Goal: Task Accomplishment & Management: Manage account settings

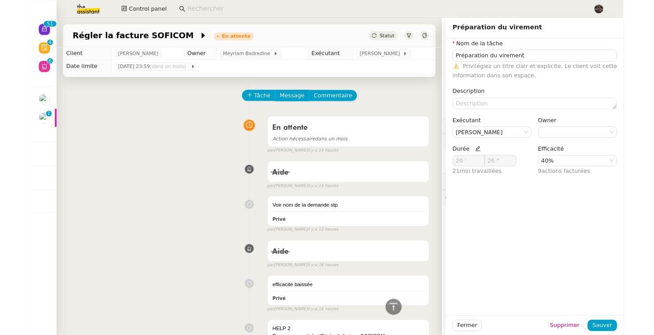
scroll to position [490, 0]
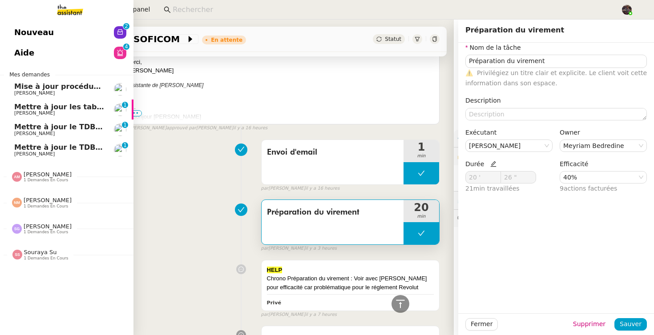
click at [24, 36] on span "Nouveau" at bounding box center [34, 32] width 40 height 13
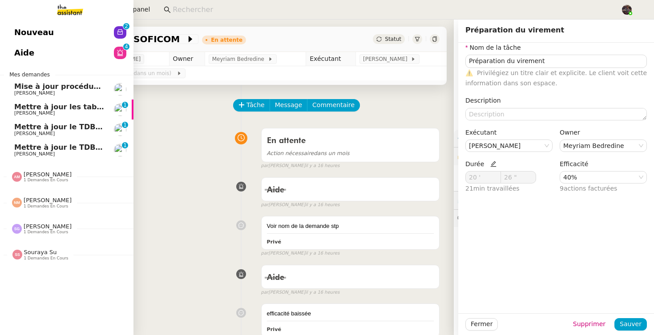
click at [35, 54] on link "Aide 0 1 2 3 4 5 6 7 8 9" at bounding box center [66, 53] width 133 height 20
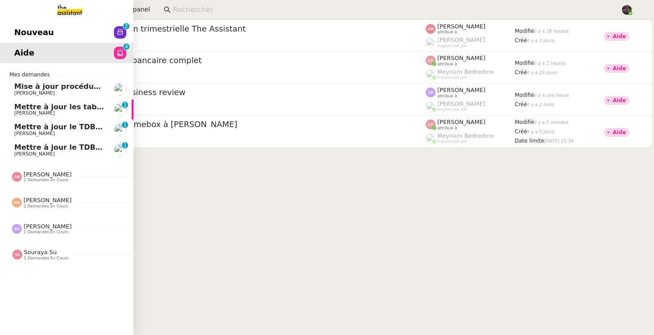
click at [47, 103] on span "Mettre à jour les tableaux M3N et MPAf" at bounding box center [93, 107] width 158 height 8
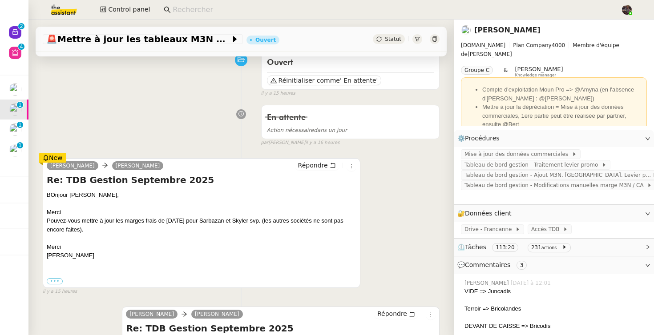
scroll to position [84, 0]
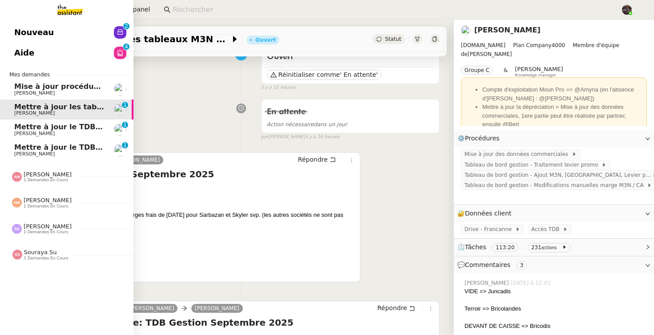
click at [35, 132] on span "[PERSON_NAME]" at bounding box center [34, 134] width 40 height 6
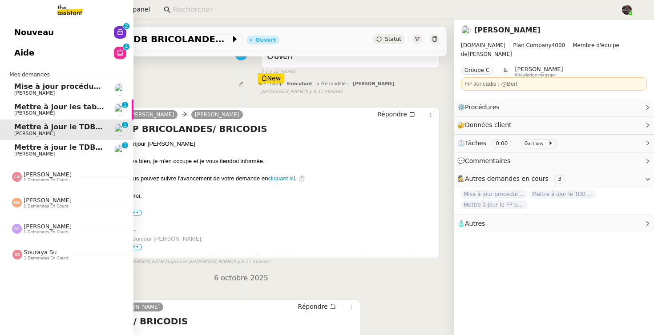
click at [74, 149] on span "Mettre à jour le TDB Bricodis" at bounding box center [72, 147] width 116 height 8
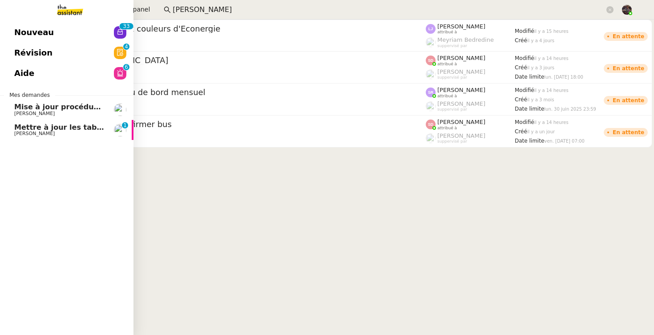
click at [61, 129] on span "Mettre à jour les tableaux M3N et MPAf" at bounding box center [93, 127] width 158 height 8
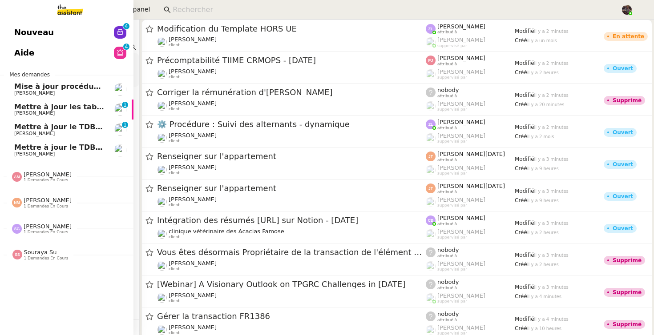
click at [38, 26] on span "Nouveau" at bounding box center [34, 32] width 40 height 13
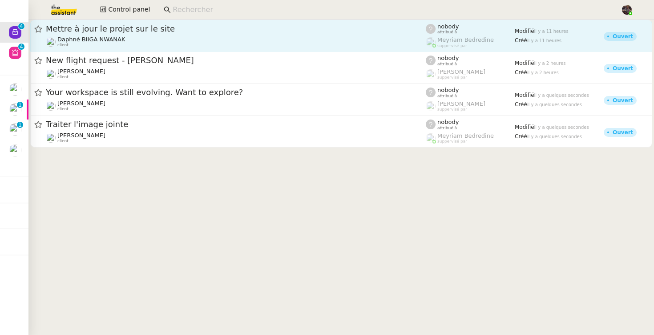
click at [227, 44] on div "Daphné BIIGA NWANAK client" at bounding box center [236, 42] width 380 height 12
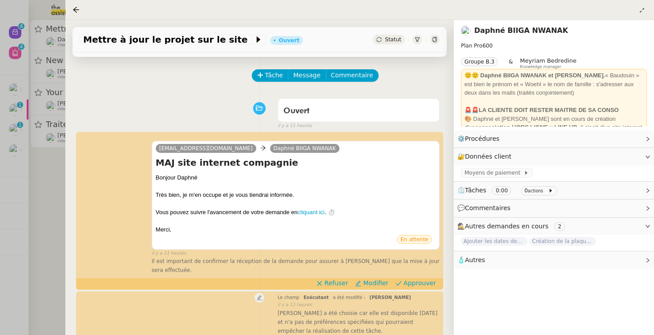
scroll to position [31, 0]
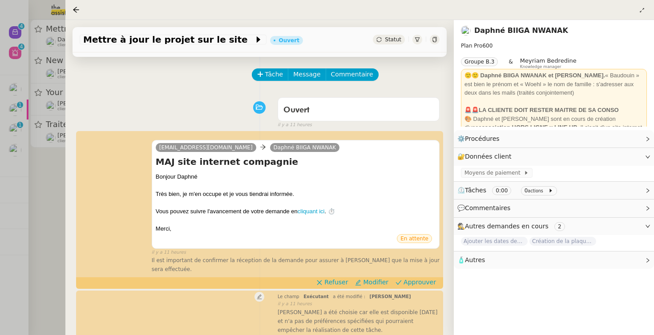
click at [24, 98] on div at bounding box center [327, 167] width 654 height 335
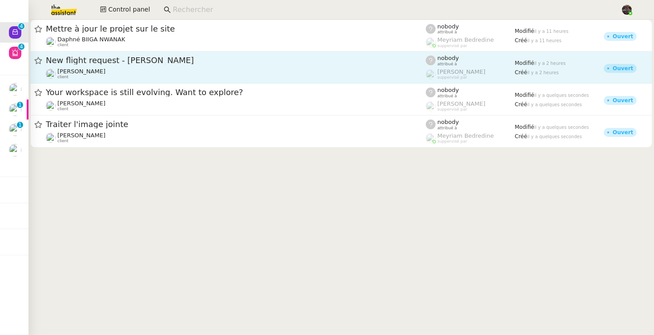
click at [153, 68] on div "Louis Frei client" at bounding box center [236, 74] width 380 height 12
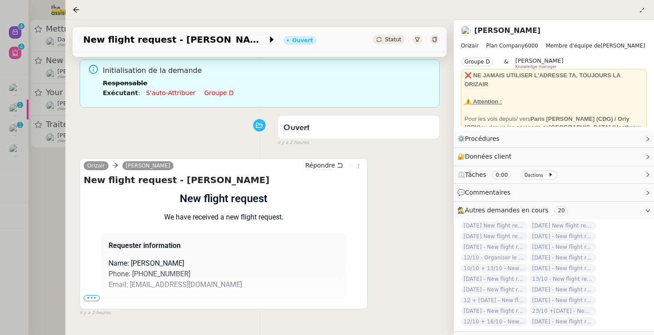
scroll to position [114, 0]
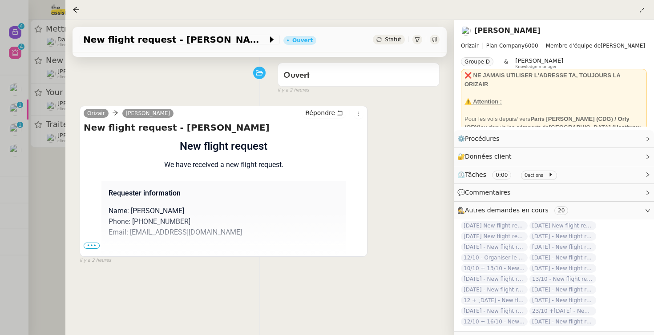
click at [30, 171] on div at bounding box center [327, 167] width 654 height 335
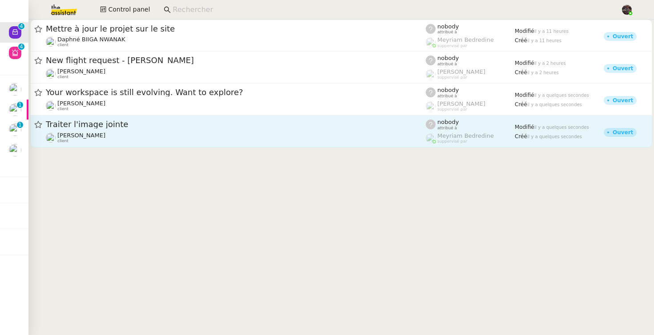
click at [105, 116] on link "Traiter l'image jointe Patrick Chotard client nobody attribué à Meyriam Bedredi…" at bounding box center [341, 132] width 622 height 32
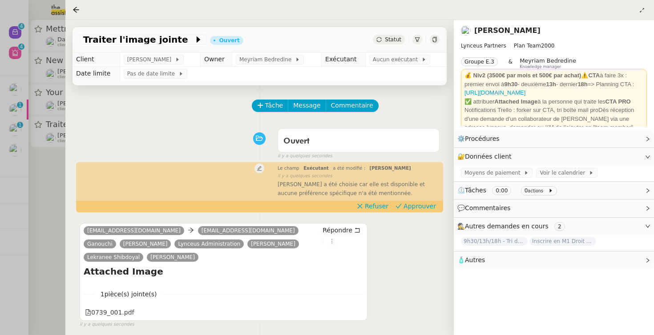
click at [48, 165] on div at bounding box center [327, 167] width 654 height 335
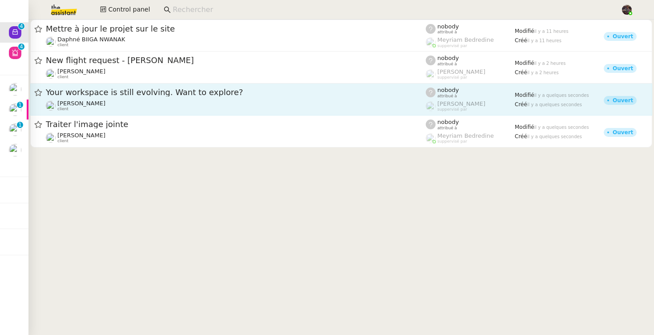
click at [84, 90] on span "Your workspace is still evolving. Want to explore?" at bounding box center [236, 92] width 380 height 8
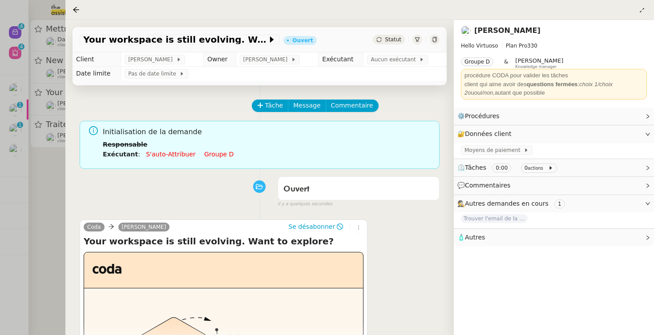
click at [57, 136] on div at bounding box center [327, 167] width 654 height 335
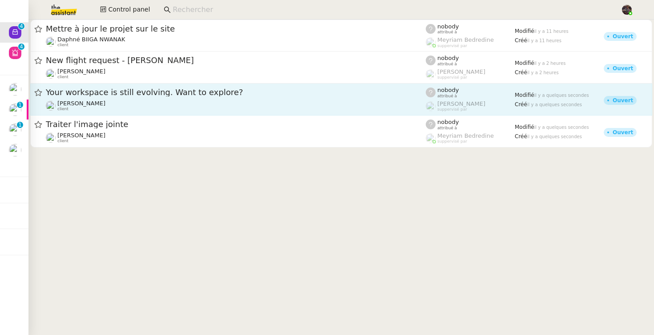
click at [32, 107] on link "Your workspace is still evolving. Want to explore? Erwan Mongon client nobody a…" at bounding box center [341, 100] width 622 height 32
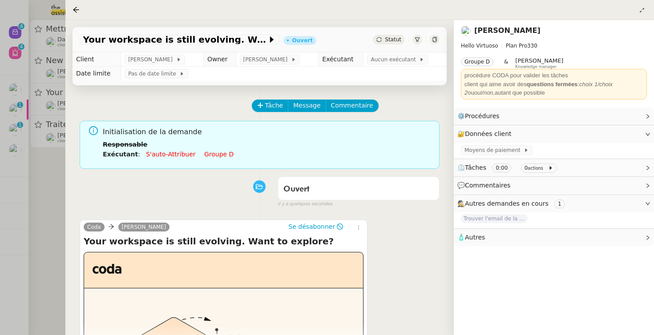
click at [25, 107] on div at bounding box center [327, 167] width 654 height 335
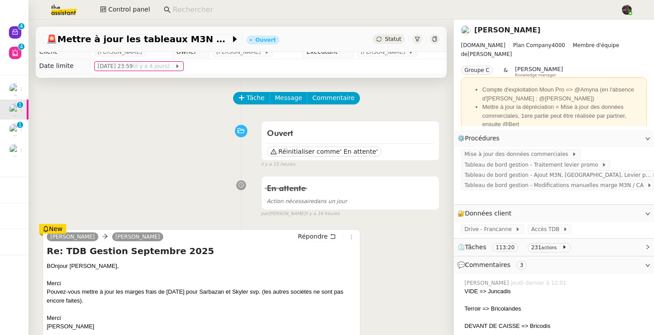
scroll to position [46, 0]
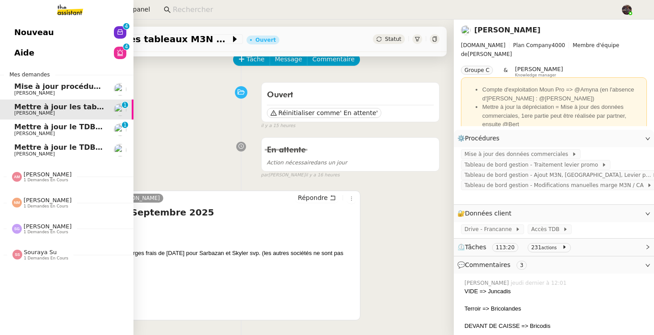
click at [24, 129] on span "Mettre à jour le TDB BRICOLANDES et BRICODIS" at bounding box center [110, 127] width 192 height 8
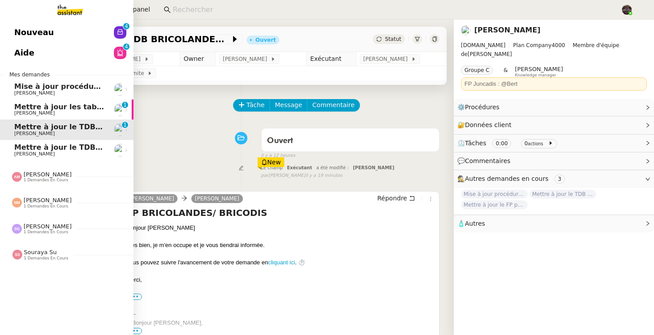
click at [37, 181] on span "1 demandes en cours" at bounding box center [46, 180] width 44 height 5
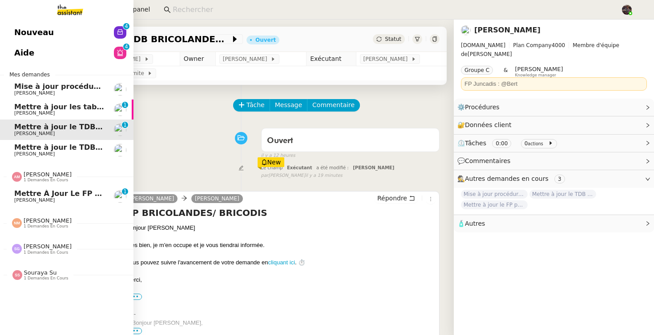
click at [46, 178] on span "[PERSON_NAME]" at bounding box center [48, 174] width 48 height 7
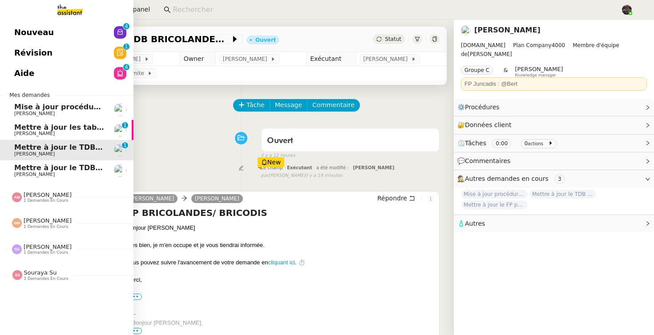
click at [52, 197] on span "[PERSON_NAME]" at bounding box center [48, 195] width 48 height 7
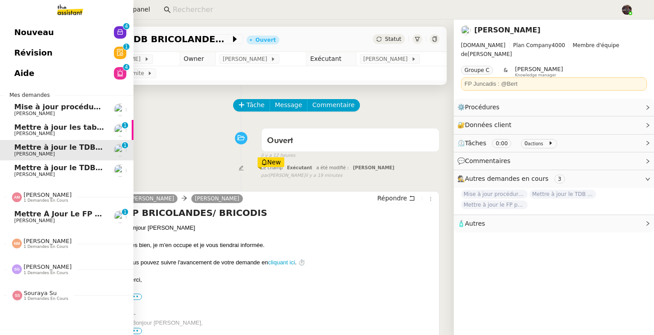
click at [53, 216] on span "Mettre à jour le FP pour septembre 2025" at bounding box center [98, 214] width 168 height 8
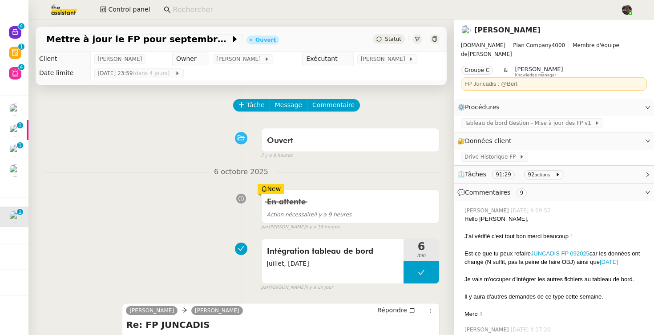
click at [179, 241] on div "Intégration tableau de bord Juillet, Août 2025 6 min false par Bert C. il y a u…" at bounding box center [241, 263] width 397 height 57
click at [341, 214] on span "Action nécessaire il y a 9 heures" at bounding box center [309, 215] width 85 height 6
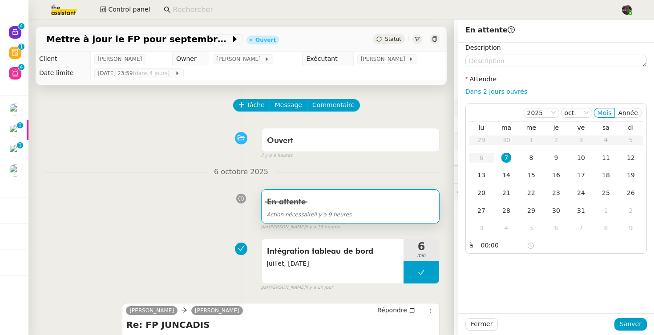
click at [148, 194] on div "En attente Action nécessaire il y a 9 heures false par Amyna M. il y a 16 heures" at bounding box center [241, 208] width 397 height 46
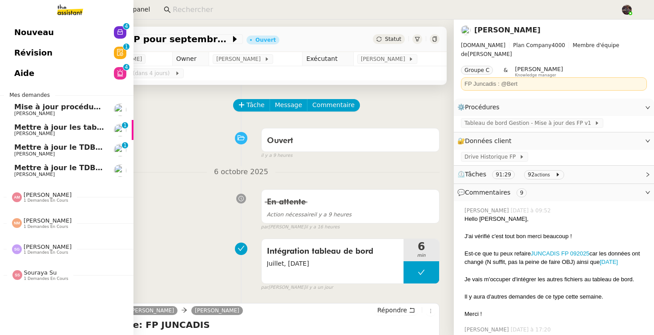
click at [58, 128] on span "Mettre à jour les tableaux M3N et MPAf" at bounding box center [93, 127] width 158 height 8
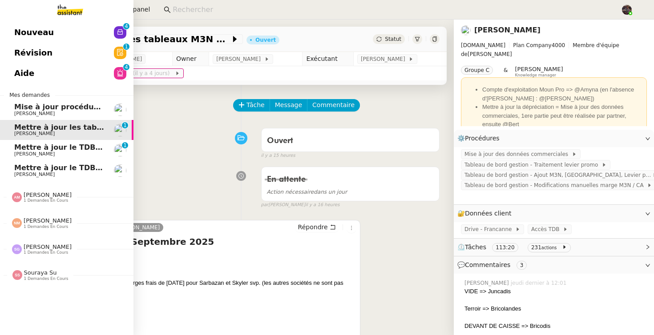
click at [53, 145] on span "Mettre à jour le TDB BRICOLANDES et BRICODIS" at bounding box center [110, 147] width 192 height 8
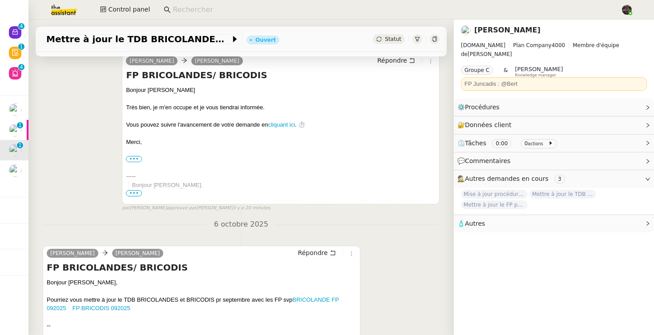
scroll to position [202, 0]
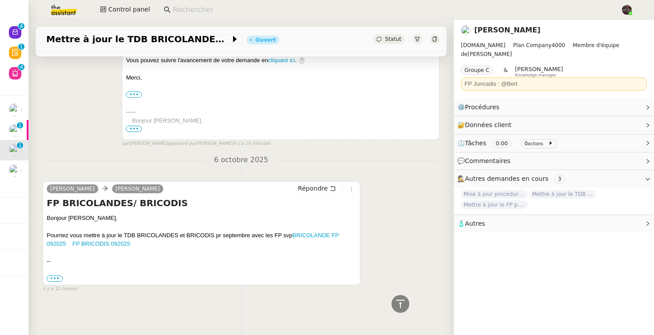
click at [181, 277] on div "••• Bien cordialement, Allison BOIX Service RH Leclerc/ BricoLeclerc Aire sur l…" at bounding box center [201, 278] width 309 height 9
click at [320, 234] on link "BRICOLANDE FP 092025" at bounding box center [193, 240] width 292 height 16
click at [105, 244] on link "FP BRICODIS 092025" at bounding box center [101, 244] width 58 height 7
drag, startPoint x: 67, startPoint y: 243, endPoint x: 294, endPoint y: 233, distance: 227.4
click at [294, 233] on div "Pourriez vous mettre à jour le TDB BRICOLANDES et BRICODIS pr septembre avec le…" at bounding box center [201, 239] width 309 height 17
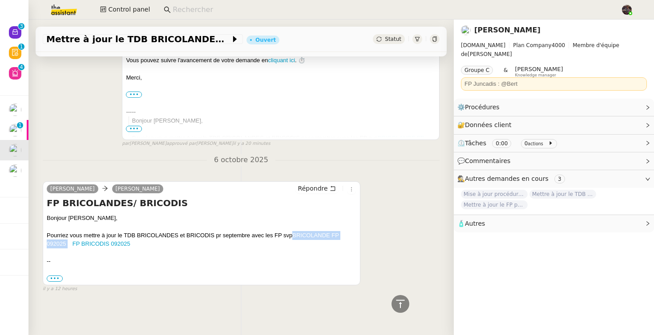
copy div "BRICOLANDE FP 092025"
click at [121, 9] on span "Control panel" at bounding box center [129, 9] width 42 height 10
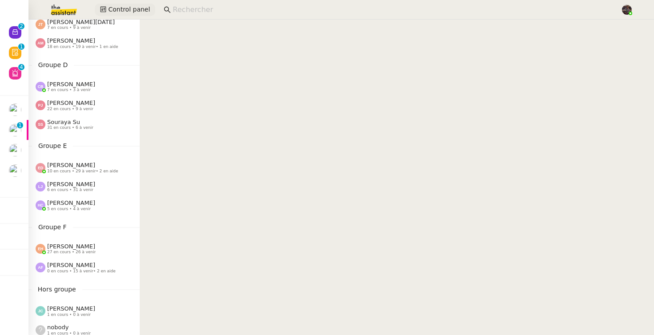
scroll to position [179, 0]
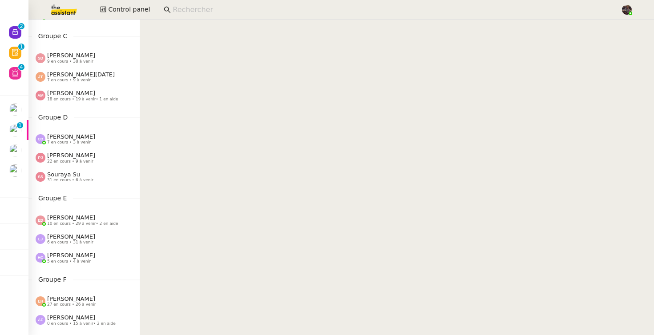
click at [99, 101] on div "Amyna Mehrez 18 en cours • 19 à venir • 1 en aide" at bounding box center [83, 95] width 111 height 19
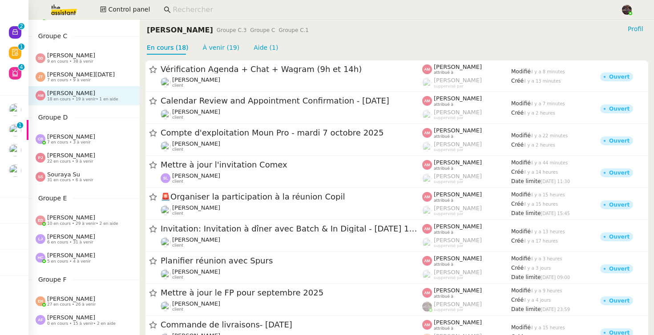
scroll to position [1, 0]
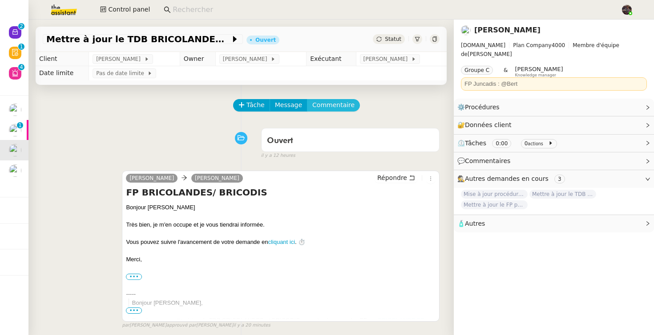
click at [327, 104] on span "Commentaire" at bounding box center [333, 105] width 42 height 10
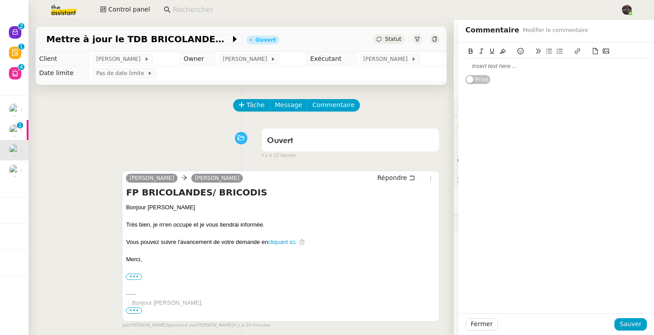
click at [479, 65] on div at bounding box center [555, 66] width 181 height 8
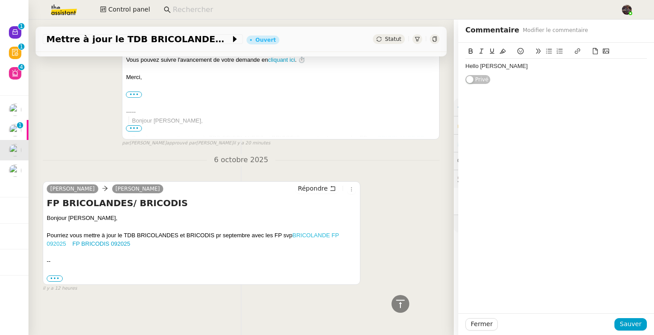
click at [306, 232] on link "BRICOLANDE FP 092025" at bounding box center [193, 240] width 292 height 16
click at [509, 73] on div "Hello Amyna" at bounding box center [555, 66] width 181 height 15
paste div
click at [481, 84] on div "Pourras-tu traiter BRICOLANDE FP 092025" at bounding box center [555, 83] width 181 height 8
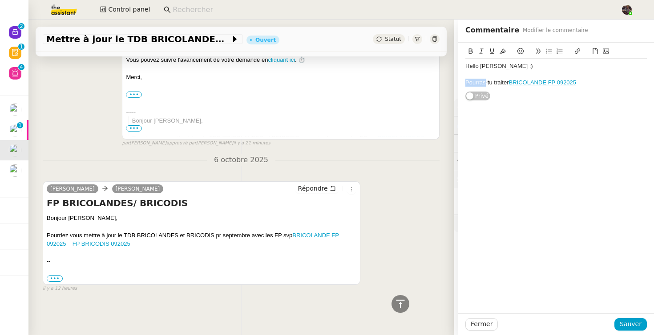
click at [481, 84] on div "Pourras-tu traiter BRICOLANDE FP 092025" at bounding box center [555, 83] width 181 height 8
click at [597, 85] on div "Peux-tu traiter BRICOLANDE FP 092025" at bounding box center [555, 83] width 181 height 8
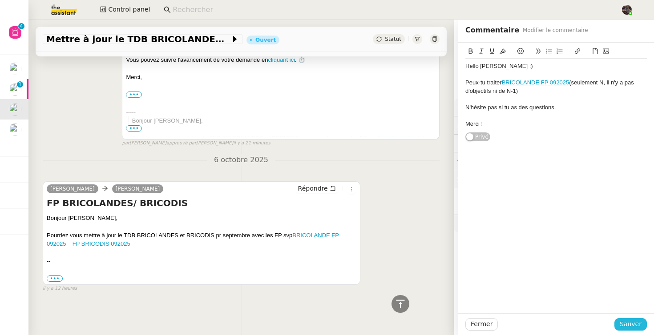
click at [634, 323] on span "Sauver" at bounding box center [630, 324] width 22 height 10
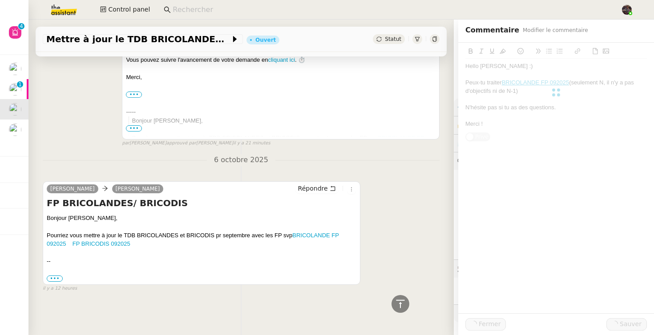
scroll to position [292, 0]
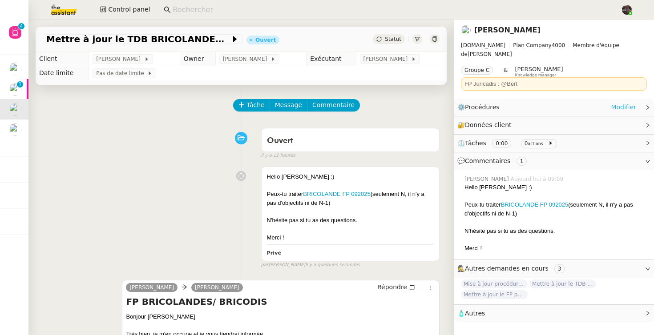
click at [615, 102] on link "Modifier" at bounding box center [622, 107] width 25 height 10
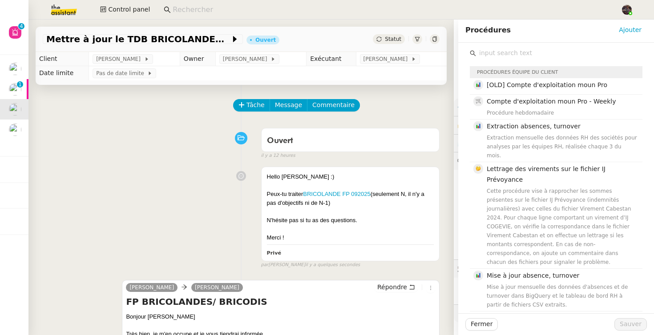
click at [523, 56] on input "text" at bounding box center [559, 53] width 166 height 12
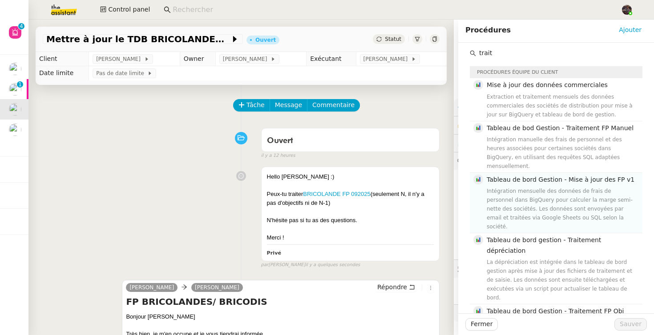
type input "trait"
click at [545, 187] on div "Intégration mensuelle des données de frais de personnel dans BigQuery pour calc…" at bounding box center [561, 209] width 150 height 44
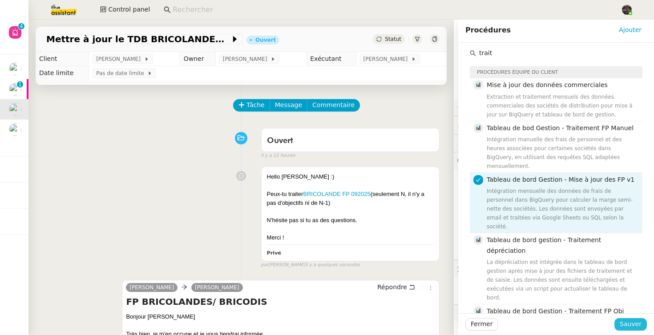
click at [634, 323] on span "Sauver" at bounding box center [630, 324] width 22 height 10
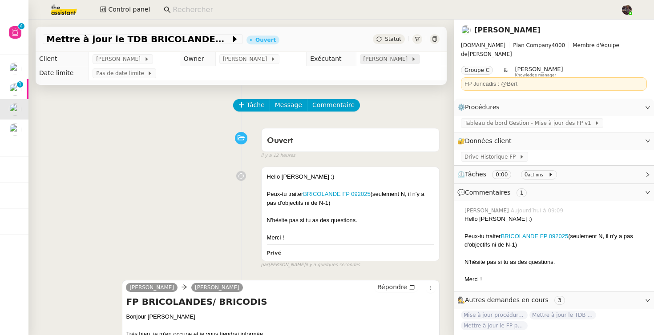
click at [389, 56] on span "[PERSON_NAME]" at bounding box center [387, 59] width 48 height 9
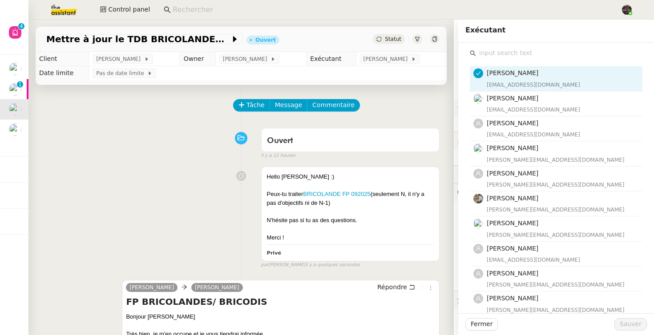
click at [550, 51] on input "text" at bounding box center [559, 53] width 166 height 12
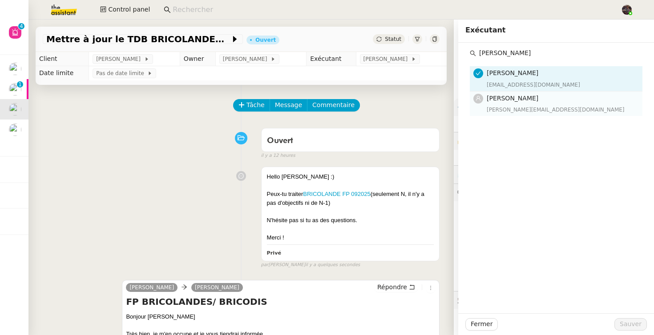
type input "amy"
click at [538, 106] on div "amyna@team.theassistant.com" at bounding box center [561, 109] width 150 height 9
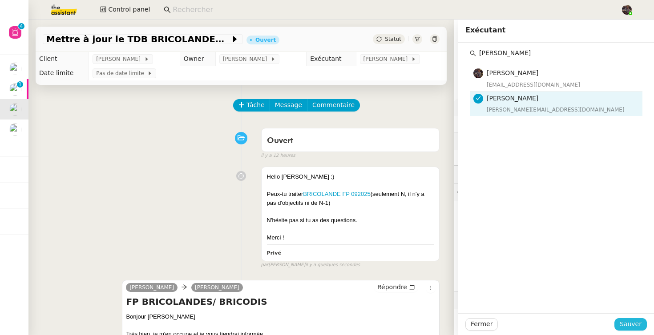
click at [639, 322] on span "Sauver" at bounding box center [630, 324] width 22 height 10
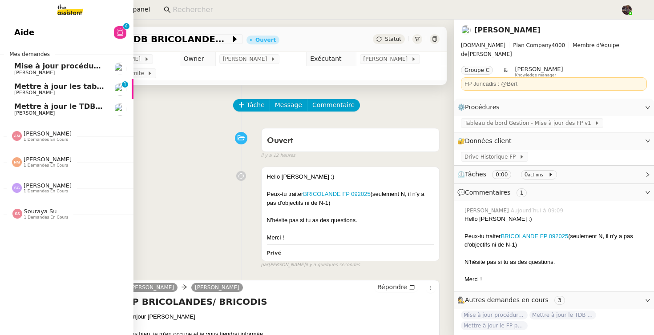
click at [28, 113] on span "[PERSON_NAME]" at bounding box center [34, 113] width 40 height 6
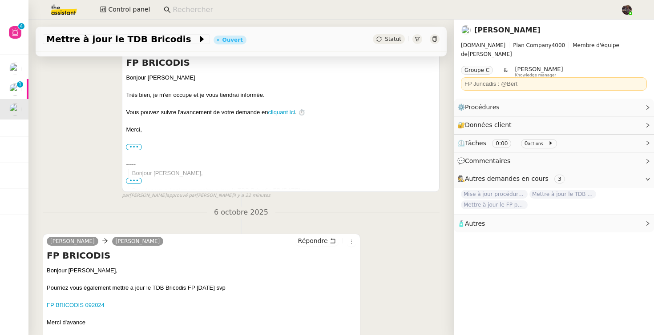
scroll to position [208, 0]
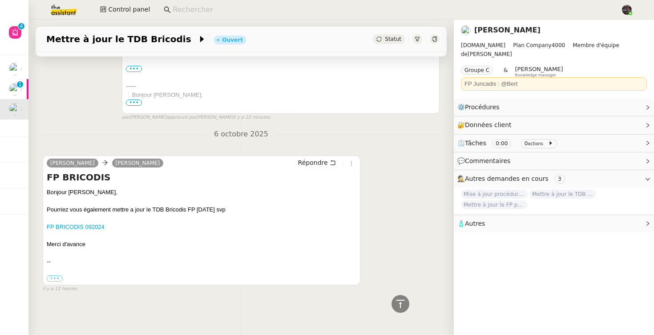
click at [136, 258] on div "Bonjour Camille, Pourriez vous également mettre a jour le TDB Bricodis FP Septe…" at bounding box center [201, 235] width 309 height 95
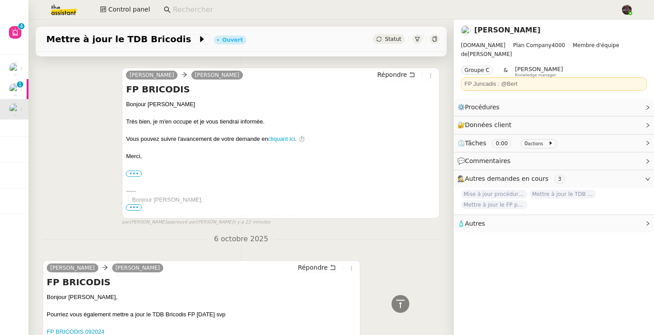
scroll to position [0, 0]
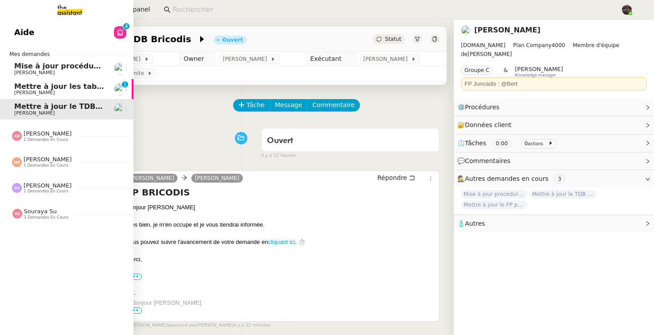
click at [68, 75] on span "[PERSON_NAME]" at bounding box center [59, 72] width 90 height 5
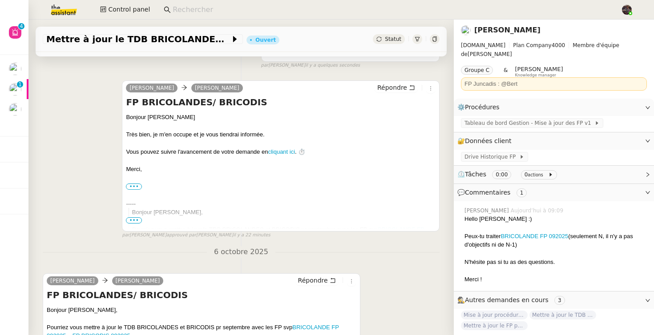
scroll to position [292, 0]
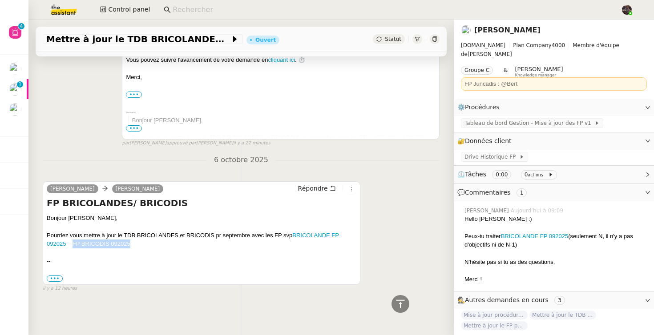
drag, startPoint x: 145, startPoint y: 245, endPoint x: 74, endPoint y: 244, distance: 71.1
click at [74, 244] on div "Pourriez vous mettre à jour le TDB BRICOLANDES et BRICODIS pr septembre avec le…" at bounding box center [201, 239] width 309 height 17
copy link "FP BRICODIS 092025"
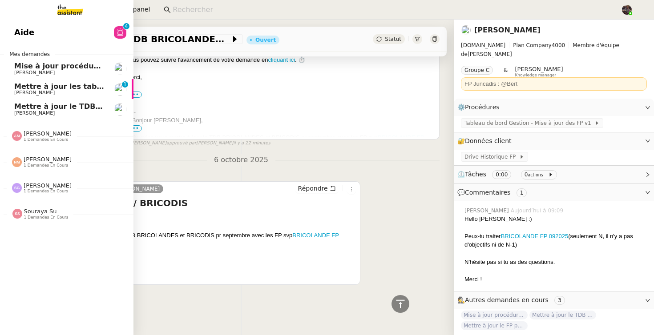
click at [60, 117] on link "Mettre à jour le TDB Bricodis Alison Picard-Boix" at bounding box center [66, 109] width 133 height 20
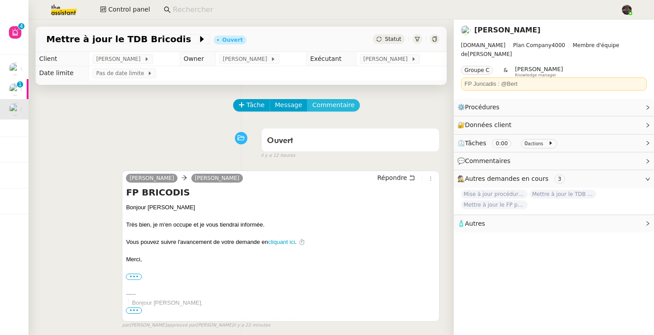
click at [335, 109] on span "Commentaire" at bounding box center [333, 105] width 42 height 10
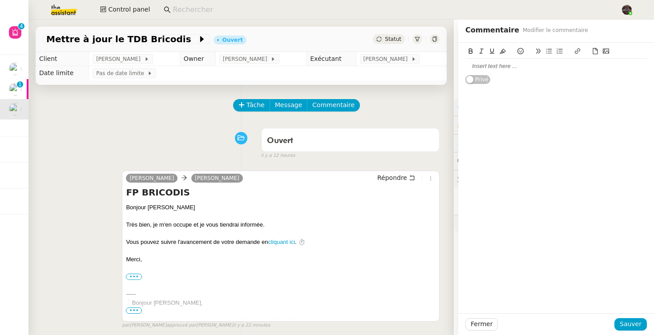
click at [528, 66] on div at bounding box center [555, 66] width 181 height 8
click at [631, 321] on span "Sauver" at bounding box center [630, 324] width 22 height 10
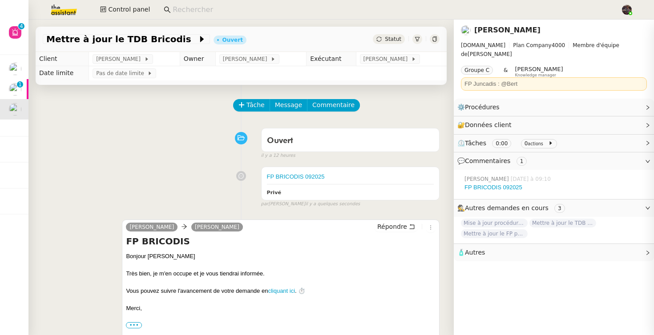
scroll to position [231, 0]
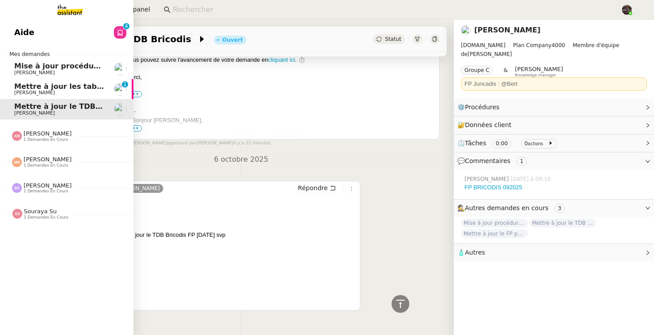
click at [34, 96] on link "Mettre à jour les tableaux M3N et MPAf Guillaume Farina 0 1 2 3 4 5 6 7 8 9" at bounding box center [66, 89] width 133 height 20
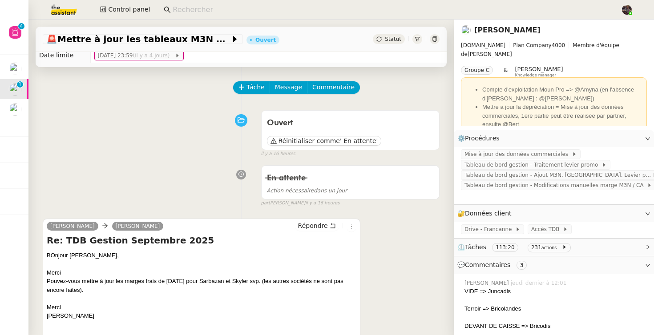
scroll to position [20, 0]
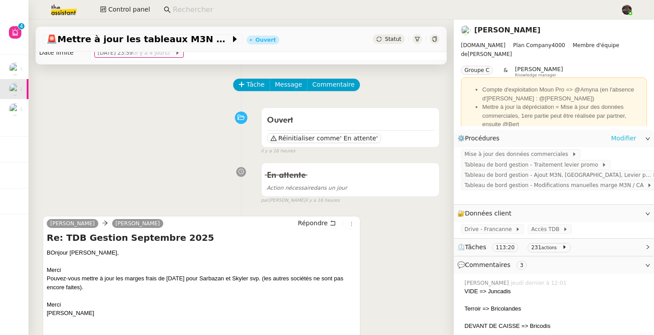
click at [623, 140] on link "Modifier" at bounding box center [622, 138] width 25 height 10
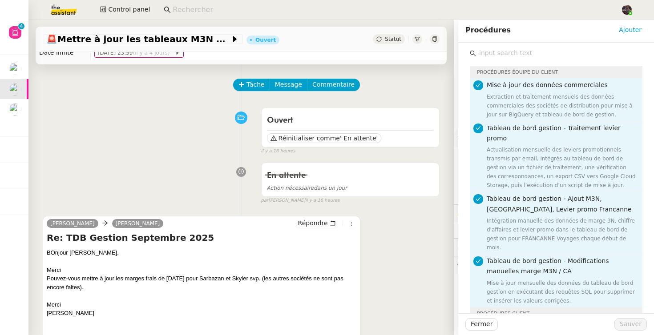
click at [510, 56] on input "text" at bounding box center [559, 53] width 166 height 12
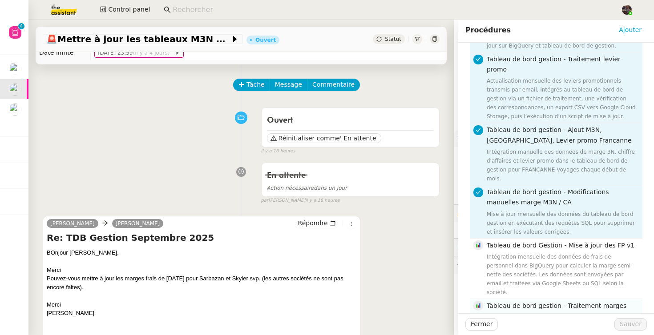
type input "marges"
click at [554, 324] on div "Intégration des marges des produits frais dans le tableau de bord Gestion après…" at bounding box center [561, 337] width 150 height 27
click at [637, 326] on span "Sauver" at bounding box center [630, 324] width 22 height 10
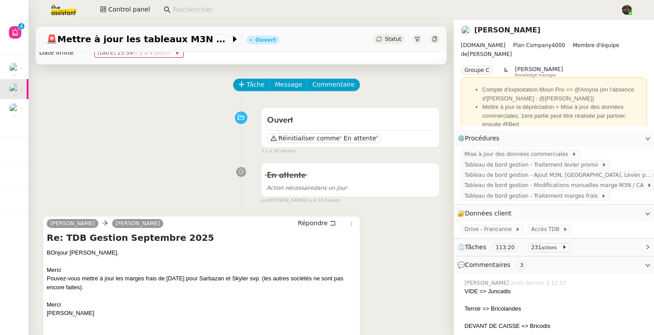
click at [213, 153] on div "Ouvert Réinitialiser comme ' En attente' false il y a 16 heures" at bounding box center [241, 130] width 397 height 52
click at [132, 147] on div "Ouvert Réinitialiser comme ' En attente' false il y a 16 heures" at bounding box center [241, 130] width 397 height 52
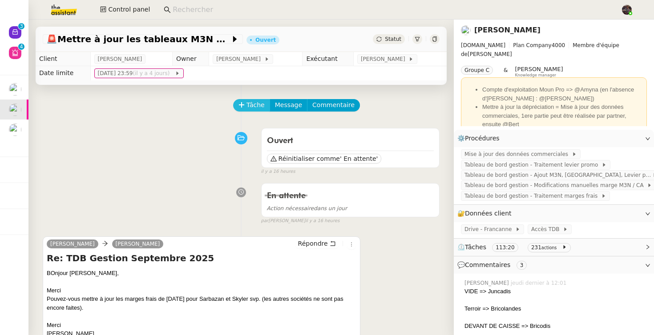
click at [256, 104] on span "Tâche" at bounding box center [255, 105] width 18 height 10
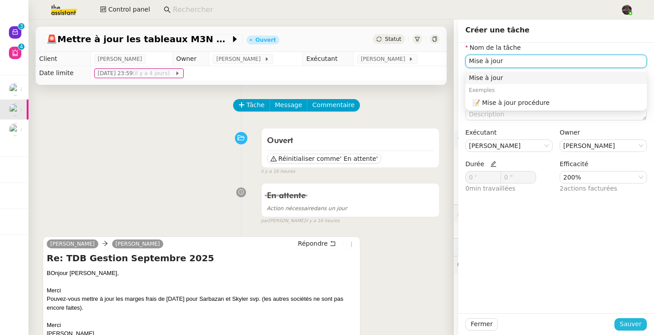
type input "Mise à jour"
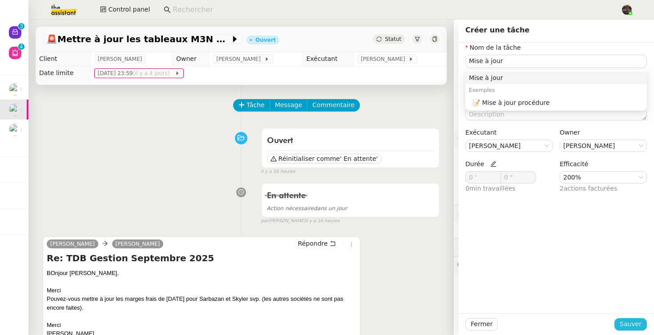
click at [635, 327] on span "Sauver" at bounding box center [630, 324] width 22 height 10
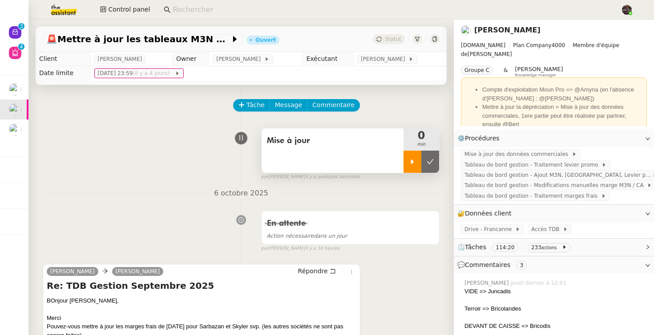
click at [408, 157] on div at bounding box center [412, 162] width 18 height 22
click at [420, 163] on icon at bounding box center [420, 161] width 3 height 5
click at [108, 112] on div "Tâche Message Commentaire" at bounding box center [241, 109] width 397 height 21
click at [402, 164] on div "Mise à jour" at bounding box center [332, 150] width 142 height 44
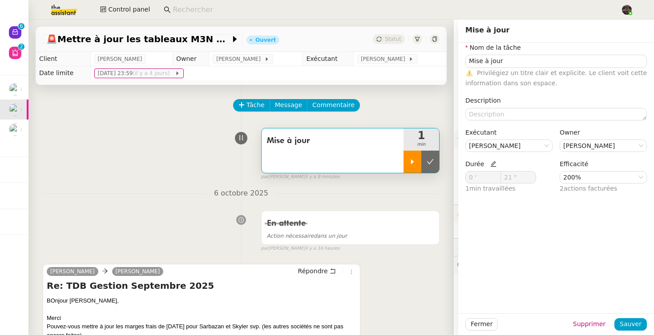
click at [534, 68] on div "⚠️ Privilégiez un titre clair et explicite. Le client voit cette information da…" at bounding box center [555, 78] width 181 height 21
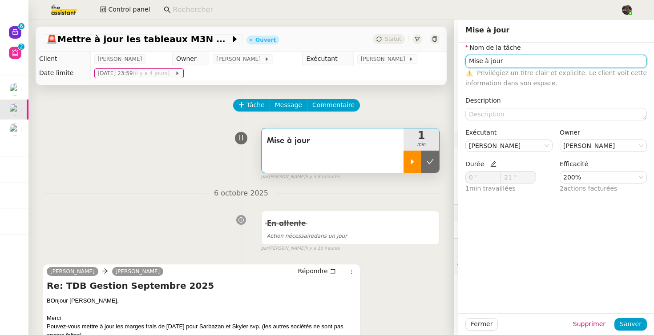
click at [528, 64] on input "Mise à jour" at bounding box center [555, 61] width 181 height 13
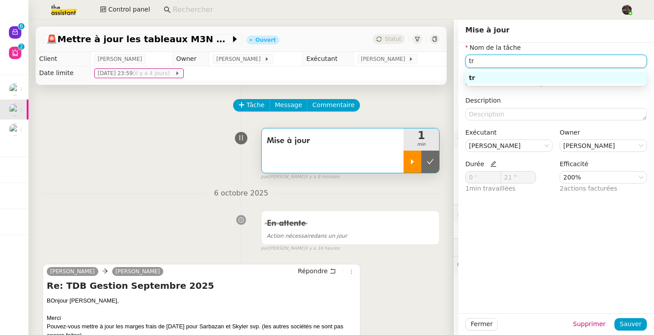
type input "t"
click at [552, 79] on div "Traitement marges" at bounding box center [556, 78] width 174 height 8
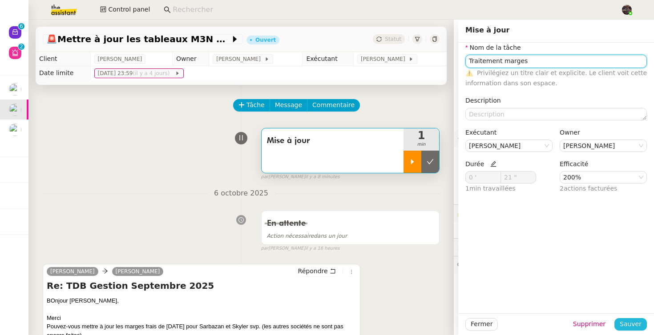
type input "Traitement marges"
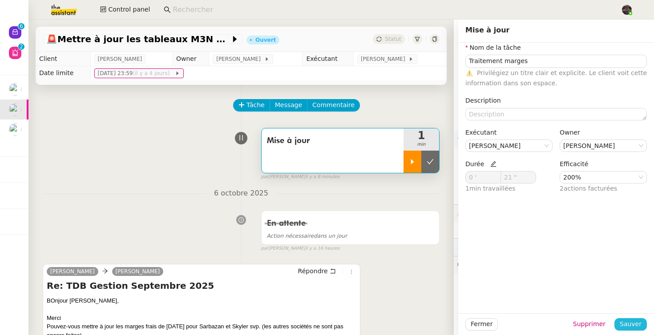
click at [630, 321] on span "Sauver" at bounding box center [630, 324] width 22 height 10
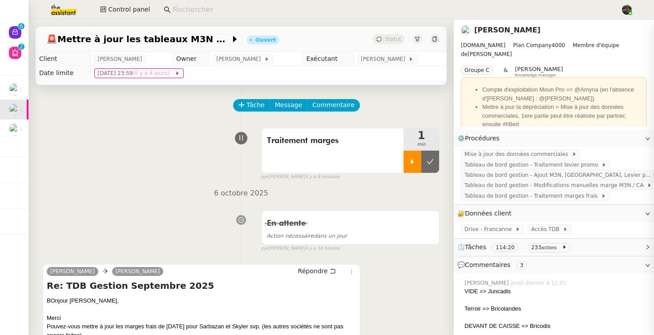
click at [414, 161] on icon at bounding box center [412, 161] width 7 height 7
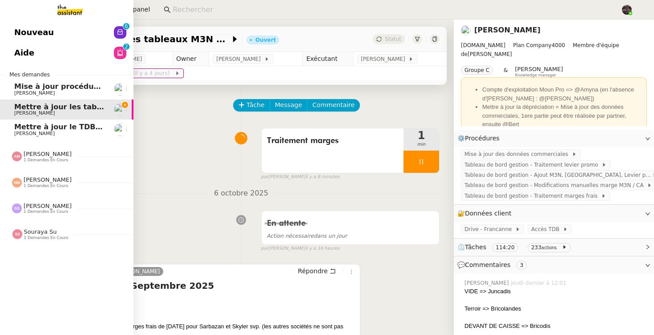
click at [38, 163] on div "Amyna Mehrez 1 demandes en cours" at bounding box center [66, 153] width 133 height 26
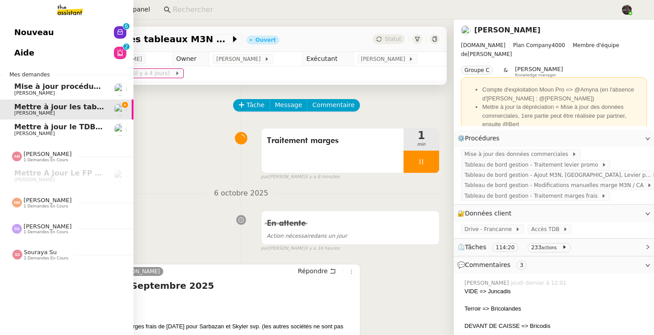
click at [80, 128] on span "Mettre à jour le TDB Bricodis" at bounding box center [72, 127] width 116 height 8
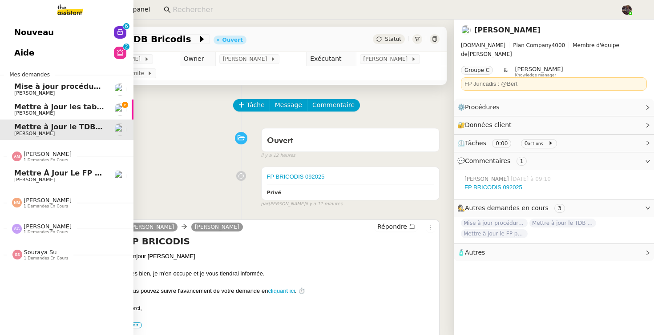
click at [67, 171] on span "Mettre à jour le FP pour septembre 2025" at bounding box center [98, 173] width 168 height 8
click at [7, 102] on link "Mettre à jour les tableaux M3N et MPAf Guillaume Farina" at bounding box center [66, 110] width 133 height 20
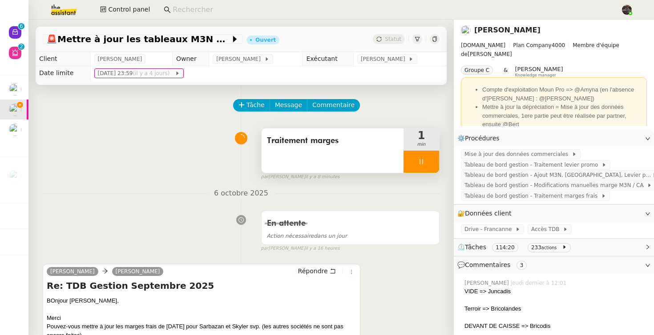
click at [421, 171] on div at bounding box center [421, 162] width 36 height 22
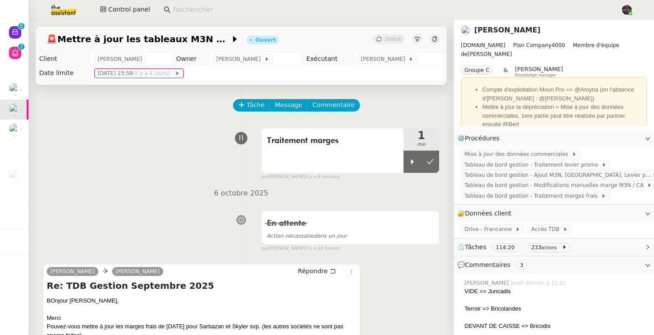
click at [57, 12] on img at bounding box center [56, 10] width 69 height 20
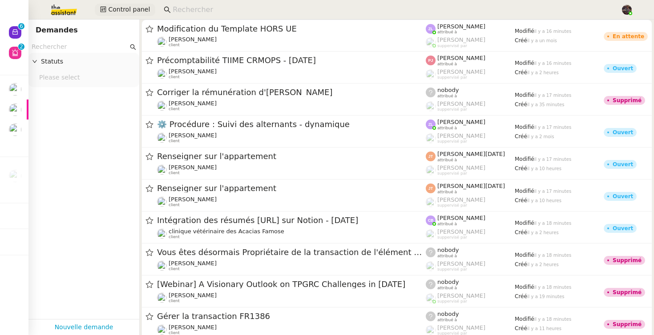
click at [132, 6] on span "Control panel" at bounding box center [129, 9] width 42 height 10
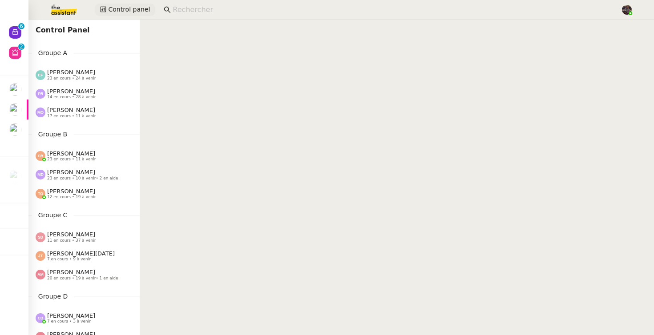
scroll to position [47, 0]
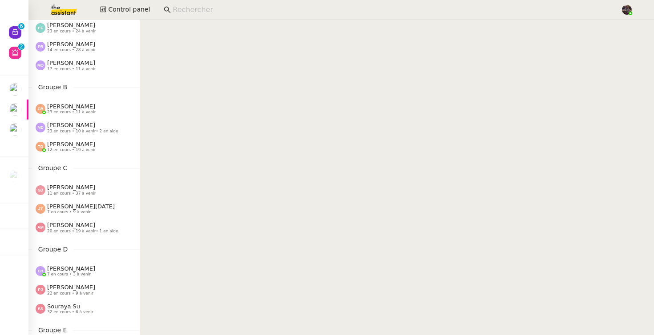
click at [65, 228] on span "[PERSON_NAME]" at bounding box center [71, 225] width 48 height 7
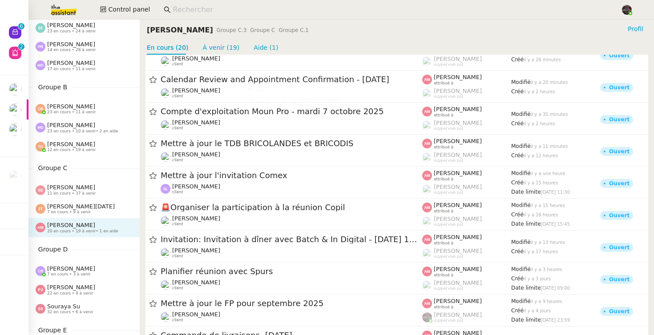
scroll to position [70, 0]
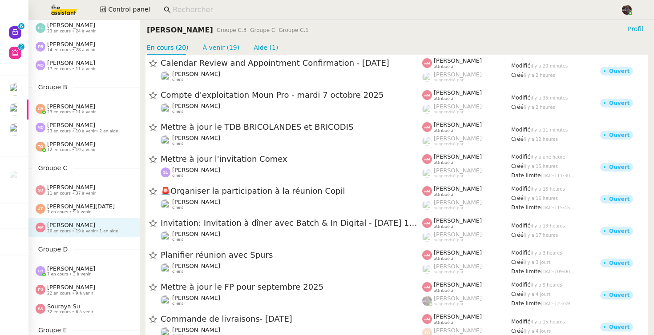
click at [264, 148] on link "Mettre à jour le TDB BRICOLANDES et BRICODIS Alison Picard-Boix client Amyna Me…" at bounding box center [396, 134] width 503 height 32
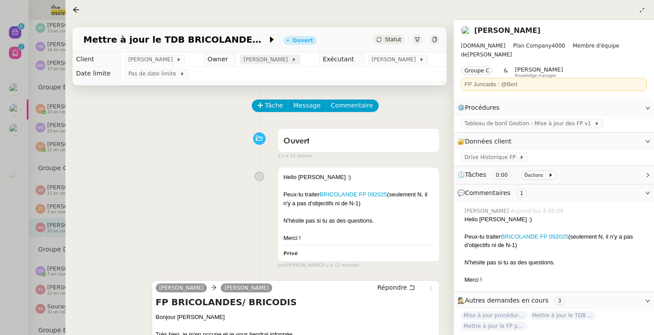
click at [281, 63] on span "[PERSON_NAME]" at bounding box center [267, 59] width 48 height 9
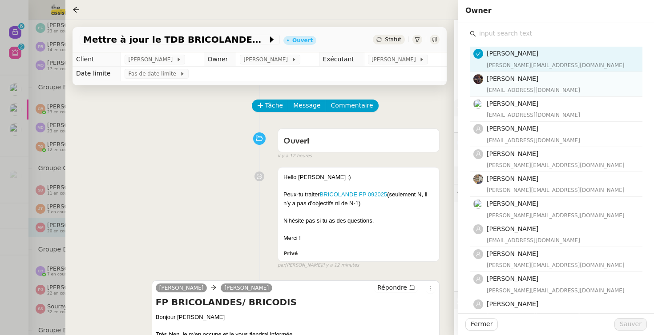
click at [524, 92] on div "bert.canavaggio@gmail.com" at bounding box center [561, 90] width 150 height 9
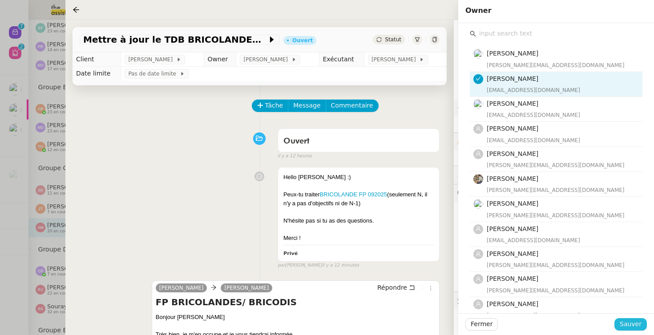
click at [637, 323] on span "Sauver" at bounding box center [630, 324] width 22 height 10
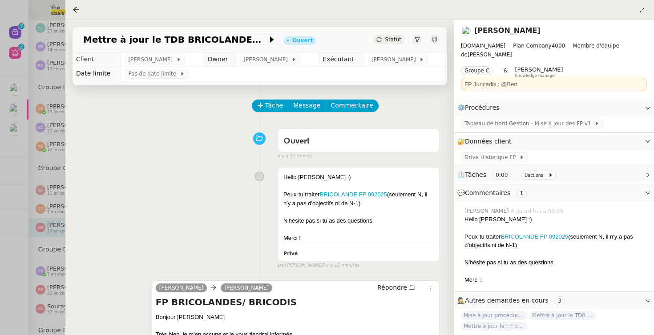
click at [49, 201] on div at bounding box center [327, 167] width 654 height 335
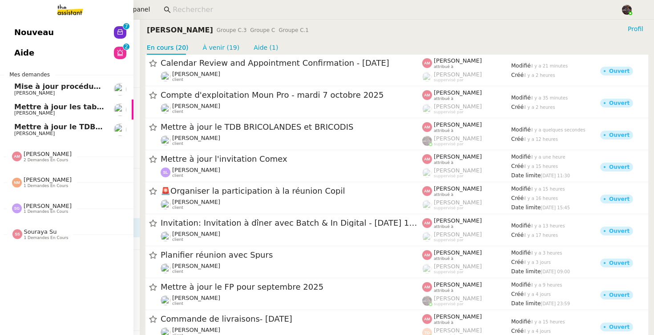
click at [36, 152] on span "[PERSON_NAME]" at bounding box center [48, 154] width 48 height 7
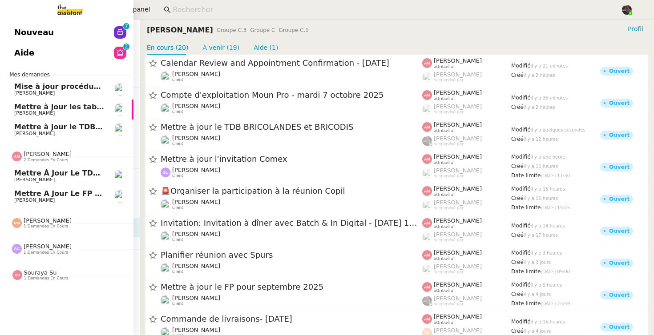
click at [36, 152] on span "[PERSON_NAME]" at bounding box center [48, 154] width 48 height 7
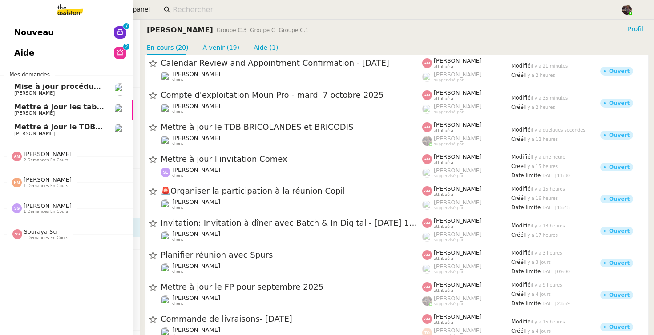
click at [33, 209] on span "1 demandes en cours" at bounding box center [46, 211] width 44 height 5
click at [11, 229] on link "Organiser déplacement Londres David Berrebi" at bounding box center [66, 228] width 133 height 20
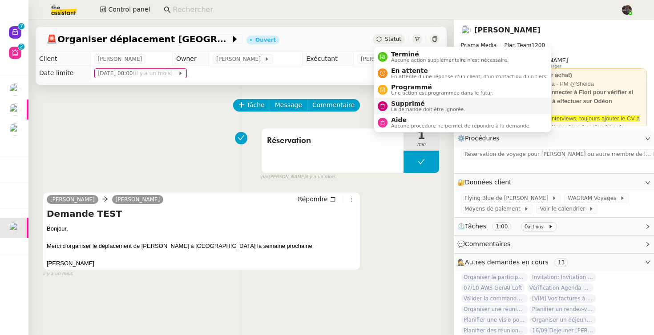
click at [390, 102] on div "Supprimé La demande doit être ignorée." at bounding box center [426, 106] width 78 height 12
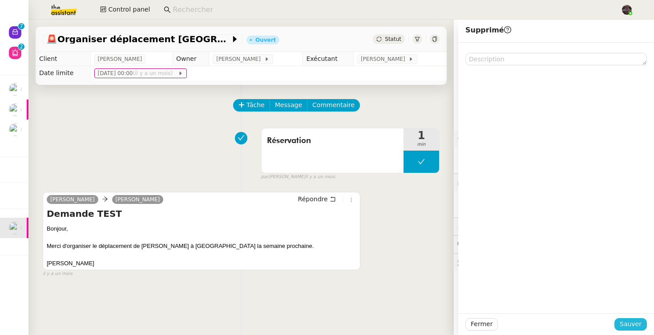
click at [637, 322] on span "Sauver" at bounding box center [630, 324] width 22 height 10
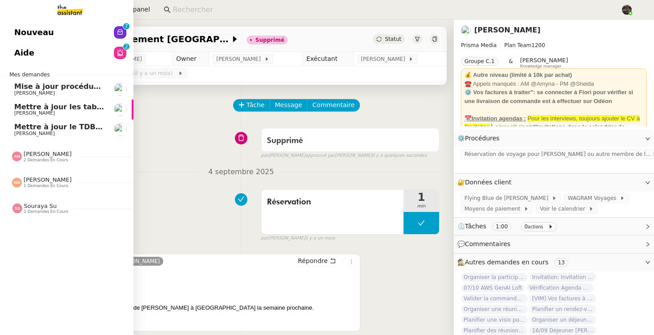
click at [73, 39] on link "Nouveau 0 1 2 3 4 5 6 7 8 9" at bounding box center [66, 32] width 133 height 20
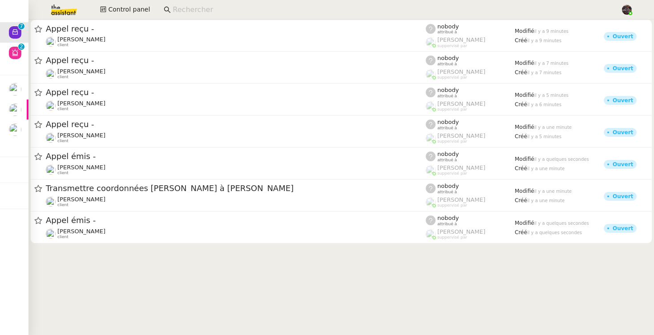
click at [84, 268] on cdk-virtual-scroll-viewport "Appel reçu - Franck MUFFAT-JEANDET client nobody attribué à Romane Vachon suppe…" at bounding box center [340, 178] width 625 height 316
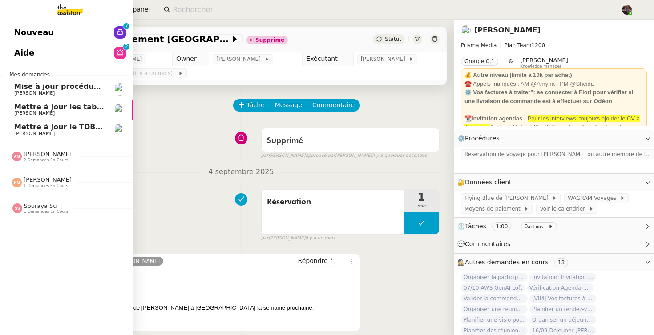
click at [10, 122] on link "Mettre à jour le TDB Bricodis Alison Picard-Boix" at bounding box center [66, 130] width 133 height 20
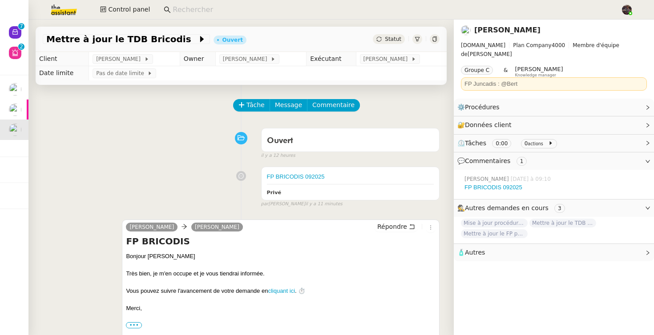
click at [132, 133] on div "Ouvert false il y a 12 heures" at bounding box center [241, 142] width 397 height 36
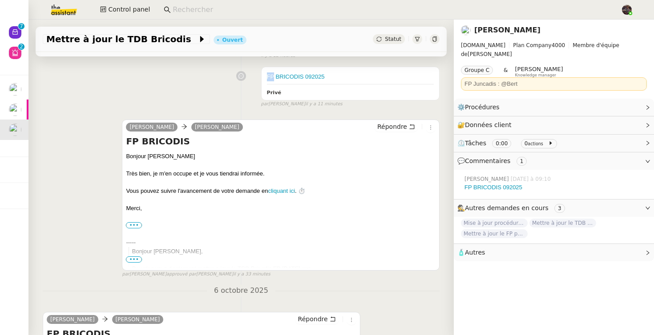
scroll to position [77, 0]
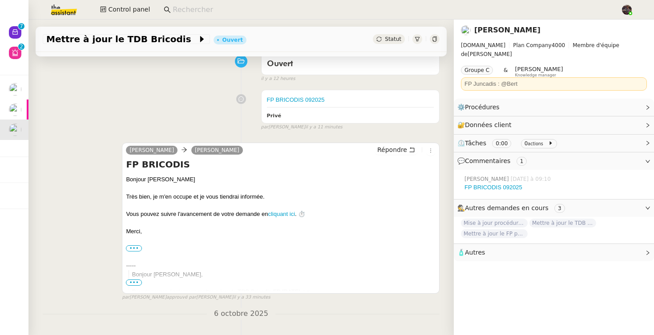
click at [172, 103] on div "FP BRICODIS 092025 Privé false par Bert C. il y a 11 minutes" at bounding box center [241, 108] width 397 height 45
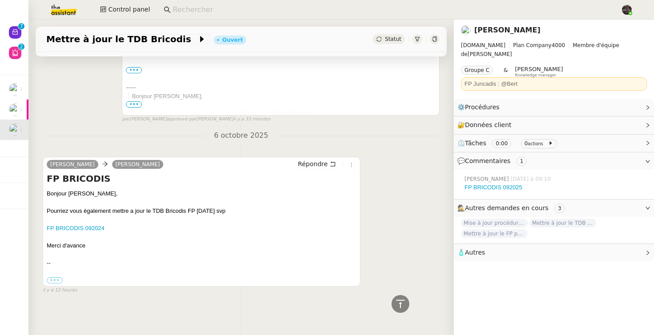
scroll to position [0, 0]
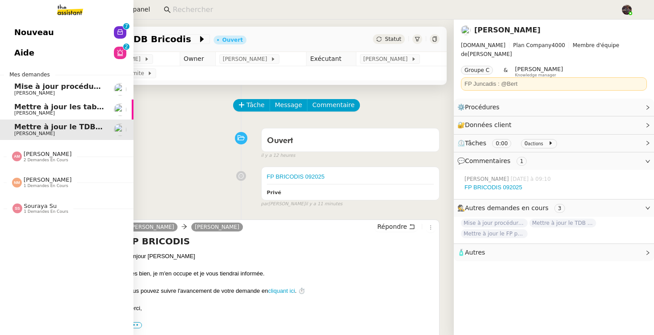
click at [44, 117] on link "Mettre à jour les tableaux M3N et MPAf Guillaume Farina" at bounding box center [66, 110] width 133 height 20
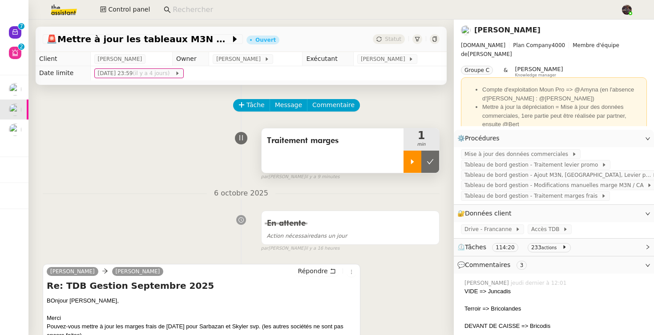
click at [406, 162] on div at bounding box center [412, 162] width 18 height 22
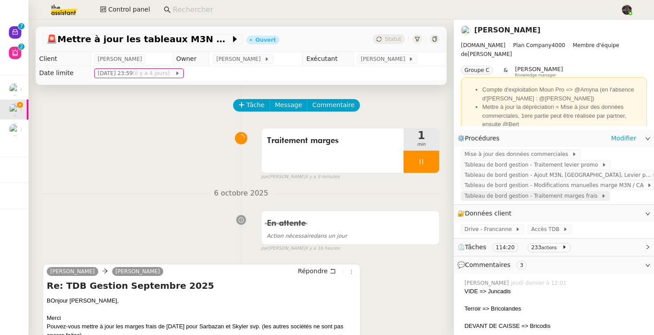
click at [546, 193] on span "Tableau de bord gestion - Traitement marges frais" at bounding box center [532, 196] width 136 height 9
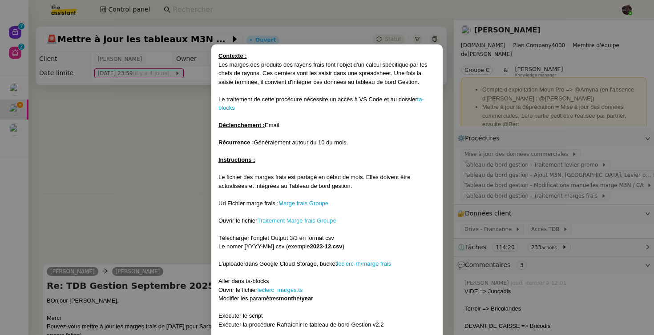
click at [295, 222] on link "Traitement Marge frais Groupe" at bounding box center [296, 220] width 79 height 7
click at [89, 166] on nz-modal-container "Contexte : Les marges des produits des rayons frais font l'objet d'un calcul sp…" at bounding box center [327, 167] width 654 height 335
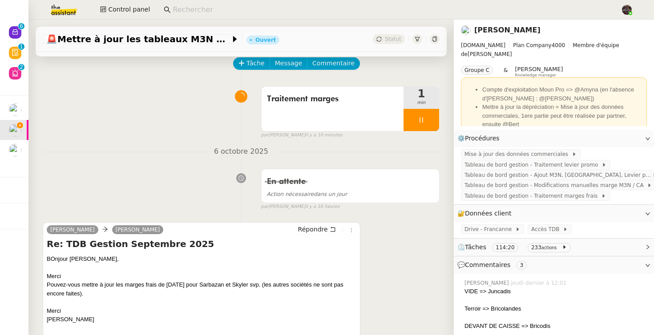
scroll to position [43, 0]
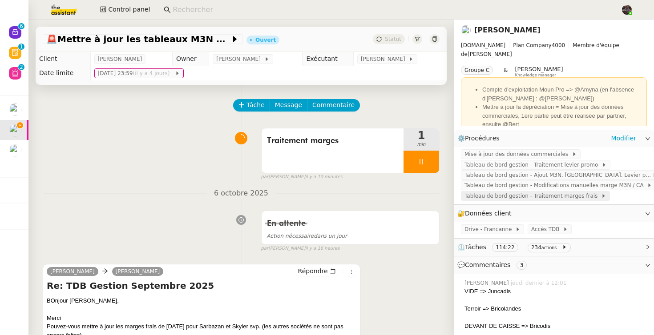
click at [528, 199] on span "Tableau de bord gestion - Traitement marges frais" at bounding box center [532, 196] width 136 height 9
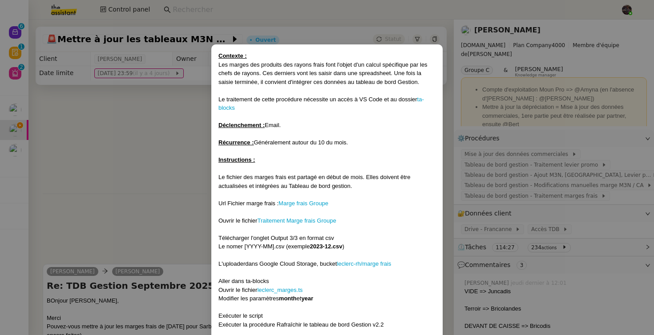
scroll to position [32, 0]
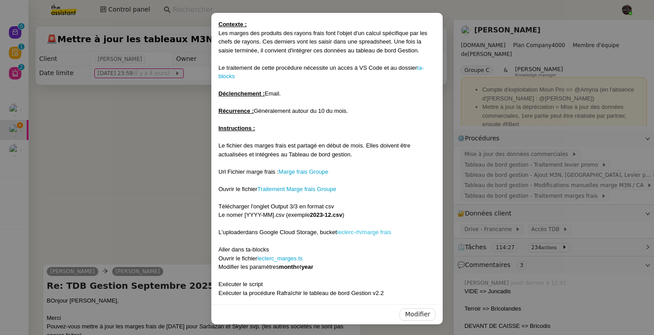
click at [364, 231] on link "leclerc-rh/marge frais" at bounding box center [364, 232] width 54 height 7
click at [149, 207] on nz-modal-container "Contexte : Les marges des produits des rayons frais font l'objet d'un calcul sp…" at bounding box center [327, 167] width 654 height 335
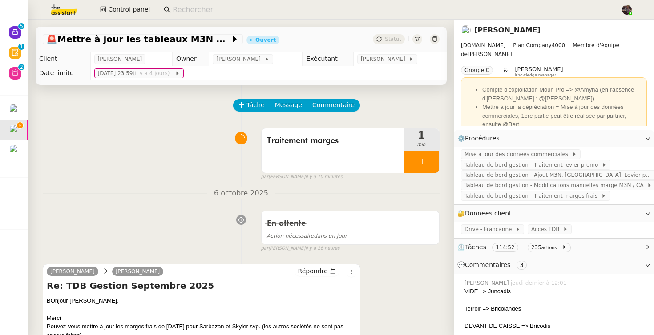
scroll to position [0, 0]
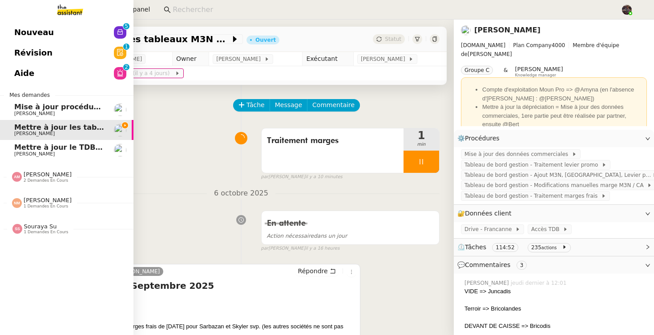
click at [25, 147] on span "Mettre à jour le TDB Bricodis" at bounding box center [72, 147] width 116 height 8
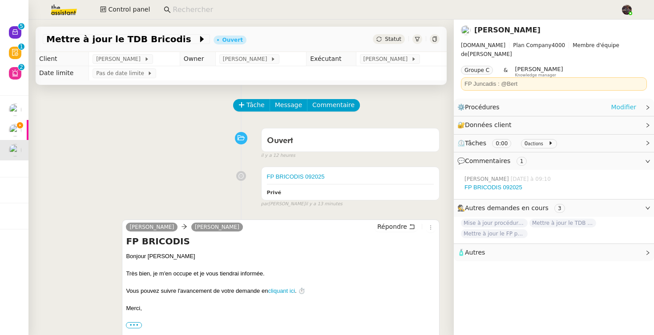
click at [619, 102] on link "Modifier" at bounding box center [622, 107] width 25 height 10
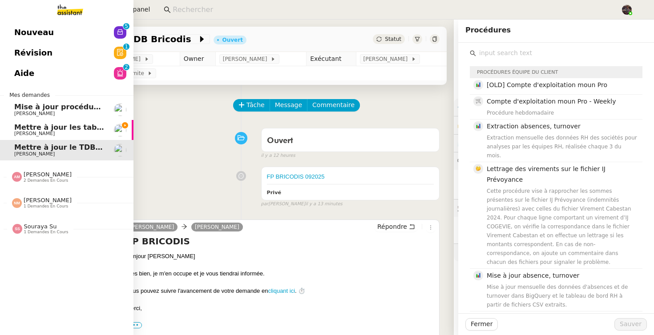
click at [24, 130] on span "Mettre à jour les tableaux M3N et MPAf" at bounding box center [93, 127] width 158 height 8
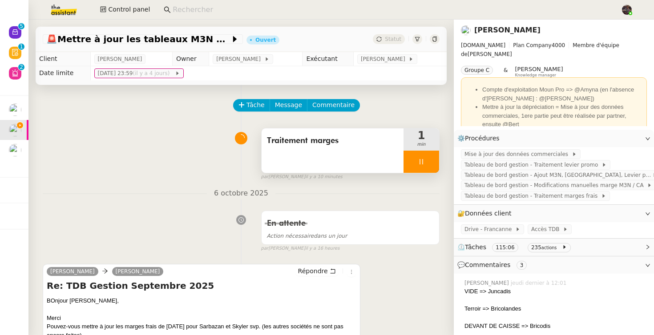
click at [431, 164] on div at bounding box center [421, 162] width 36 height 22
click at [431, 164] on icon at bounding box center [429, 161] width 7 height 7
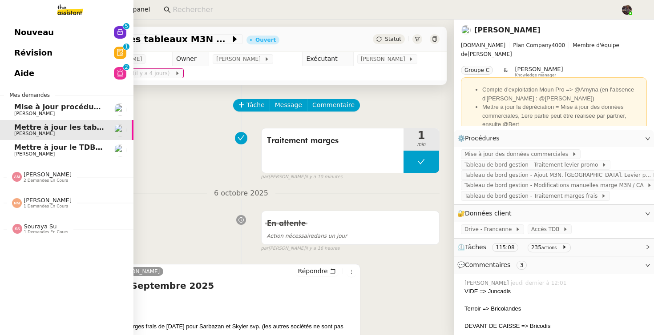
click at [16, 152] on span "[PERSON_NAME]" at bounding box center [34, 154] width 40 height 6
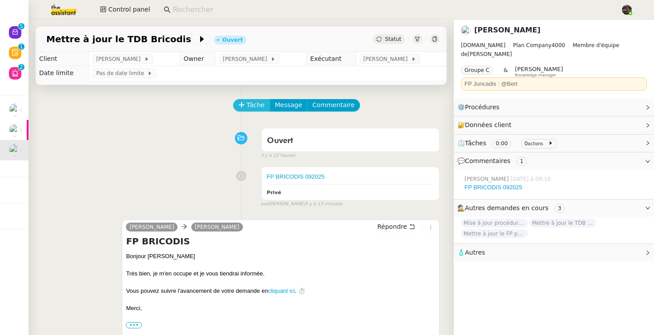
click at [252, 101] on span "Tâche" at bounding box center [255, 105] width 18 height 10
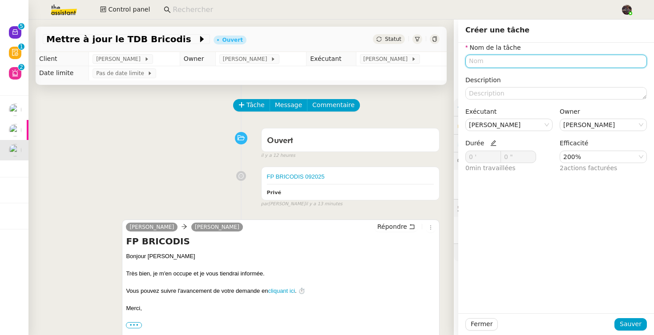
click at [499, 61] on input "text" at bounding box center [555, 61] width 181 height 13
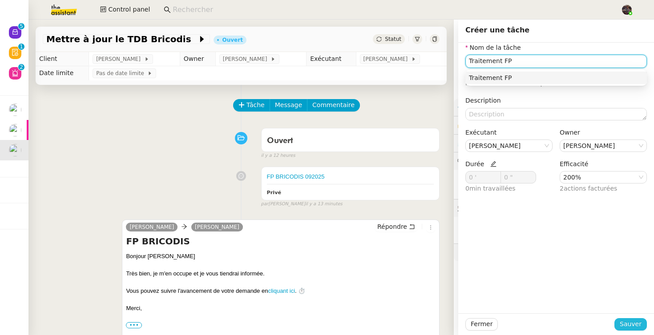
type input "Traitement FP"
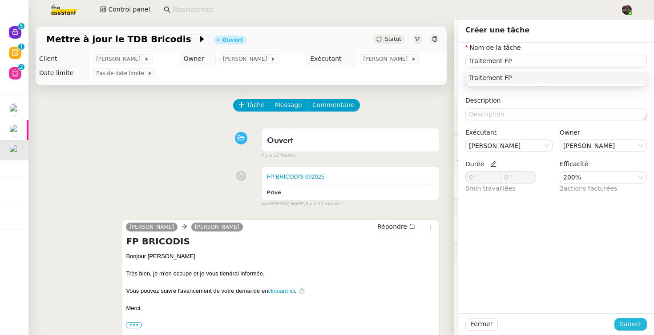
click at [633, 322] on span "Sauver" at bounding box center [630, 324] width 22 height 10
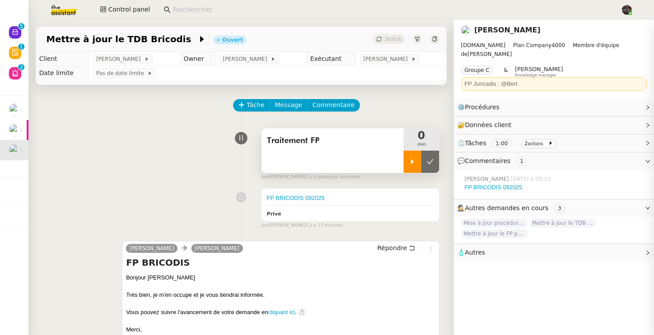
click at [409, 168] on div at bounding box center [412, 162] width 18 height 22
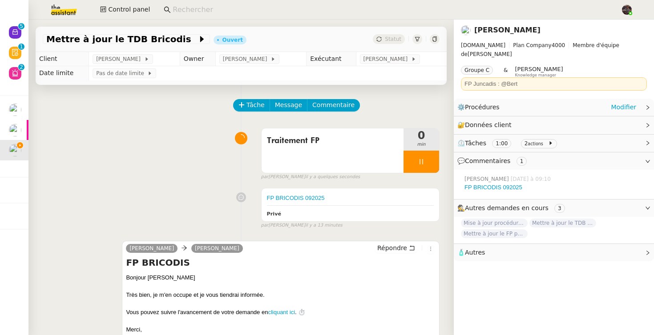
click at [610, 99] on div "⚙️ Procédures Modifier" at bounding box center [553, 107] width 200 height 17
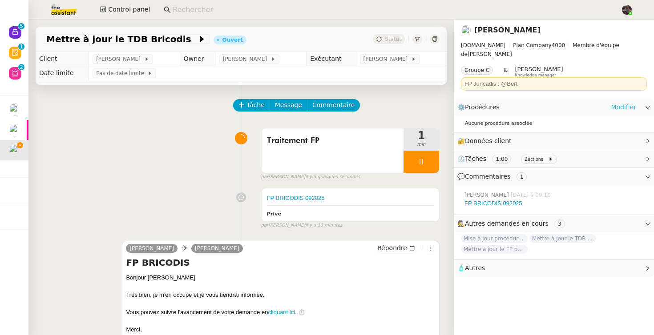
click at [616, 102] on link "Modifier" at bounding box center [622, 107] width 25 height 10
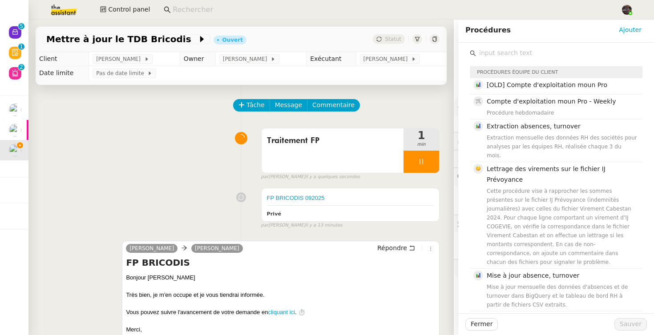
click at [521, 55] on input "text" at bounding box center [559, 53] width 166 height 12
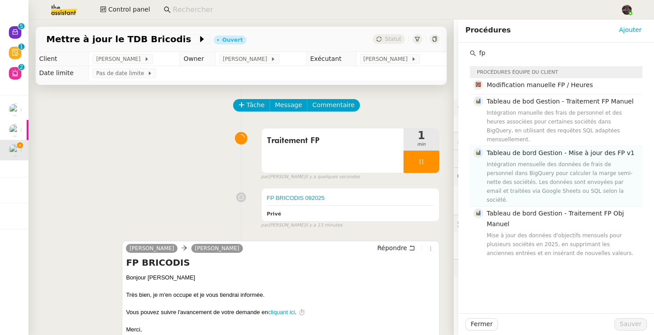
type input "fp"
click at [542, 175] on div "Intégration mensuelle des données de frais de personnel dans BigQuery pour calc…" at bounding box center [561, 182] width 150 height 44
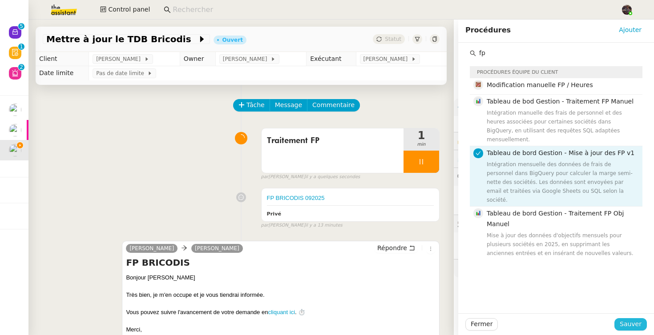
click at [641, 328] on button "Sauver" at bounding box center [630, 324] width 32 height 12
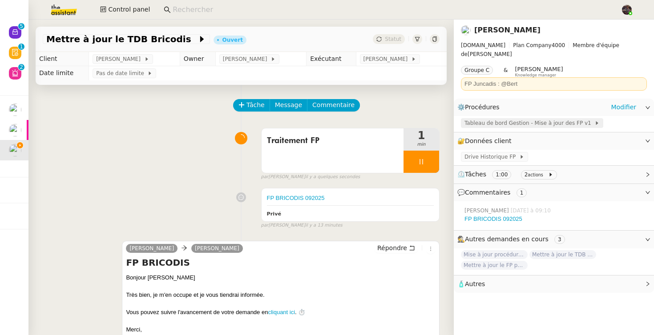
click at [538, 119] on span "Tableau de bord Gestion - Mise à jour des FP v1" at bounding box center [529, 123] width 130 height 9
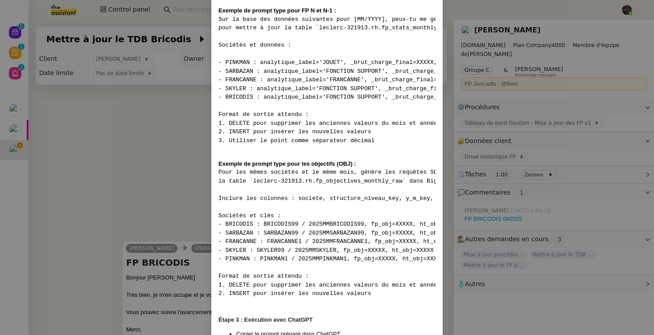
scroll to position [1298, 0]
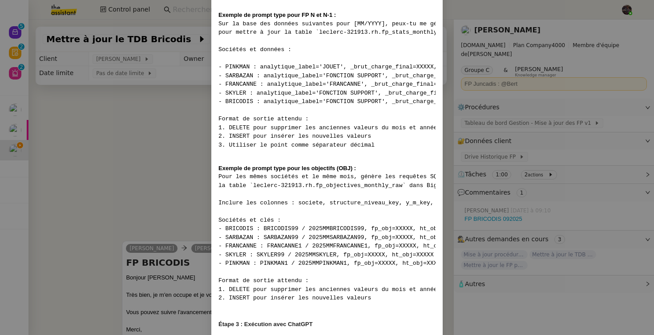
click at [222, 46] on pre "Sur la base des données suivantes pour [MM/YYYY], peux-tu me générer les requêt…" at bounding box center [326, 85] width 217 height 130
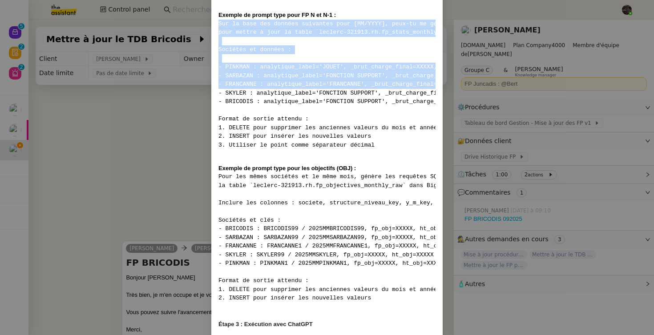
drag, startPoint x: 222, startPoint y: 46, endPoint x: 271, endPoint y: 104, distance: 76.1
click at [271, 104] on pre "Sur la base des données suivantes pour [MM/YYYY], peux-tu me générer les requêt…" at bounding box center [326, 85] width 217 height 130
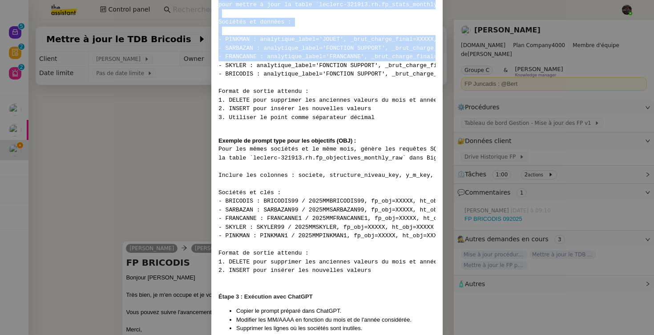
scroll to position [1329, 0]
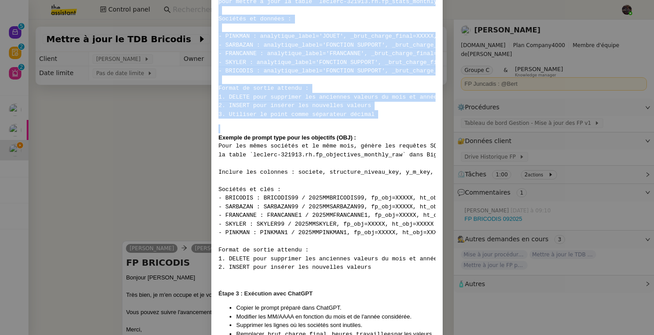
click at [378, 119] on pre "Sur la base des données suivantes pour [MM/YYYY], peux-tu me générer les requêt…" at bounding box center [326, 54] width 217 height 130
copy pre "Sur la base des données suivantes pour [MM/YYYY], peux-tu me générer les requêt…"
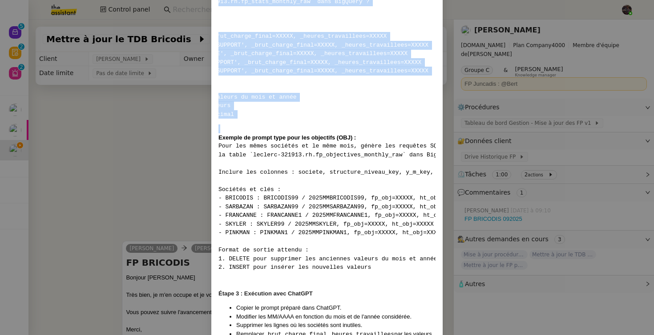
scroll to position [0, 0]
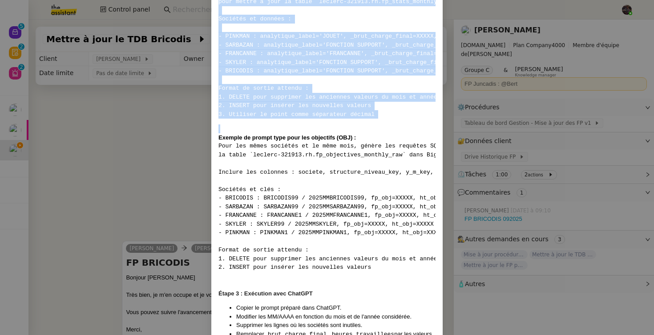
copy pre "Sur la base des données suivantes pour [MM/YYYY], peux-tu me générer les requêt…"
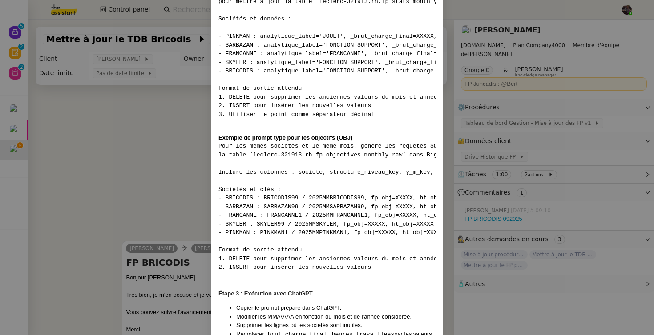
click at [103, 171] on nz-modal-container "Contexte Chaque mois, les RH envoient les FP (frais de personnel) des différent…" at bounding box center [327, 167] width 654 height 335
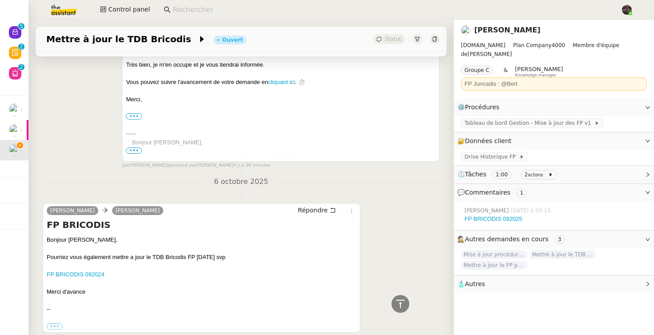
scroll to position [278, 0]
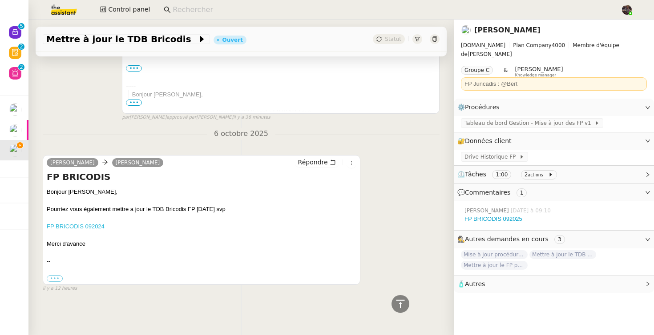
click at [89, 228] on link "FP BRICODIS 092024" at bounding box center [76, 226] width 58 height 7
click at [541, 119] on span "Tableau de bord Gestion - Mise à jour des FP v1" at bounding box center [529, 123] width 130 height 9
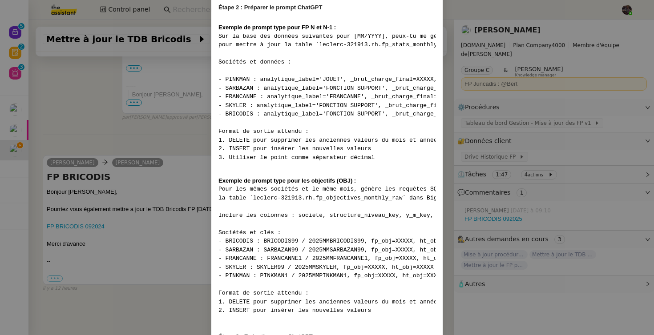
scroll to position [1284, 0]
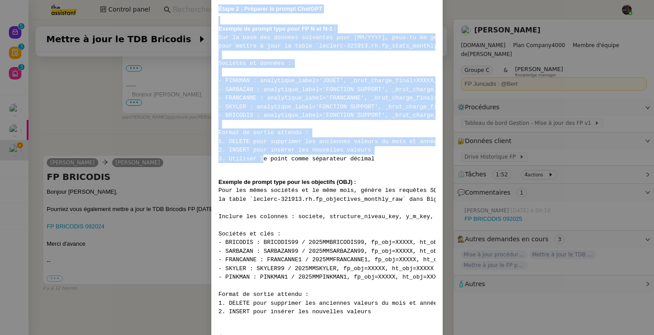
drag, startPoint x: 220, startPoint y: 30, endPoint x: 262, endPoint y: 185, distance: 160.5
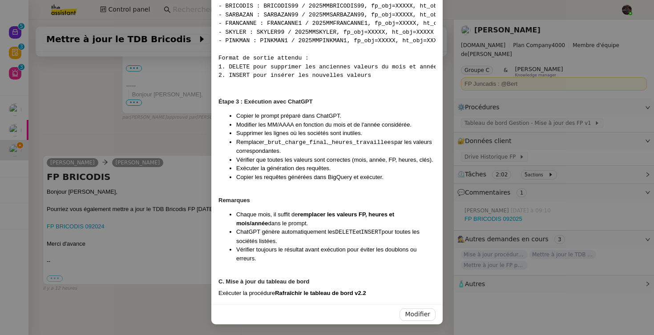
scroll to position [1543, 0]
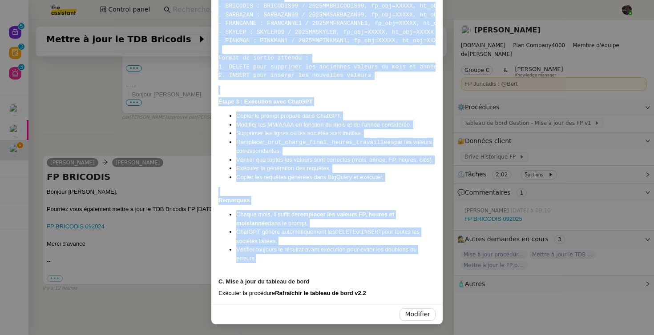
click at [327, 262] on li "Vérifier toujours le résultat avant exécution pour éviter les doublons ou erreu…" at bounding box center [335, 253] width 199 height 17
copy div "Étape 2 : Préparer le prompt ChatGPT Exemple de prompt type pour FP N et N-1 : …"
click at [423, 317] on span "Modifier" at bounding box center [417, 314] width 25 height 10
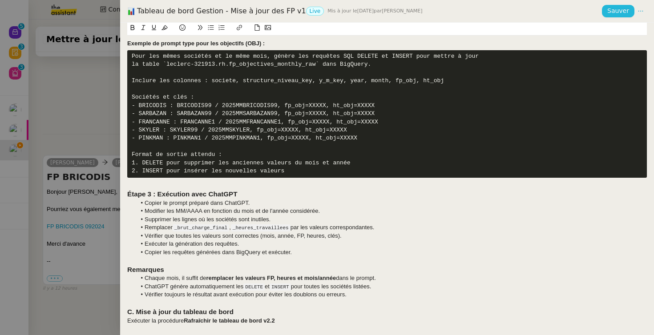
scroll to position [982, 0]
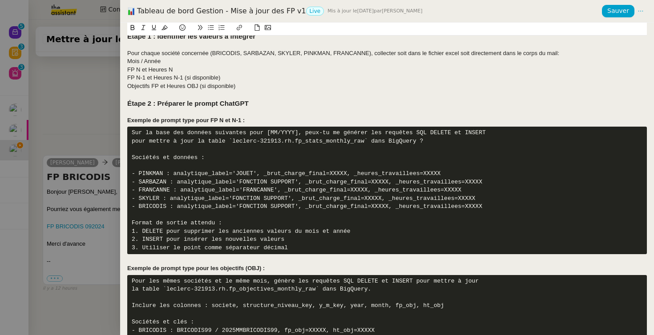
click at [209, 149] on pre "Sur la base des données suivantes pour [MM/YYYY], peux-tu me générer les requêt…" at bounding box center [386, 191] width 519 height 128
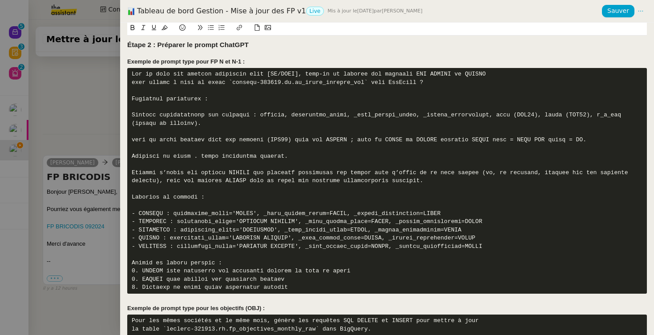
scroll to position [1048, 0]
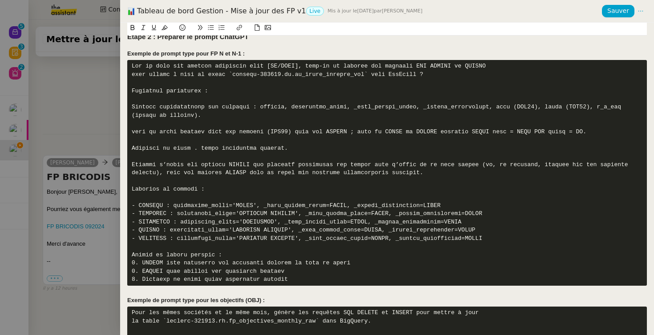
click at [194, 123] on pre at bounding box center [386, 173] width 519 height 226
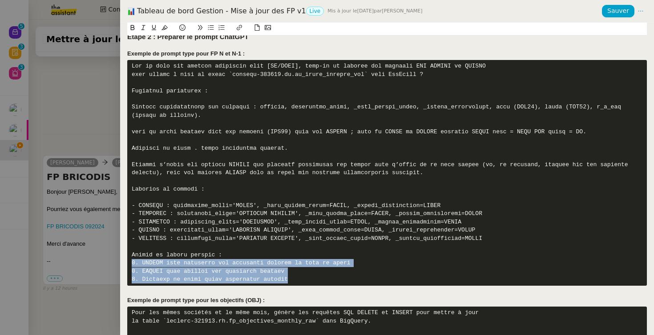
drag, startPoint x: 306, startPoint y: 278, endPoint x: 126, endPoint y: 262, distance: 180.8
click at [126, 262] on div "Contexte Chaque mois, les RH envoient les FP (frais de personnel) des différent…" at bounding box center [387, 179] width 534 height 313
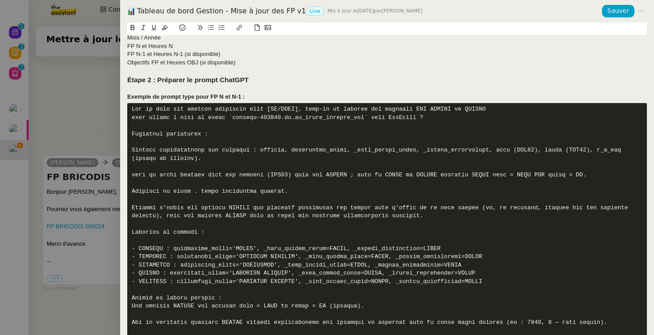
scroll to position [1103, 0]
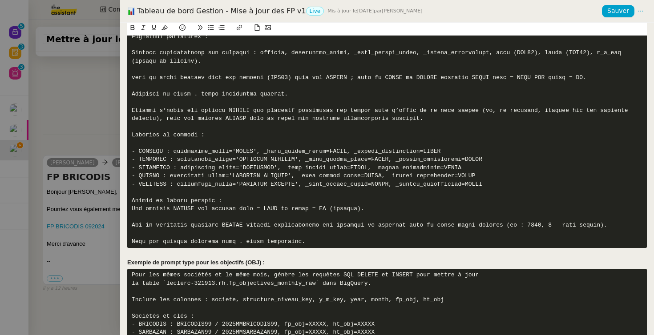
click at [138, 217] on pre at bounding box center [386, 127] width 519 height 242
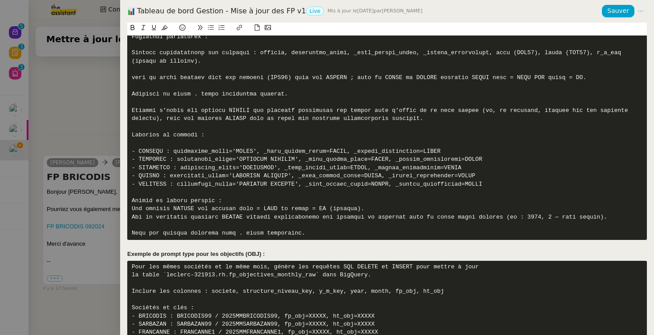
click at [138, 223] on pre at bounding box center [386, 123] width 519 height 234
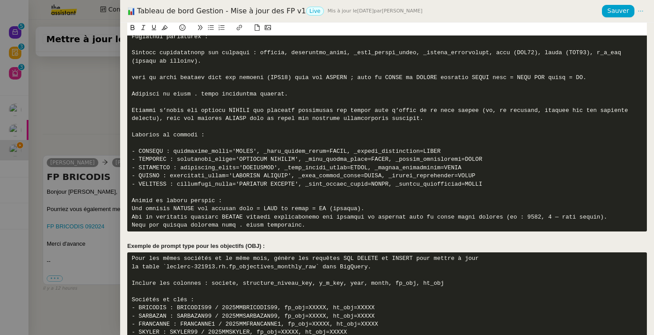
click at [131, 208] on pre at bounding box center [386, 119] width 519 height 226
click at [132, 221] on pre at bounding box center [386, 119] width 519 height 226
click at [132, 228] on pre at bounding box center [386, 119] width 519 height 226
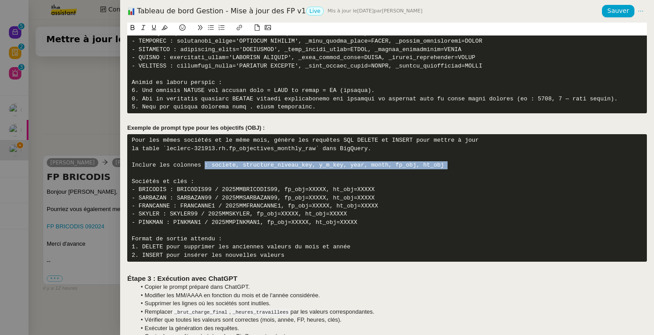
click at [206, 169] on pre "Pour les mêmes sociétés et le même mois, génère les requêtes SQL DELETE et INSE…" at bounding box center [386, 198] width 519 height 128
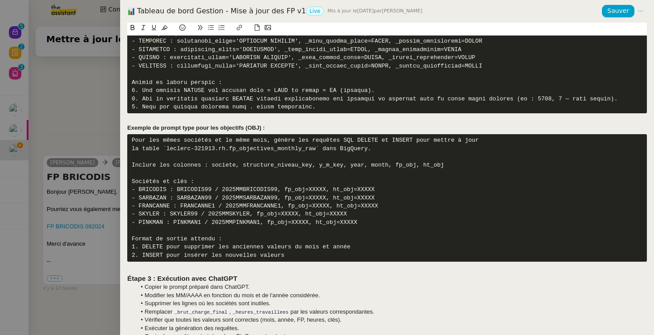
click at [211, 158] on pre "Pour les mêmes sociétés et le même mois, génère les requêtes SQL DELETE et INSE…" at bounding box center [386, 198] width 519 height 128
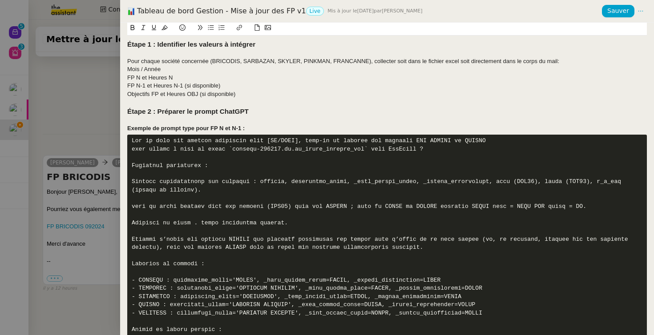
scroll to position [987, 0]
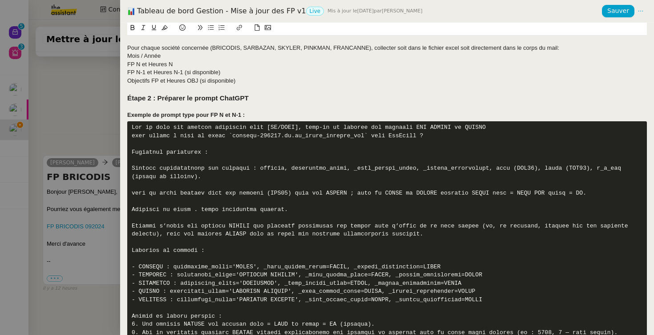
click at [343, 194] on pre at bounding box center [386, 234] width 519 height 226
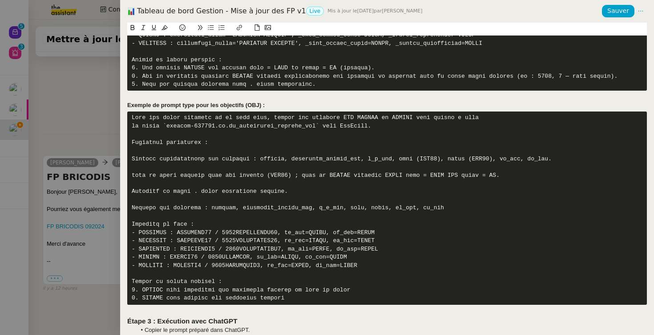
scroll to position [1250, 0]
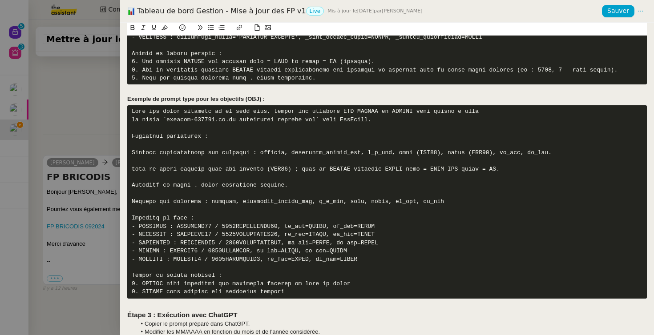
click at [229, 200] on pre at bounding box center [386, 201] width 519 height 193
click at [228, 200] on pre at bounding box center [386, 201] width 519 height 193
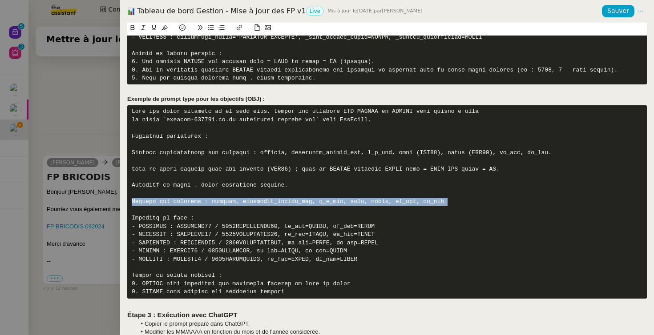
click at [228, 200] on pre at bounding box center [386, 201] width 519 height 193
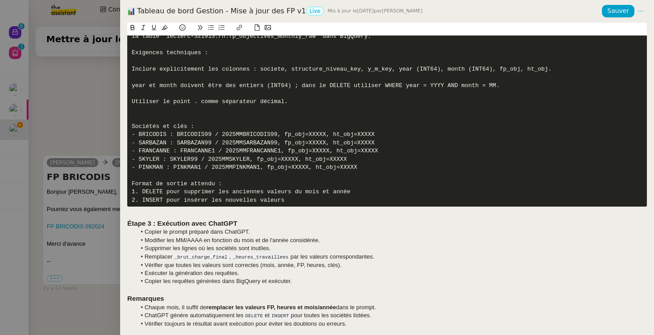
scroll to position [1363, 0]
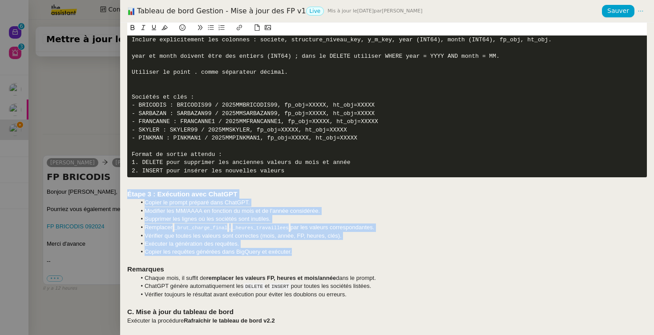
drag, startPoint x: 302, startPoint y: 253, endPoint x: 109, endPoint y: 193, distance: 201.5
click at [109, 193] on div "Tableau de bord Gestion - Mise à jour des FP v1 Live Mis à jour le 3 oct. 2025 …" at bounding box center [327, 167] width 654 height 335
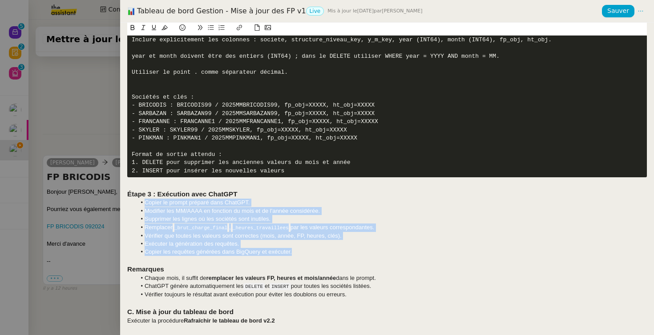
drag, startPoint x: 296, startPoint y: 253, endPoint x: 106, endPoint y: 202, distance: 197.0
click at [106, 202] on div "Tableau de bord Gestion - Mise à jour des FP v1 Live Mis à jour le 3 oct. 2025 …" at bounding box center [327, 167] width 654 height 335
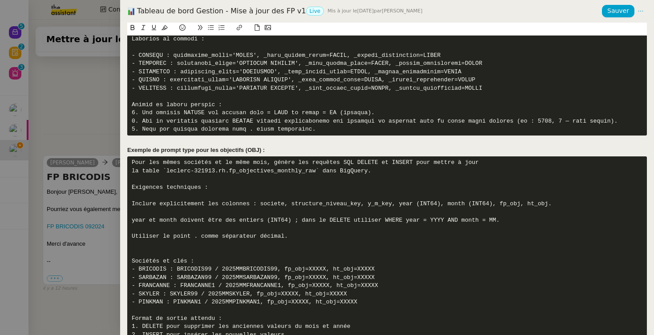
scroll to position [1371, 0]
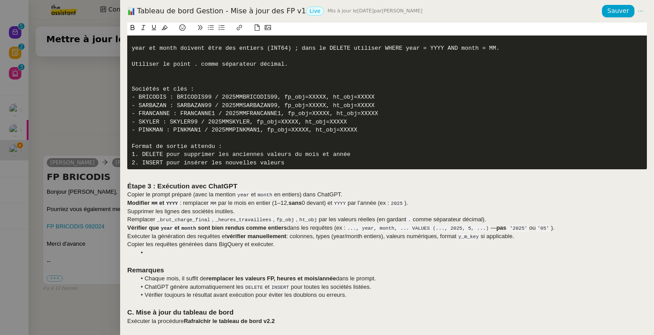
click at [280, 249] on li at bounding box center [391, 253] width 511 height 8
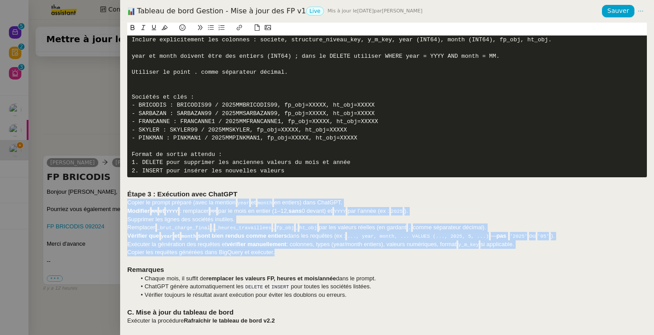
drag, startPoint x: 285, startPoint y: 252, endPoint x: 108, endPoint y: 203, distance: 183.5
click at [108, 203] on div "Tableau de bord Gestion - Mise à jour des FP v1 Live Mis à jour le 3 oct. 2025 …" at bounding box center [327, 167] width 654 height 335
click at [212, 29] on icon at bounding box center [211, 27] width 6 height 6
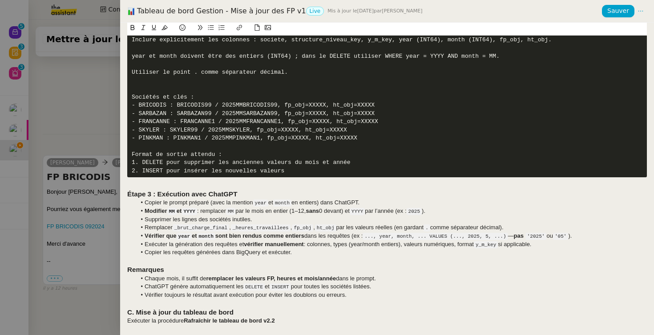
click at [317, 221] on li "Supprimer les lignes des sociétés inutiles." at bounding box center [391, 220] width 511 height 8
drag, startPoint x: 209, startPoint y: 204, endPoint x: 325, endPoint y: 203, distance: 115.6
click at [325, 203] on li "Copier le prompt préparé (avec la mention year et month en entiers) dans ChatGP…" at bounding box center [391, 203] width 511 height 8
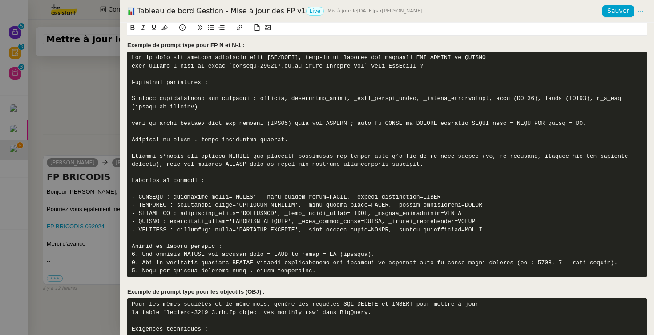
scroll to position [1051, 0]
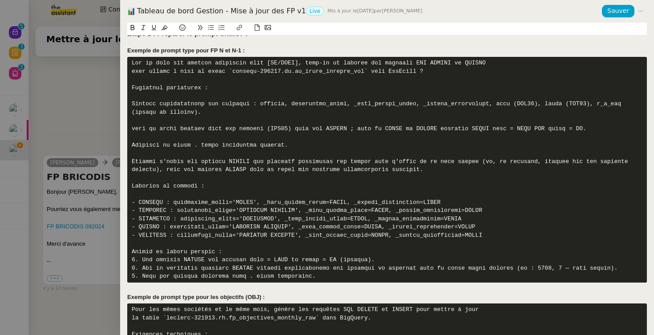
click at [229, 138] on pre at bounding box center [386, 170] width 519 height 226
click at [134, 62] on pre at bounding box center [386, 170] width 519 height 226
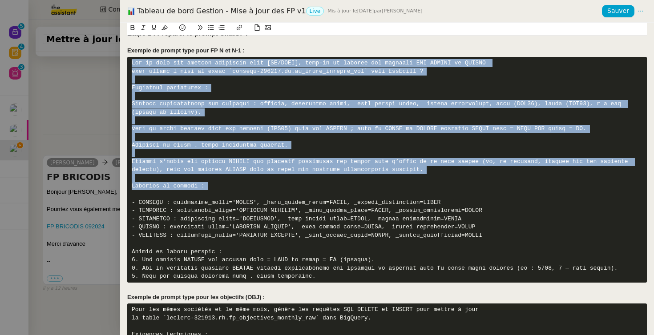
drag, startPoint x: 134, startPoint y: 62, endPoint x: 341, endPoint y: 186, distance: 241.3
click at [341, 187] on pre at bounding box center [386, 170] width 519 height 226
click at [339, 186] on pre at bounding box center [386, 170] width 519 height 226
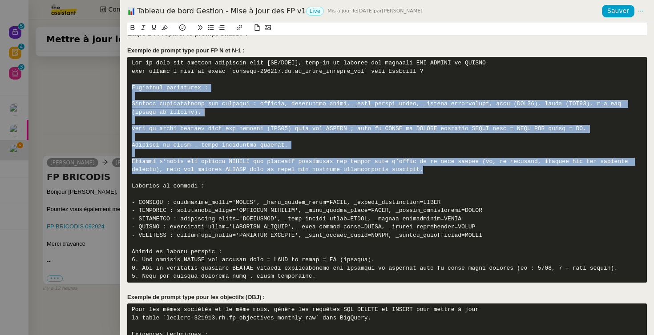
drag, startPoint x: 440, startPoint y: 168, endPoint x: 108, endPoint y: 86, distance: 341.9
click at [108, 86] on div "Tableau de bord Gestion - Mise à jour des FP v1 Live Mis à jour le 3 oct. 2025 …" at bounding box center [327, 167] width 654 height 335
copy pre "Exigences techniques : Inclure explicitement les colonnes : societe, analytique…"
click at [614, 14] on span "Sauver" at bounding box center [618, 11] width 22 height 10
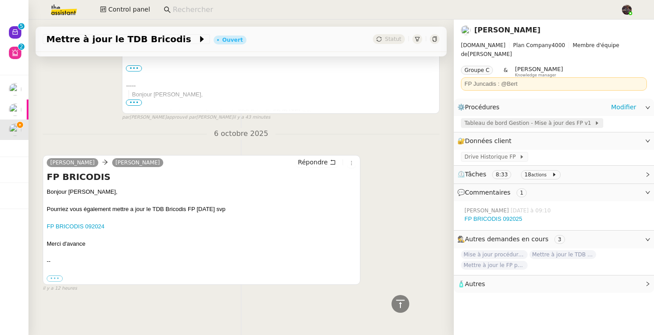
click at [526, 119] on span "Tableau de bord Gestion - Mise à jour des FP v1" at bounding box center [529, 123] width 130 height 9
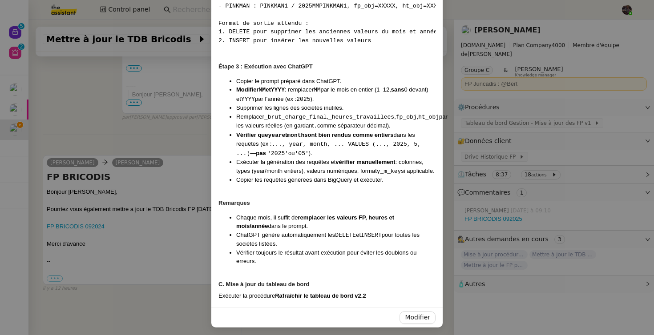
scroll to position [1733, 0]
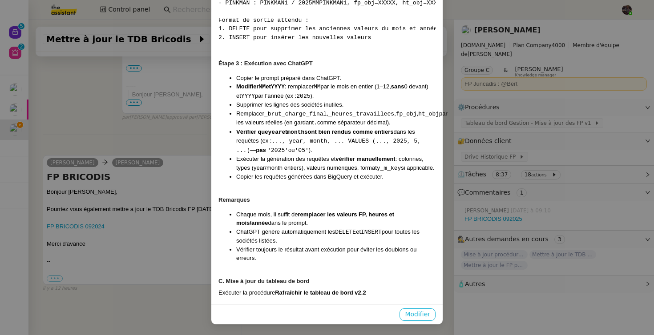
click at [413, 318] on span "Modifier" at bounding box center [417, 314] width 25 height 10
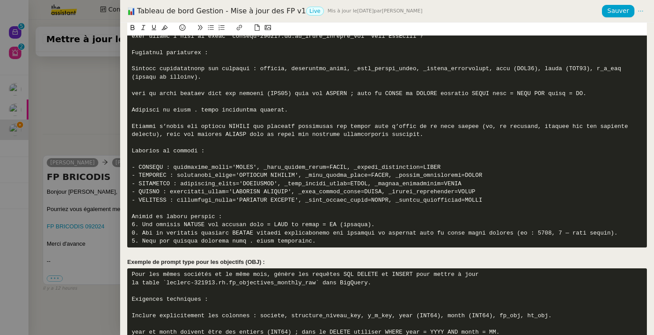
scroll to position [1079, 0]
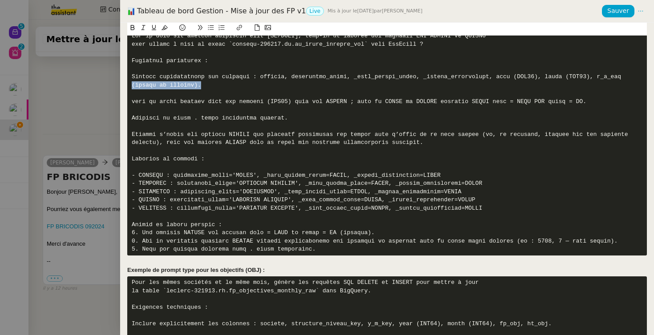
drag, startPoint x: 208, startPoint y: 85, endPoint x: 100, endPoint y: 85, distance: 108.5
click at [100, 85] on div "Tableau de bord Gestion - Mise à jour des FP v1 Live Mis à jour le 7 oct. 2025 …" at bounding box center [327, 167] width 654 height 335
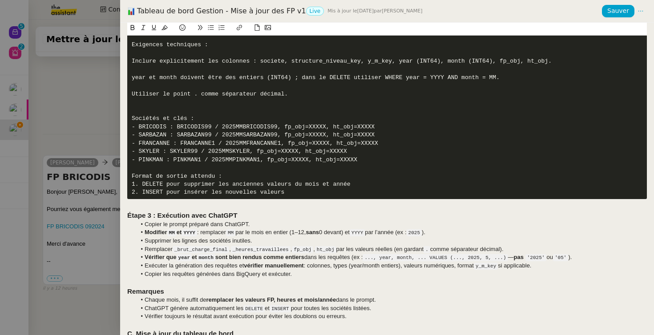
scroll to position [1354, 0]
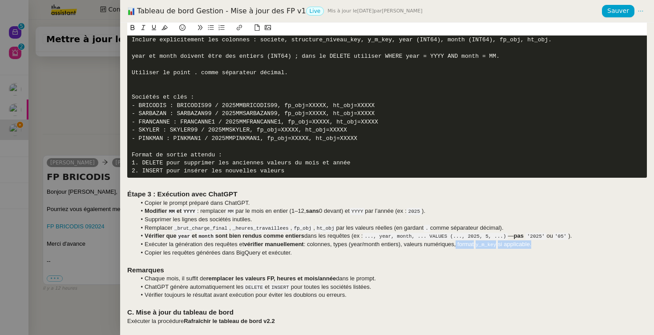
drag, startPoint x: 457, startPoint y: 245, endPoint x: 536, endPoint y: 245, distance: 79.1
click at [536, 245] on li "Exécuter la génération des requêtes et vérifier manuellement : colonnes, types …" at bounding box center [391, 245] width 511 height 8
click at [404, 260] on div at bounding box center [386, 261] width 519 height 8
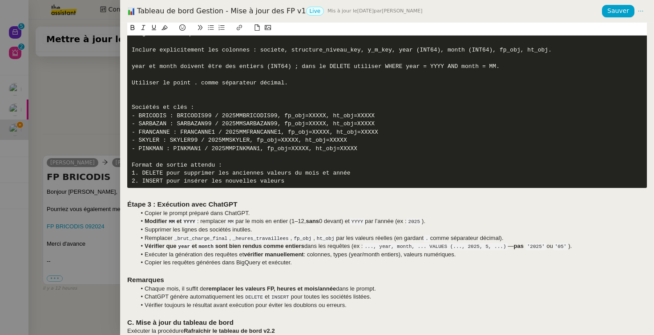
scroll to position [1340, 0]
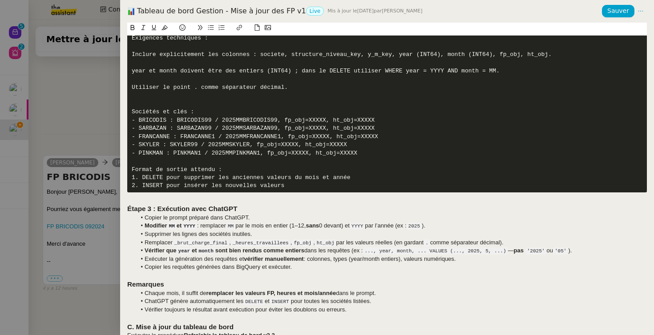
click at [384, 52] on pre "Pour les mêmes sociétés et le même mois, génère les requêtes SQL DELETE et INSE…" at bounding box center [386, 100] width 519 height 185
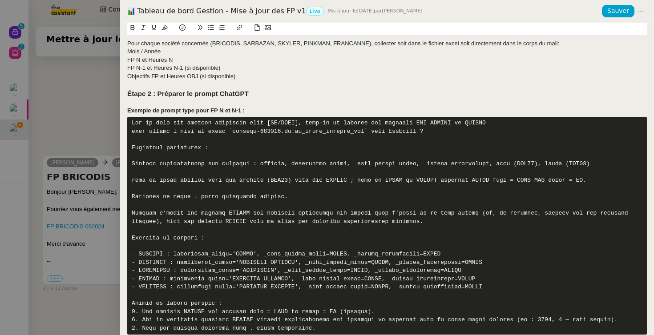
scroll to position [991, 0]
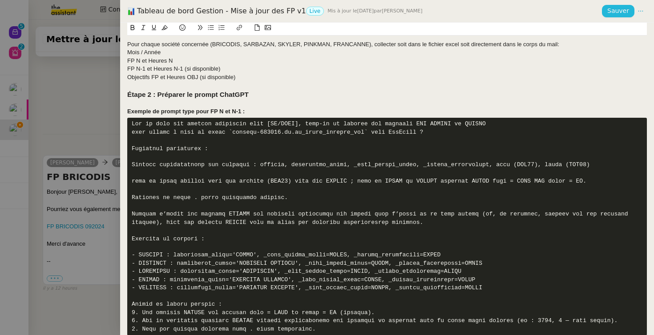
click at [619, 12] on span "Sauver" at bounding box center [618, 11] width 22 height 10
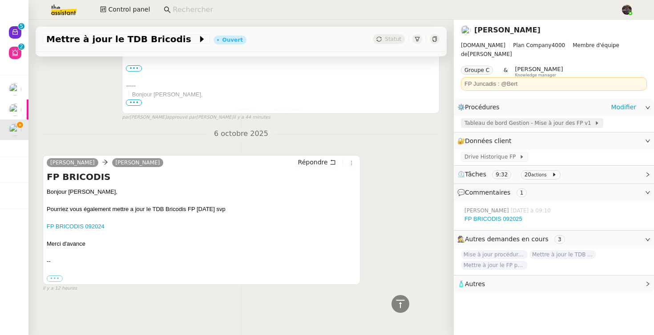
click at [540, 119] on span "Tableau de bord Gestion - Mise à jour des FP v1" at bounding box center [529, 123] width 130 height 9
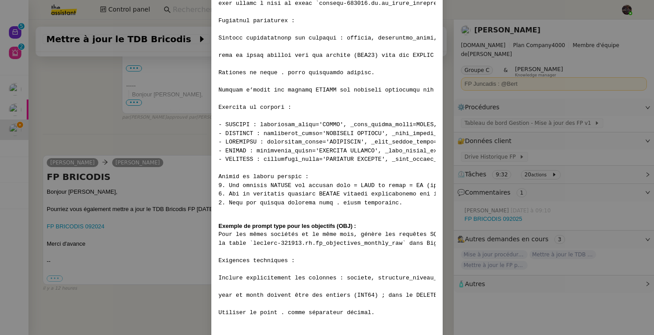
scroll to position [1287, 0]
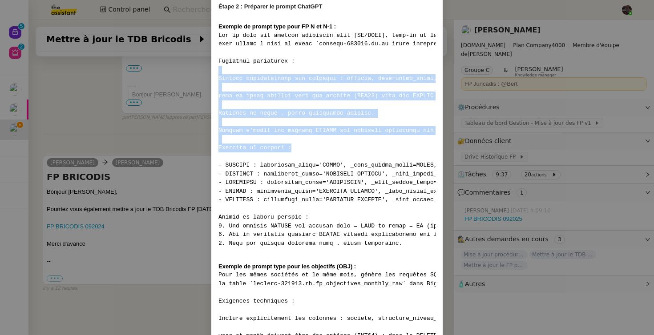
drag, startPoint x: 300, startPoint y: 169, endPoint x: 194, endPoint y: 86, distance: 134.2
click at [194, 86] on nz-modal-container "Contexte Chaque mois, les RH envoient les FP (frais de personnel) des différent…" at bounding box center [327, 167] width 654 height 335
copy pre "Exigences techniques : Inclure explicitement les colonnes : societe, analytique…"
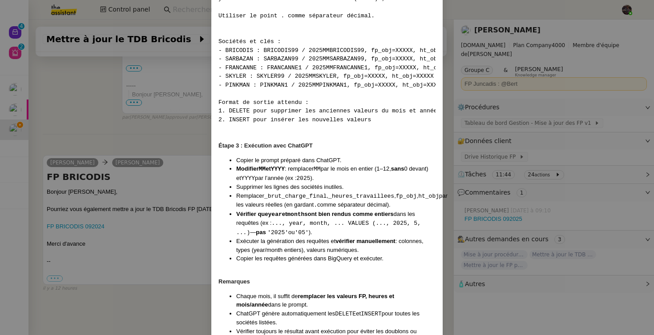
scroll to position [1725, 0]
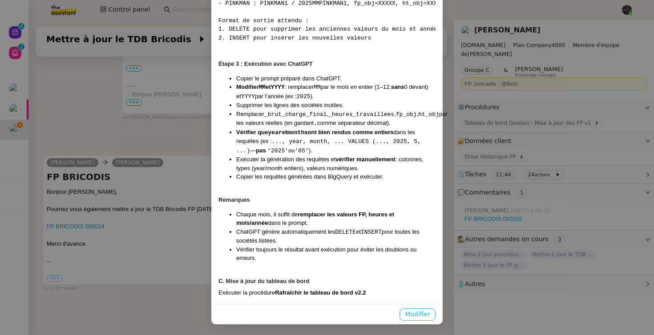
click at [416, 312] on span "Modifier" at bounding box center [417, 314] width 25 height 10
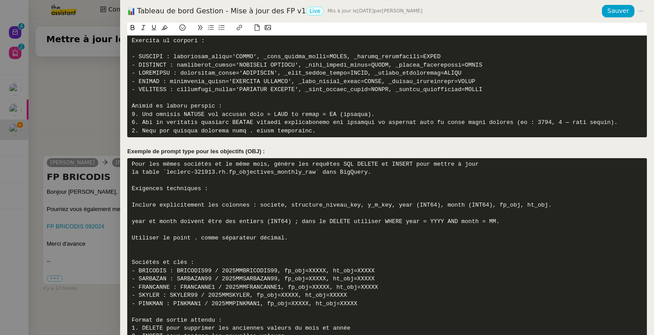
scroll to position [1182, 0]
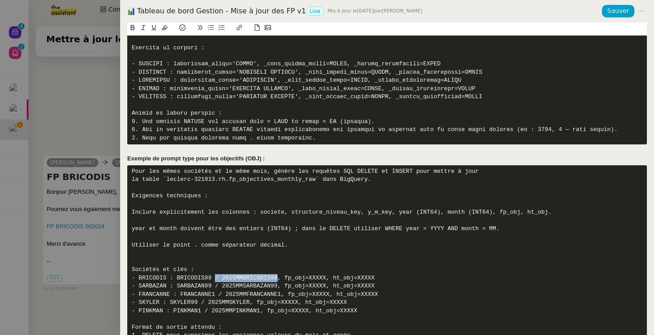
drag, startPoint x: 215, startPoint y: 278, endPoint x: 279, endPoint y: 280, distance: 64.0
click at [279, 280] on pre "Pour les mêmes sociétés et le même mois, génère les requêtes SQL DELETE et INSE…" at bounding box center [386, 257] width 519 height 185
drag, startPoint x: 216, startPoint y: 285, endPoint x: 277, endPoint y: 286, distance: 61.4
click at [277, 286] on pre "Pour les mêmes sociétés et le même mois, génère les requêtes SQL DELETE et INSE…" at bounding box center [386, 257] width 519 height 185
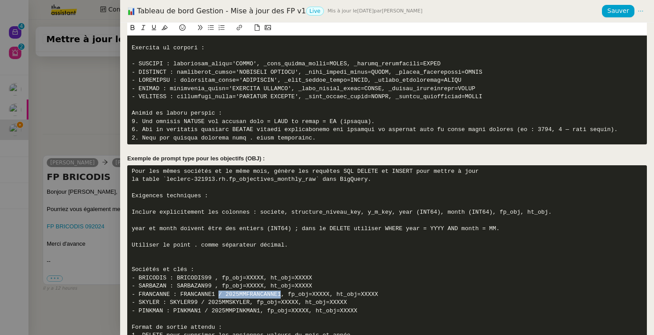
drag, startPoint x: 218, startPoint y: 294, endPoint x: 281, endPoint y: 294, distance: 62.2
click at [281, 294] on pre "Pour les mêmes sociétés et le même mois, génère les requêtes SQL DELETE et INSE…" at bounding box center [386, 257] width 519 height 185
click at [217, 287] on pre "Pour les mêmes sociétés et le même mois, génère les requêtes SQL DELETE et INSE…" at bounding box center [386, 257] width 519 height 185
click at [216, 278] on pre "Pour les mêmes sociétés et le même mois, génère les requêtes SQL DELETE et INSE…" at bounding box center [386, 257] width 519 height 185
drag, startPoint x: 199, startPoint y: 301, endPoint x: 249, endPoint y: 301, distance: 50.2
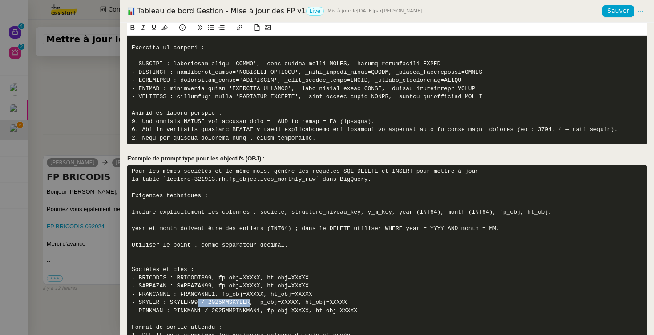
click at [249, 301] on pre "Pour les mêmes sociétés et le même mois, génère les requêtes SQL DELETE et INSE…" at bounding box center [386, 257] width 519 height 185
drag, startPoint x: 203, startPoint y: 311, endPoint x: 258, endPoint y: 310, distance: 55.1
click at [258, 310] on pre "Pour les mêmes sociétés et le même mois, génère les requêtes SQL DELETE et INSE…" at bounding box center [386, 257] width 519 height 185
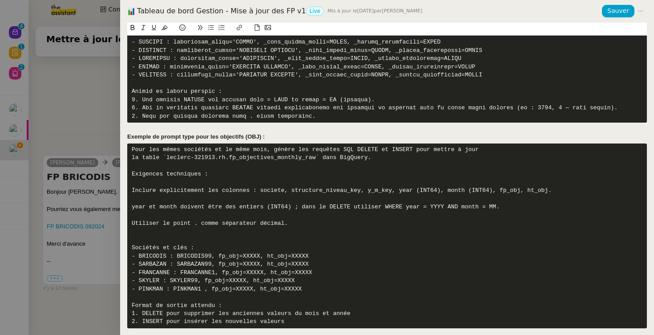
scroll to position [1216, 0]
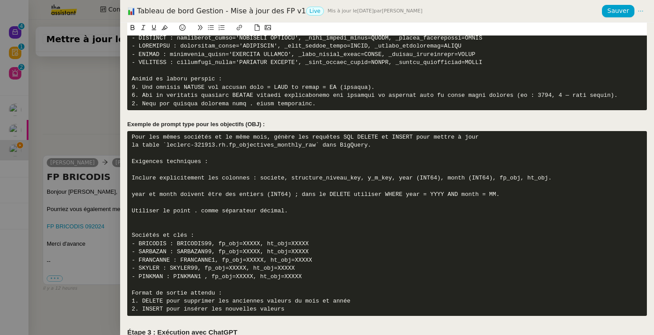
click at [159, 234] on pre "Pour les mêmes sociétés et le même mois, génère les requêtes SQL DELETE et INSE…" at bounding box center [386, 223] width 519 height 185
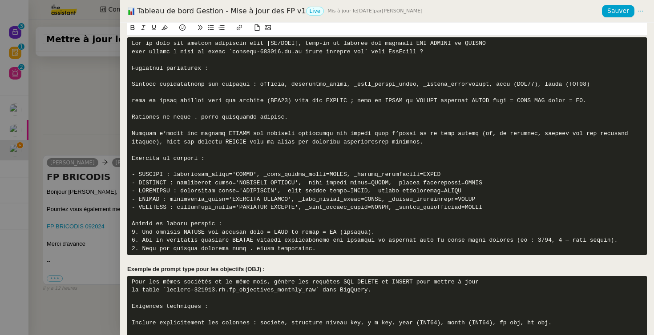
scroll to position [1039, 0]
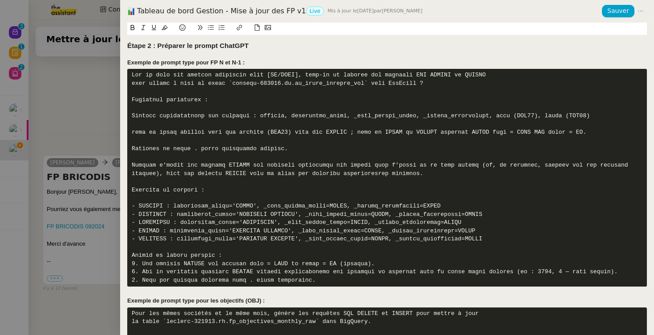
click at [177, 188] on pre at bounding box center [386, 178] width 519 height 218
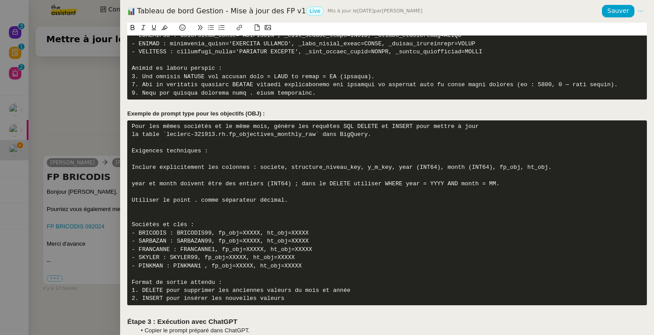
scroll to position [1216, 0]
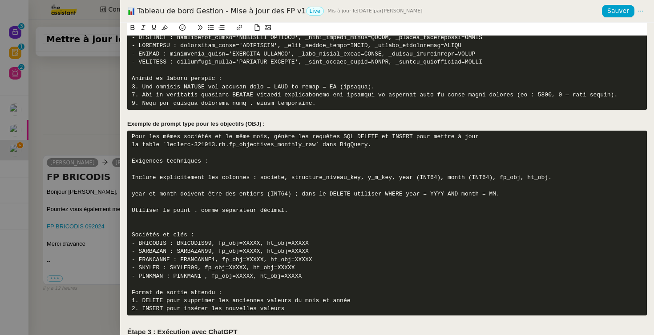
click at [204, 242] on pre "Pour les mêmes sociétés et le même mois, génère les requêtes SQL DELETE et INSE…" at bounding box center [386, 223] width 519 height 185
copy pre "BRICODIS99"
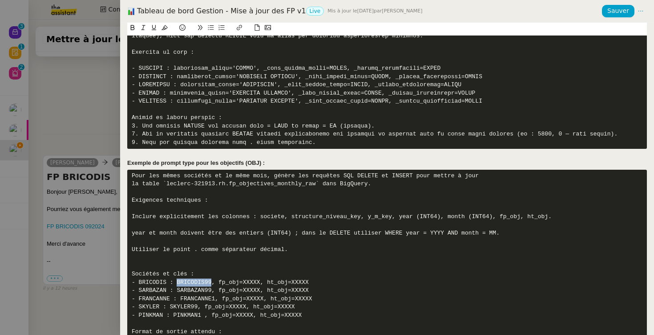
scroll to position [1177, 0]
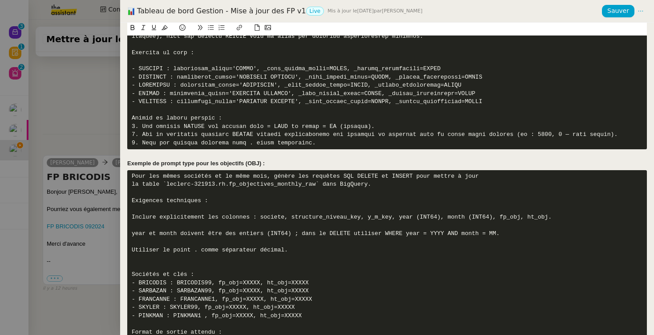
click at [199, 70] on pre at bounding box center [386, 41] width 519 height 218
drag, startPoint x: 199, startPoint y: 70, endPoint x: 229, endPoint y: 70, distance: 30.2
click at [229, 70] on pre at bounding box center [386, 41] width 519 height 218
click at [189, 101] on pre at bounding box center [386, 41] width 519 height 218
drag, startPoint x: 189, startPoint y: 101, endPoint x: 294, endPoint y: 100, distance: 104.9
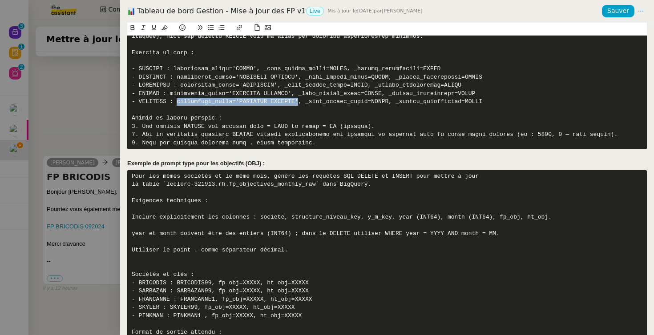
click at [294, 100] on pre at bounding box center [386, 41] width 519 height 218
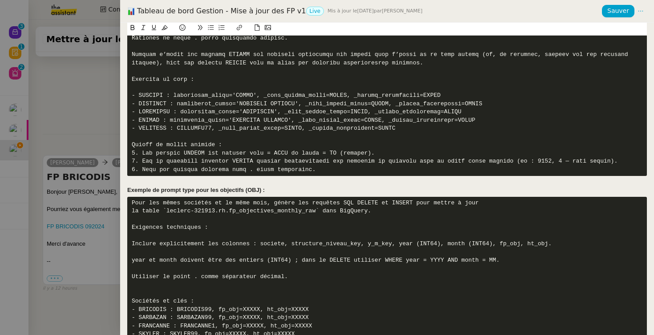
scroll to position [1200, 0]
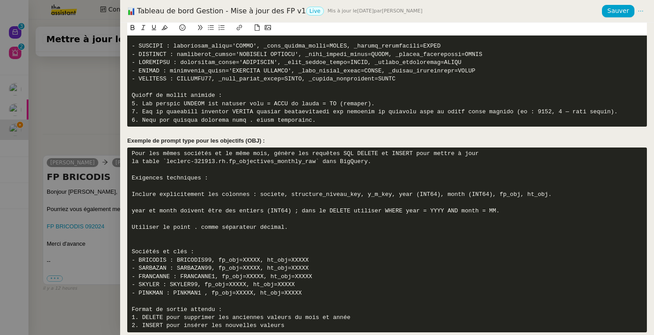
click at [197, 71] on pre at bounding box center [386, 18] width 519 height 218
drag, startPoint x: 197, startPoint y: 71, endPoint x: 290, endPoint y: 72, distance: 93.8
click at [290, 72] on pre at bounding box center [386, 18] width 519 height 218
click at [291, 67] on pre at bounding box center [386, 18] width 519 height 218
click at [192, 72] on pre at bounding box center [386, 18] width 519 height 218
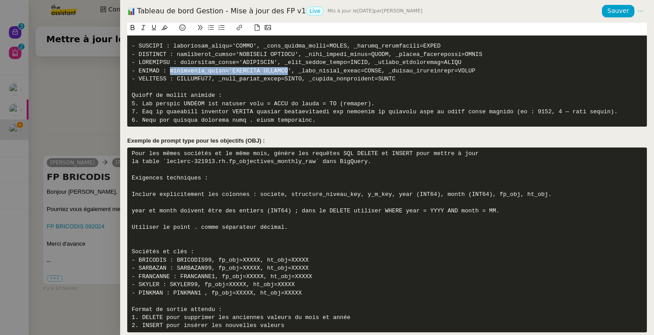
drag, startPoint x: 192, startPoint y: 72, endPoint x: 286, endPoint y: 70, distance: 94.3
click at [286, 70] on pre at bounding box center [386, 18] width 519 height 218
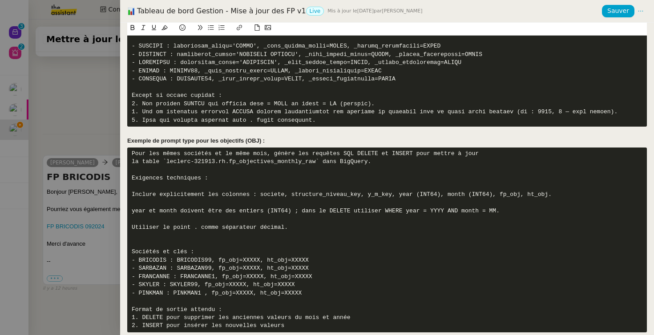
click at [196, 61] on pre at bounding box center [386, 18] width 519 height 218
drag, startPoint x: 196, startPoint y: 61, endPoint x: 275, endPoint y: 61, distance: 78.7
click at [275, 61] on pre at bounding box center [386, 18] width 519 height 218
click at [194, 54] on pre at bounding box center [386, 18] width 519 height 218
drag, startPoint x: 194, startPoint y: 54, endPoint x: 297, endPoint y: 52, distance: 102.7
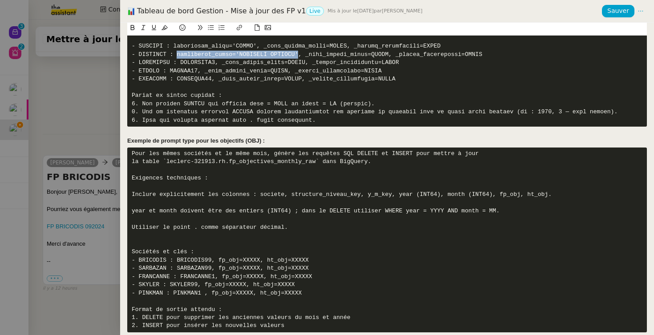
click at [297, 52] on pre at bounding box center [386, 18] width 519 height 218
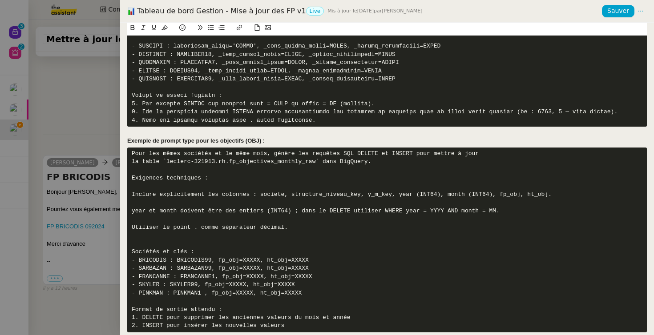
click at [191, 45] on pre at bounding box center [386, 18] width 519 height 218
drag, startPoint x: 191, startPoint y: 45, endPoint x: 254, endPoint y: 47, distance: 63.2
click at [254, 47] on pre at bounding box center [386, 18] width 519 height 218
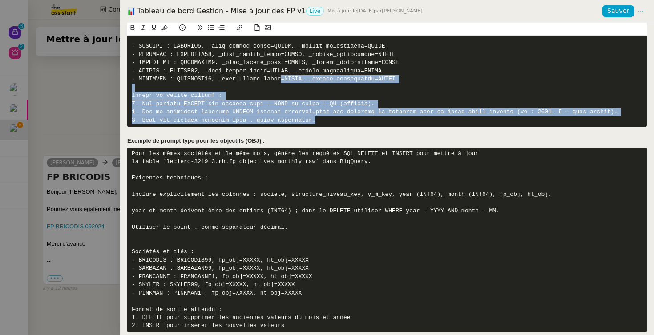
drag, startPoint x: 327, startPoint y: 118, endPoint x: 281, endPoint y: 80, distance: 59.4
click at [281, 80] on pre at bounding box center [386, 18] width 519 height 218
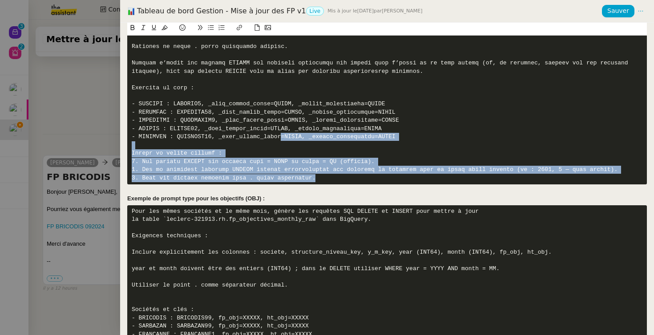
scroll to position [1115, 0]
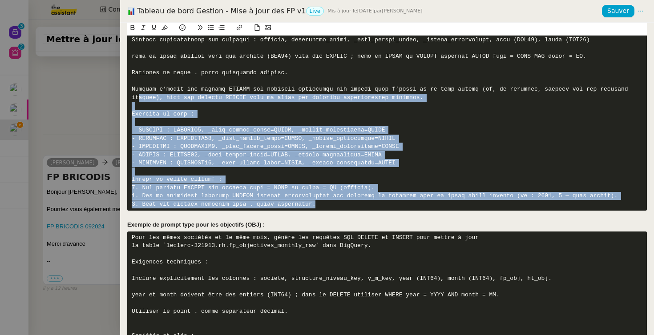
drag, startPoint x: 173, startPoint y: 82, endPoint x: 138, endPoint y: 95, distance: 37.3
click at [138, 95] on pre at bounding box center [386, 102] width 519 height 218
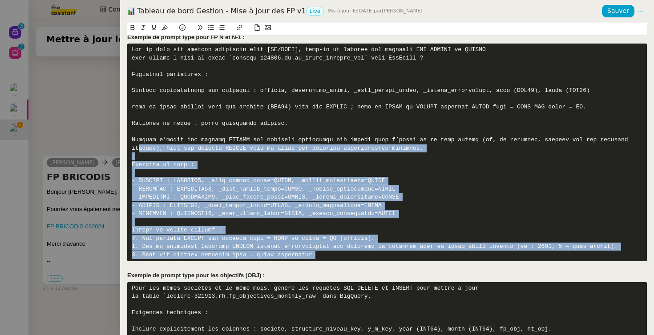
scroll to position [1063, 0]
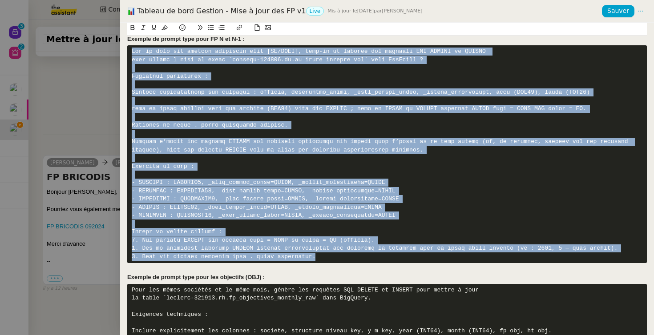
drag, startPoint x: 144, startPoint y: 60, endPoint x: 127, endPoint y: 53, distance: 18.2
click at [127, 54] on div "Contexte Chaque mois, les RH envoient les FP (frais de personnel) des différent…" at bounding box center [387, 179] width 534 height 313
copy pre "Sur la base des données suivantes pour [MM/YYYY], peux-tu me générer les requêt…"
click at [365, 60] on pre at bounding box center [386, 154] width 519 height 218
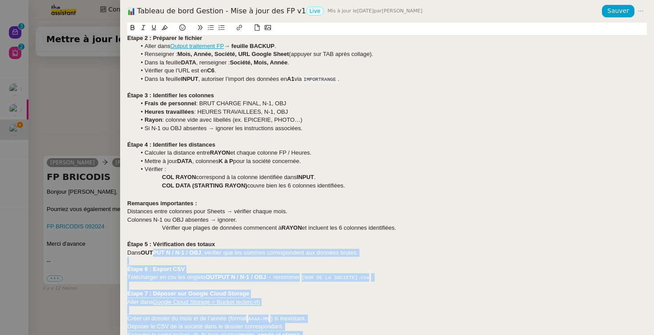
drag, startPoint x: 328, startPoint y: 257, endPoint x: 153, endPoint y: 253, distance: 174.8
click at [153, 253] on div "Contexte Chaque mois, les RH envoient les FP (frais de personnel) des différent…" at bounding box center [386, 261] width 519 height 1648
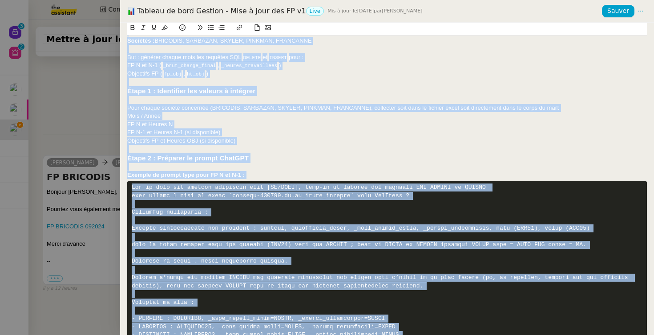
scroll to position [1023, 0]
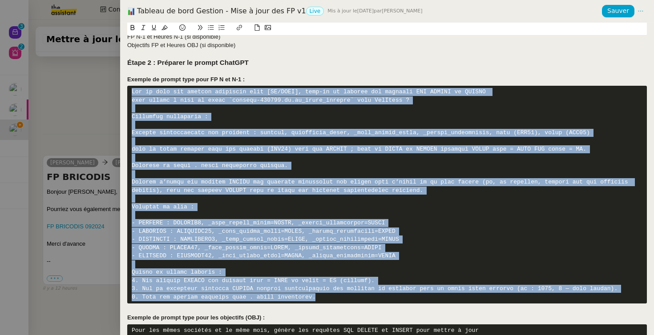
click at [129, 92] on pre at bounding box center [386, 195] width 519 height 218
copy pre "Sur la base des données suivantes pour [MM/YYYY], peux-tu me générer les requêt…"
click at [615, 16] on button "Sauver" at bounding box center [618, 11] width 32 height 12
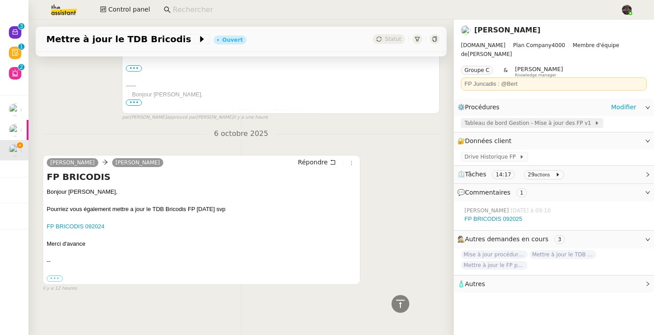
click at [520, 119] on span "Tableau de bord Gestion - Mise à jour des FP v1" at bounding box center [529, 123] width 130 height 9
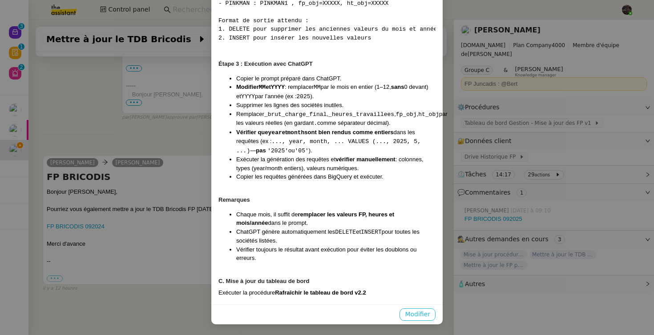
click at [406, 310] on span "Modifier" at bounding box center [417, 314] width 25 height 10
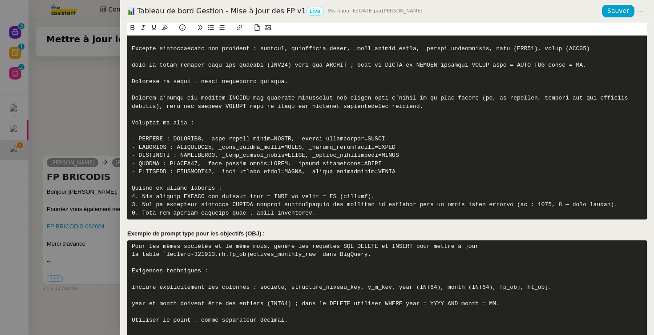
scroll to position [1096, 0]
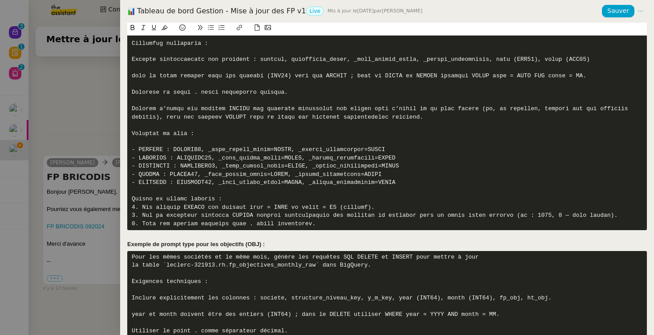
click at [317, 56] on pre at bounding box center [386, 121] width 519 height 218
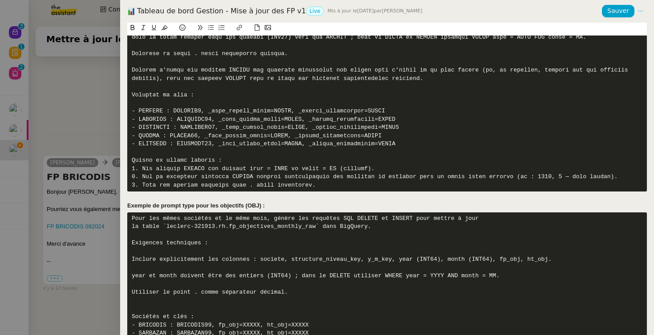
scroll to position [1116, 0]
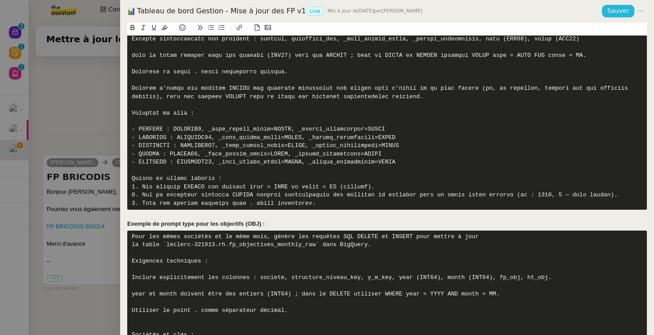
click at [620, 13] on span "Sauver" at bounding box center [618, 11] width 22 height 10
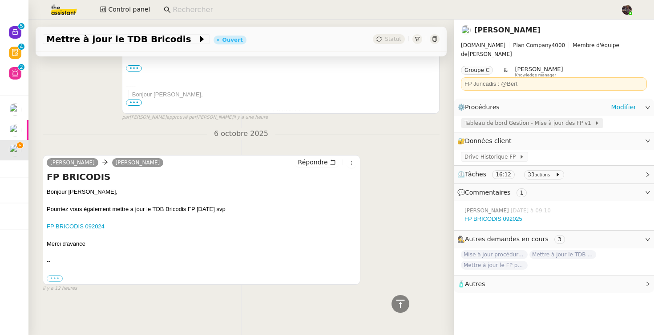
click at [513, 119] on span "Tableau de bord Gestion - Mise à jour des FP v1" at bounding box center [529, 123] width 130 height 9
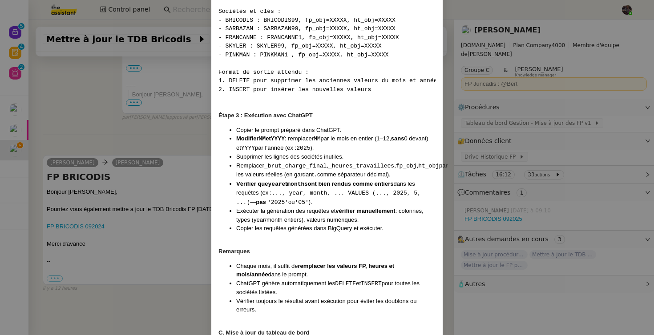
scroll to position [1725, 0]
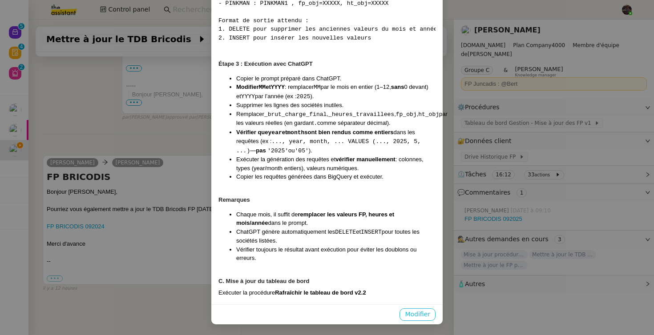
click at [410, 318] on span "Modifier" at bounding box center [417, 314] width 25 height 10
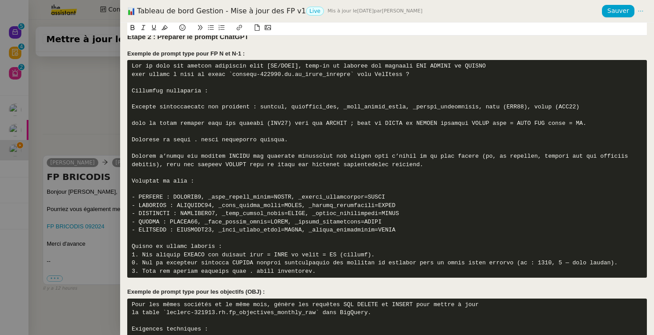
scroll to position [1048, 0]
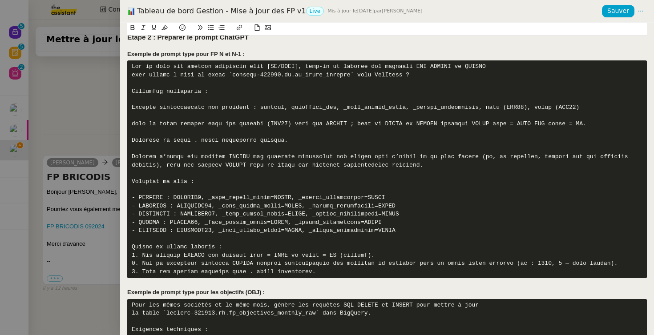
click at [272, 108] on pre at bounding box center [386, 169] width 519 height 218
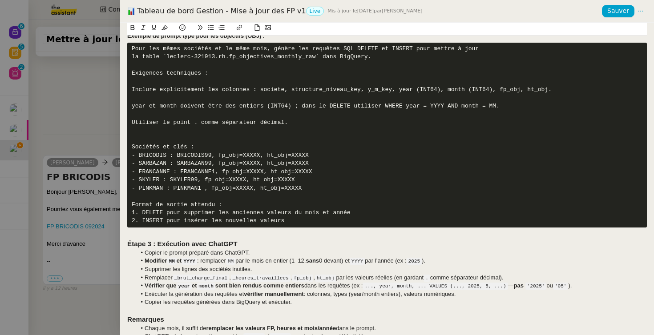
scroll to position [1083, 0]
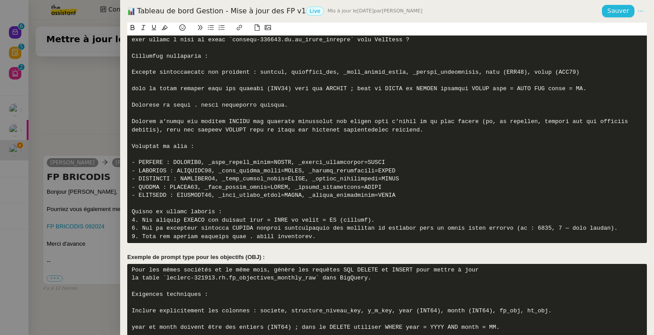
click at [625, 12] on span "Sauver" at bounding box center [618, 11] width 22 height 10
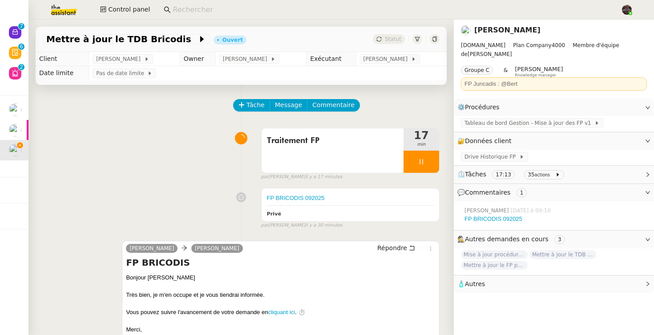
scroll to position [0, 0]
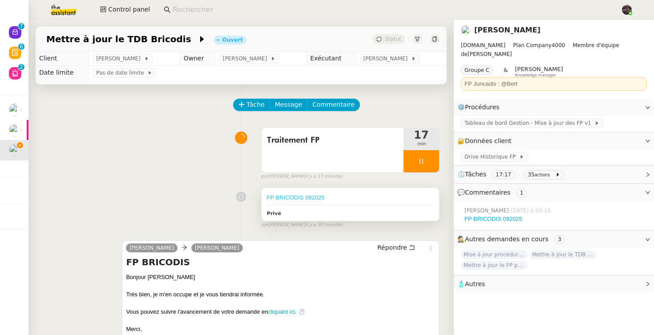
click at [304, 197] on link "FP BRICODIS 092025" at bounding box center [296, 197] width 58 height 7
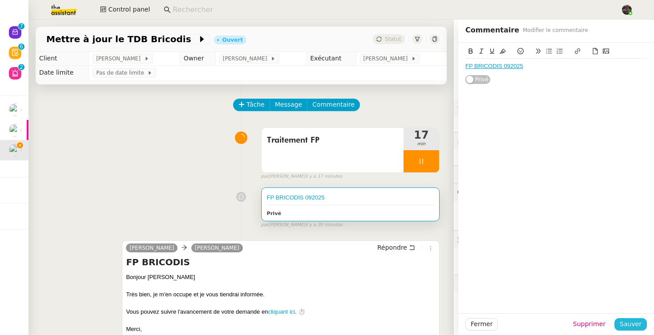
click at [644, 322] on button "Sauver" at bounding box center [630, 324] width 32 height 12
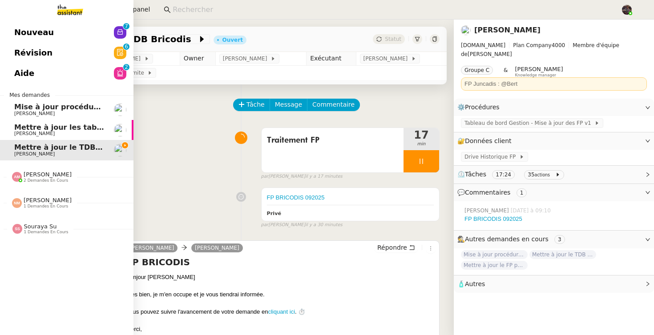
click at [39, 181] on span "2 demandes en cours" at bounding box center [46, 180] width 44 height 5
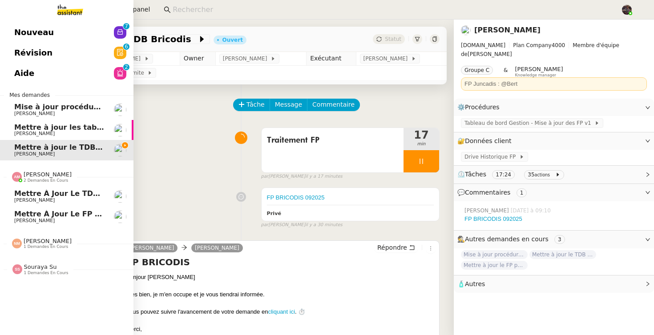
click at [39, 181] on span "2 demandes en cours" at bounding box center [46, 180] width 44 height 5
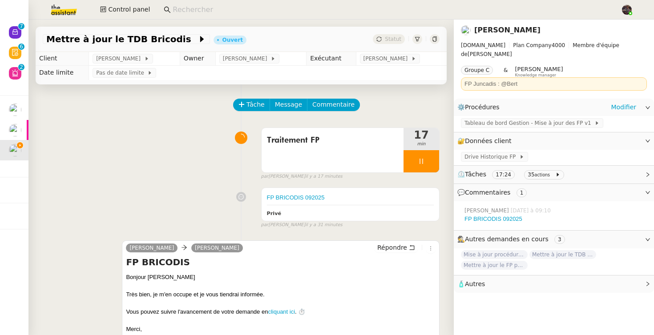
click at [501, 116] on div "Tableau de bord Gestion - Mise à jour des FP v1" at bounding box center [553, 124] width 200 height 16
click at [498, 119] on span "Tableau de bord Gestion - Mise à jour des FP v1" at bounding box center [529, 123] width 130 height 9
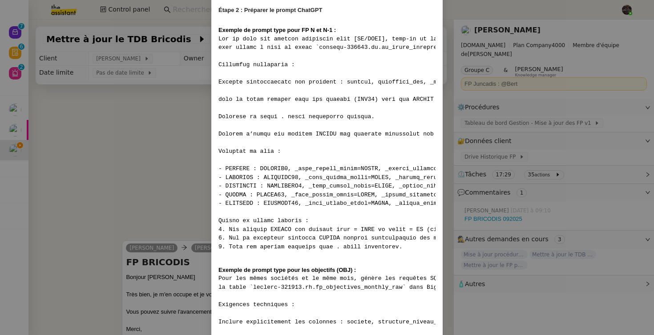
scroll to position [1272, 0]
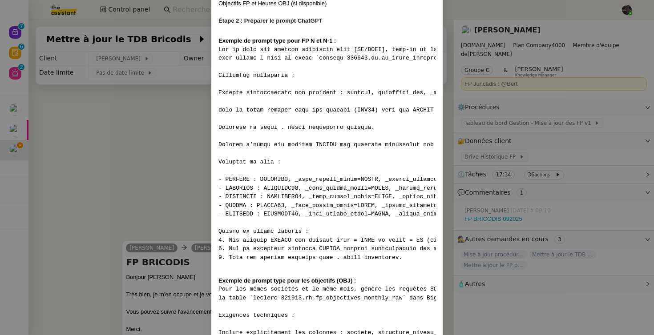
click at [226, 70] on pre at bounding box center [326, 153] width 217 height 217
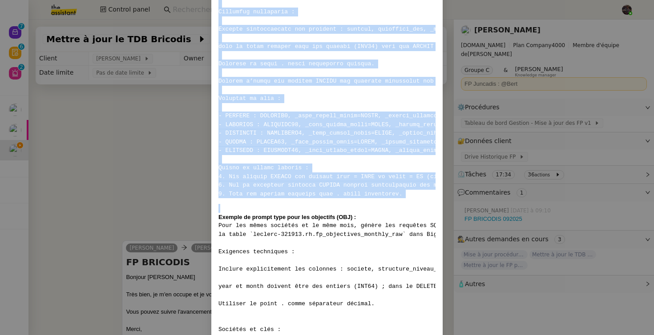
click at [405, 199] on pre at bounding box center [326, 90] width 217 height 217
click at [162, 168] on nz-modal-container "Contexte Chaque mois, les RH envoient les FP (frais de personnel) des différent…" at bounding box center [327, 167] width 654 height 335
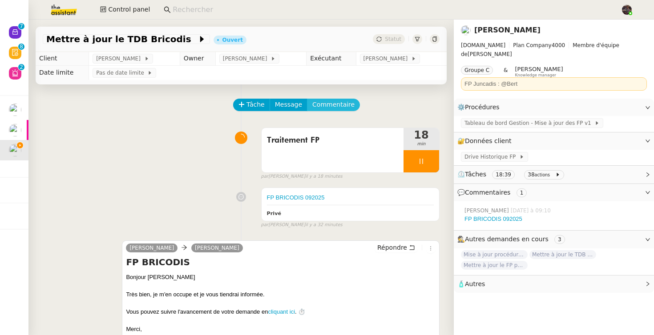
click at [324, 100] on span "Commentaire" at bounding box center [333, 105] width 42 height 10
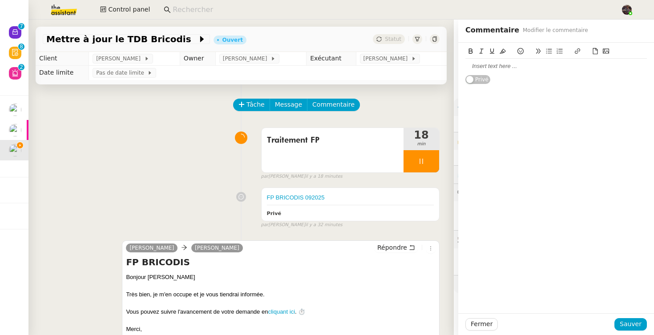
click at [472, 67] on div at bounding box center [555, 66] width 181 height 8
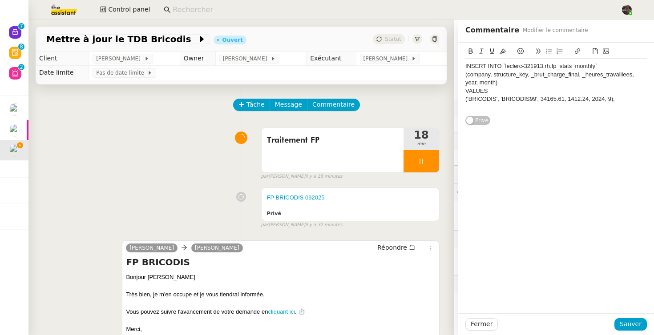
click at [627, 315] on div "Fermer Sauver" at bounding box center [556, 324] width 196 height 22
click at [627, 319] on button "Sauver" at bounding box center [630, 324] width 32 height 12
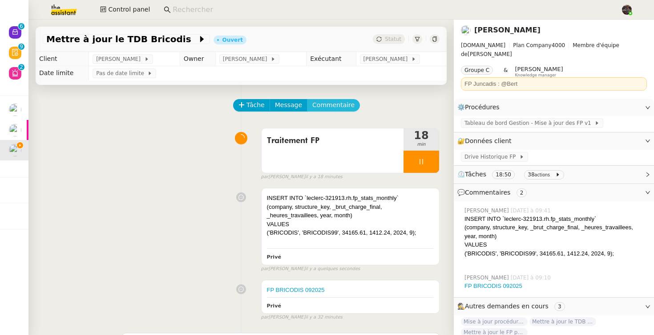
click at [331, 104] on span "Commentaire" at bounding box center [333, 105] width 42 height 10
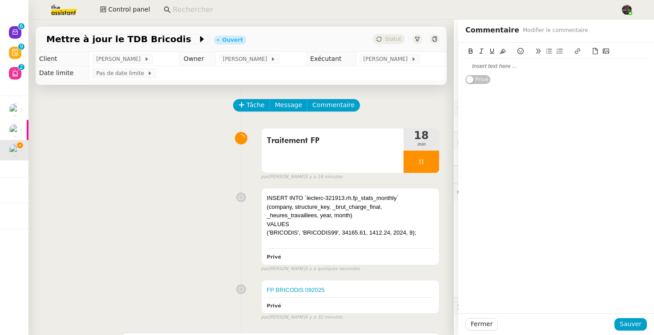
click at [492, 67] on div at bounding box center [555, 66] width 181 height 8
paste div
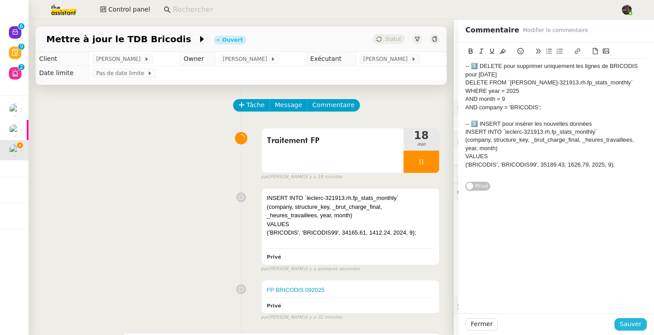
click at [629, 325] on span "Sauver" at bounding box center [630, 324] width 22 height 10
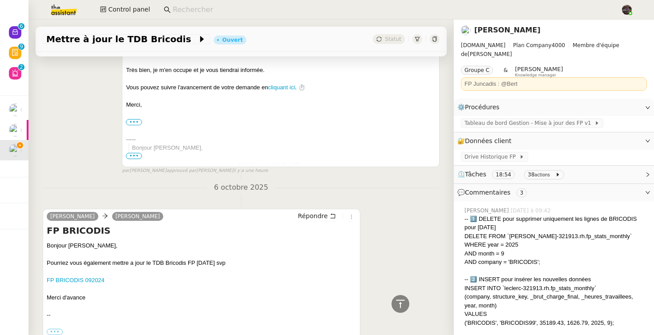
scroll to position [532, 0]
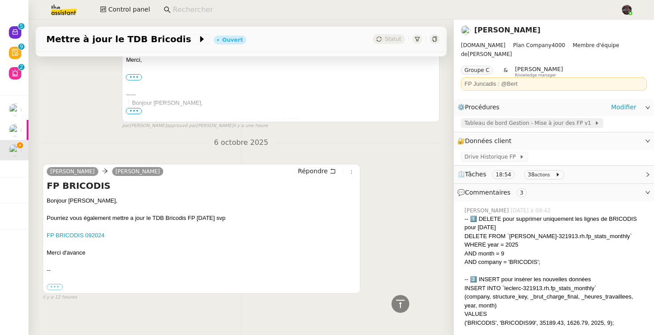
click at [537, 119] on span "Tableau de bord Gestion - Mise à jour des FP v1" at bounding box center [529, 123] width 130 height 9
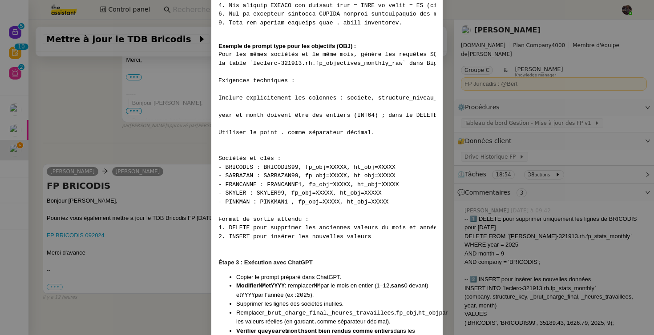
scroll to position [1476, 0]
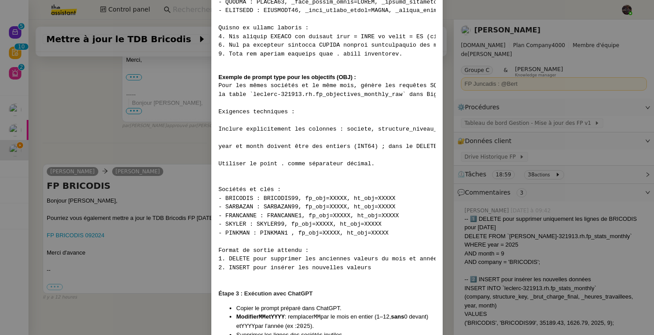
click at [269, 109] on pre "Pour les mêmes sociétés et le même mois, génère les requêtes SQL DELETE et INSE…" at bounding box center [326, 176] width 217 height 191
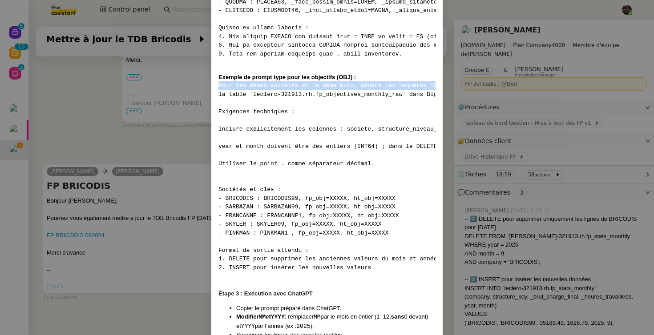
click at [269, 109] on pre "Pour les mêmes sociétés et le même mois, génère les requêtes SQL DELETE et INSE…" at bounding box center [326, 176] width 217 height 191
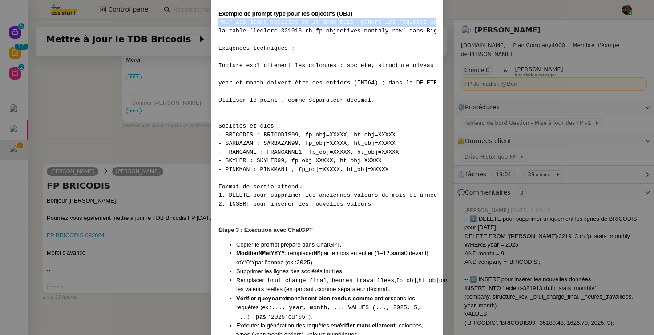
scroll to position [1545, 0]
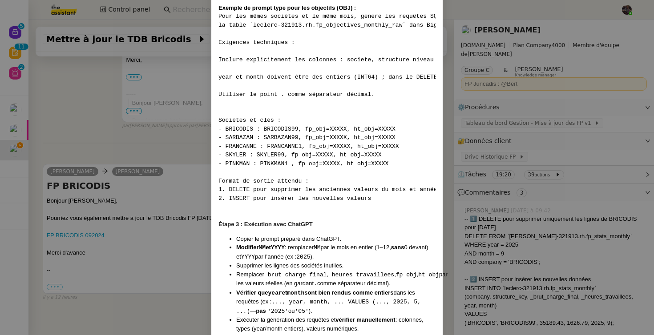
click at [167, 208] on nz-modal-container "Contexte Chaque mois, les RH envoient les FP (frais de personnel) des différent…" at bounding box center [327, 167] width 654 height 335
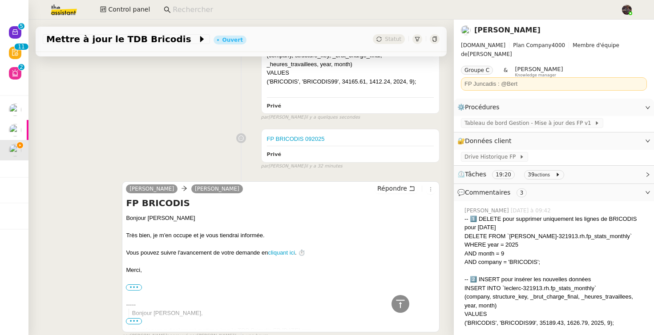
scroll to position [0, 0]
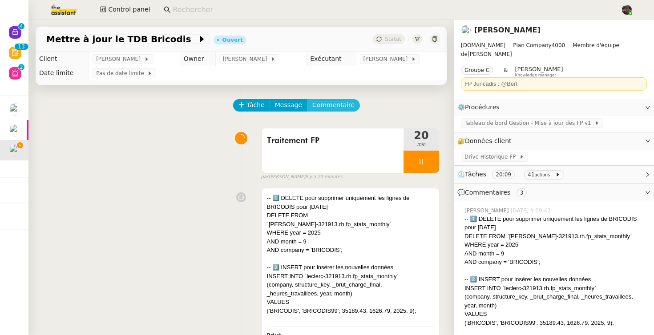
click at [333, 102] on span "Commentaire" at bounding box center [333, 105] width 42 height 10
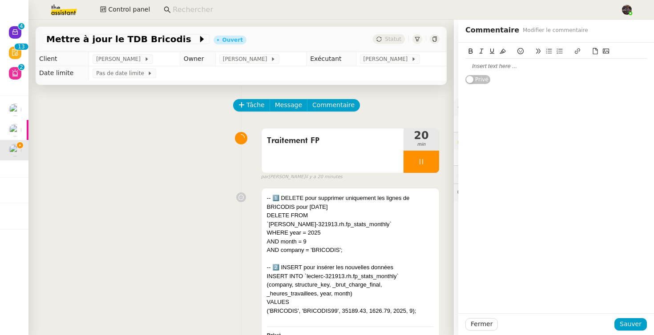
click at [517, 65] on div at bounding box center [555, 66] width 181 height 8
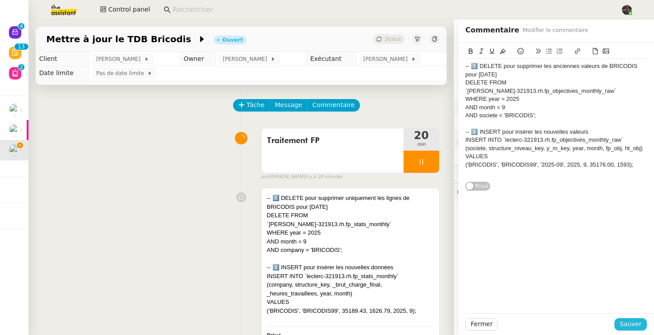
click at [628, 322] on span "Sauver" at bounding box center [630, 324] width 22 height 10
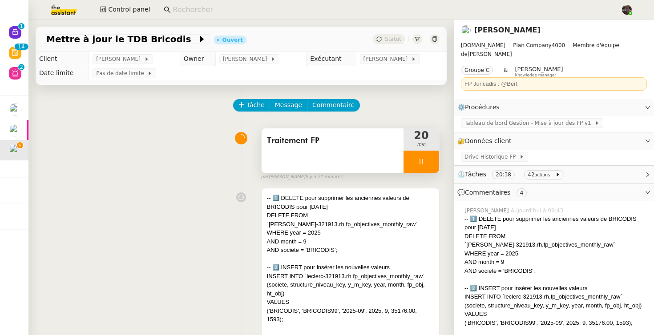
click at [432, 158] on div at bounding box center [421, 162] width 36 height 22
click at [432, 158] on icon at bounding box center [429, 161] width 7 height 7
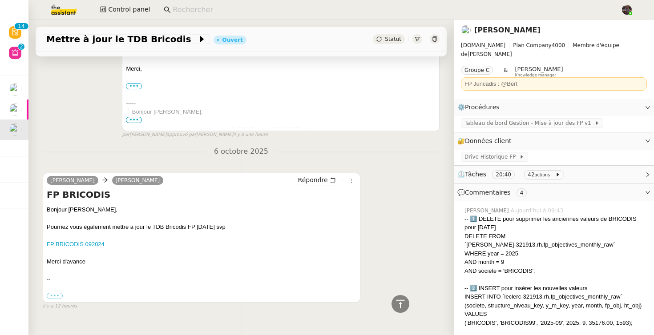
scroll to position [585, 0]
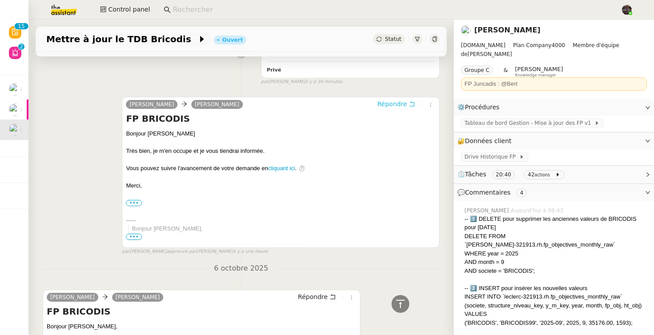
click at [403, 100] on span "Répondre" at bounding box center [392, 104] width 30 height 9
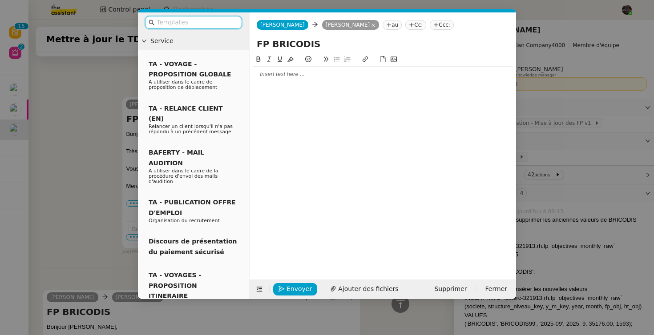
click at [321, 81] on div at bounding box center [382, 74] width 259 height 15
click at [333, 81] on div at bounding box center [382, 74] width 259 height 15
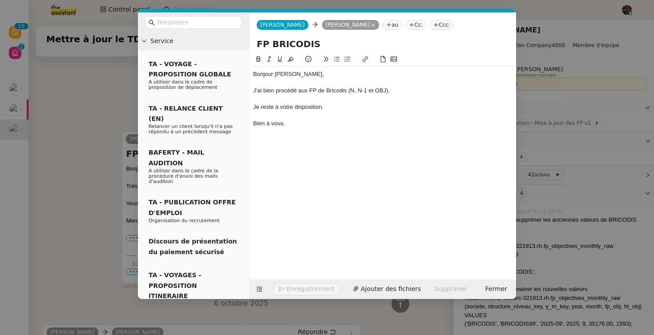
scroll to position [713, 0]
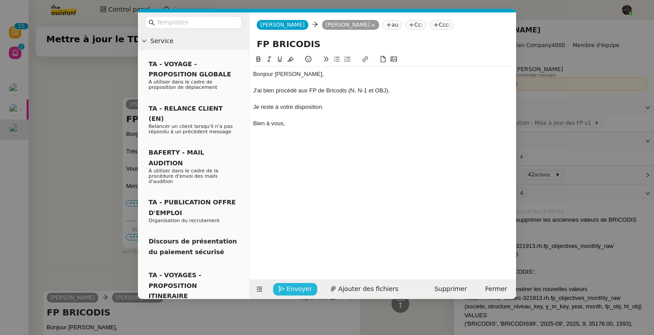
click at [289, 291] on span "Envoyer" at bounding box center [298, 289] width 25 height 10
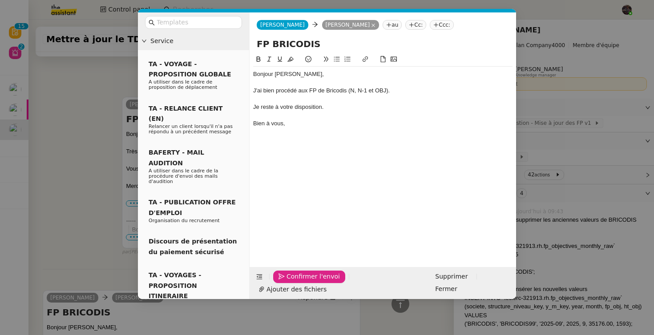
click at [289, 282] on span "Confirmer l'envoi" at bounding box center [312, 277] width 53 height 10
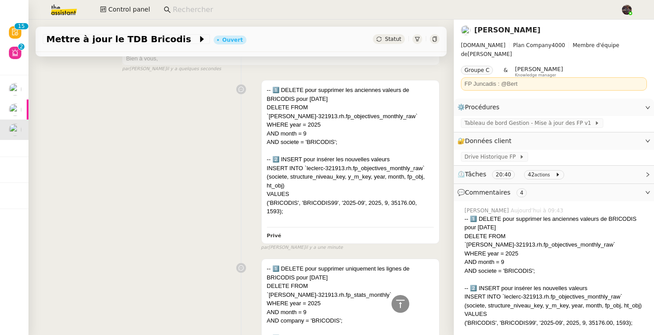
scroll to position [0, 0]
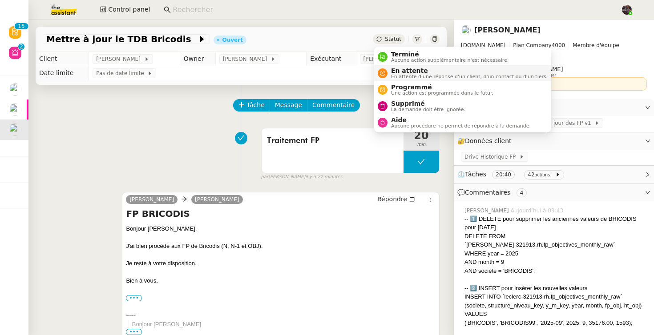
click at [397, 71] on span "En attente" at bounding box center [469, 70] width 156 height 7
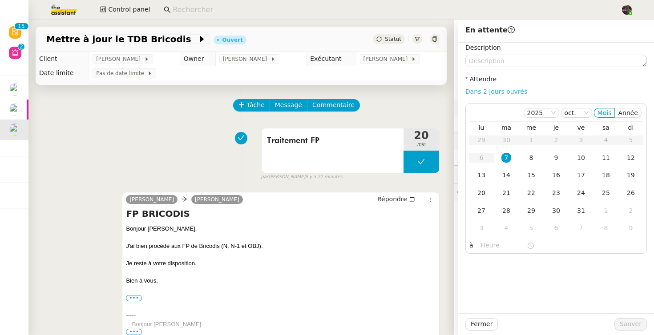
click at [494, 93] on link "Dans 2 jours ouvrés" at bounding box center [496, 91] width 62 height 7
type input "07:00"
click at [638, 326] on span "Sauver" at bounding box center [630, 324] width 22 height 10
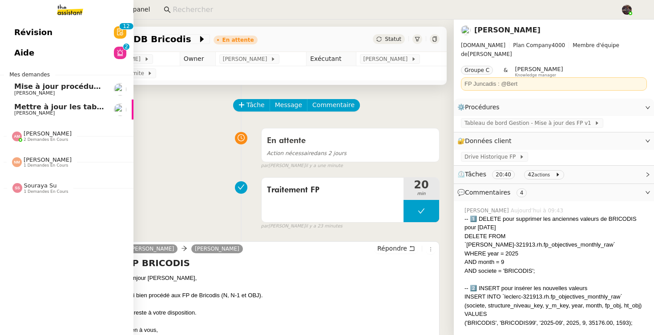
click at [19, 116] on span "[PERSON_NAME]" at bounding box center [34, 113] width 40 height 6
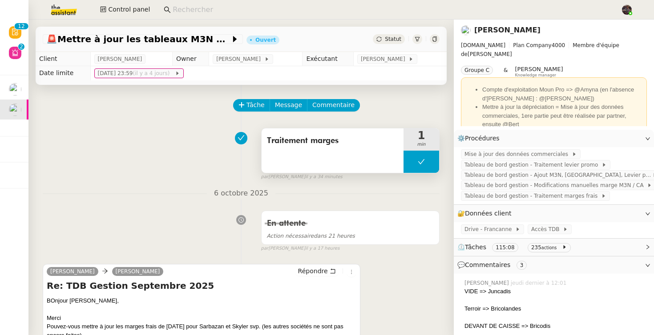
click at [414, 164] on button at bounding box center [421, 162] width 36 height 22
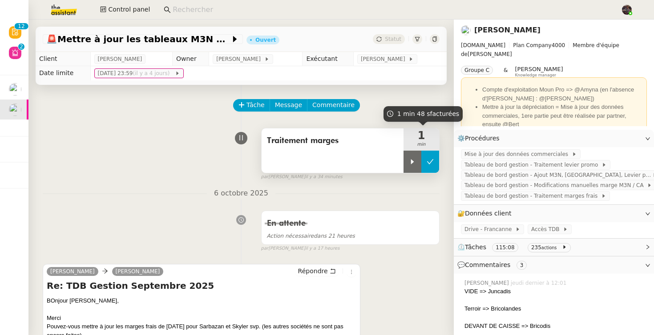
click at [414, 164] on div at bounding box center [412, 162] width 18 height 22
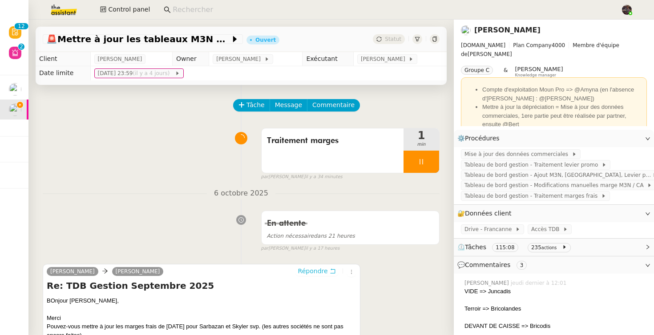
click at [318, 273] on span "Répondre" at bounding box center [313, 271] width 30 height 9
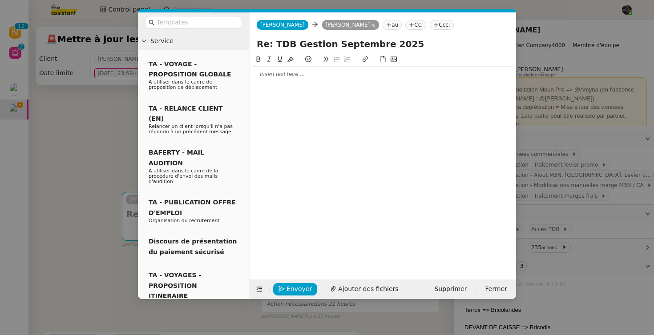
click at [294, 73] on div at bounding box center [382, 74] width 259 height 8
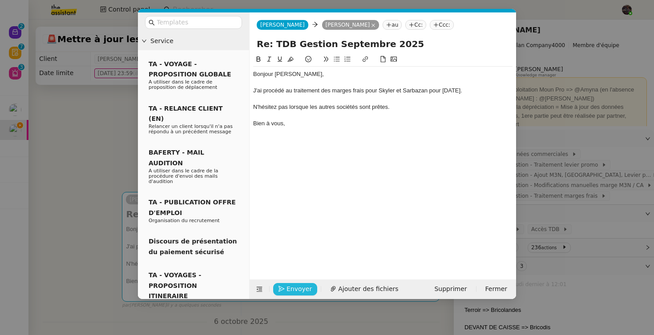
click at [285, 289] on button "Envoyer" at bounding box center [295, 289] width 44 height 12
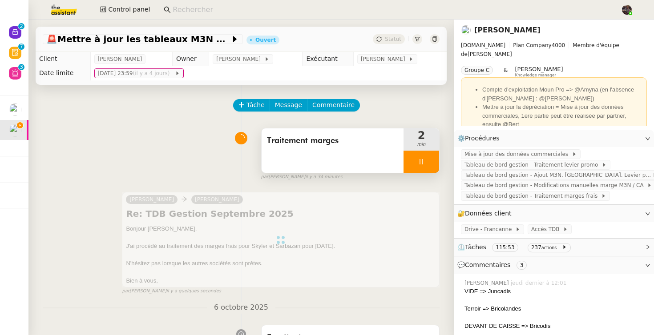
click at [427, 161] on div at bounding box center [421, 162] width 36 height 22
click at [427, 161] on icon at bounding box center [429, 161] width 7 height 7
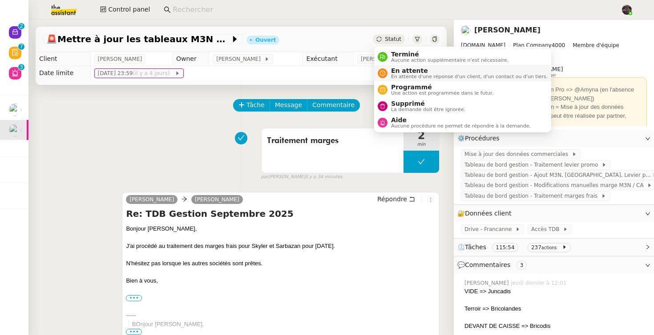
click at [393, 70] on span "En attente" at bounding box center [469, 70] width 156 height 7
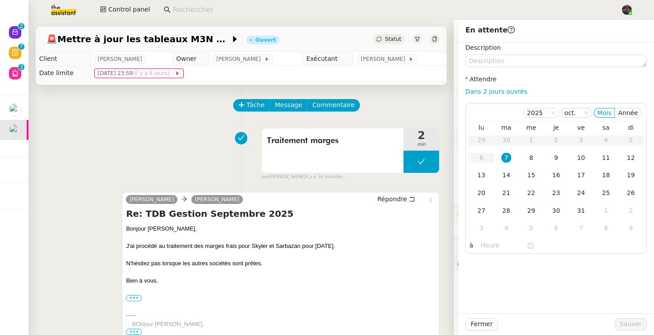
click at [516, 82] on div "Description Attendre Dans 2 jours ouvrés 2025 oct. Mois Année lu ma me je ve sa…" at bounding box center [555, 148] width 181 height 211
click at [516, 88] on link "Dans 2 jours ouvrés" at bounding box center [496, 91] width 62 height 7
type input "07:00"
click at [630, 325] on span "Sauver" at bounding box center [630, 324] width 22 height 10
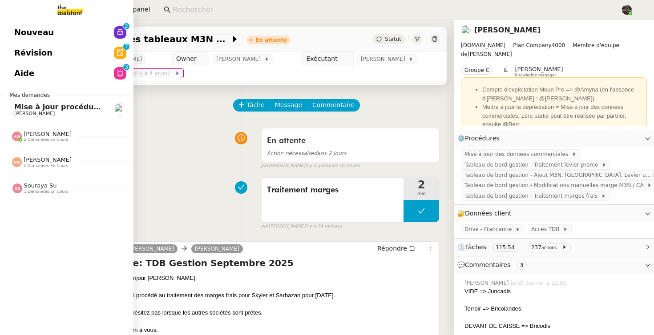
click at [42, 134] on span "[PERSON_NAME]" at bounding box center [48, 134] width 48 height 7
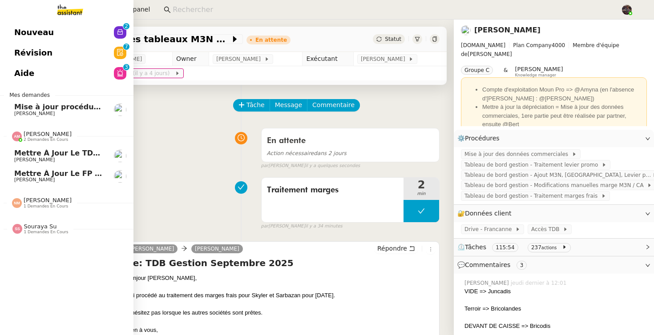
click at [79, 175] on span "Mettre à jour le FP pour septembre 2025" at bounding box center [98, 173] width 168 height 8
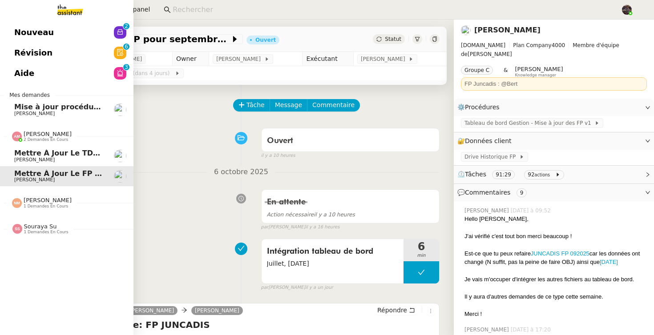
click at [78, 155] on span "Mettre à jour le TDB BRICOLANDES et BRICODIS" at bounding box center [111, 153] width 195 height 8
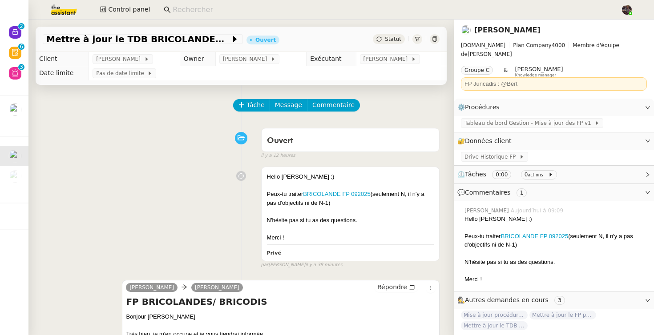
click at [80, 9] on img at bounding box center [56, 10] width 69 height 20
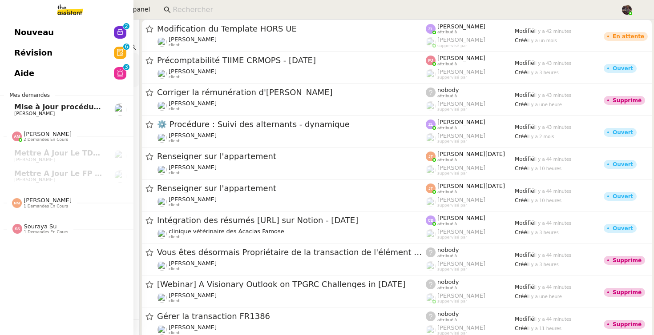
click at [20, 29] on span "Nouveau" at bounding box center [34, 32] width 40 height 13
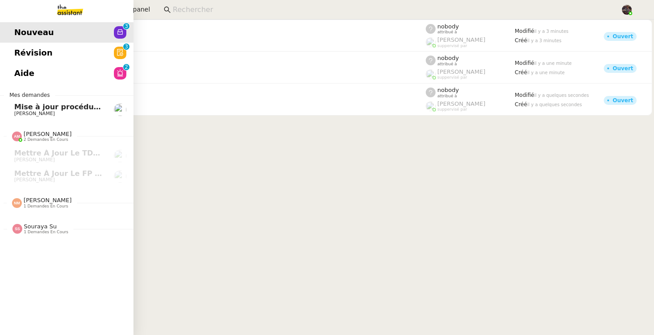
click at [62, 15] on img at bounding box center [62, 10] width 69 height 20
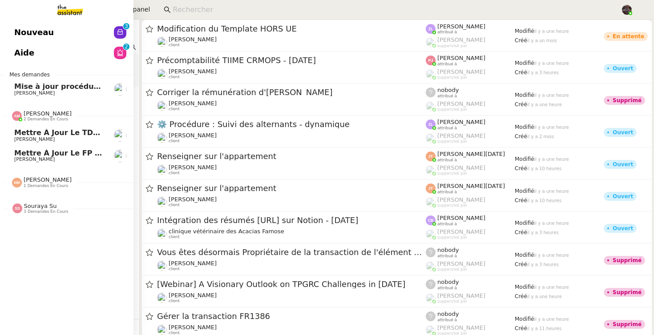
click at [17, 156] on span "Mettre à jour le FP pour septembre 2025" at bounding box center [98, 153] width 168 height 8
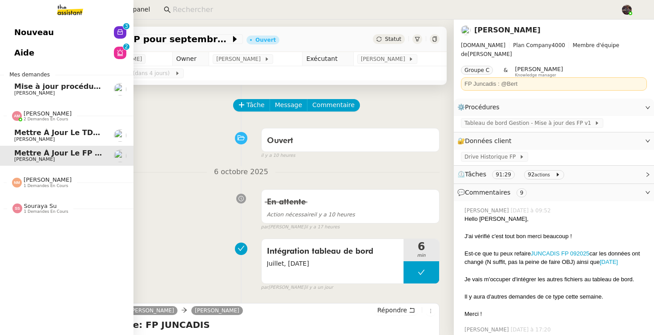
click at [54, 138] on span "[PERSON_NAME]" at bounding box center [34, 139] width 40 height 6
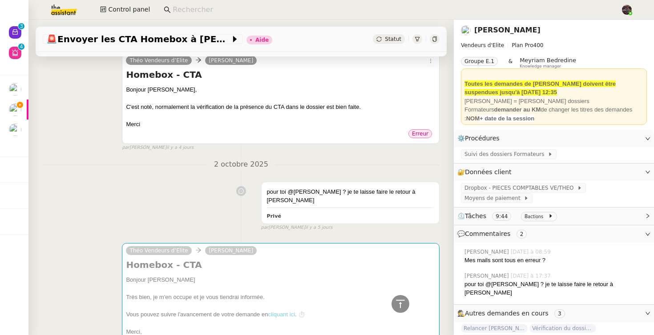
scroll to position [646, 0]
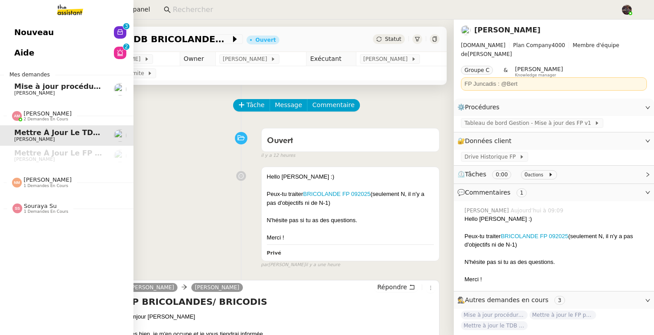
click at [24, 29] on span "Nouveau" at bounding box center [34, 32] width 40 height 13
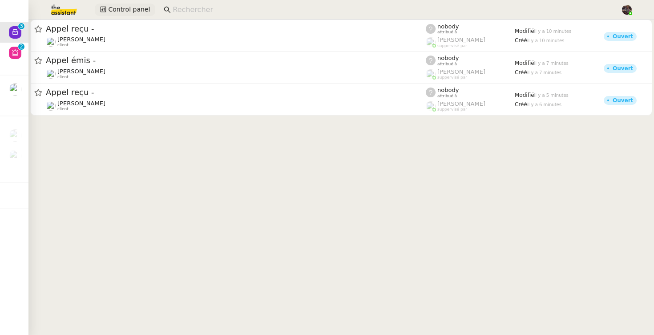
click at [112, 12] on span "Control panel" at bounding box center [129, 9] width 42 height 10
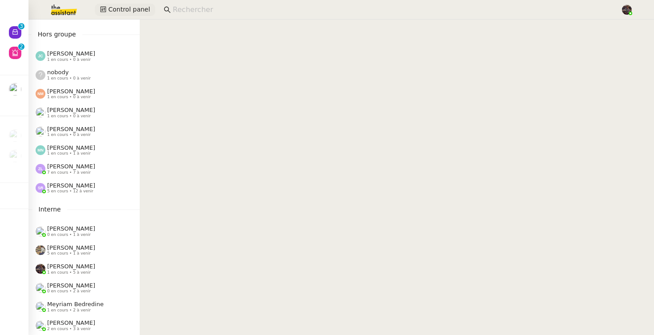
scroll to position [139, 0]
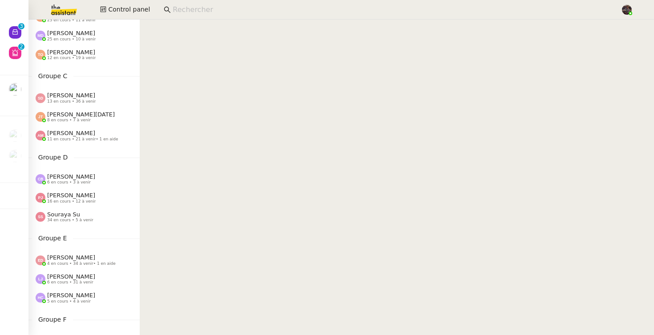
click at [85, 136] on span "[PERSON_NAME]" at bounding box center [71, 133] width 48 height 7
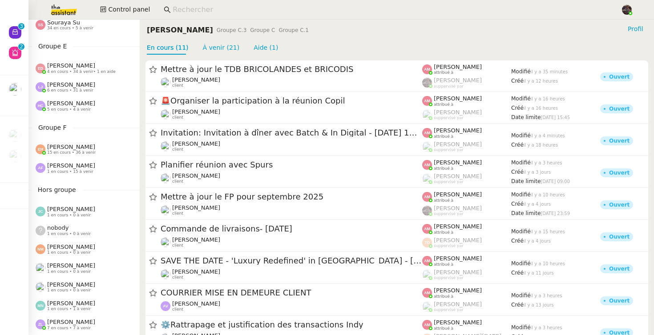
scroll to position [469, 0]
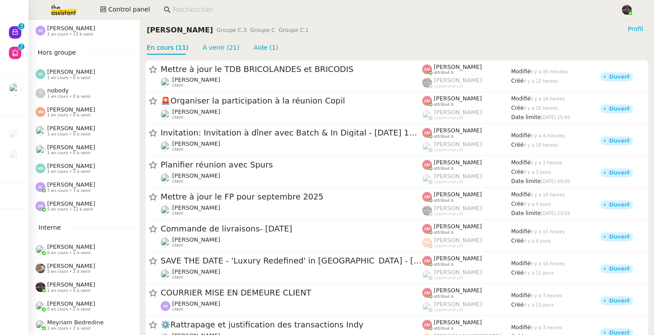
click at [78, 127] on span "[PERSON_NAME]" at bounding box center [71, 128] width 48 height 7
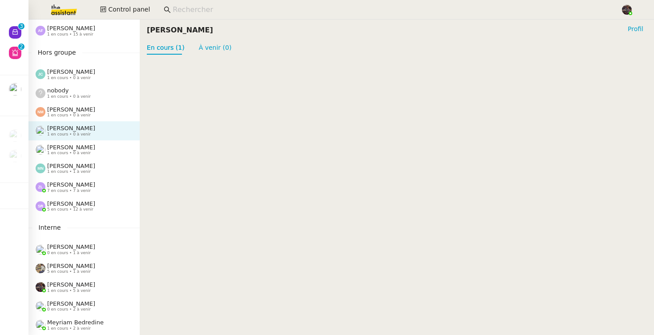
click at [78, 142] on div "[PERSON_NAME] 1 en cours • 0 à venir" at bounding box center [83, 149] width 111 height 19
click at [79, 131] on span "[PERSON_NAME]" at bounding box center [71, 128] width 48 height 7
click at [96, 146] on div "[PERSON_NAME] 1 en cours • 0 à venir" at bounding box center [88, 150] width 104 height 12
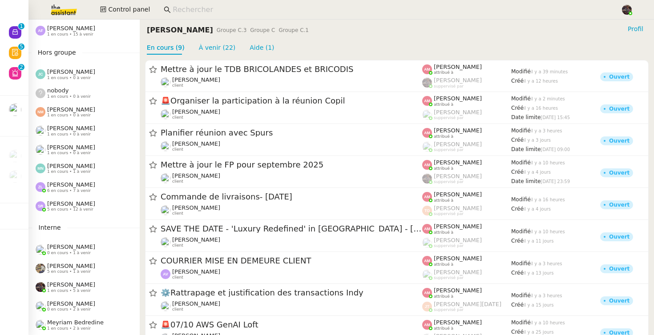
click at [201, 14] on input at bounding box center [392, 10] width 439 height 12
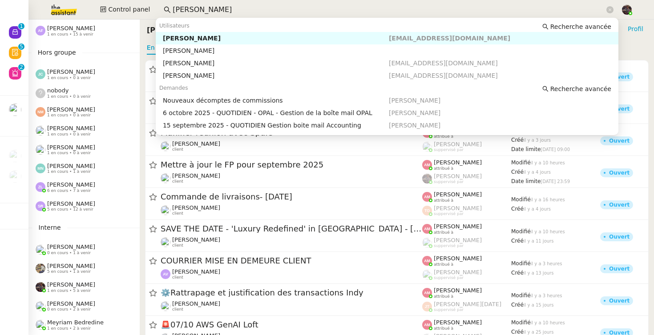
click at [214, 44] on nz-auto-option "Fanny Eyraud fanny@pspi.ch" at bounding box center [387, 38] width 462 height 12
type input "fanny ey"
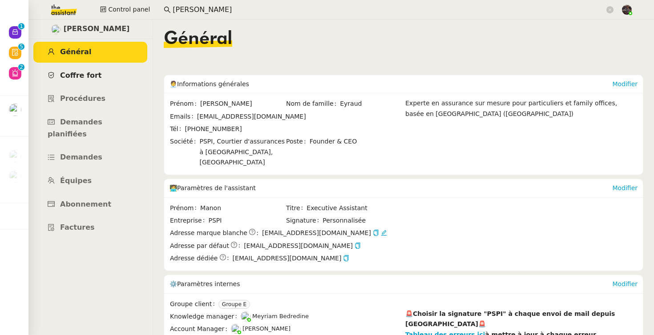
click at [84, 77] on span "Coffre fort" at bounding box center [81, 75] width 42 height 8
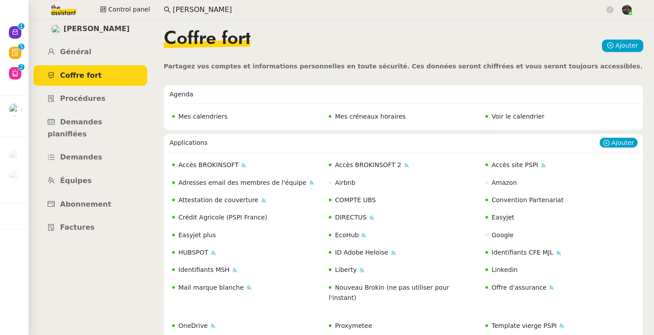
scroll to position [174, 0]
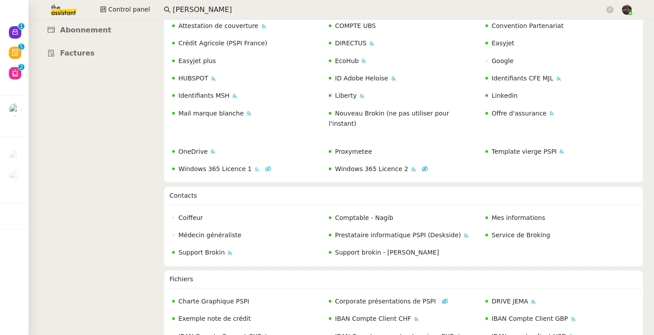
click at [228, 165] on span "Windows 365 Licence 1" at bounding box center [214, 168] width 73 height 7
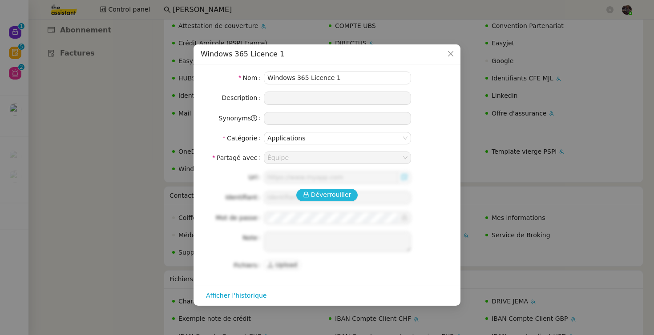
click at [345, 190] on span "Déverrouiller" at bounding box center [331, 195] width 40 height 10
type input "https://windows365.microsoft.com/"
type input "manon.usi@team.theassistant.com"
type textarea "Compte partagé pour se connecter à Windows 365, ne pas partager avec le client."
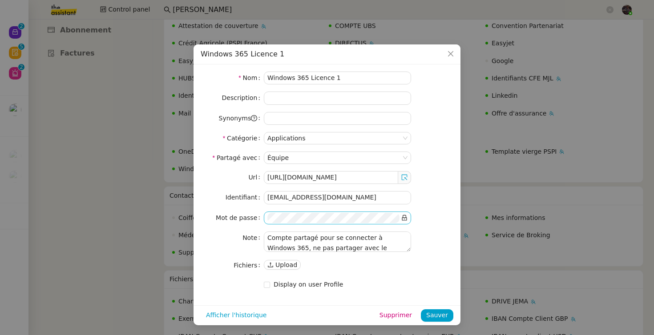
click at [405, 217] on icon at bounding box center [404, 218] width 6 height 6
click at [146, 134] on nz-modal-container "Windows 365 Licence 1 Nom Windows 365 Licence 1 Description Synonyms Catégorie …" at bounding box center [327, 167] width 654 height 335
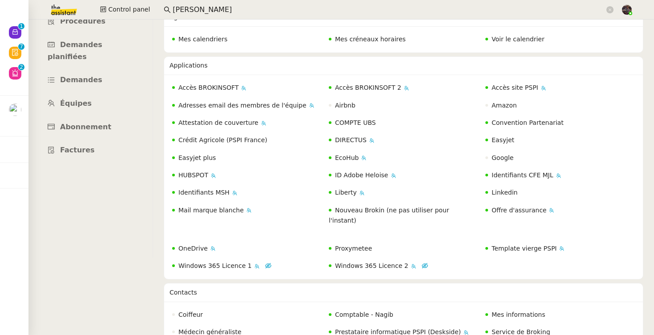
scroll to position [0, 0]
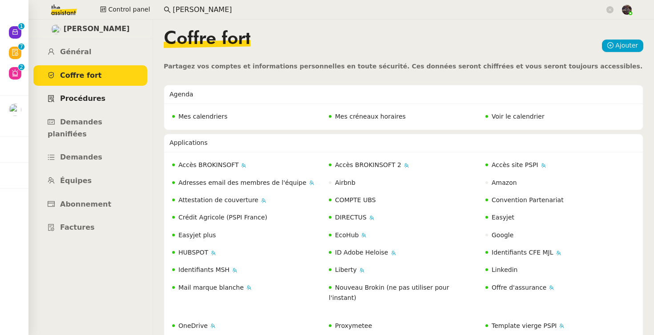
click at [85, 97] on span "Procédures" at bounding box center [82, 98] width 45 height 8
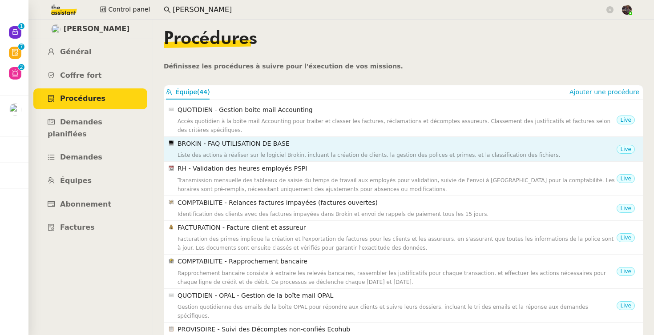
click at [233, 146] on h4 "BROKIN - FAQ UTILISATION DE BASE" at bounding box center [396, 144] width 439 height 10
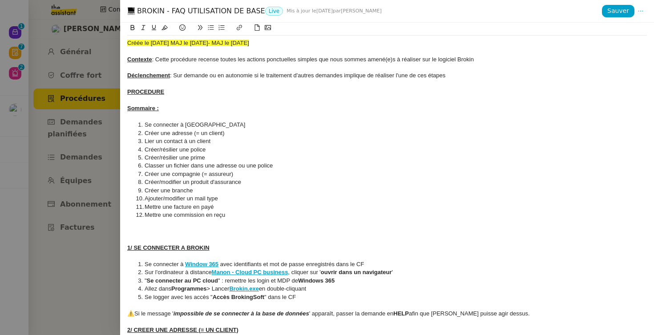
click at [118, 163] on div at bounding box center [327, 167] width 654 height 335
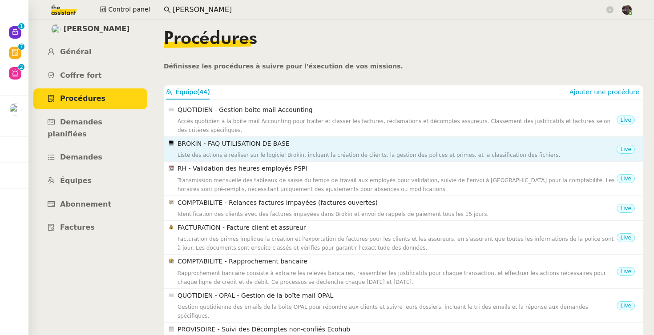
click at [239, 151] on div "Liste des actions à réaliser sur le logiciel Brokin, incluant la création de cl…" at bounding box center [396, 155] width 439 height 9
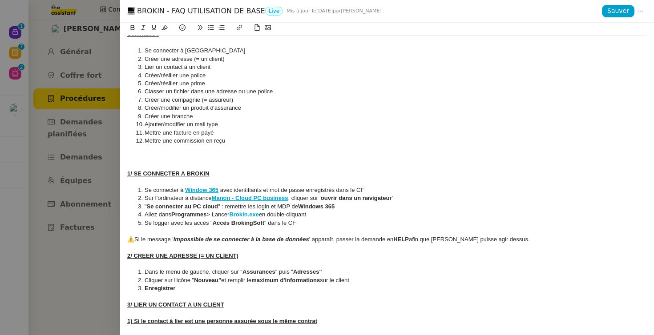
scroll to position [75, 0]
click at [251, 214] on strong "Brokin.exe" at bounding box center [243, 214] width 29 height 7
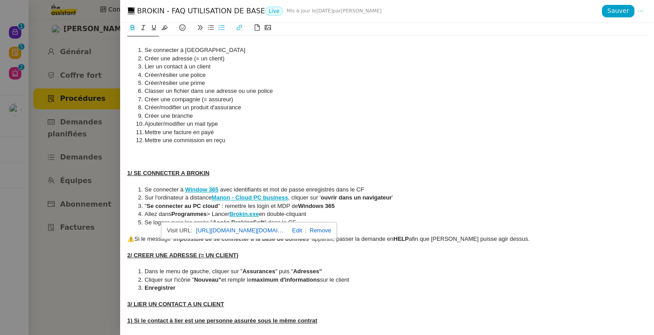
click at [249, 229] on link "https://firebasestorage.googleapis.com/v0/b/assistant-email.appspot.com/o/uploa…" at bounding box center [240, 231] width 89 height 12
click at [403, 190] on li "Se connecter à Window 365 avec identifiants et mot de passe enregistrés dans le…" at bounding box center [391, 190] width 511 height 8
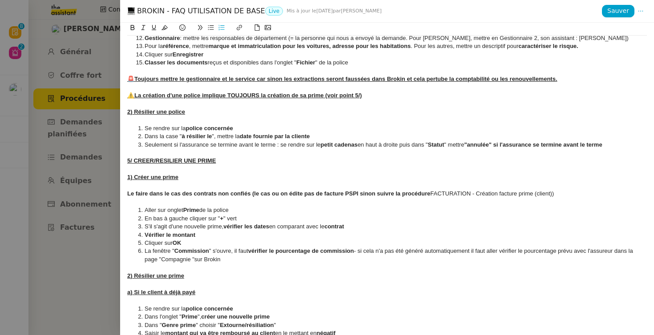
scroll to position [0, 0]
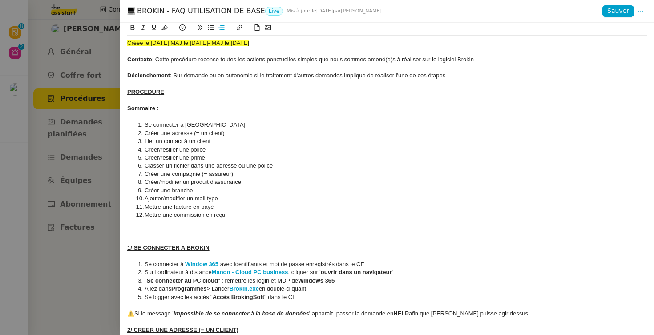
click at [96, 181] on div at bounding box center [327, 167] width 654 height 335
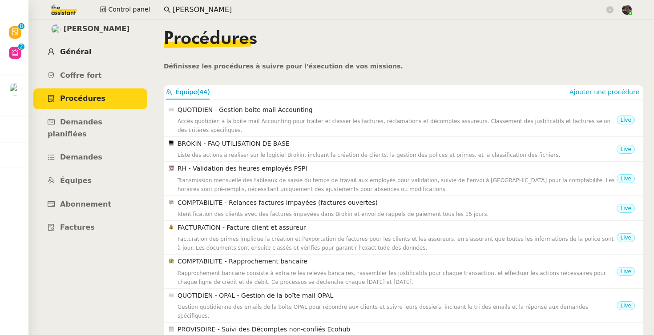
click at [116, 52] on link "Général" at bounding box center [90, 52] width 114 height 21
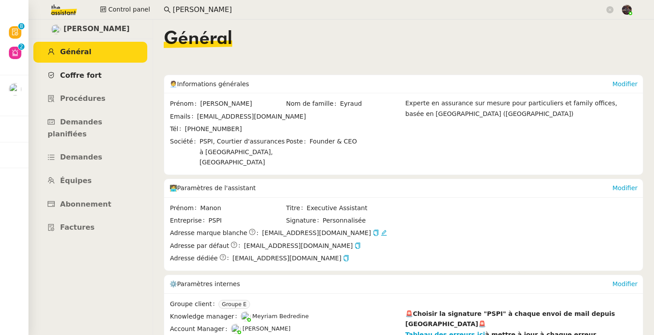
click at [100, 74] on link "Coffre fort" at bounding box center [90, 75] width 114 height 21
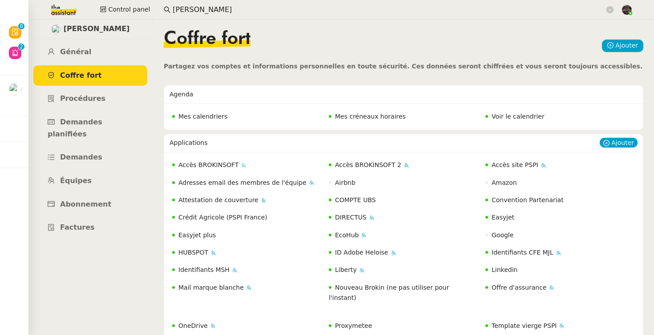
click at [209, 166] on span "Accès BROKINSOFT" at bounding box center [208, 164] width 60 height 7
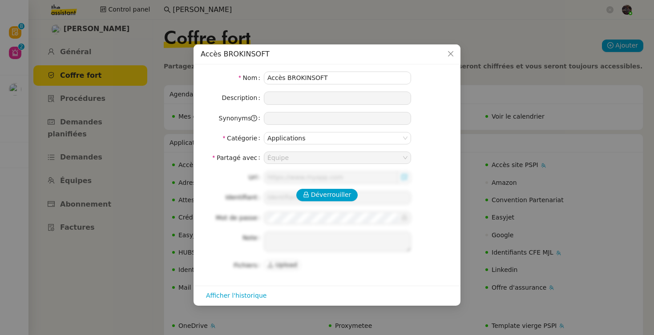
click at [345, 212] on div "Déverrouiller Url Identifiant Mot de passe Note Fichiers Upload" at bounding box center [327, 221] width 253 height 100
click at [338, 194] on span "Déverrouiller" at bounding box center [331, 195] width 40 height 10
type input "manon"
type textarea "⚠️ pour se connecter, suivre la procédure "Connexion à Brokinsoft""
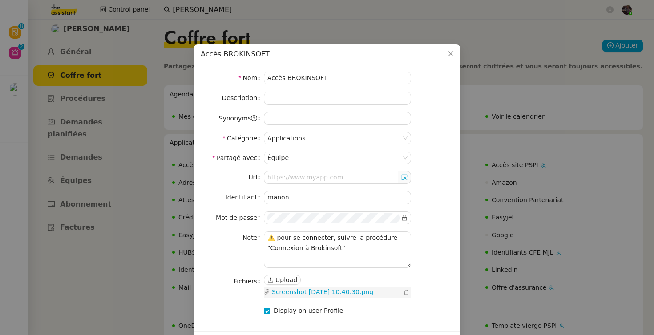
click at [367, 290] on link "Screenshot 2024-04-23 at 10.40.30.png" at bounding box center [335, 292] width 131 height 10
click at [135, 74] on nz-modal-container "Accès BROKINSOFT Nom Accès BROKINSOFT Description Synonyms Catégorie Applicatio…" at bounding box center [327, 167] width 654 height 335
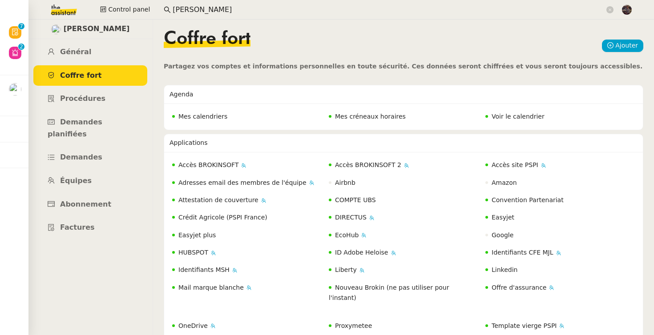
click at [67, 12] on img at bounding box center [56, 10] width 69 height 20
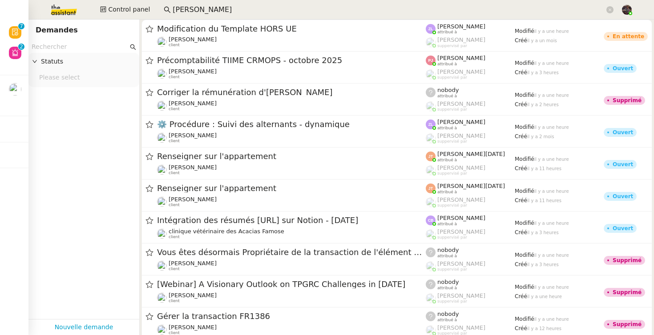
click at [64, 46] on input "text" at bounding box center [80, 47] width 96 height 10
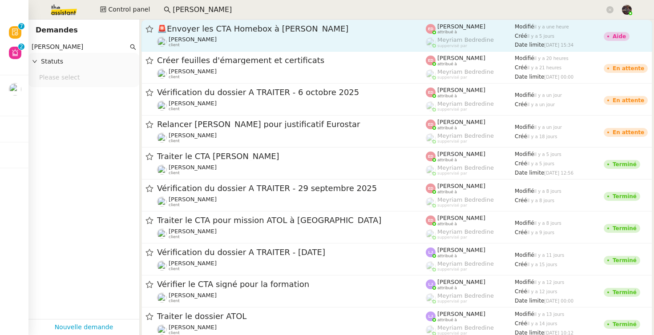
type input "sylvie sucra"
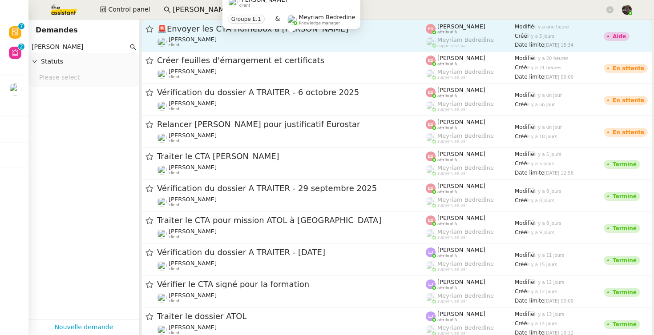
click at [197, 44] on div "Sylvie SUCRA client" at bounding box center [193, 42] width 48 height 12
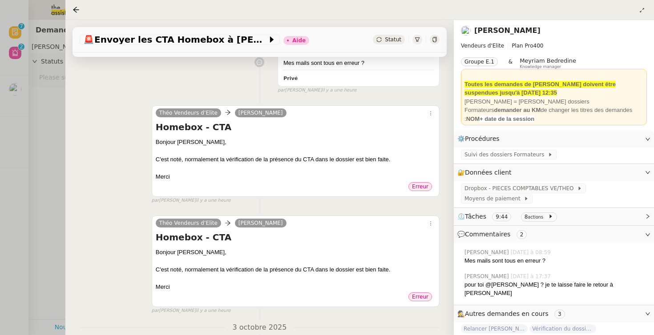
scroll to position [261, 0]
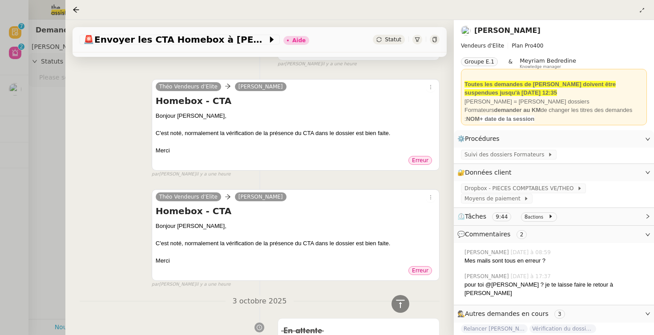
click at [42, 162] on div at bounding box center [327, 167] width 654 height 335
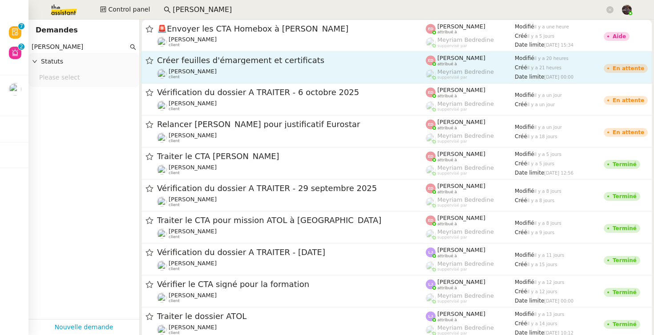
click at [265, 69] on div "Sylvie SUCRA client" at bounding box center [291, 74] width 269 height 12
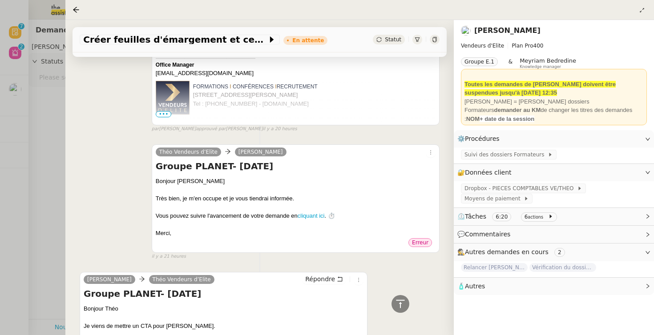
scroll to position [406, 0]
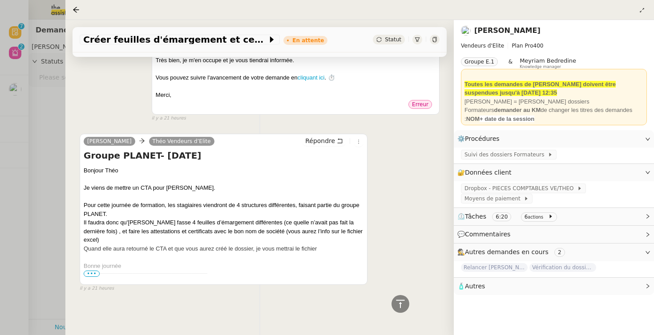
click at [39, 153] on div at bounding box center [327, 167] width 654 height 335
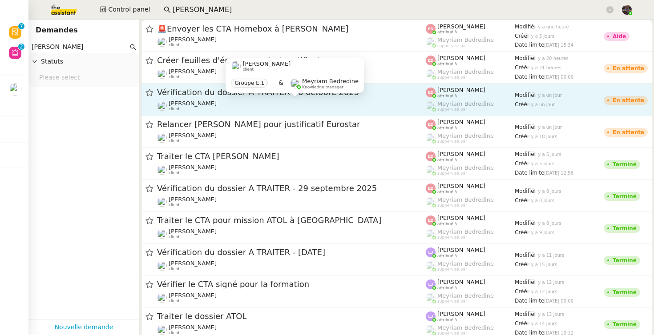
click at [229, 107] on div "Sylvie SUCRA client" at bounding box center [291, 106] width 269 height 12
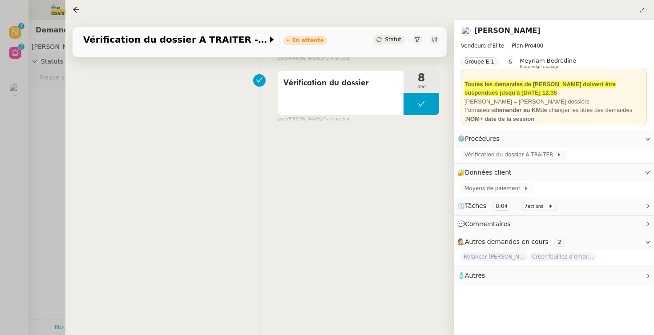
scroll to position [114, 0]
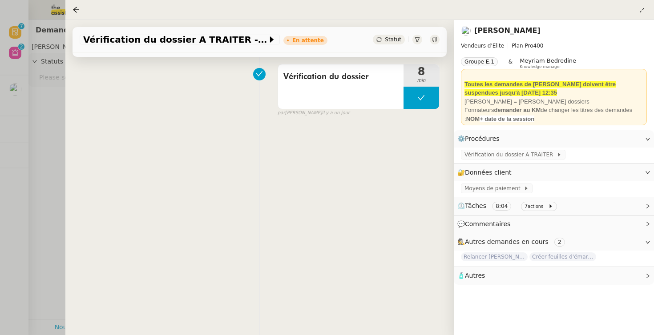
click at [55, 160] on div at bounding box center [327, 167] width 654 height 335
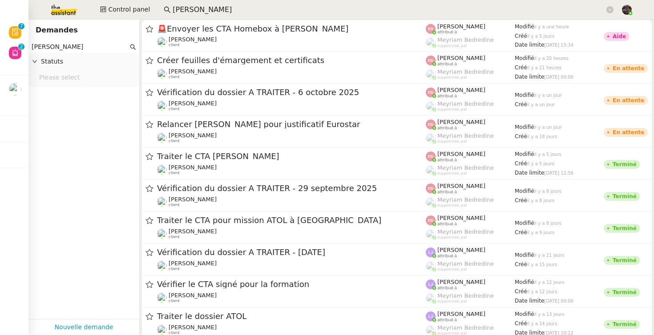
click at [229, 169] on div "Sylvie SUCRA client" at bounding box center [291, 170] width 269 height 12
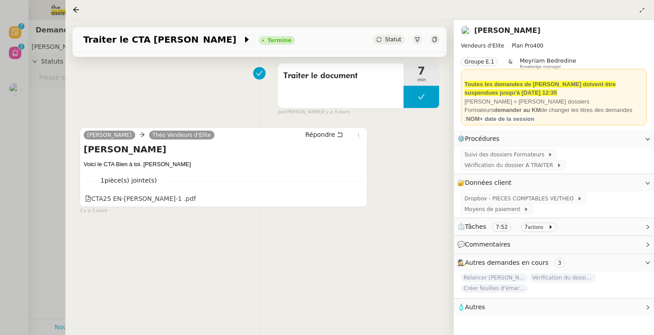
scroll to position [114, 0]
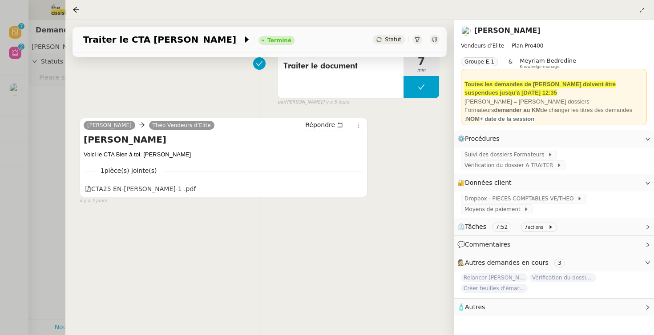
click at [24, 173] on div at bounding box center [327, 167] width 654 height 335
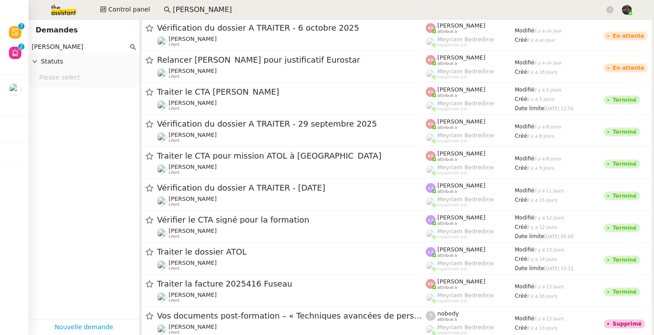
scroll to position [64, 0]
click at [215, 160] on span "Traiter le CTA pour mission ATOL à Bordeaux" at bounding box center [291, 156] width 269 height 8
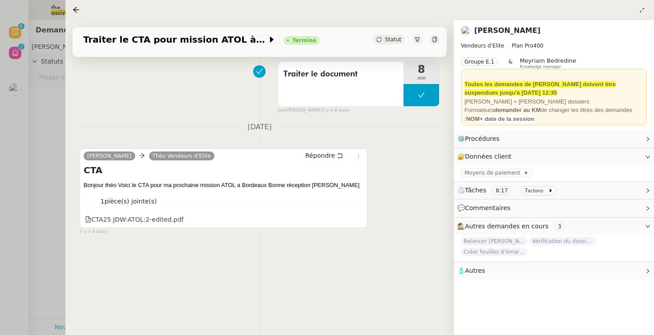
scroll to position [108, 0]
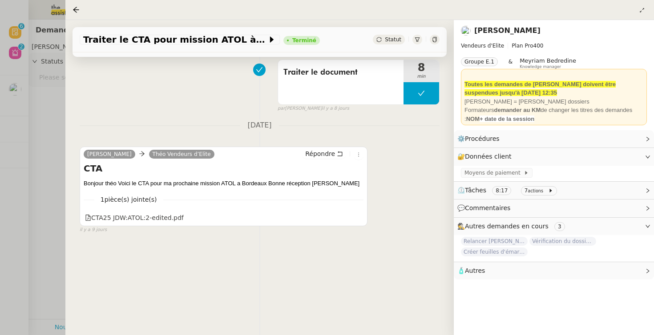
click at [43, 163] on div at bounding box center [327, 167] width 654 height 335
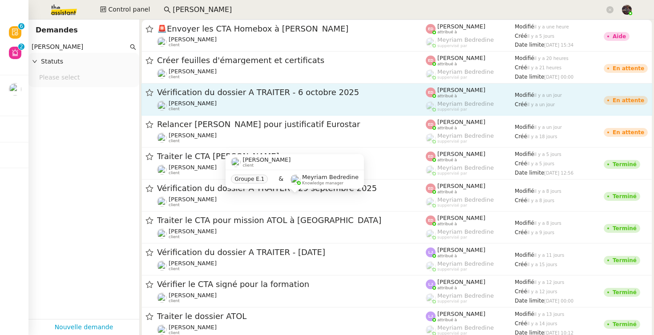
click at [202, 104] on span "Sylvie SUCRA" at bounding box center [193, 103] width 48 height 7
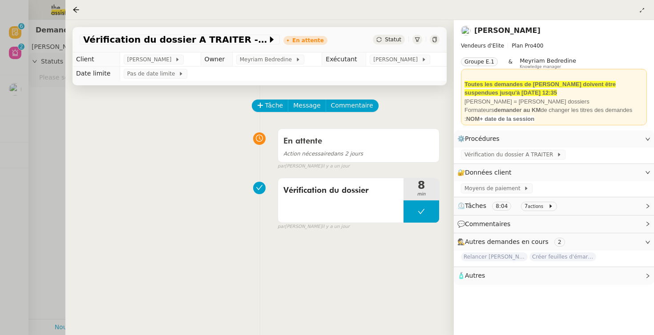
click at [469, 29] on img at bounding box center [466, 31] width 10 height 10
click at [495, 30] on link "Sylvie SUCRA" at bounding box center [507, 30] width 66 height 8
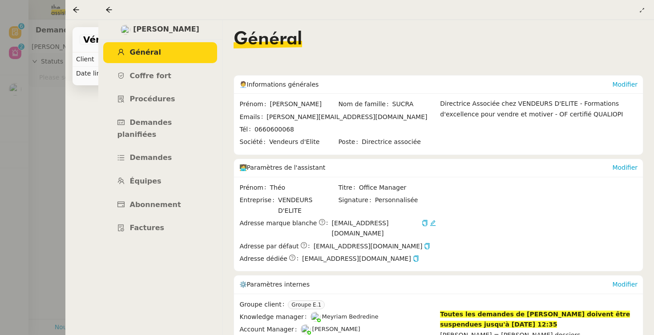
click at [103, 7] on nz-page-header at bounding box center [376, 10] width 556 height 20
click at [113, 10] on div at bounding box center [110, 9] width 11 height 11
click at [109, 10] on icon at bounding box center [108, 9] width 7 height 7
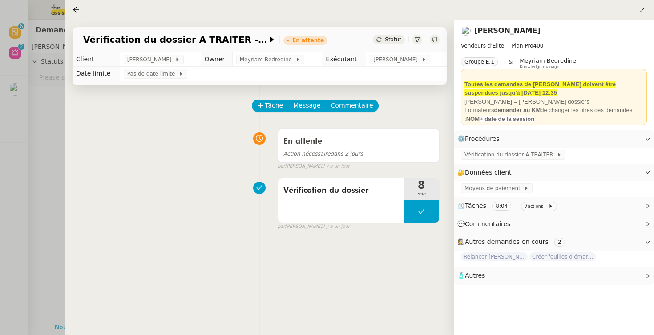
click at [82, 8] on div at bounding box center [77, 9] width 11 height 11
click at [76, 12] on icon at bounding box center [75, 9] width 7 height 7
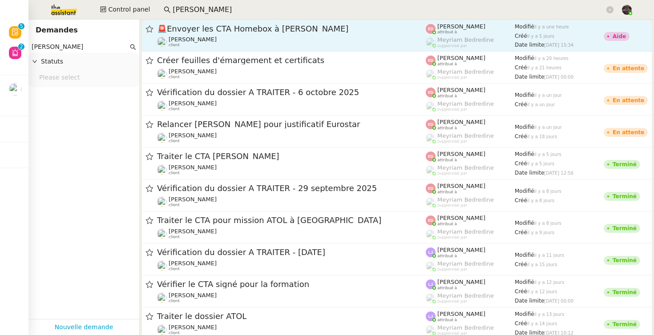
click at [285, 27] on span "🚨 Envoyer les CTA Homebox à Laurent De Smet" at bounding box center [291, 29] width 269 height 8
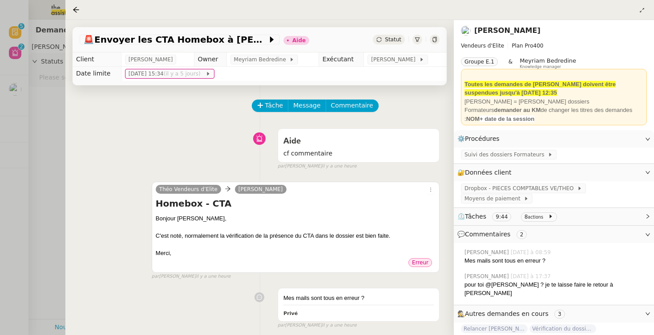
click at [160, 174] on div "Théo Vendeurs d’Elite Sylvie SUCRA Homebox - CTA Bonjour Sylvie, C'est noté, no…" at bounding box center [260, 227] width 360 height 107
click at [63, 173] on div at bounding box center [327, 167] width 654 height 335
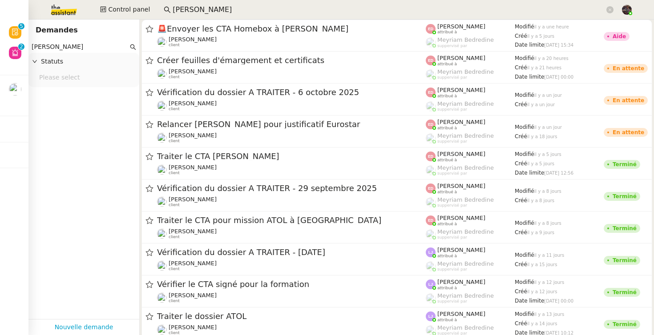
click at [66, 0] on img at bounding box center [56, 10] width 69 height 20
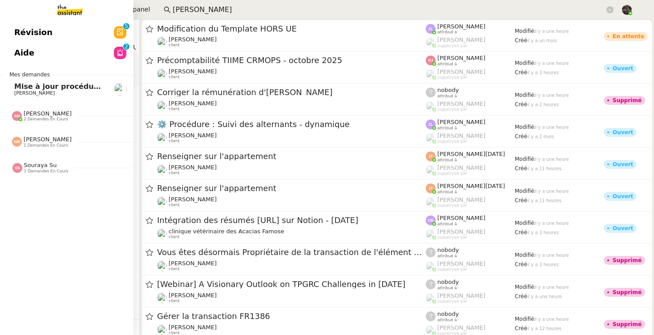
click at [64, 111] on div "Amyna Mehrez 2 demandes en cours" at bounding box center [48, 116] width 48 height 12
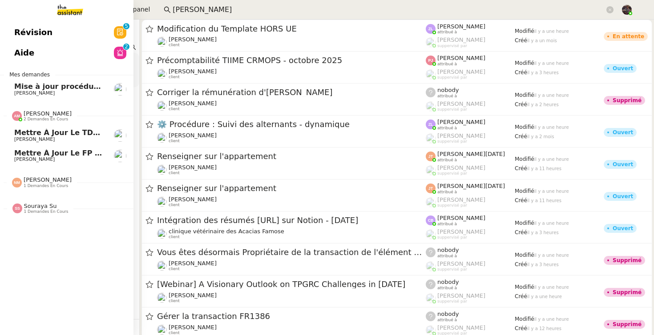
click at [73, 132] on span "Mettre à jour le TDB BRICOLANDES et BRICODIS" at bounding box center [111, 132] width 195 height 8
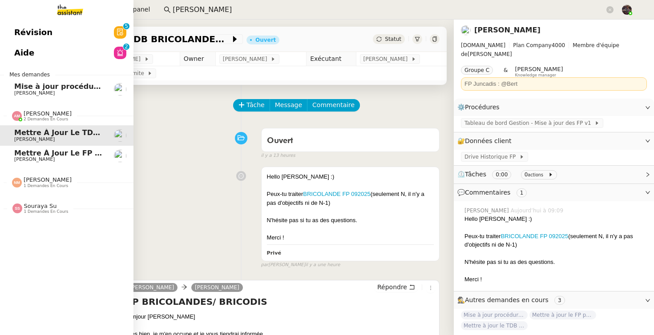
click at [74, 152] on span "Mettre à jour le FP pour septembre 2025" at bounding box center [98, 153] width 168 height 8
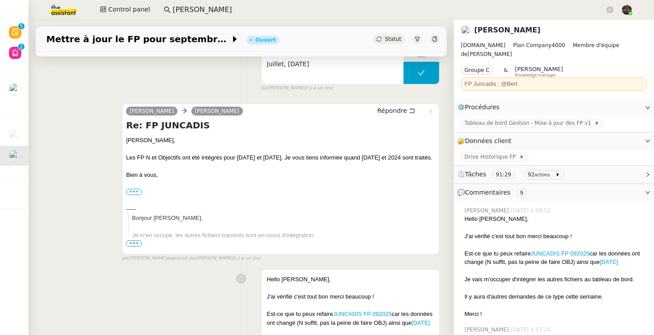
scroll to position [176, 0]
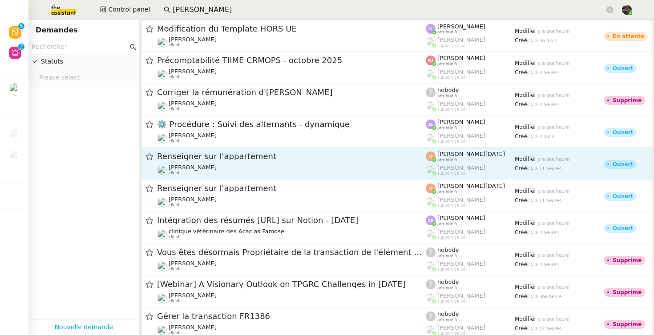
type input "sylvie sucra"
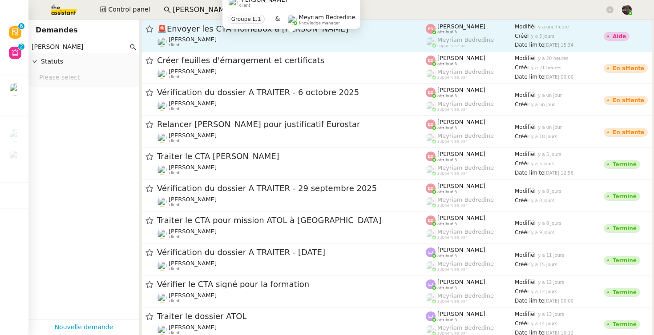
click at [283, 38] on div "Sylvie SUCRA client" at bounding box center [291, 42] width 269 height 12
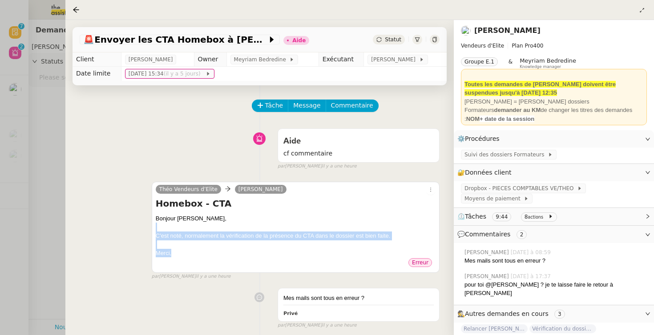
drag, startPoint x: 193, startPoint y: 255, endPoint x: 168, endPoint y: 223, distance: 40.2
click at [168, 224] on div "Bonjour Sylvie, C'est noté, normalement la vérification de la présence du CTA d…" at bounding box center [296, 236] width 280 height 44
click at [152, 215] on div "Théo Vendeurs d’Elite Sylvie SUCRA Homebox - CTA Bonjour Sylvie, C'est noté, no…" at bounding box center [296, 228] width 288 height 92
copy div "Bonjour Sylvie, C'est noté, normalement la vérification de la présence du CTA d…"
click at [311, 107] on span "Message" at bounding box center [306, 105] width 27 height 10
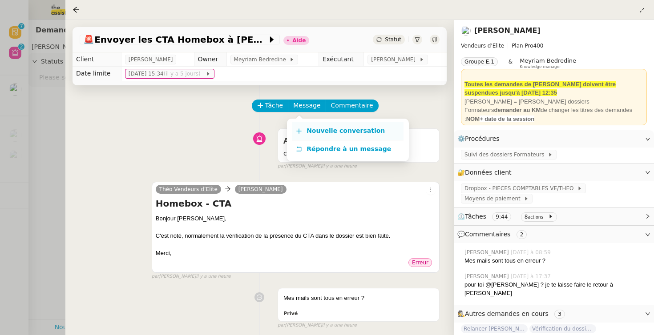
click at [334, 133] on span "Nouvelle conversation" at bounding box center [345, 130] width 78 height 7
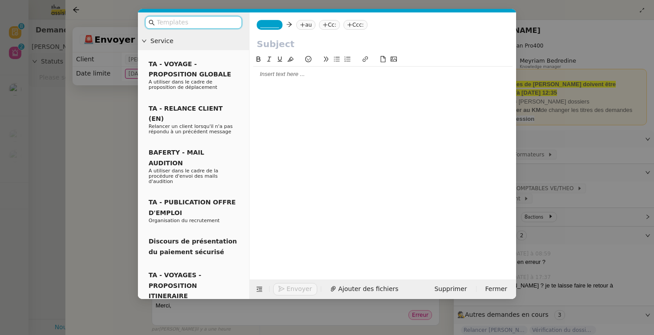
click at [277, 75] on div at bounding box center [382, 74] width 259 height 8
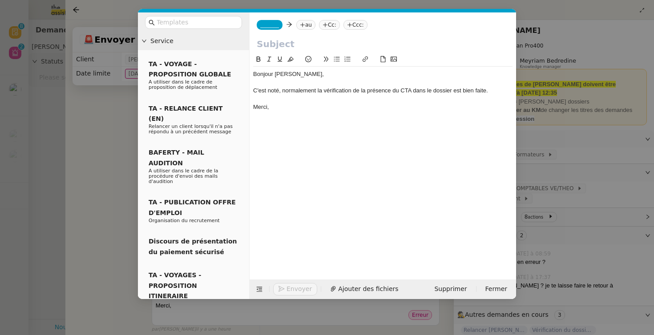
click at [267, 24] on span "_______" at bounding box center [269, 25] width 19 height 6
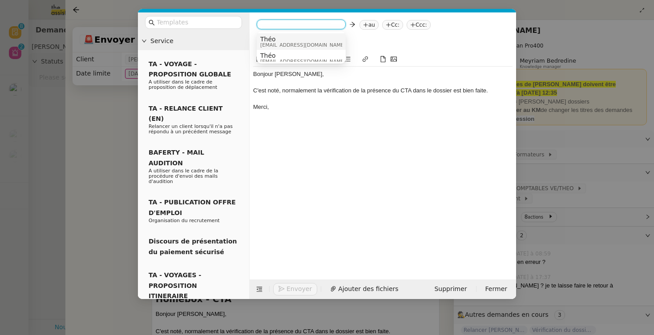
click at [279, 36] on span "Théo" at bounding box center [302, 39] width 85 height 7
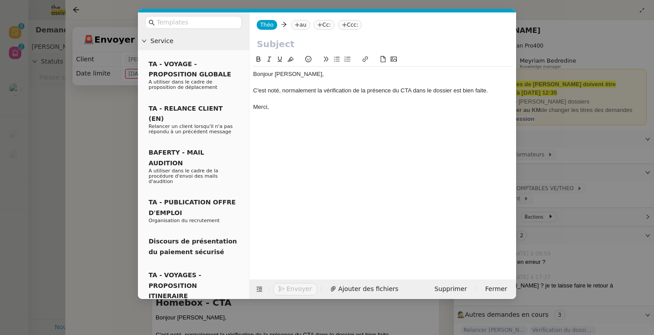
click at [74, 185] on nz-modal-container "Service TA - VOYAGE - PROPOSITION GLOBALE A utiliser dans le cadre de propositi…" at bounding box center [327, 167] width 654 height 335
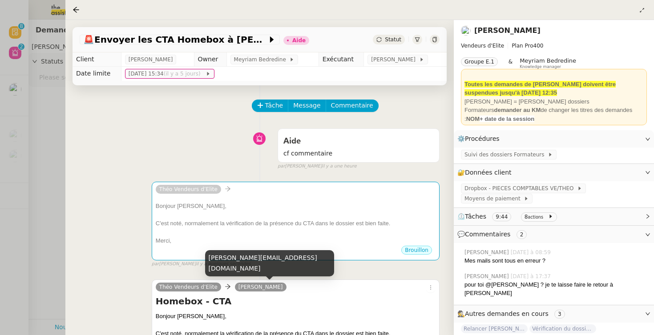
click at [253, 269] on div "sylvie.sucra@vendeurs-elite.fr" at bounding box center [269, 263] width 129 height 26
copy div "sylvie.sucra@vendeurs-elite.fr"
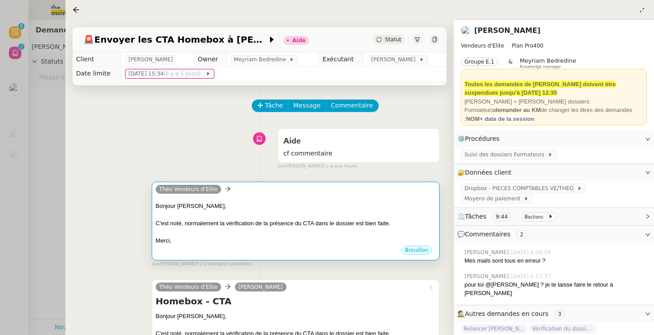
click at [273, 198] on div "Bonjour Sylvie, C'est noté, normalement la vérification de la présence du CTA d…" at bounding box center [296, 221] width 280 height 48
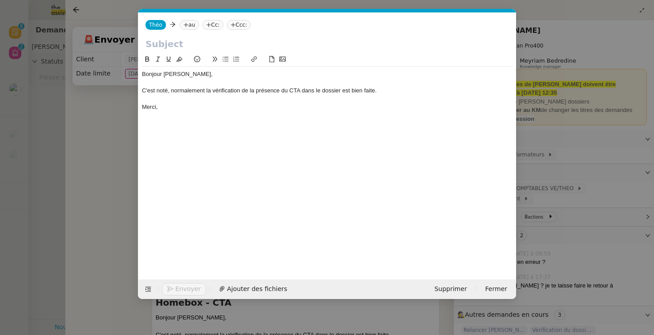
scroll to position [0, 19]
click at [188, 22] on nz-tag "au" at bounding box center [189, 25] width 19 height 10
paste input "sylvie.sucra@vendeurs-elite.fr"
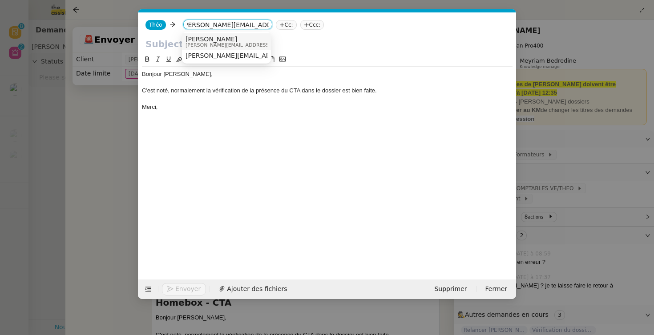
type input "sylvie.sucra@vendeurs-elite.fr"
click at [218, 39] on span "Sylvie SUCRA" at bounding box center [248, 39] width 126 height 7
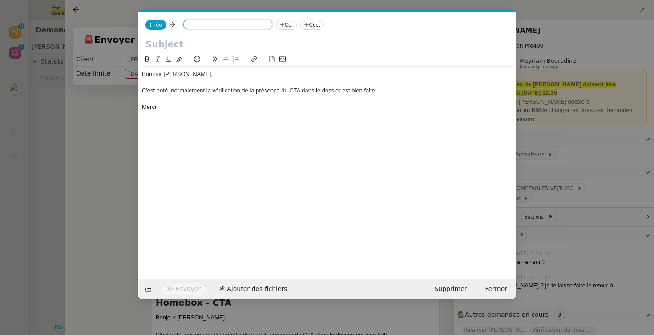
scroll to position [0, 0]
click at [98, 179] on nz-modal-container "Service TA - VOYAGE - PROPOSITION GLOBALE A utiliser dans le cadre de propositi…" at bounding box center [327, 167] width 654 height 335
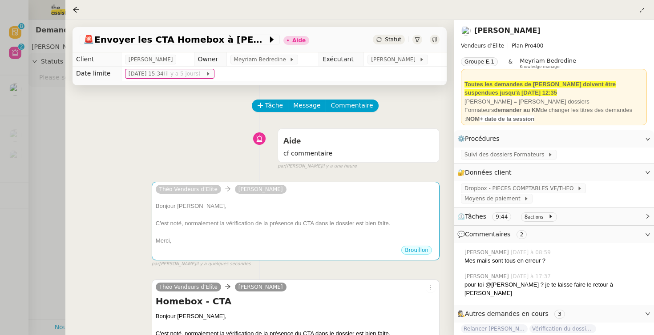
click at [187, 304] on h4 "Homebox - CTA" at bounding box center [296, 301] width 280 height 12
copy div "Homebox - CTA"
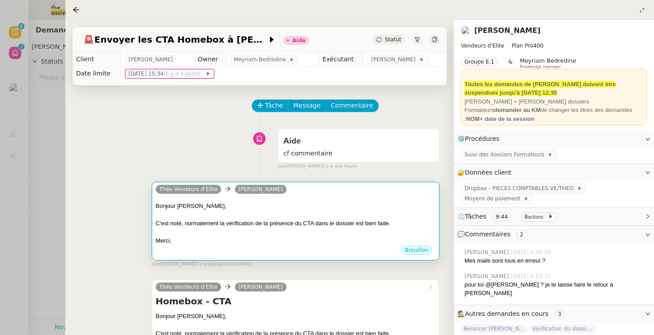
click at [210, 194] on div "Théo Vendeurs d’Elite Sylvie SUCRA" at bounding box center [223, 190] width 134 height 13
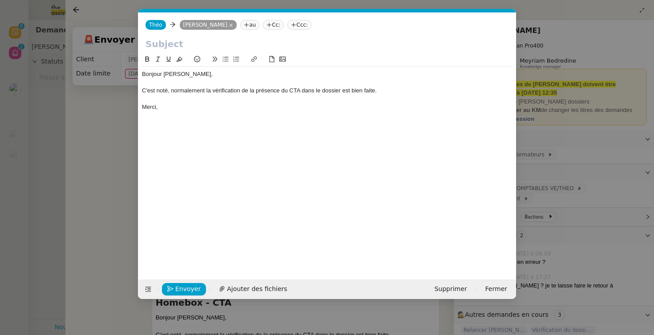
scroll to position [0, 19]
click at [172, 44] on input "text" at bounding box center [326, 43] width 363 height 13
paste input "Homebox - CTA"
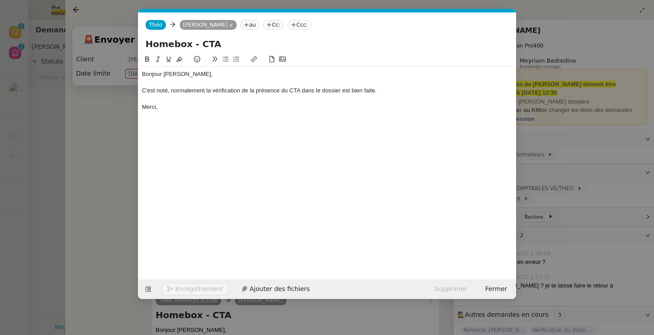
type input "Homebox - CTA"
click at [187, 282] on div "Enregistrement Ajouter des fichiers Supprimer Fermer" at bounding box center [326, 290] width 377 height 20
click at [187, 282] on div "Envoyer Ajouter des fichiers Supprimer Fermer" at bounding box center [326, 290] width 377 height 20
click at [186, 289] on span "Envoyer" at bounding box center [187, 289] width 25 height 10
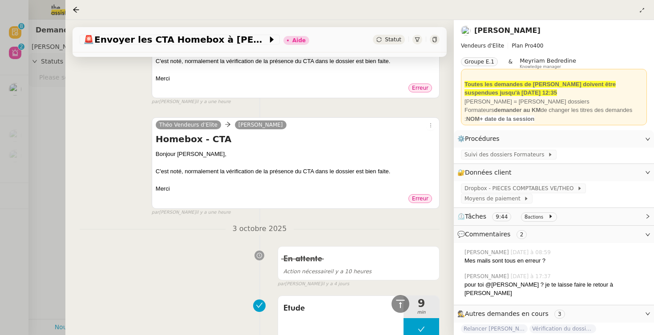
scroll to position [0, 0]
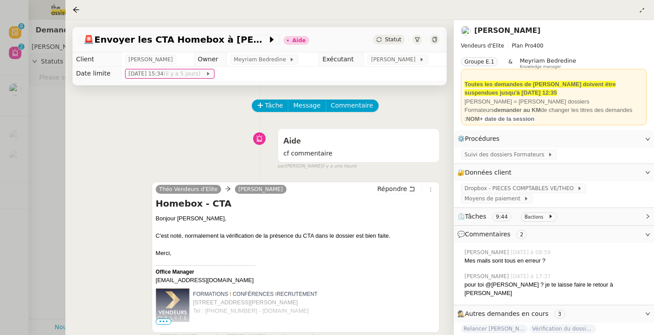
click at [17, 157] on div at bounding box center [327, 167] width 654 height 335
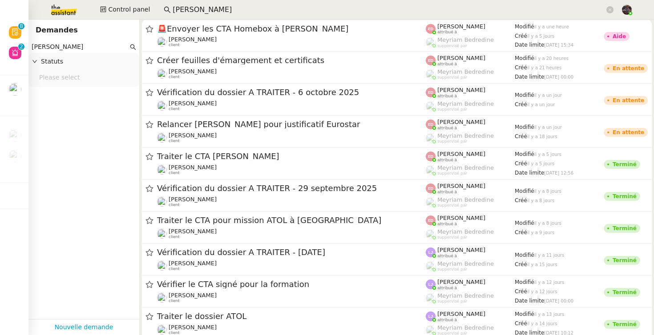
click at [208, 12] on input "fanny ey" at bounding box center [389, 10] width 432 height 12
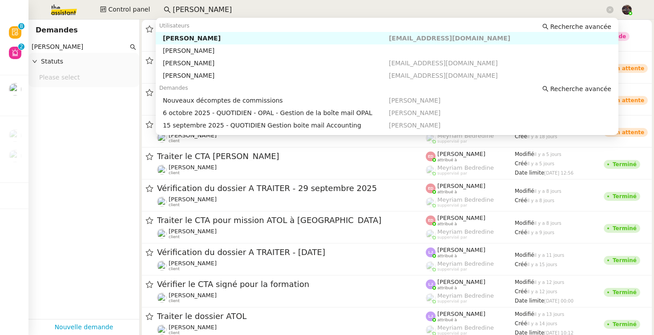
click at [208, 12] on input "fanny ey" at bounding box center [389, 10] width 432 height 12
type input "f"
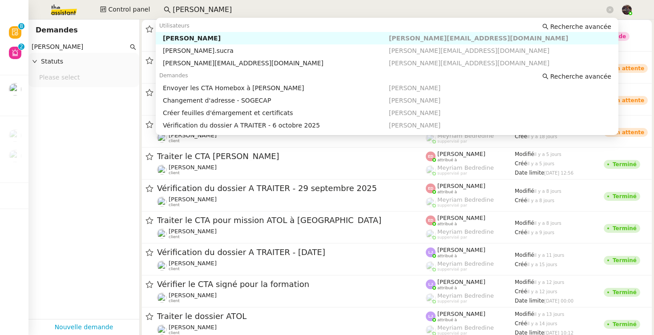
click at [212, 37] on div "Sylvie SUCRA" at bounding box center [276, 38] width 226 height 8
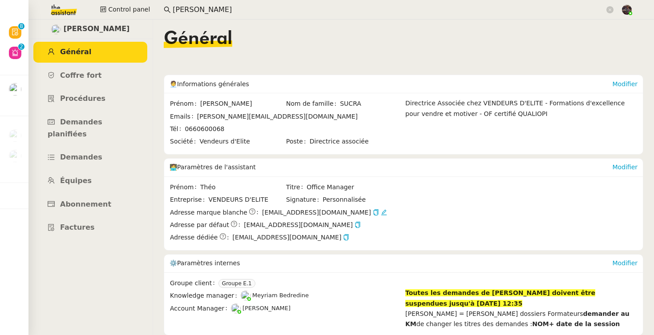
click at [190, 16] on nz-input-group "sylvie su" at bounding box center [388, 9] width 459 height 13
click at [190, 11] on input "sylvie su" at bounding box center [389, 10] width 432 height 12
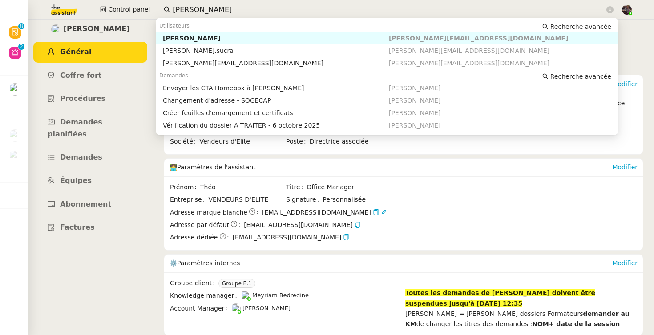
click at [190, 11] on input "sylvie su" at bounding box center [389, 10] width 432 height 12
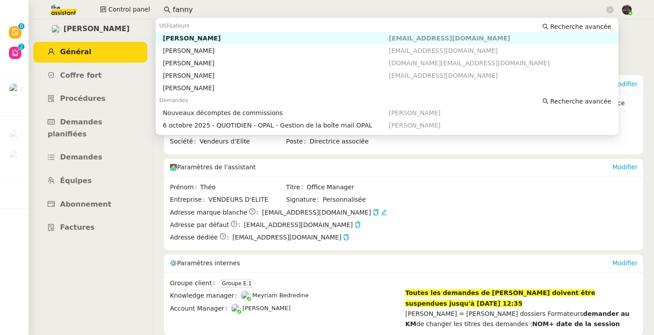
click at [196, 37] on div "Fanny Eyraud" at bounding box center [276, 38] width 226 height 8
type input "fanny"
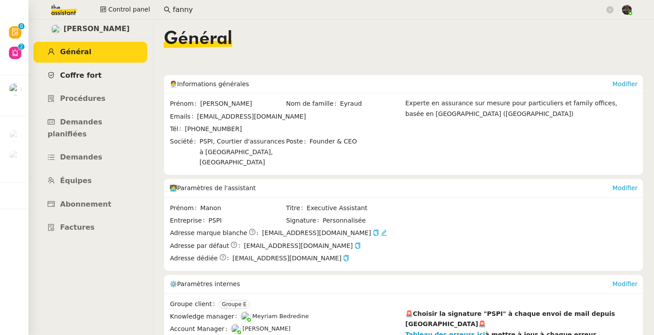
click at [91, 72] on span "Coffre fort" at bounding box center [81, 75] width 42 height 8
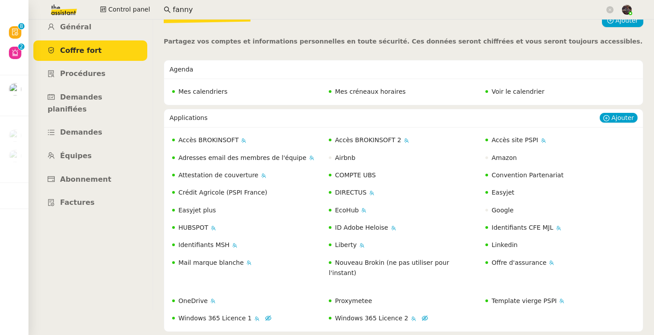
scroll to position [29, 0]
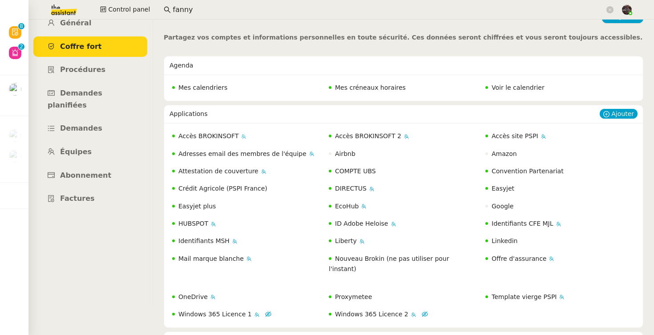
click at [207, 136] on span "Accès BROKINSOFT" at bounding box center [208, 135] width 60 height 7
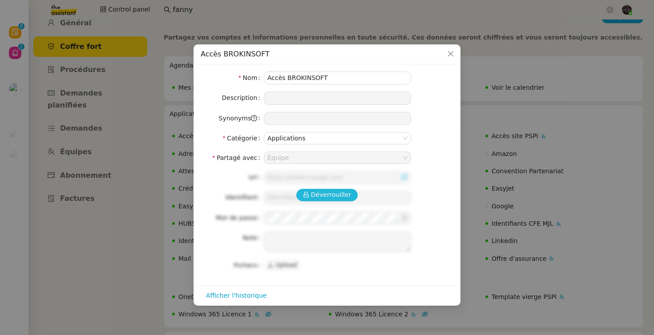
click at [305, 193] on icon at bounding box center [306, 195] width 6 height 6
type input "manon"
type textarea "⚠️ pour se connecter, suivre la procédure "Connexion à Brokinsoft""
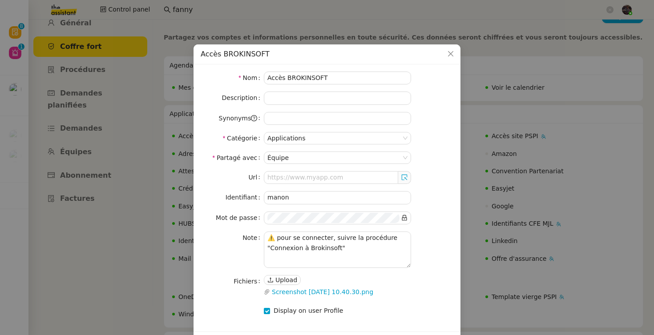
click at [534, 169] on nz-modal-container "Accès BROKINSOFT Nom Accès BROKINSOFT Description Synonyms Catégorie Applicatio…" at bounding box center [327, 167] width 654 height 335
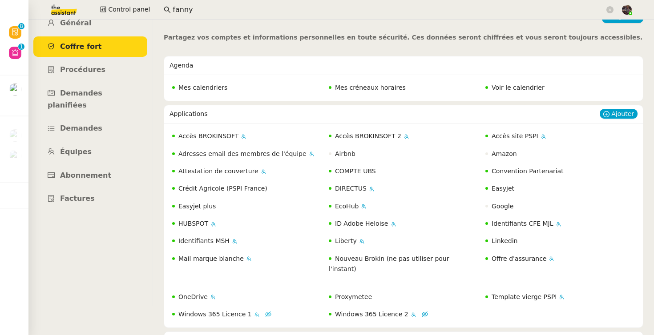
click at [223, 311] on span "Windows 365 Licence 1" at bounding box center [214, 314] width 73 height 7
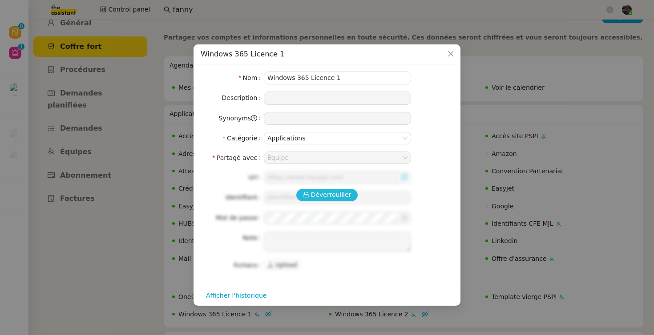
click at [319, 192] on span "Déverrouiller" at bounding box center [331, 195] width 40 height 10
type input "https://windows365.microsoft.com/"
type input "manon.usi@team.theassistant.com"
type textarea "Compte partagé pour se connecter à Windows 365, ne pas partager avec le client."
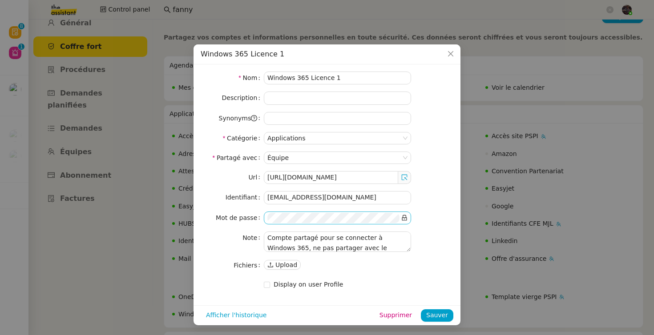
click at [408, 216] on nz-input-group at bounding box center [337, 218] width 147 height 13
click at [400, 217] on nz-input-group at bounding box center [337, 218] width 147 height 13
click at [405, 217] on icon at bounding box center [404, 218] width 6 height 6
click at [450, 56] on icon "Close" at bounding box center [450, 53] width 7 height 7
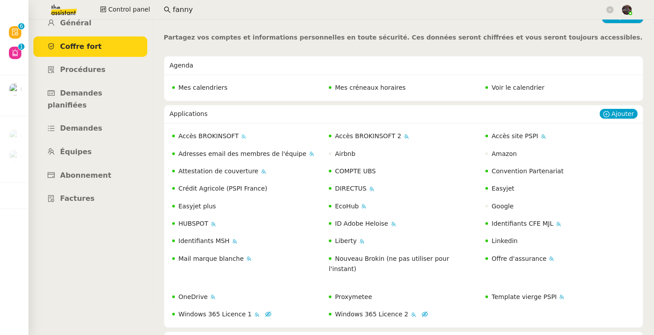
click at [225, 137] on span "Accès BROKINSOFT" at bounding box center [208, 135] width 60 height 7
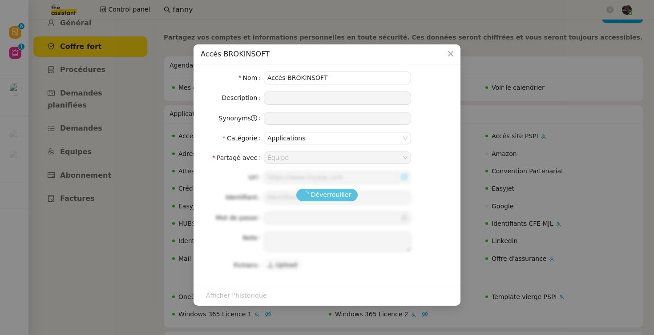
type input "manon"
type input "45-GkiR54"
type textarea "⚠️ pour se connecter, suivre la procédure "Connexion à Brokinsoft""
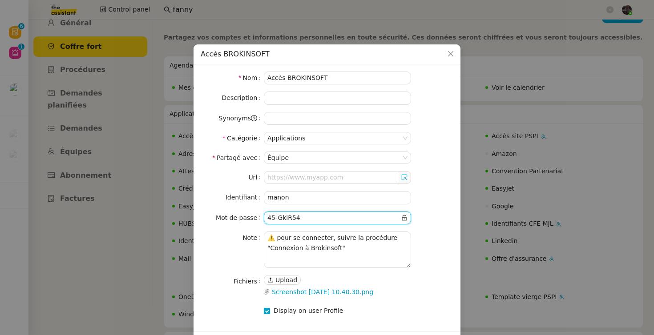
click at [343, 220] on input "null" at bounding box center [333, 218] width 132 height 10
click at [313, 292] on link "Screenshot 2024-04-23 at 10.40.30.png" at bounding box center [335, 292] width 131 height 10
click at [305, 215] on input "null" at bounding box center [333, 218] width 132 height 10
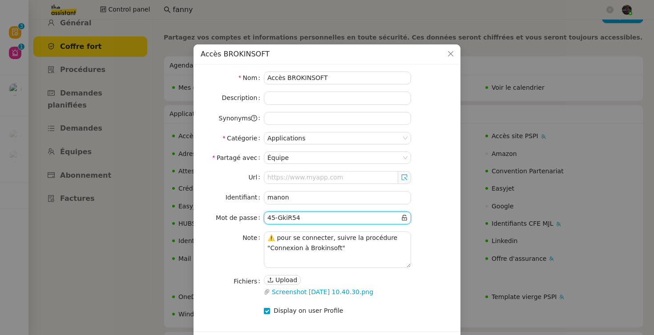
click at [305, 215] on input "null" at bounding box center [333, 218] width 132 height 10
click at [451, 49] on span "Close" at bounding box center [451, 54] width 20 height 20
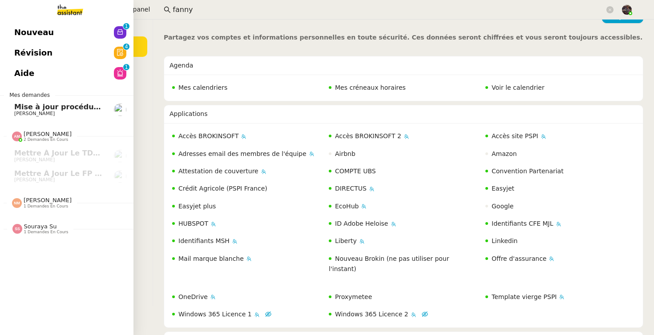
click at [37, 28] on span "Nouveau" at bounding box center [34, 32] width 40 height 13
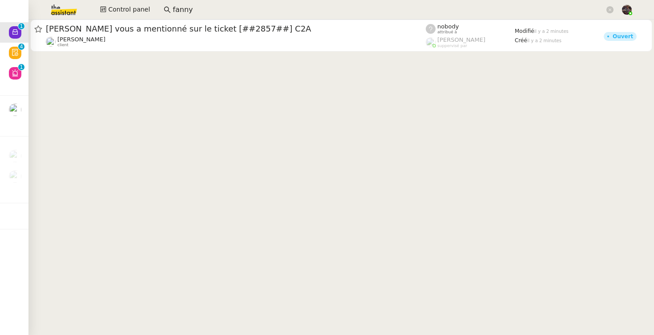
click at [226, 109] on cdk-virtual-scroll-viewport "Thomas Soulier vous a mentionné sur le ticket [##2857##] C2A Franck MUFFAT-JEAN…" at bounding box center [340, 178] width 625 height 316
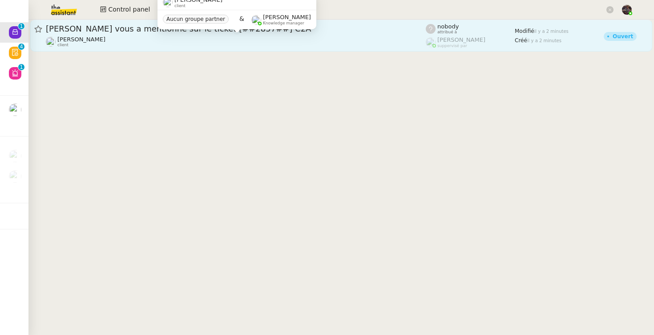
click at [263, 43] on div "Franck MUFFAT-JEANDET client" at bounding box center [236, 42] width 380 height 12
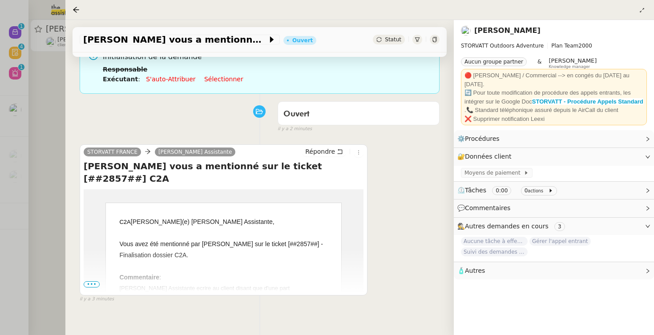
scroll to position [75, 0]
click at [92, 285] on span "•••" at bounding box center [92, 285] width 16 height 6
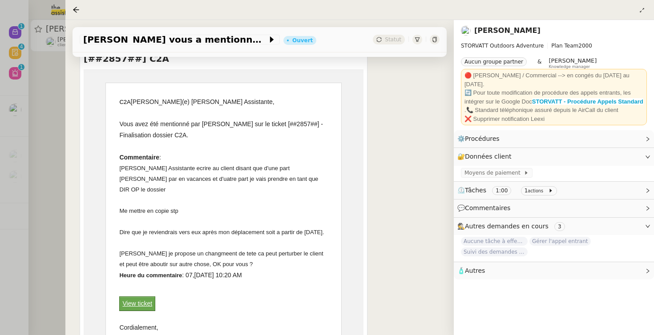
scroll to position [234, 0]
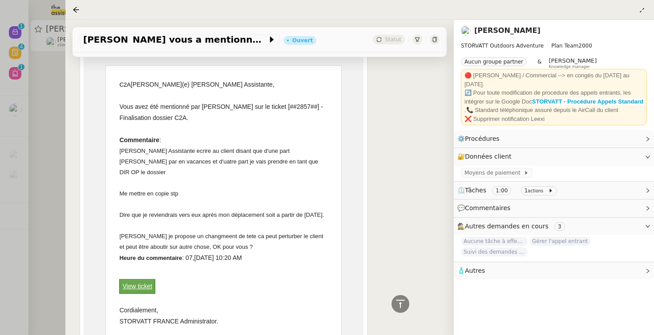
click at [54, 187] on div at bounding box center [327, 167] width 654 height 335
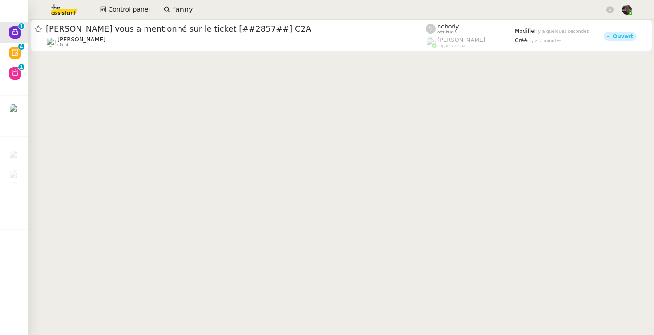
click at [60, 11] on img at bounding box center [56, 10] width 69 height 20
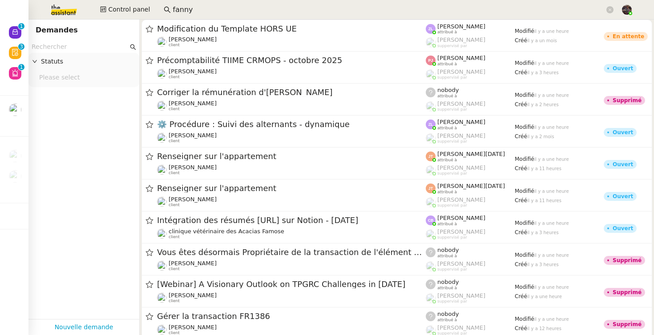
click at [29, 111] on app-tickets-filter "Statuts Please select" at bounding box center [83, 180] width 111 height 278
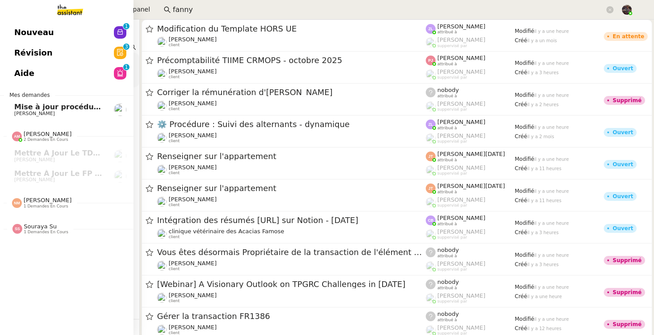
click at [16, 113] on span "[PERSON_NAME]" at bounding box center [34, 114] width 40 height 6
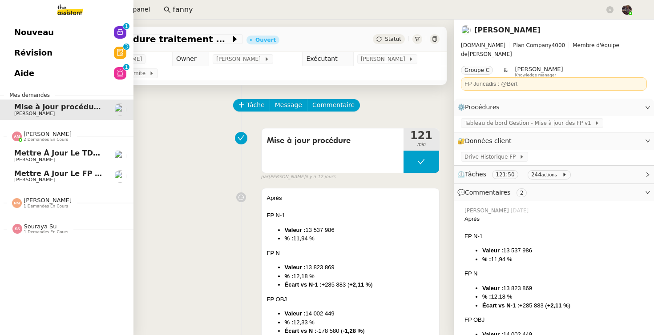
click at [63, 183] on link "Mettre à jour le FP pour septembre 2025 Alison Picard-Boix" at bounding box center [66, 176] width 133 height 20
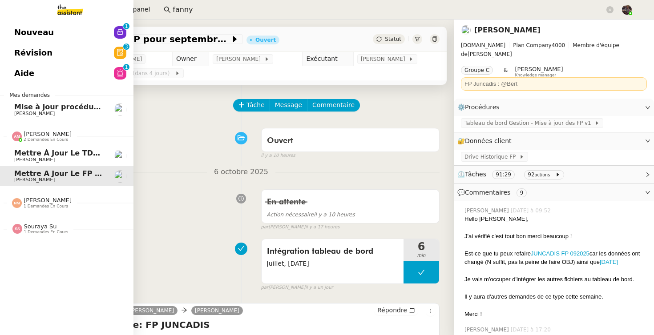
click at [68, 157] on span "[PERSON_NAME]" at bounding box center [59, 159] width 90 height 5
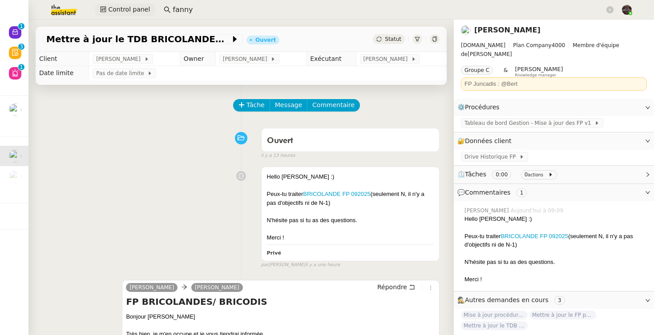
click at [134, 12] on span "Control panel" at bounding box center [129, 9] width 42 height 10
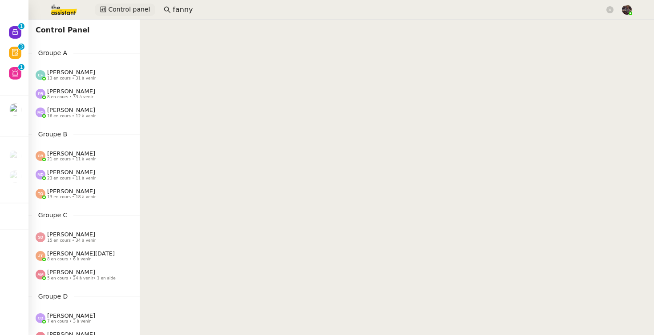
scroll to position [63, 0]
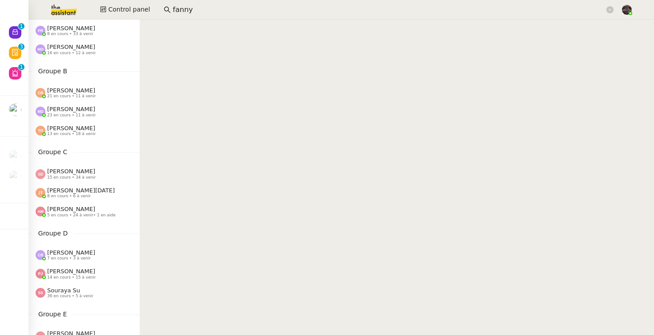
click at [93, 209] on div "Amyna Mehrez 5 en cours • 24 à venir • 1 en aide" at bounding box center [81, 212] width 68 height 12
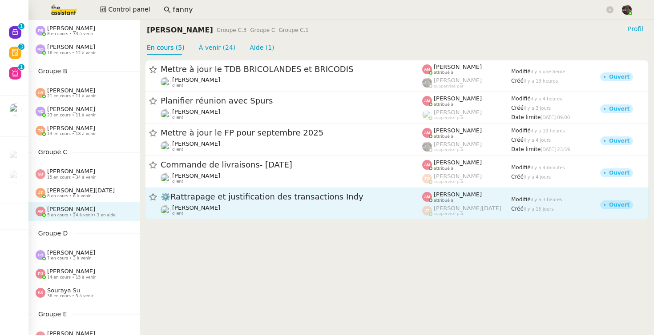
click at [221, 199] on span "⚙️Rattrapage et justification des transactions Indy" at bounding box center [290, 197] width 261 height 8
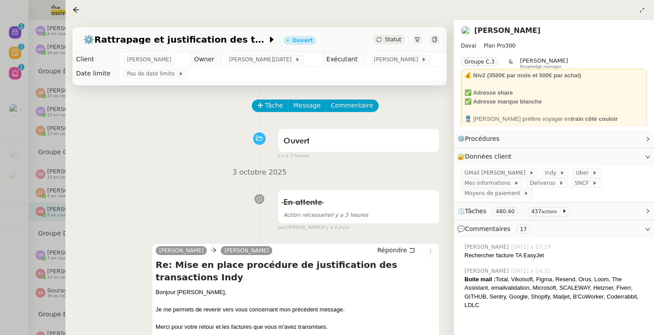
click at [1, 180] on div at bounding box center [327, 167] width 654 height 335
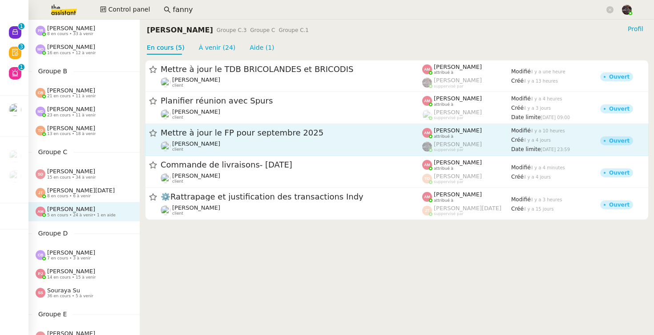
click at [243, 156] on link "Mettre à jour le FP pour septembre 2025 Alison Picard-Boix client Amyna Mehrez …" at bounding box center [396, 140] width 503 height 32
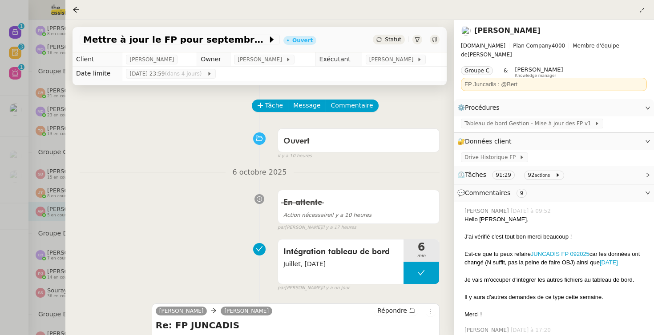
click at [21, 238] on div at bounding box center [327, 167] width 654 height 335
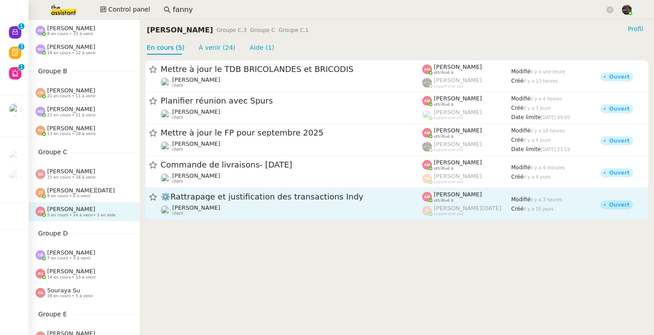
click at [187, 216] on link "⚙️Rattrapage et justification des transactions Indy Emile Kratiroff client Amyn…" at bounding box center [396, 204] width 503 height 32
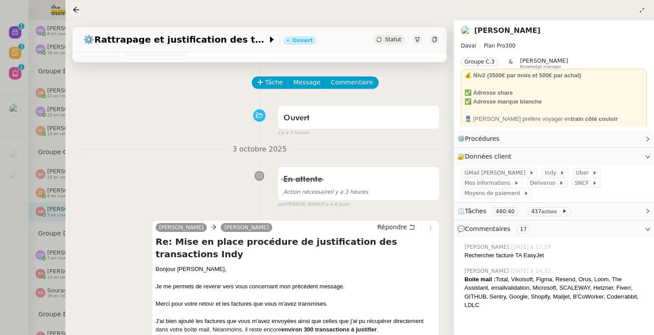
scroll to position [34, 0]
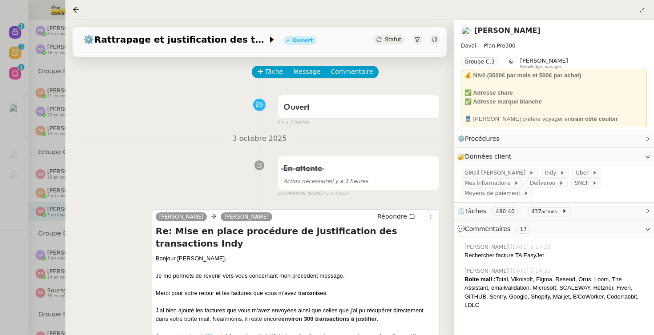
click at [30, 233] on div at bounding box center [327, 167] width 654 height 335
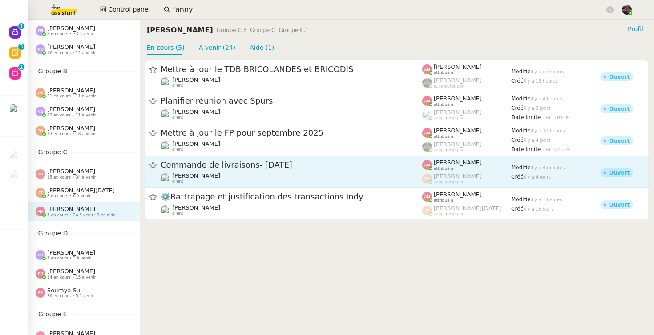
click at [215, 187] on link "Commande de livraisons- 3 octobre 2025 Ilyes Hadj client Amyna Mehrez attribué …" at bounding box center [396, 172] width 503 height 32
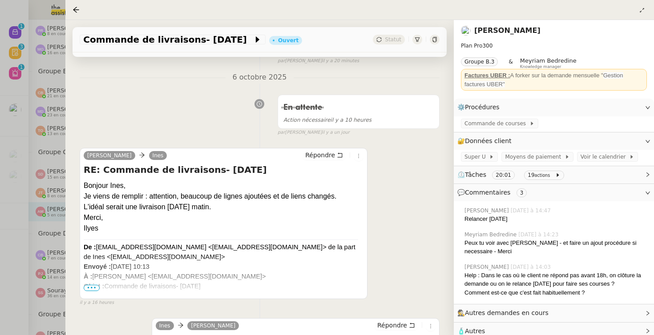
scroll to position [149, 0]
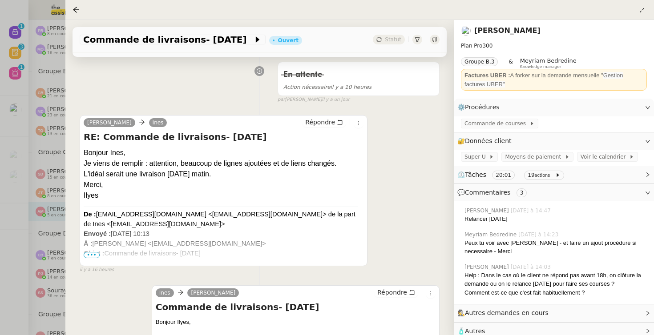
click at [32, 168] on div at bounding box center [327, 167] width 654 height 335
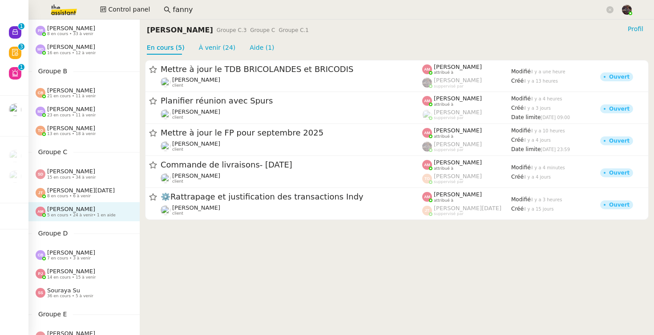
click at [60, 20] on div "Emelyne Foussier 13 en cours • 31 à venir" at bounding box center [83, 11] width 111 height 19
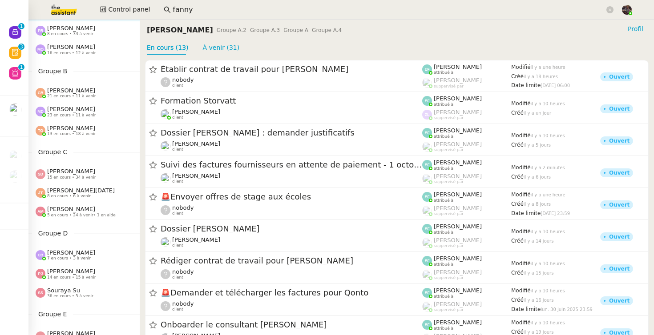
click at [60, 13] on img at bounding box center [56, 10] width 69 height 20
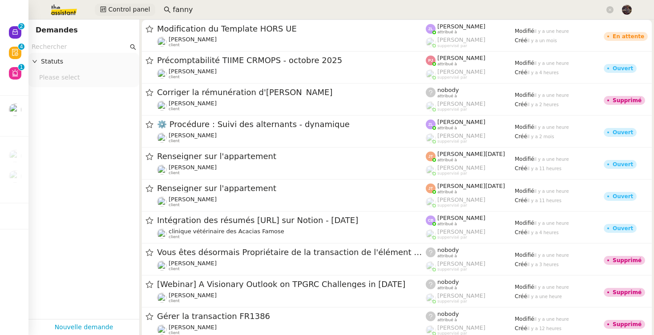
click at [116, 10] on span "Control panel" at bounding box center [129, 9] width 42 height 10
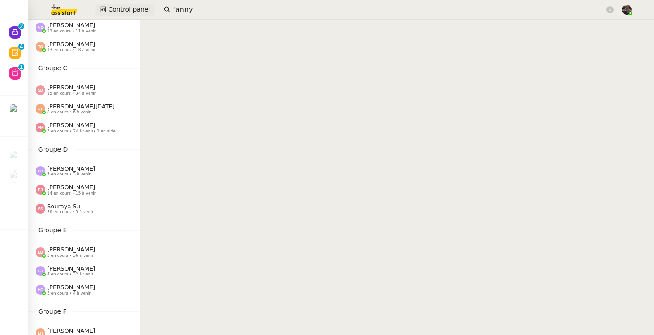
scroll to position [131, 0]
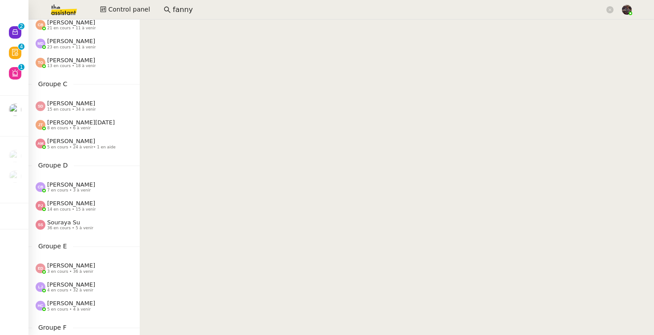
click at [183, 12] on input "fanny" at bounding box center [389, 10] width 432 height 12
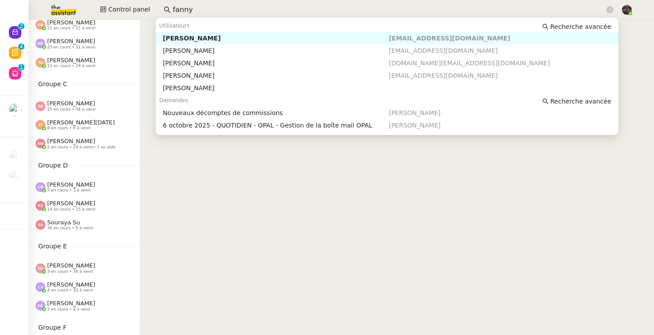
click at [183, 12] on input "fanny" at bounding box center [389, 10] width 432 height 12
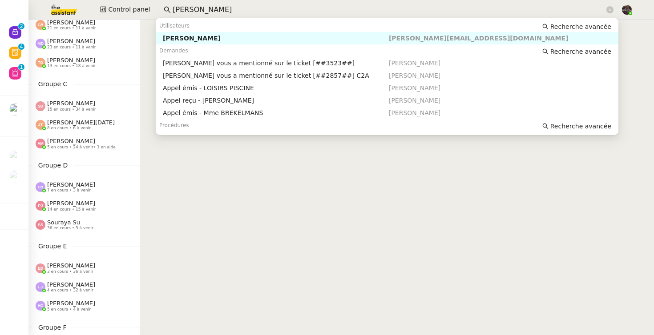
click at [189, 45] on div "Demandes Recherche avancée" at bounding box center [387, 50] width 462 height 12
click at [190, 42] on div "[PERSON_NAME]" at bounding box center [276, 38] width 226 height 8
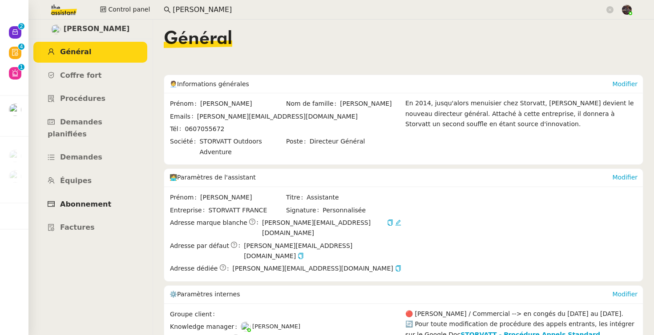
click at [85, 201] on link "Abonnement" at bounding box center [90, 204] width 114 height 21
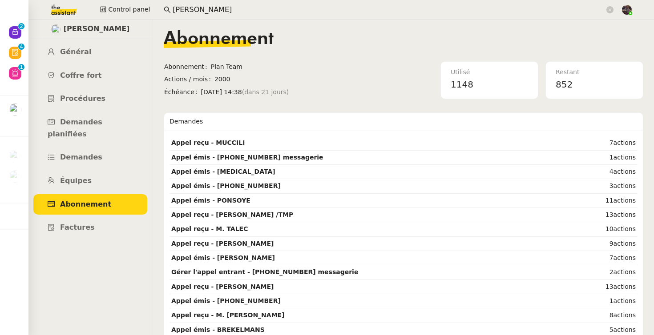
click at [144, 271] on div "Franck MUFFAT-JEANDET Général Coffre fort Procédures Demandes planifiées Demand…" at bounding box center [90, 178] width 124 height 316
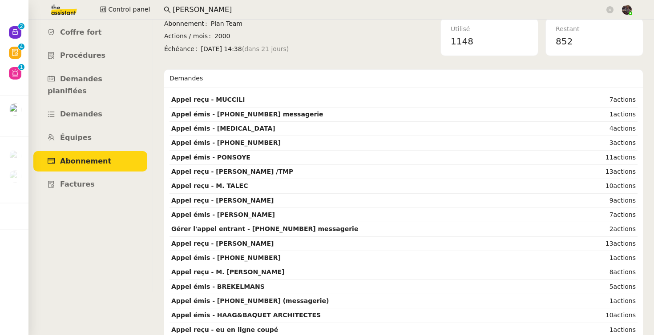
scroll to position [43, 0]
click at [125, 272] on div "Franck MUFFAT-JEANDET Général Coffre fort Procédures Demandes planifiées Demand…" at bounding box center [90, 135] width 124 height 316
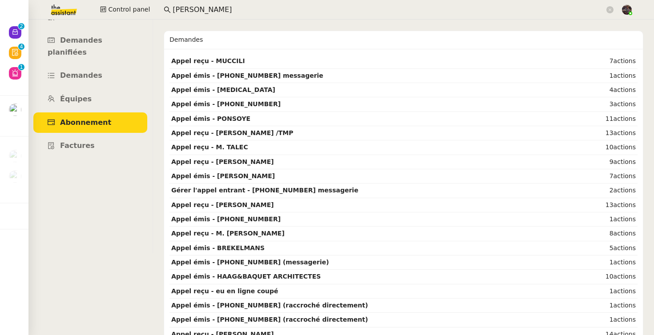
scroll to position [0, 0]
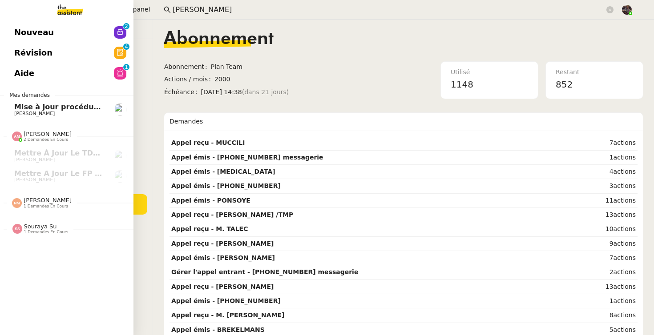
click at [20, 34] on span "Nouveau" at bounding box center [34, 32] width 40 height 13
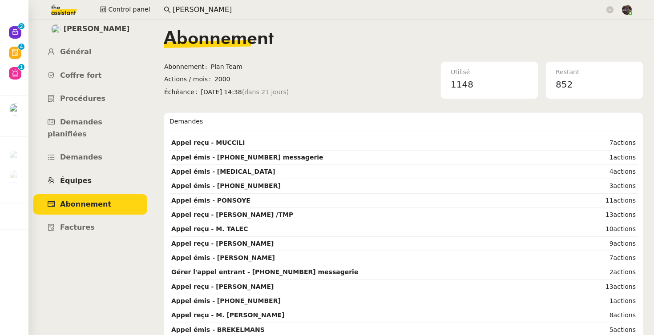
click at [96, 171] on link "Équipes" at bounding box center [90, 181] width 114 height 21
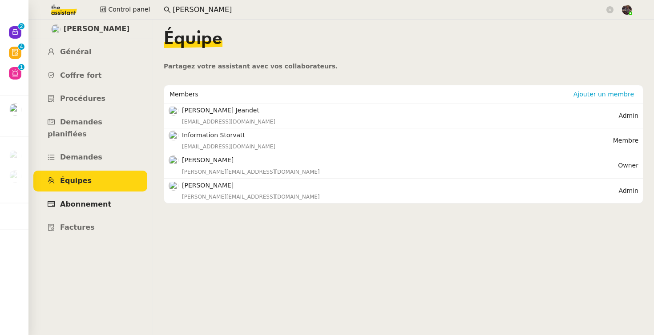
click at [96, 194] on link "Abonnement" at bounding box center [90, 204] width 114 height 21
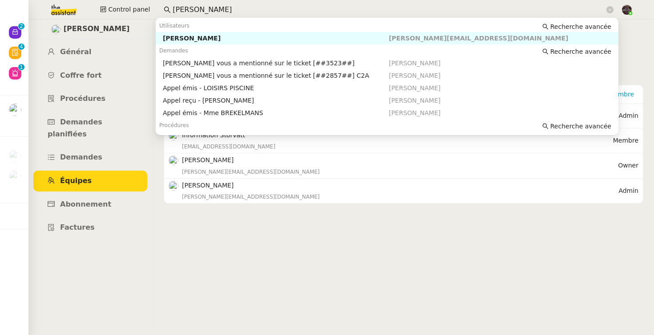
click at [193, 12] on input "frank muff" at bounding box center [389, 10] width 432 height 12
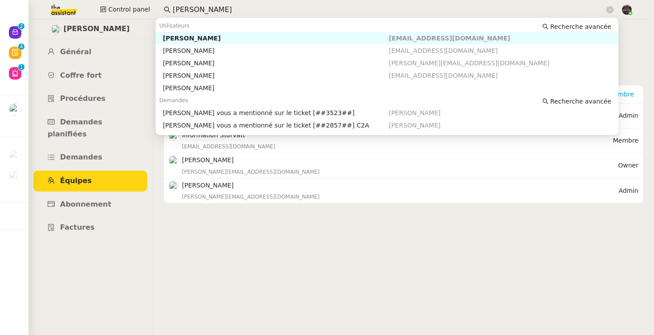
click at [211, 36] on div "Thomas SOULIER" at bounding box center [276, 38] width 226 height 8
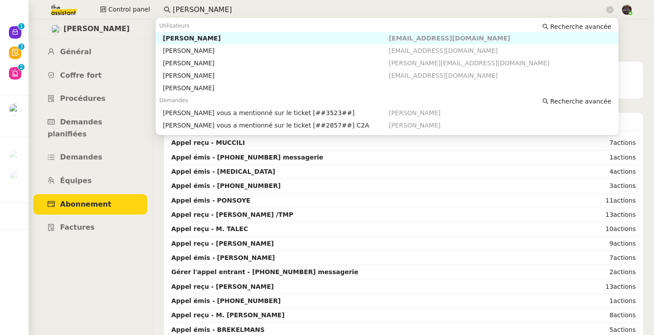
click at [208, 10] on input "thomas soulier" at bounding box center [389, 10] width 432 height 12
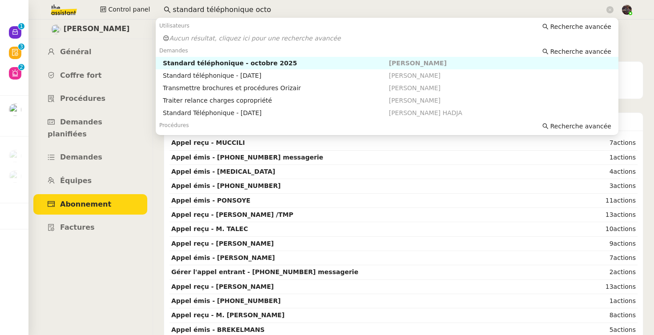
click at [223, 62] on div "Standard téléphonique - octobre 2025" at bounding box center [276, 63] width 226 height 8
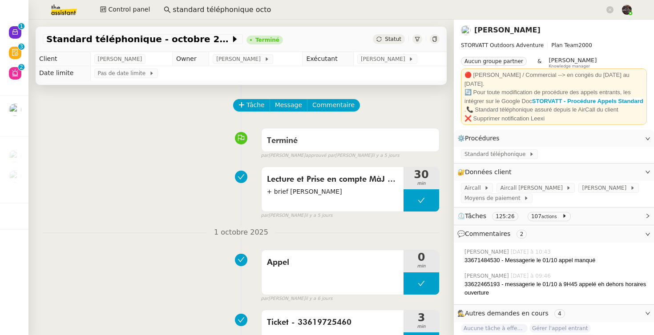
click at [277, 11] on input "standard téléphonique octo" at bounding box center [389, 10] width 432 height 12
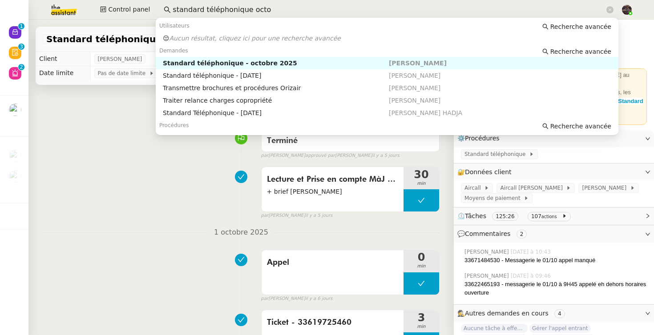
click at [277, 11] on input "standard téléphonique octo" at bounding box center [389, 10] width 432 height 12
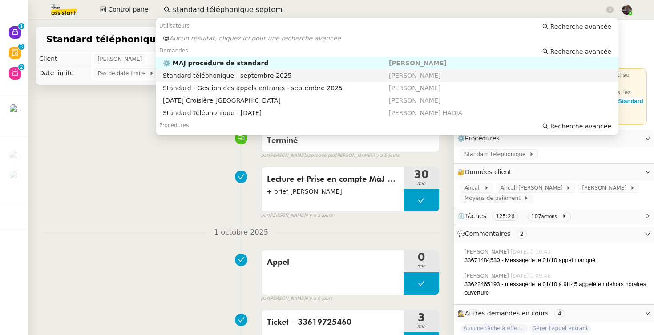
click at [262, 81] on nz-auto-option "Standard téléphonique - septembre 2025 Franck MUFFAT-JEANDET" at bounding box center [387, 75] width 462 height 12
type input "standard téléphonique septem"
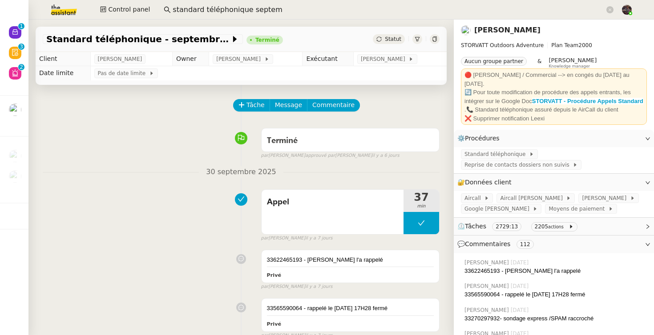
click at [580, 244] on span "💬 Commentaires 112" at bounding box center [546, 244] width 179 height 10
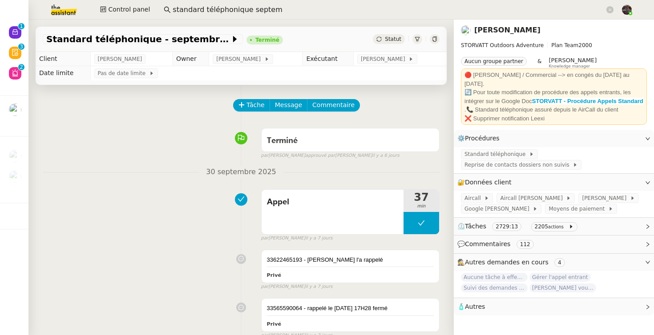
click at [603, 233] on div "⏲️ Tâches 2729:13 2205 actions" at bounding box center [553, 226] width 200 height 17
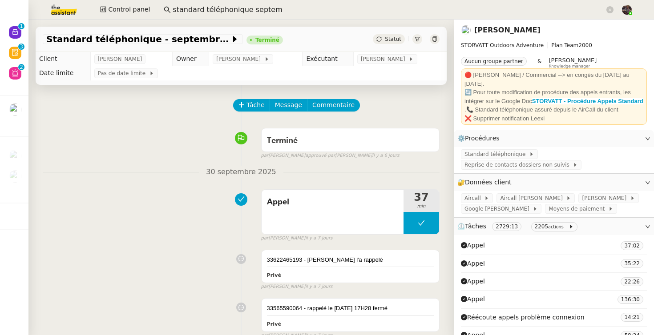
click at [500, 233] on div "⏲️ Tâches 2729:13 2205 actions" at bounding box center [553, 226] width 200 height 17
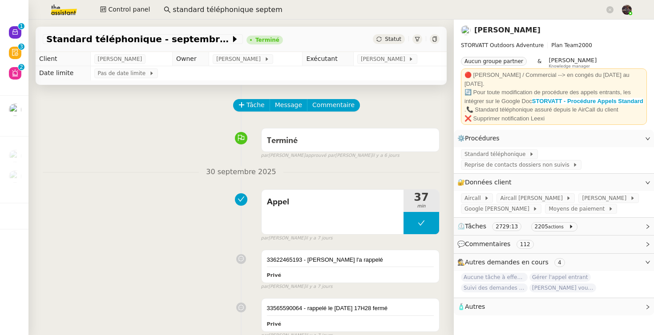
click at [524, 231] on span "⏲️ Tâches 2729:13 2205 actions" at bounding box center [546, 226] width 179 height 10
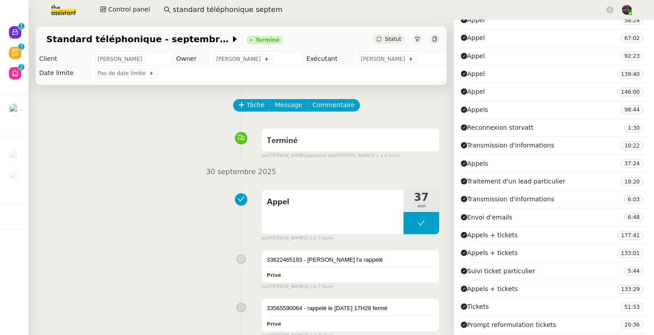
click at [71, 9] on img at bounding box center [56, 10] width 69 height 20
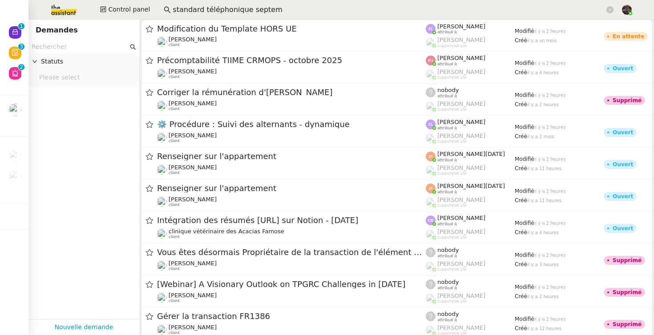
click at [71, 8] on img at bounding box center [56, 10] width 69 height 20
click at [73, 46] on input "text" at bounding box center [80, 47] width 96 height 10
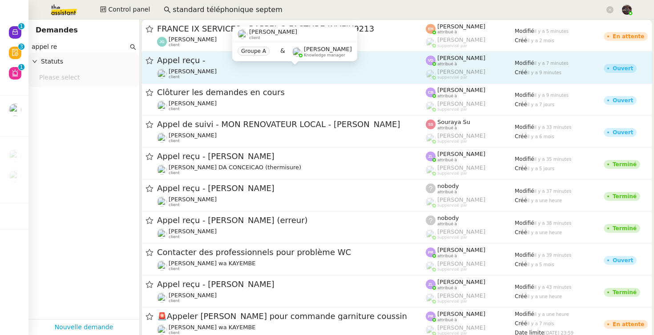
type input "appel re"
click at [197, 69] on span "Gabrielle Tavernier" at bounding box center [193, 71] width 48 height 7
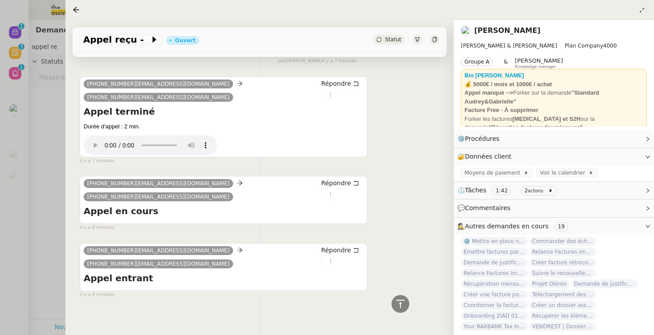
scroll to position [254, 0]
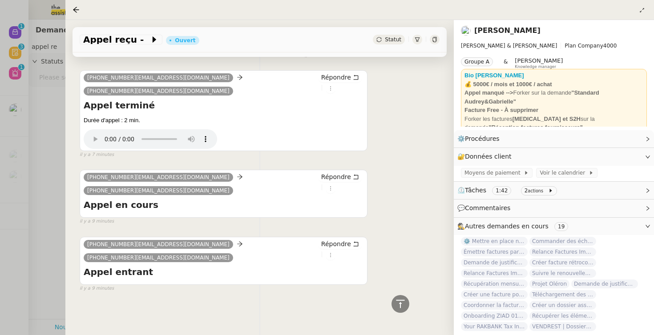
click at [39, 198] on div at bounding box center [327, 167] width 654 height 335
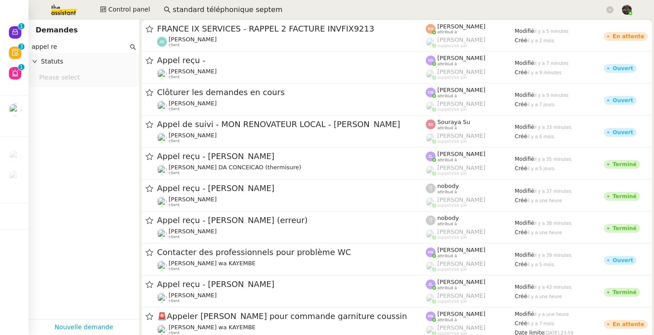
click at [217, 9] on input "standard téléphonique septem" at bounding box center [389, 10] width 432 height 12
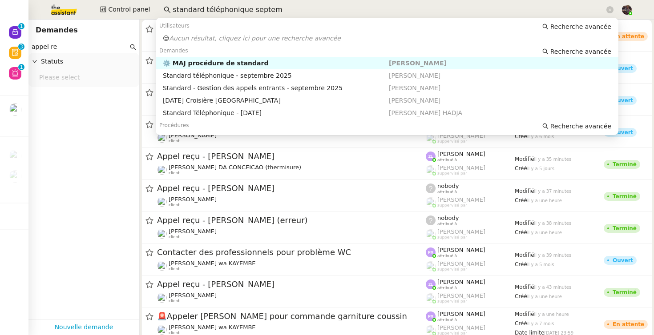
click at [217, 9] on input "standard téléphonique septem" at bounding box center [389, 10] width 432 height 12
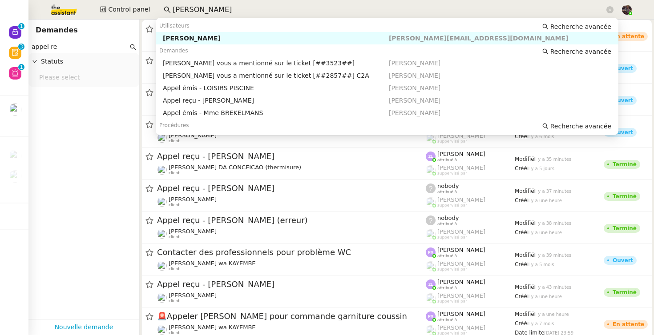
click at [226, 40] on div "[PERSON_NAME]" at bounding box center [276, 38] width 226 height 8
type input "frank muff"
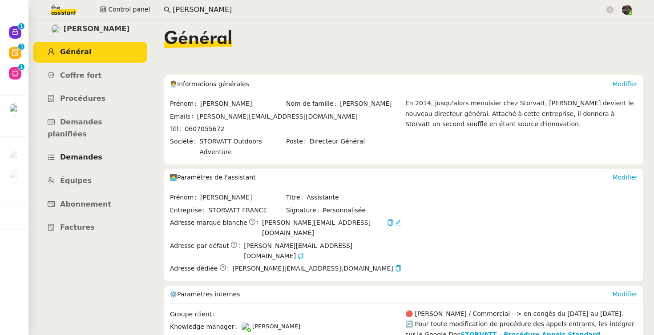
click at [99, 147] on link "Demandes" at bounding box center [90, 157] width 114 height 21
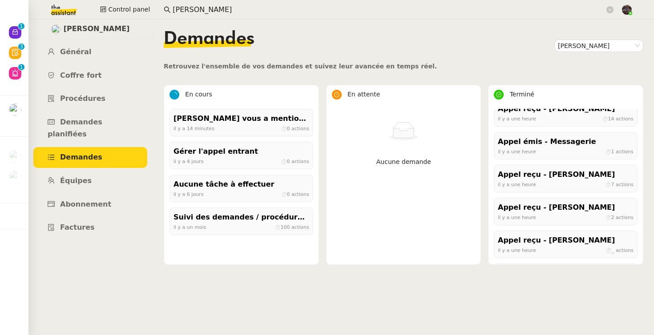
scroll to position [372, 0]
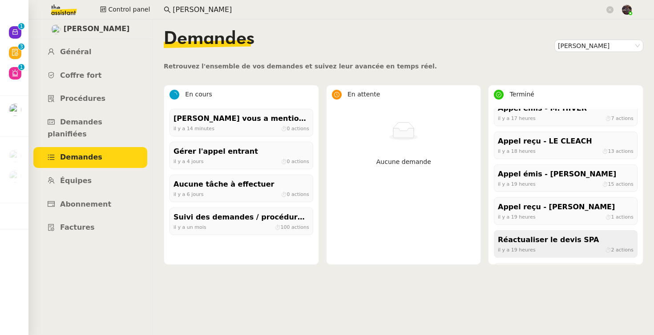
click at [518, 242] on div "Réactualiser le devis SPA" at bounding box center [566, 240] width 136 height 12
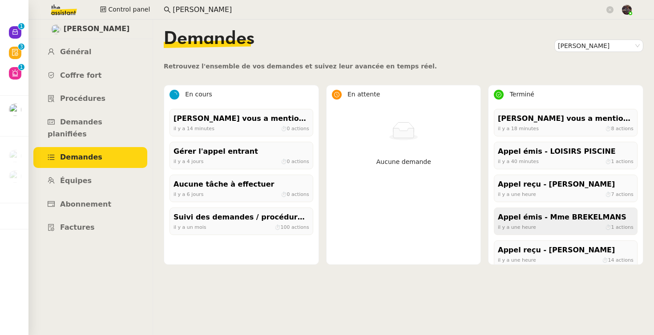
scroll to position [155, 0]
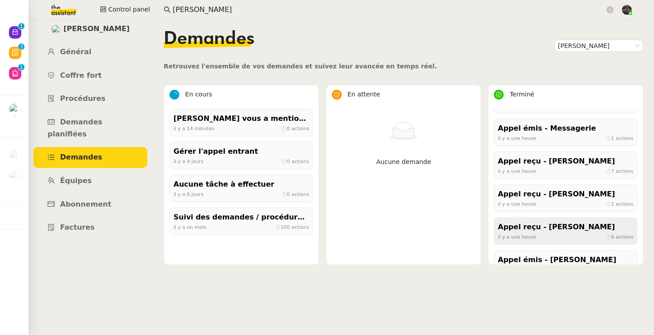
click at [565, 233] on div "il y a une heure ⏱ 6 actions" at bounding box center [566, 237] width 136 height 8
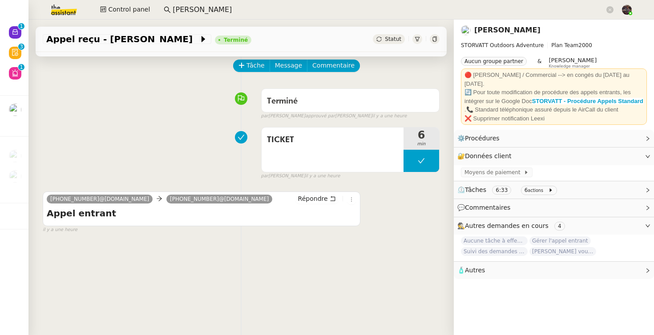
scroll to position [45, 0]
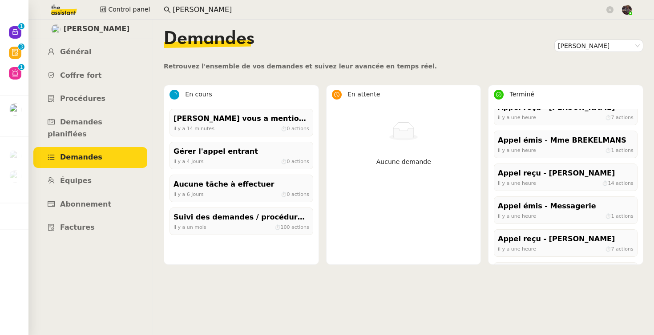
scroll to position [143, 0]
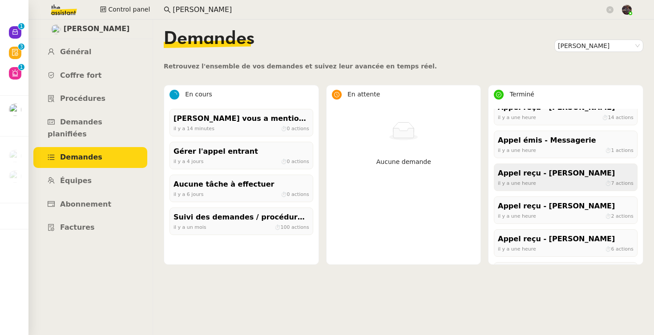
click at [546, 189] on div "Appel reçu - M. DUVILLA il y a une heure ⏱ 7 actions" at bounding box center [566, 178] width 144 height 28
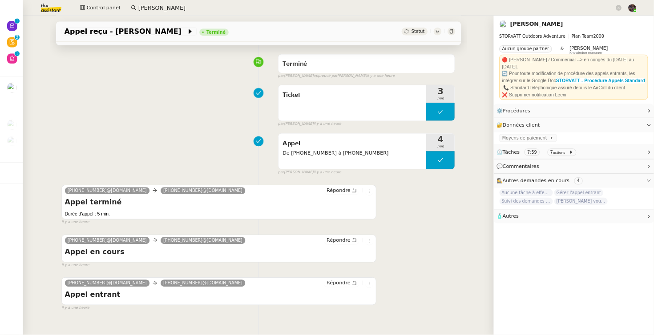
scroll to position [61, 0]
click at [405, 112] on span "Ticket" at bounding box center [440, 118] width 174 height 13
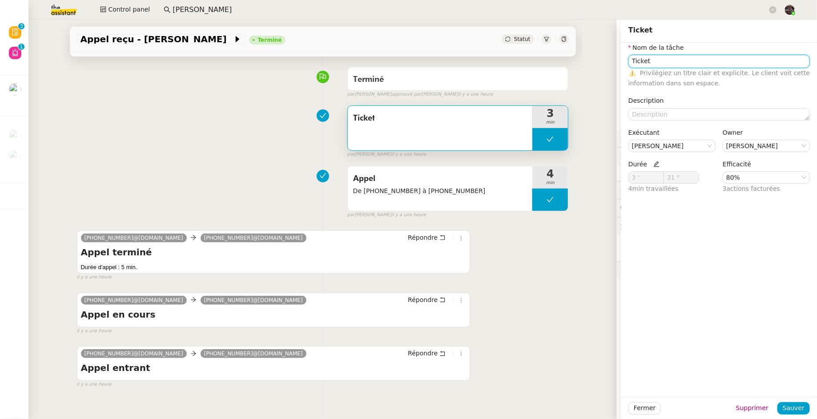
click at [634, 60] on input "Ticket" at bounding box center [718, 61] width 181 height 13
type input "Ticket"
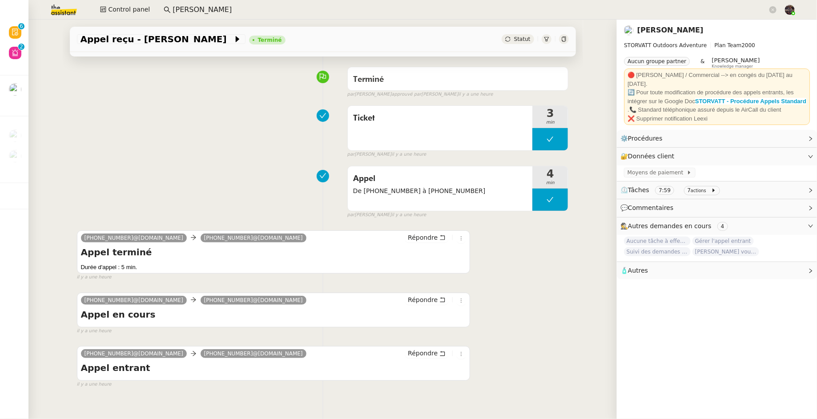
click at [200, 4] on input "frank muff" at bounding box center [470, 10] width 595 height 12
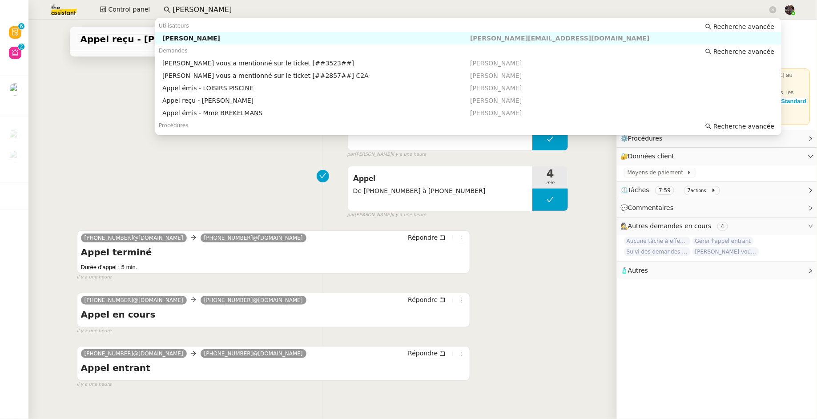
click at [200, 4] on input "frank muff" at bounding box center [470, 10] width 595 height 12
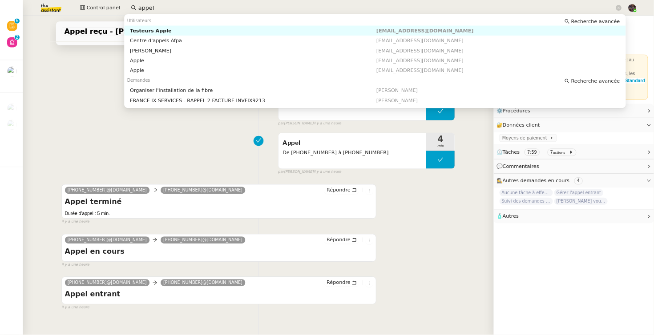
scroll to position [62, 0]
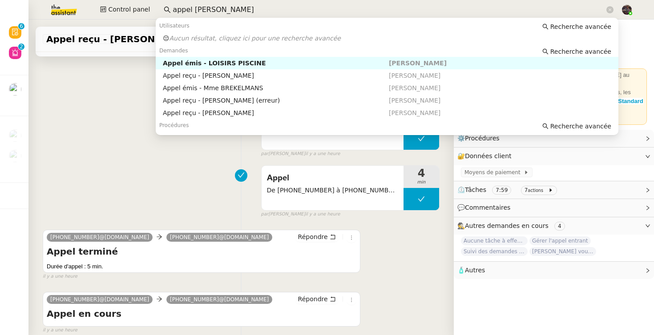
type input "appel muffat"
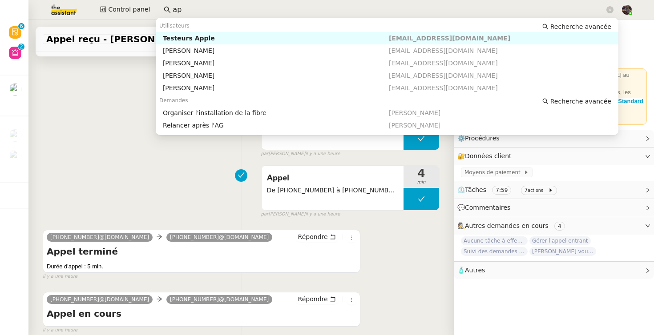
type input "a"
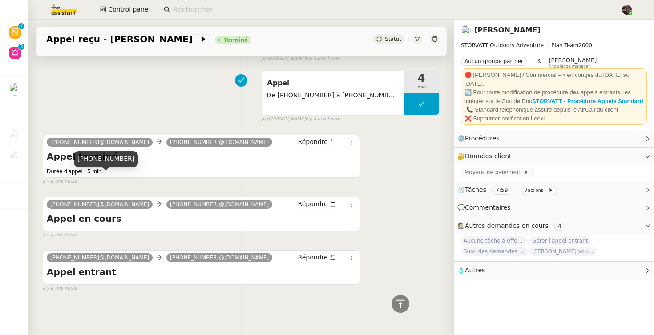
scroll to position [0, 0]
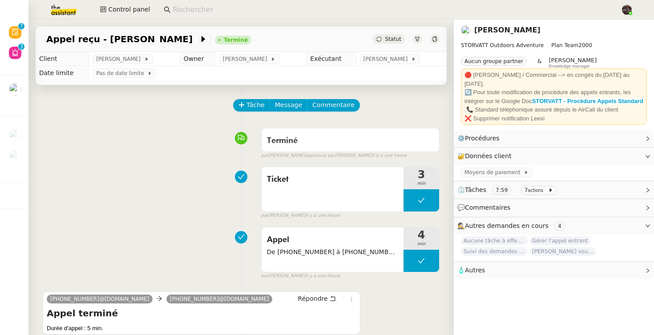
click at [196, 1] on app-search-bar at bounding box center [388, 10] width 459 height 20
click at [196, 6] on input at bounding box center [392, 10] width 439 height 12
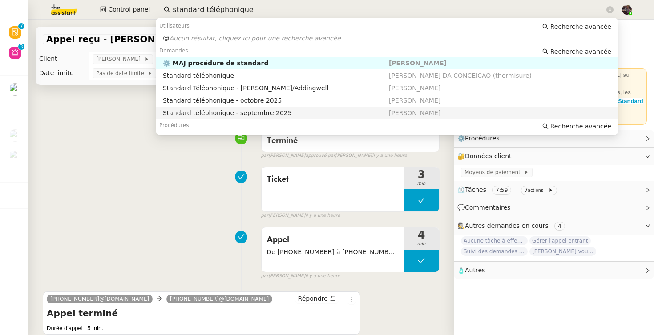
click at [217, 109] on div "Standard téléphonique - septembre 2025" at bounding box center [276, 113] width 226 height 8
type input "standard téléphonique"
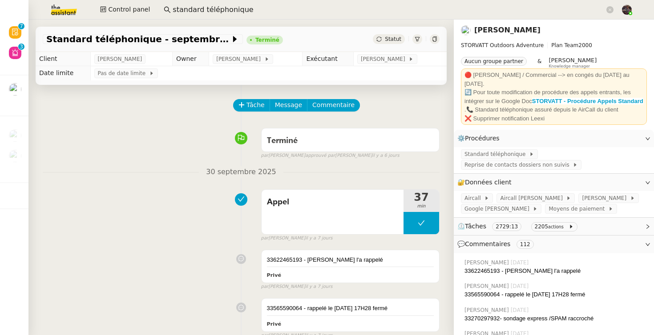
click at [414, 41] on icon at bounding box center [416, 38] width 5 height 5
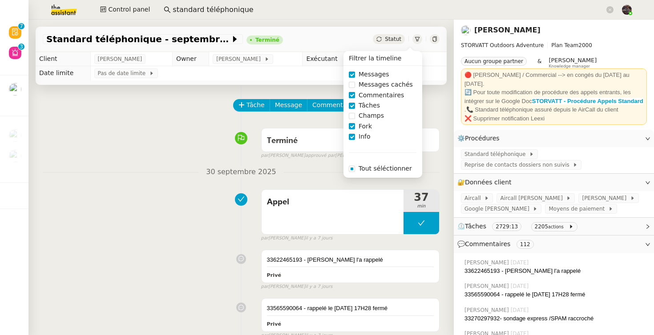
click at [365, 98] on span "Commentaires" at bounding box center [381, 95] width 52 height 10
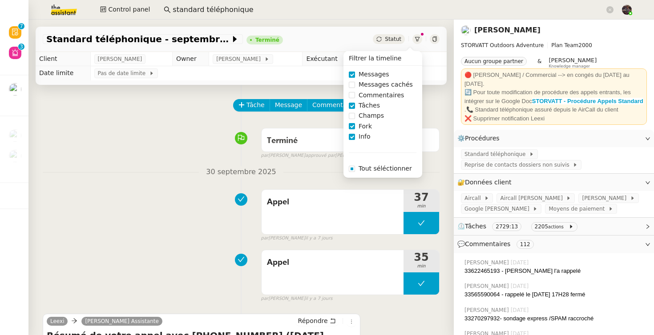
click at [362, 74] on span "Messages" at bounding box center [374, 74] width 38 height 10
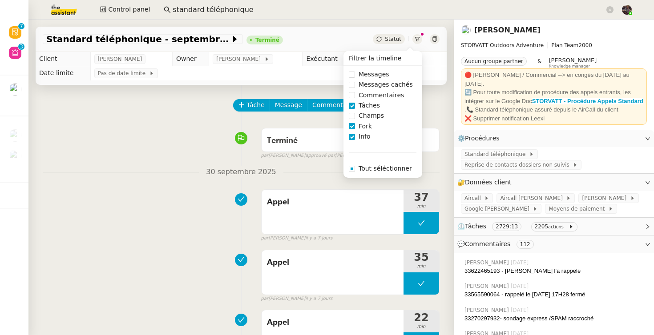
click at [361, 128] on span "Fork" at bounding box center [365, 126] width 20 height 10
click at [361, 141] on span "Info" at bounding box center [364, 137] width 19 height 10
click at [217, 233] on div "Appel 37 min false par Zoé L. il y a 7 jours" at bounding box center [241, 213] width 397 height 57
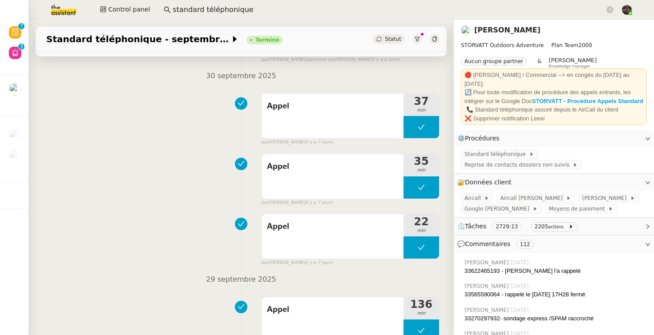
scroll to position [77, 0]
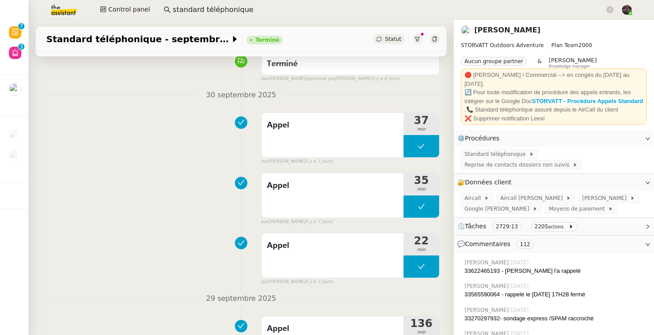
click at [172, 207] on div "Appel 35 min false par Zoé L. il y a 7 jours" at bounding box center [241, 197] width 397 height 57
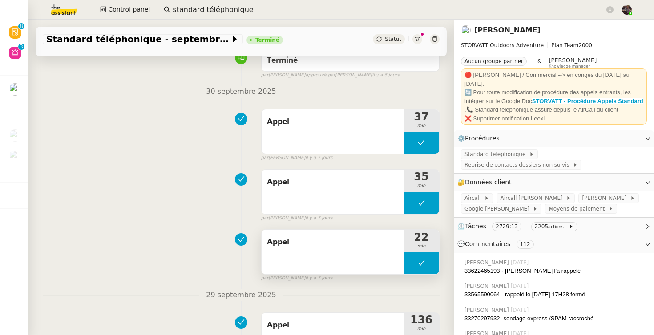
scroll to position [87, 0]
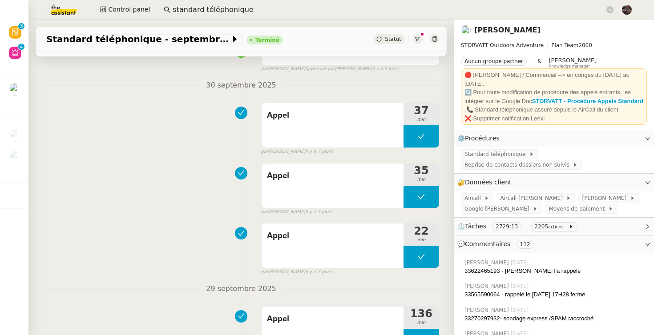
click at [514, 31] on link "[PERSON_NAME]" at bounding box center [507, 30] width 66 height 8
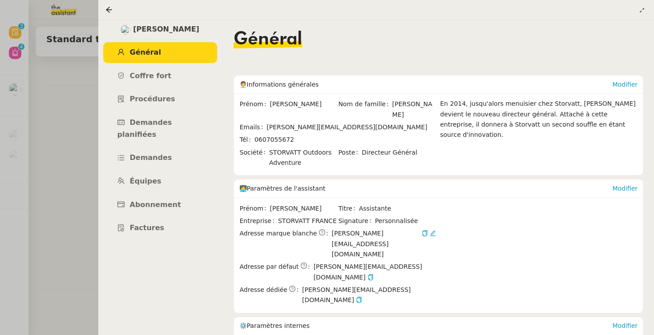
click at [76, 166] on div at bounding box center [327, 167] width 654 height 335
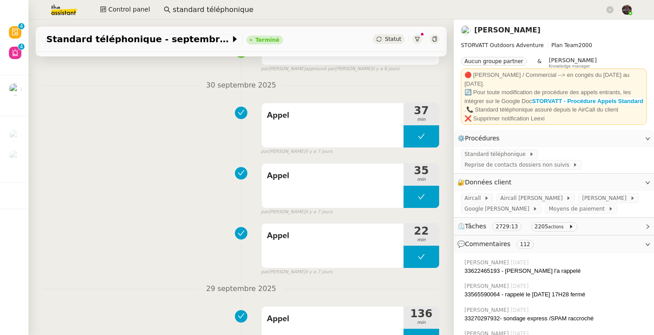
click at [160, 118] on div "Appel 37 min false par Zoé L. il y a 7 jours" at bounding box center [241, 127] width 397 height 57
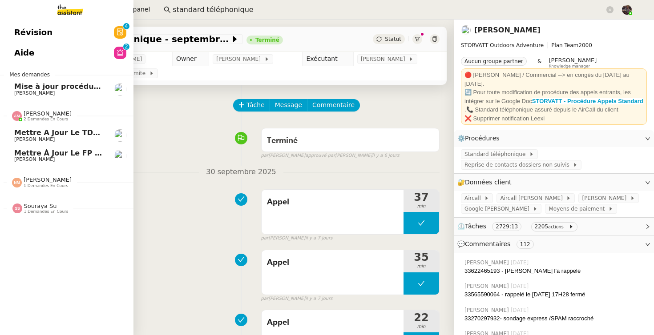
click at [41, 140] on span "[PERSON_NAME]" at bounding box center [34, 139] width 40 height 6
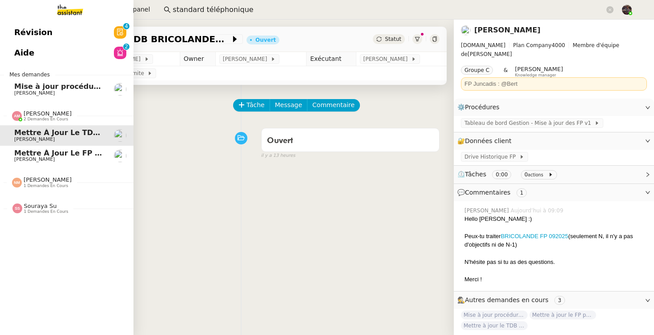
click at [35, 155] on span "Mettre à jour le FP pour septembre 2025" at bounding box center [98, 153] width 168 height 8
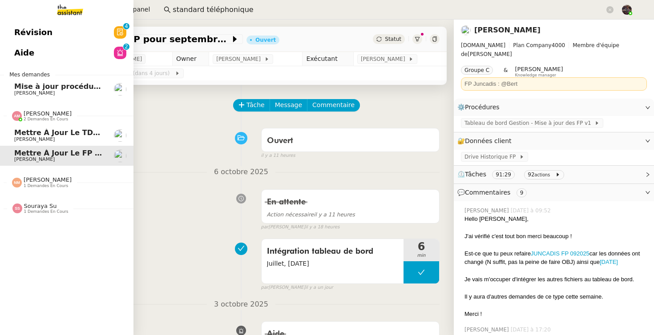
click at [13, 140] on link "Mettre à jour le TDB BRICOLANDES et BRICODIS [PERSON_NAME]" at bounding box center [66, 135] width 133 height 20
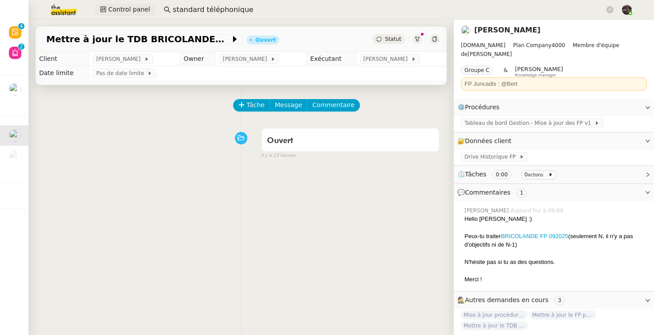
click at [120, 11] on span "Control panel" at bounding box center [129, 9] width 42 height 10
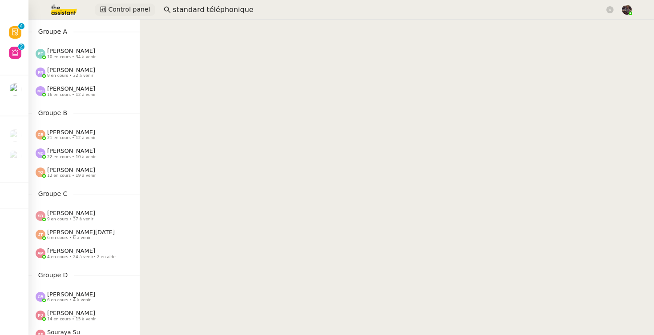
scroll to position [23, 0]
click at [72, 260] on div "Amyna Mehrez 4 en cours • 24 à venir • 2 en aide" at bounding box center [83, 252] width 111 height 19
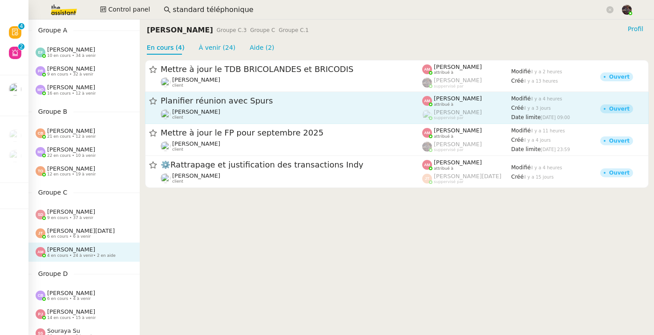
click at [209, 111] on span "Ariel Wengroff" at bounding box center [196, 111] width 48 height 7
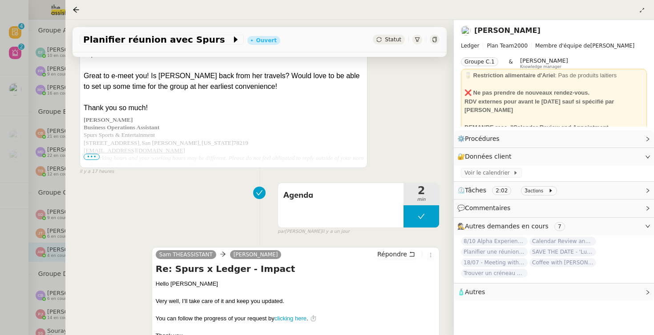
scroll to position [470, 0]
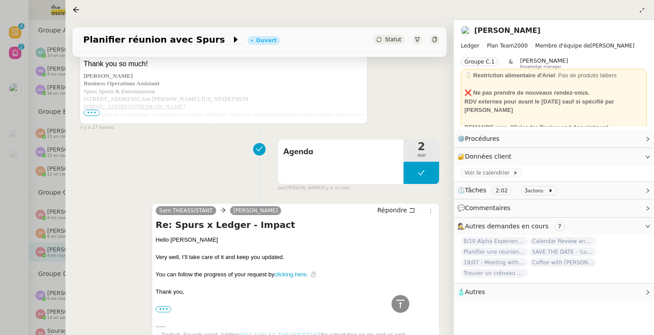
click at [33, 214] on div at bounding box center [327, 167] width 654 height 335
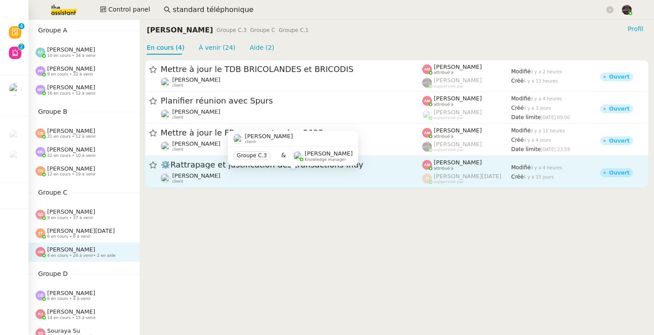
click at [206, 175] on span "Emile Kratiroff" at bounding box center [196, 176] width 48 height 7
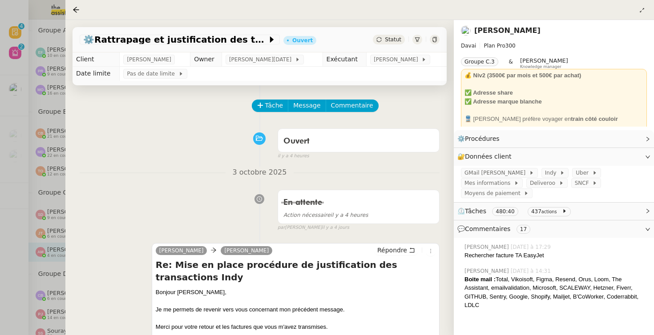
click at [64, 220] on div at bounding box center [327, 167] width 654 height 335
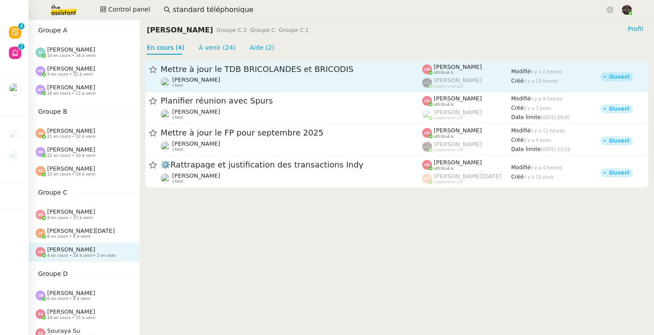
click at [261, 74] on div "Mettre à jour le TDB BRICOLANDES et BRICODIS" at bounding box center [290, 69] width 261 height 11
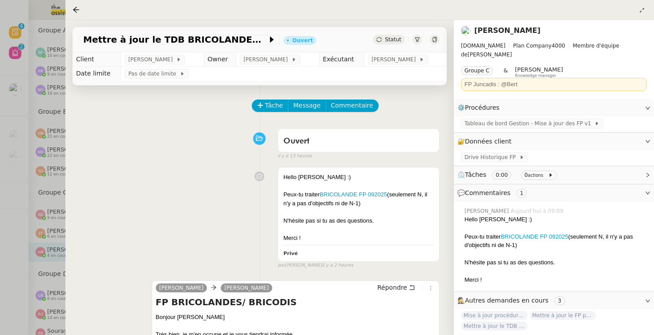
click at [49, 198] on div at bounding box center [327, 167] width 654 height 335
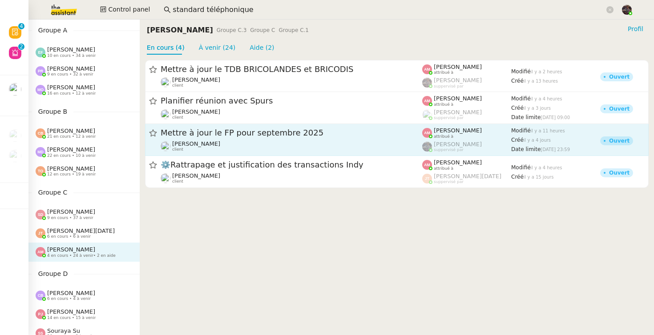
click at [291, 137] on div "Mettre à jour le FP pour septembre 2025" at bounding box center [290, 133] width 261 height 11
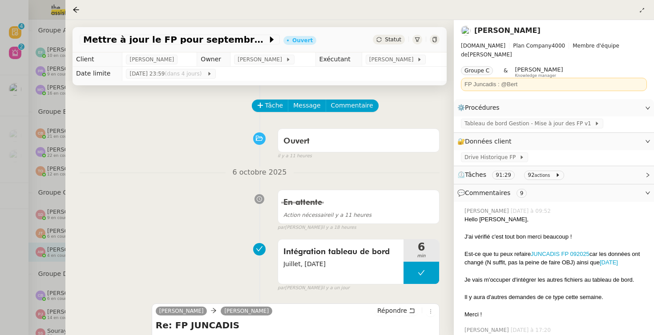
scroll to position [211, 0]
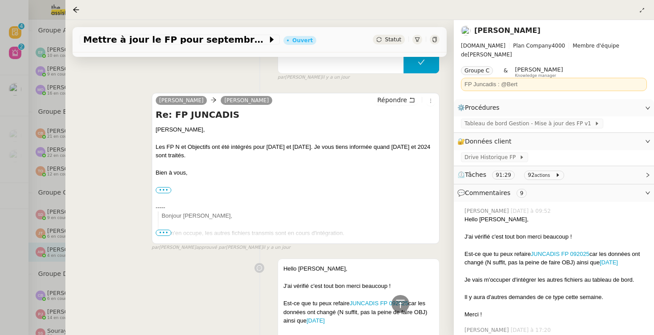
click at [45, 211] on div at bounding box center [327, 167] width 654 height 335
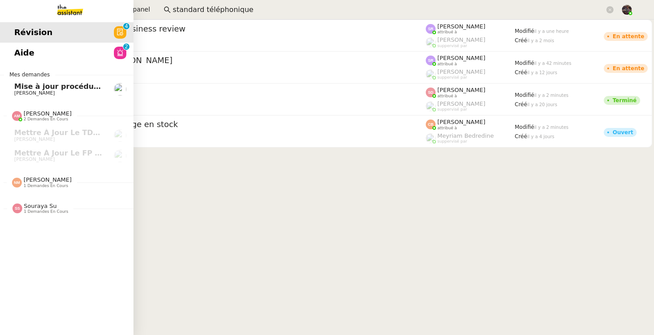
click at [75, 55] on link "Aide 0 1 2 3 4 5 6 7 8 9" at bounding box center [66, 53] width 133 height 20
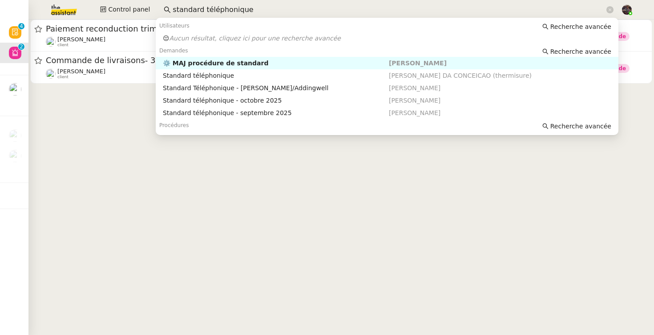
click at [221, 7] on input "standard téléphonique" at bounding box center [389, 10] width 432 height 12
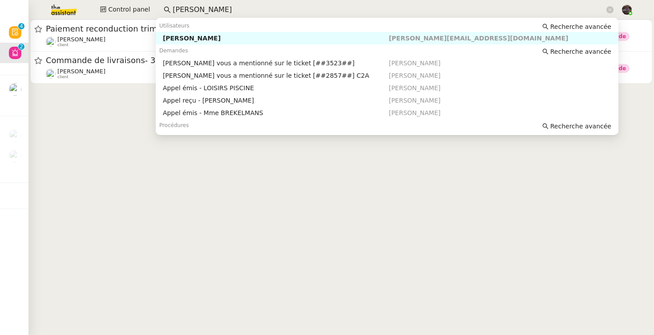
click at [226, 34] on div "[PERSON_NAME]" at bounding box center [276, 38] width 226 height 8
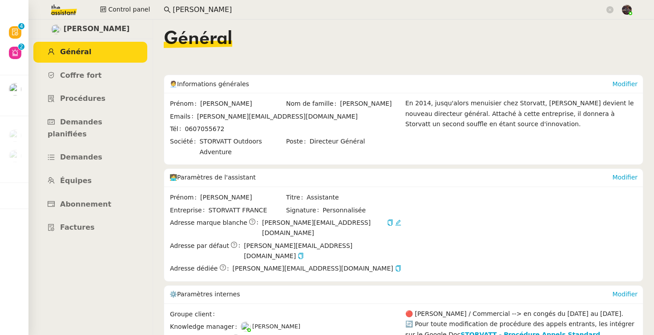
click at [260, 119] on span "[PERSON_NAME][EMAIL_ADDRESS][DOMAIN_NAME]" at bounding box center [277, 116] width 160 height 7
copy span "[PERSON_NAME][EMAIL_ADDRESS][DOMAIN_NAME]"
click at [101, 63] on ul "Général Coffre fort Procédures Demandes planifiées Demandes Équipes Abonnement …" at bounding box center [90, 140] width 124 height 197
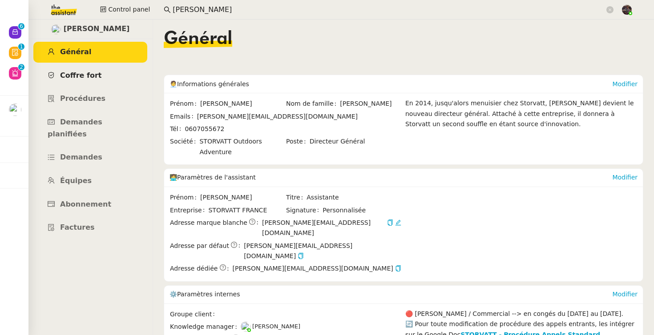
click at [96, 76] on link "Coffre fort" at bounding box center [90, 75] width 114 height 21
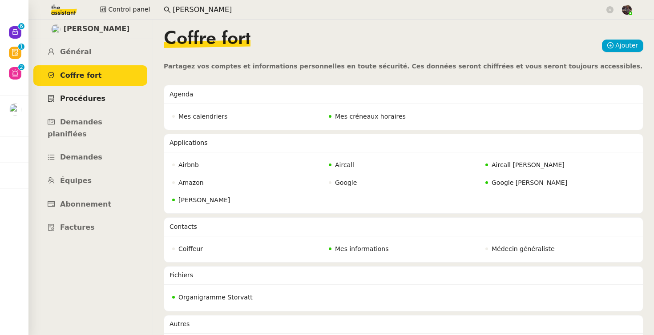
click at [94, 95] on span "Procédures" at bounding box center [82, 98] width 45 height 8
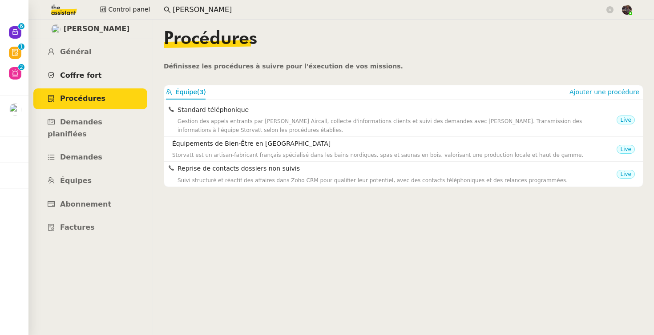
click at [83, 65] on link "Coffre fort" at bounding box center [90, 75] width 114 height 21
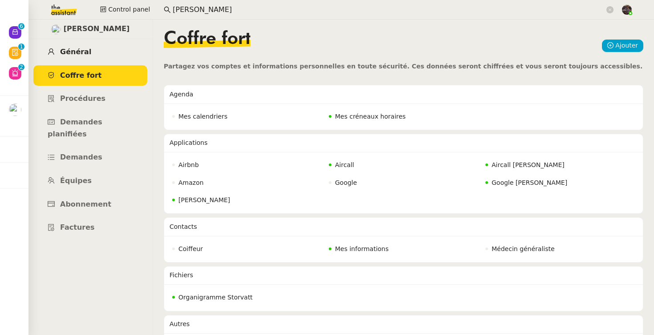
click at [84, 45] on link "Général" at bounding box center [90, 52] width 114 height 21
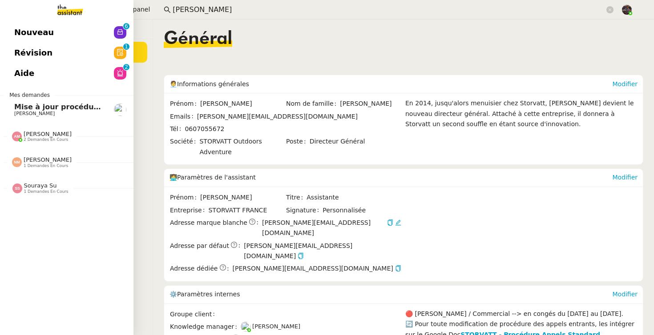
click at [1, 31] on link "Nouveau 0 1 2 3 4 5 6 7 8 9" at bounding box center [66, 32] width 133 height 20
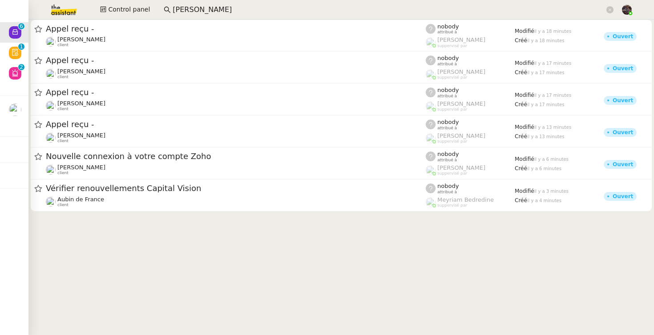
click at [151, 237] on cdk-virtual-scroll-viewport "Appel reçu - Franck MUFFAT-JEANDET client nobody attribué à Romane Vachon suppe…" at bounding box center [340, 178] width 625 height 316
click at [123, 8] on span "Control panel" at bounding box center [129, 9] width 42 height 10
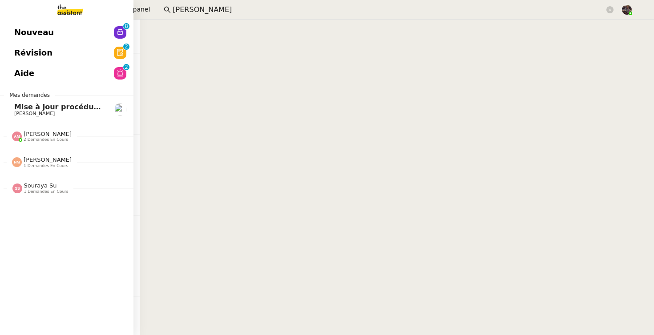
click at [11, 35] on link "Nouveau 0 1 2 3 4 5 6 7 8 9" at bounding box center [66, 32] width 133 height 20
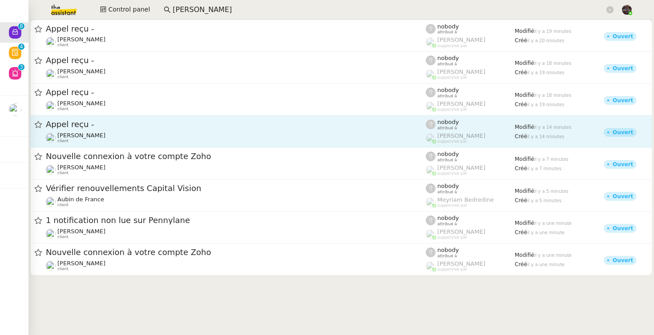
click at [165, 130] on div "Appel reçu -" at bounding box center [236, 124] width 380 height 11
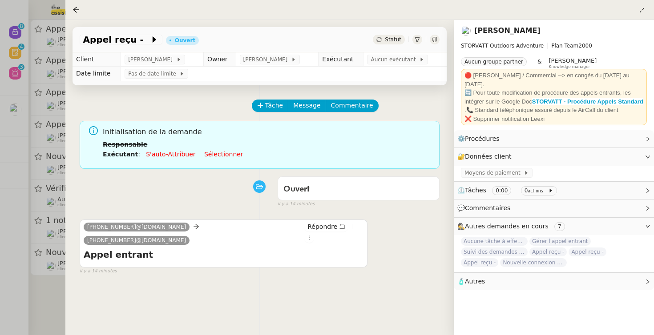
scroll to position [114, 0]
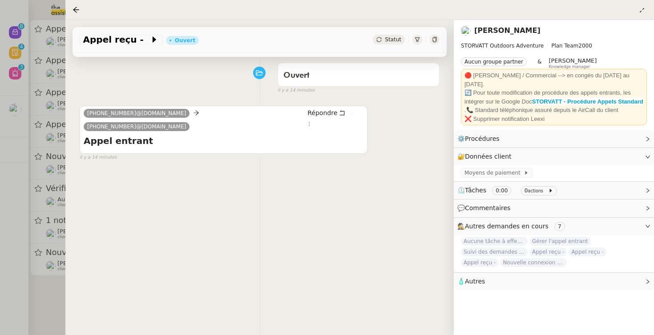
click at [13, 205] on div at bounding box center [327, 167] width 654 height 335
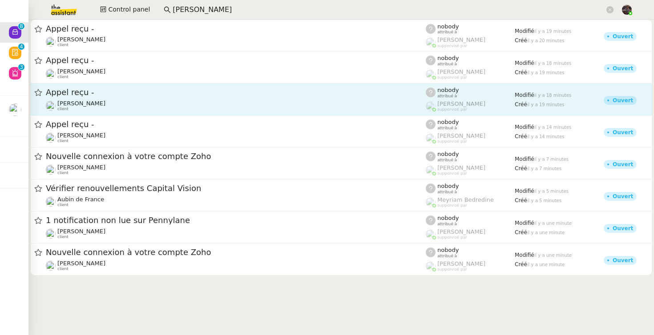
click at [147, 88] on div "Appel reçu -" at bounding box center [236, 92] width 380 height 11
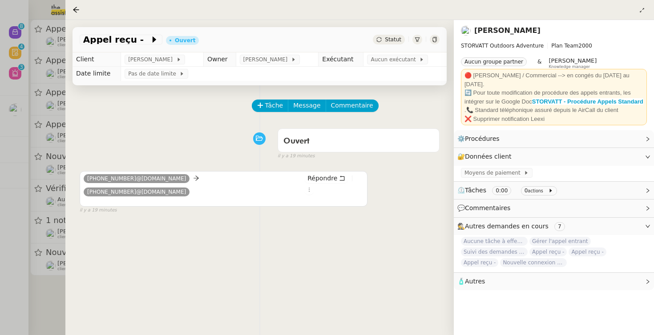
click at [66, 128] on div "Tâche Message Commentaire Veuillez patienter une erreur s'est produite 👌👌👌 mess…" at bounding box center [259, 252] width 388 height 335
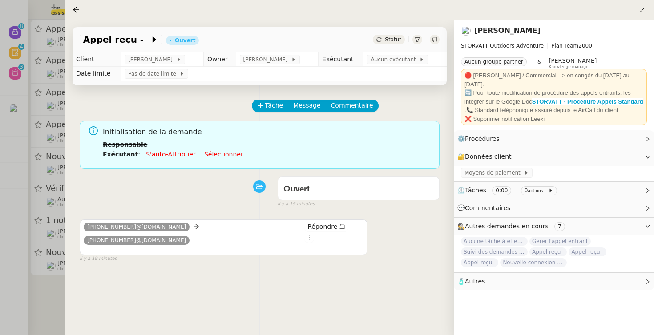
click at [46, 108] on div at bounding box center [327, 167] width 654 height 335
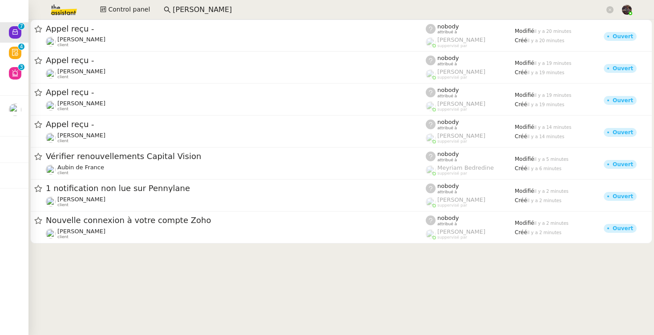
click at [64, 6] on img at bounding box center [56, 10] width 69 height 20
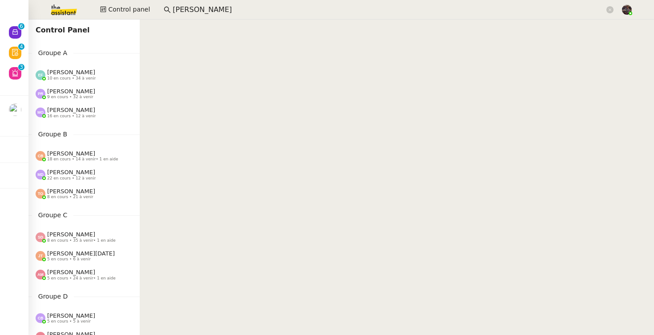
scroll to position [0, 0]
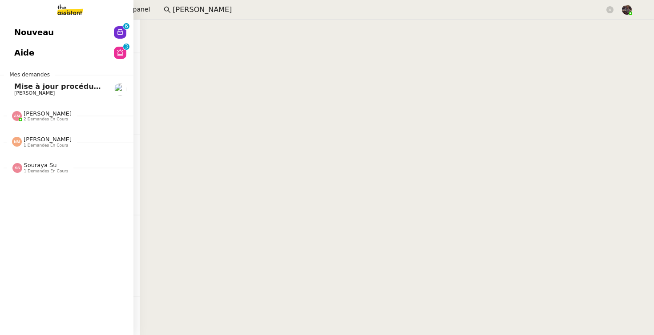
click at [32, 30] on span "Nouveau" at bounding box center [34, 32] width 40 height 13
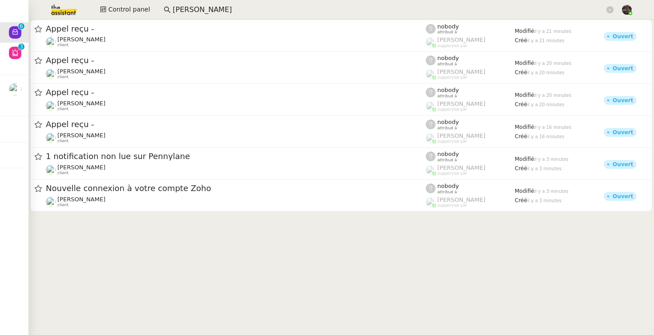
click at [264, 280] on cdk-virtual-scroll-viewport "Appel reçu - Franck MUFFAT-JEANDET client nobody attribué à Romane Vachon suppe…" at bounding box center [340, 178] width 625 height 316
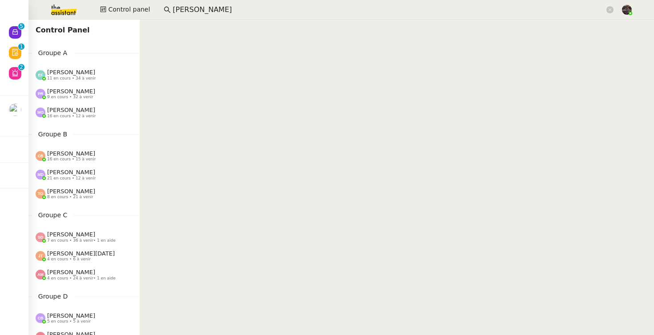
click at [203, 11] on input "frank muff" at bounding box center [389, 10] width 432 height 12
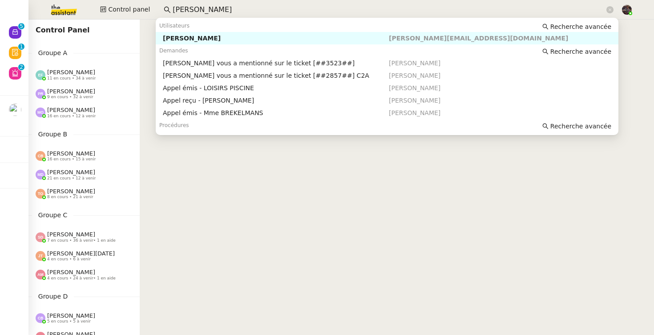
click at [203, 11] on input "frank muff" at bounding box center [389, 10] width 432 height 12
paste input "Vanessa"
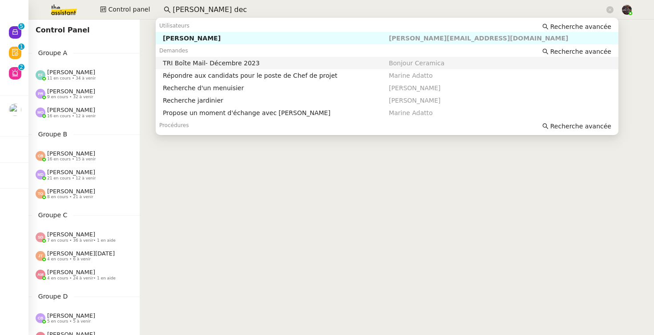
click at [205, 34] on div "Vanessa Decouflet" at bounding box center [276, 38] width 226 height 8
type input "Vanessa dec"
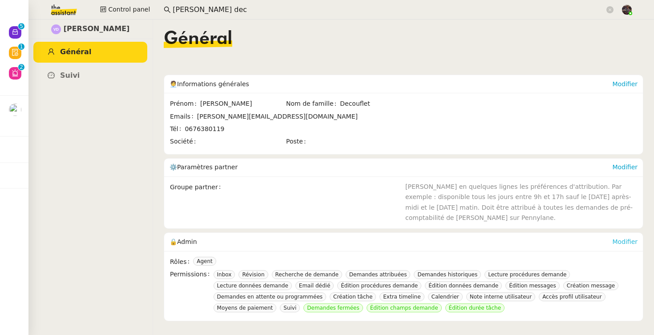
click at [616, 245] on link "Modifier" at bounding box center [624, 241] width 25 height 7
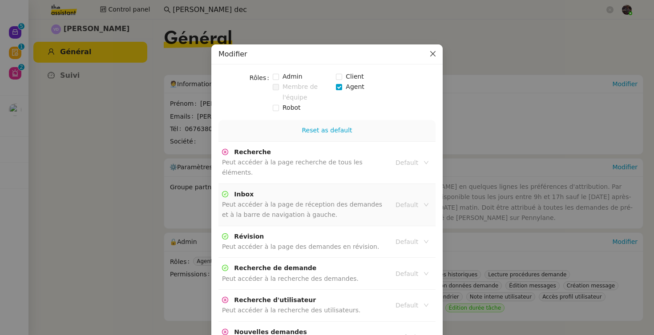
scroll to position [457, 0]
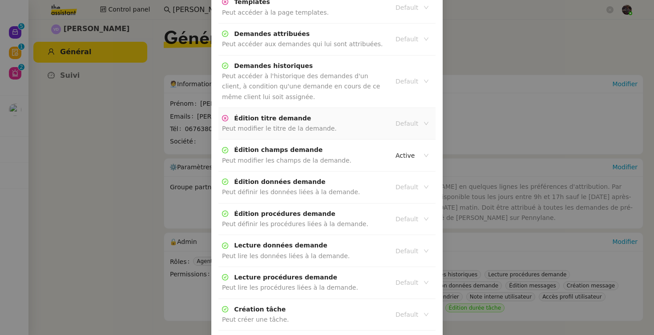
click at [403, 118] on input at bounding box center [408, 124] width 27 height 12
click at [398, 127] on div "Active" at bounding box center [411, 129] width 33 height 8
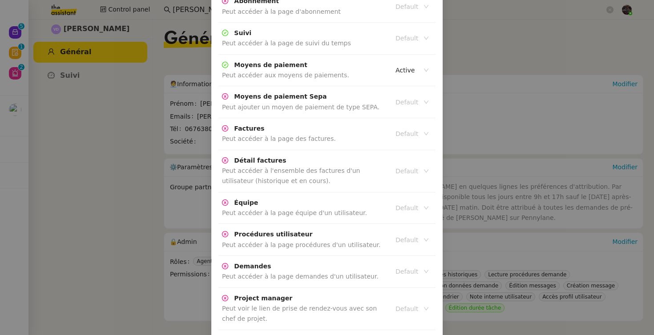
scroll to position [1972, 0]
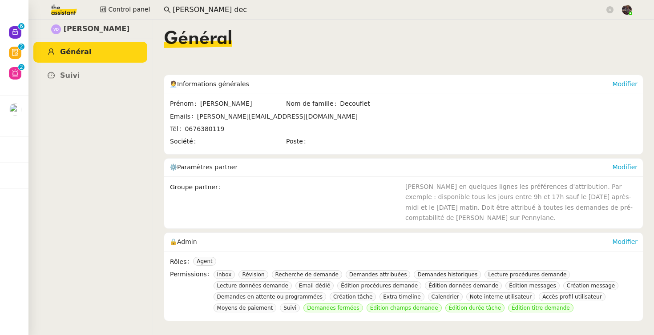
click at [189, 8] on input "Vanessa dec" at bounding box center [389, 10] width 432 height 12
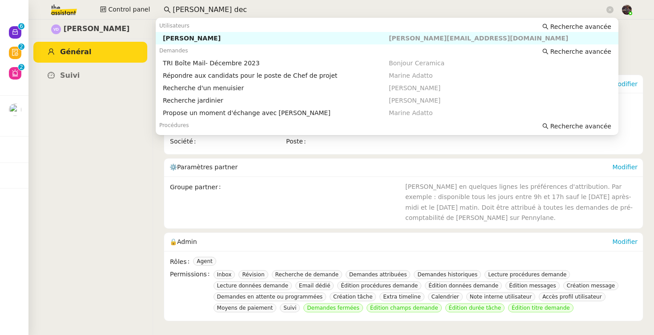
click at [189, 8] on input "Vanessa dec" at bounding box center [389, 10] width 432 height 12
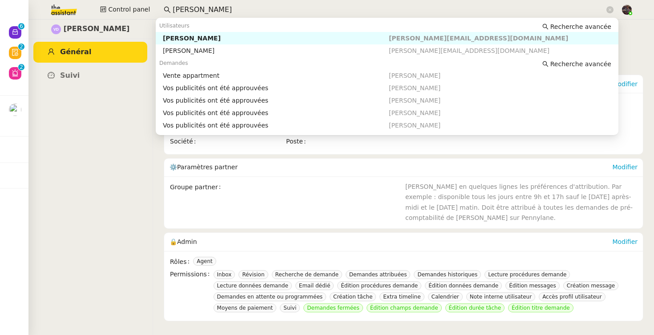
click at [237, 40] on div "Anthony Morcillo" at bounding box center [276, 38] width 226 height 8
type input "anthony mor"
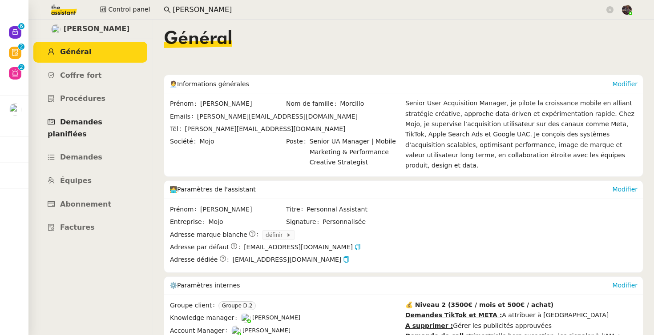
click at [88, 113] on link "Demandes planifiées" at bounding box center [90, 128] width 114 height 32
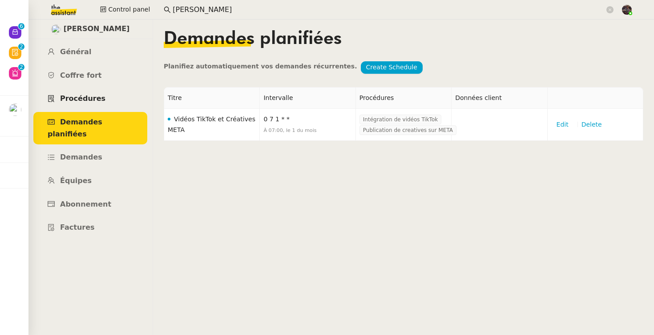
click at [91, 98] on span "Procédures" at bounding box center [82, 98] width 45 height 8
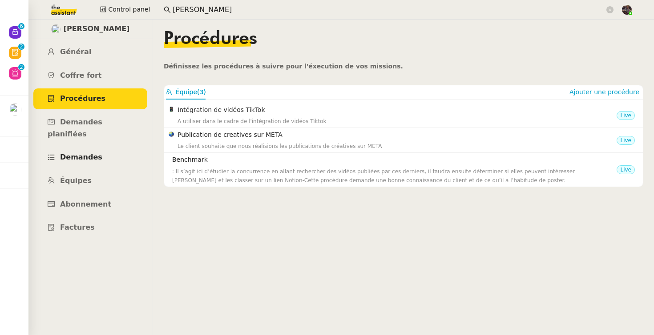
click at [87, 151] on link "Demandes" at bounding box center [90, 157] width 114 height 21
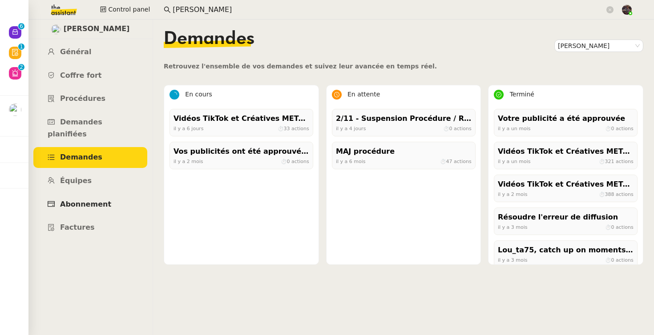
click at [78, 200] on span "Abonnement" at bounding box center [85, 204] width 51 height 8
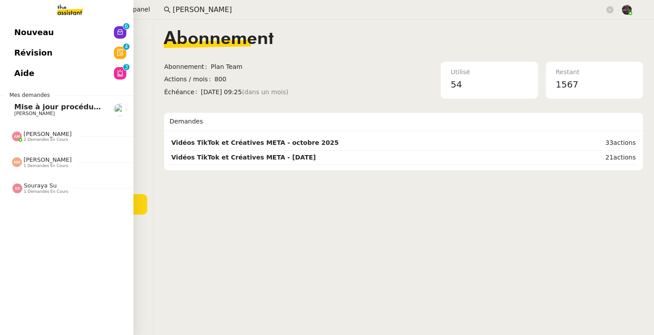
click at [44, 12] on img at bounding box center [62, 10] width 69 height 20
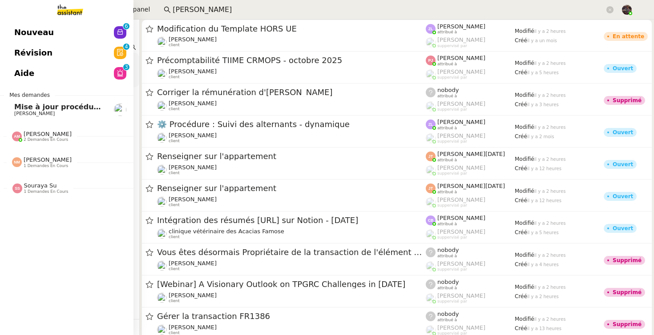
click at [57, 32] on link "Nouveau 0 1 2 3 4 5 6 7 8 9" at bounding box center [66, 32] width 133 height 20
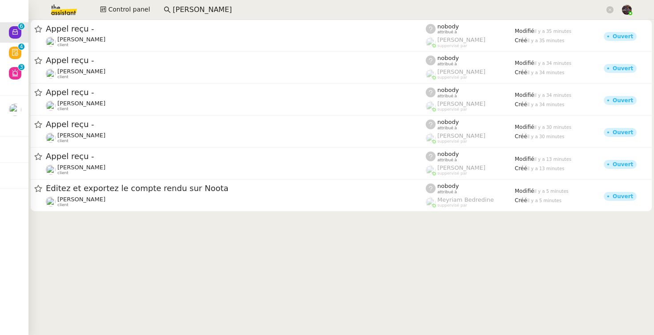
click at [183, 237] on cdk-virtual-scroll-viewport "Appel reçu - Franck MUFFAT-JEANDET client nobody attribué à Romane Vachon suppe…" at bounding box center [340, 178] width 625 height 316
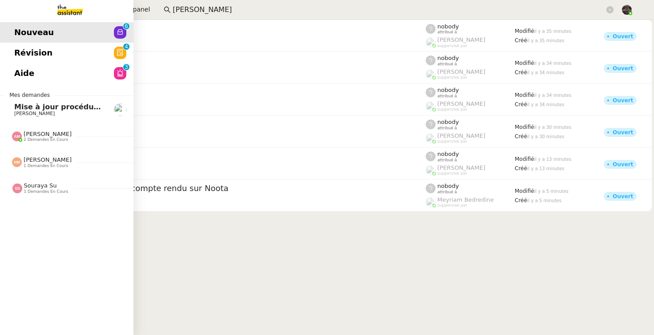
click at [37, 45] on link "Révision 0 1 2 3 4 5 6 7 8 9" at bounding box center [66, 53] width 133 height 20
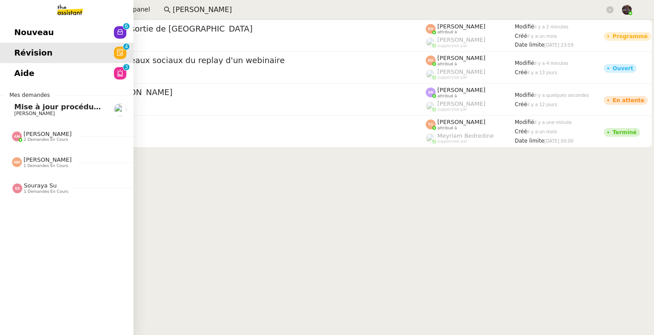
click at [64, 56] on link "Révision 0 1 2 3 4 5 6 7 8 9" at bounding box center [66, 53] width 133 height 20
click at [75, 37] on link "Nouveau 0 1 2 3 4 5 6 7 8 9" at bounding box center [66, 32] width 133 height 20
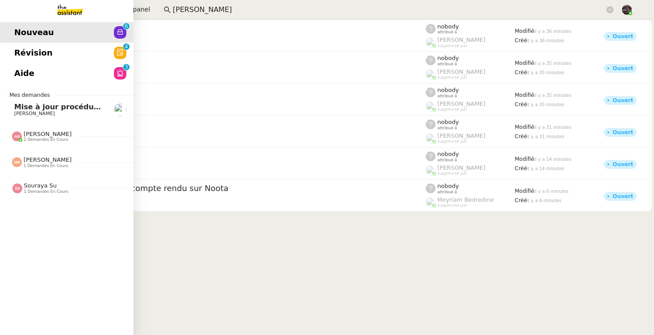
click at [71, 117] on link "Mise à jour procédure traitement FP Alison Picard-Boix" at bounding box center [66, 110] width 133 height 20
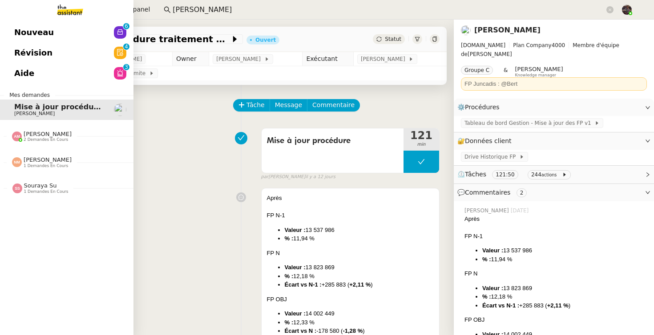
click at [10, 21] on div "Nouveau 0 1 2 3 4 5 6 7 8 9 Révision 0 1 2 3 4 5 6 7 8 9 Aide 0 1 2 3 4 5 6 7 8…" at bounding box center [66, 178] width 133 height 316
click at [36, 32] on span "Nouveau" at bounding box center [34, 32] width 40 height 13
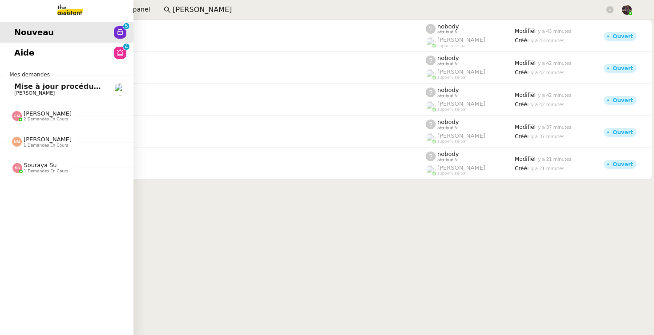
click at [20, 54] on span "Aide" at bounding box center [24, 52] width 20 height 13
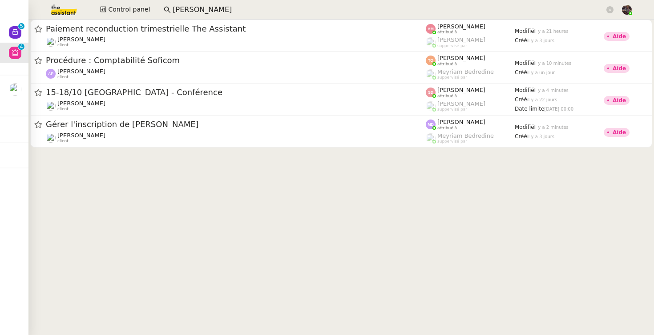
click at [268, 215] on cdk-virtual-scroll-viewport "Paiement reconduction trimestrielle The Assistant David Berrebi client Amyna Me…" at bounding box center [340, 178] width 625 height 316
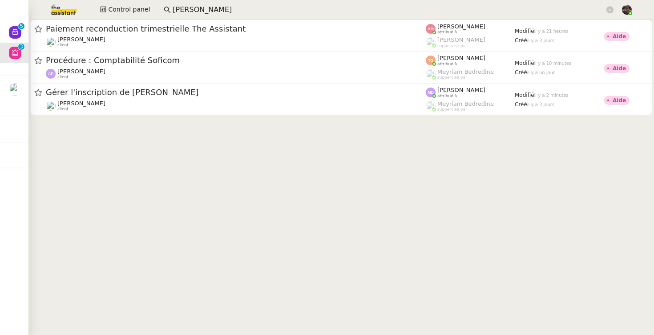
click at [62, 11] on img at bounding box center [56, 10] width 69 height 20
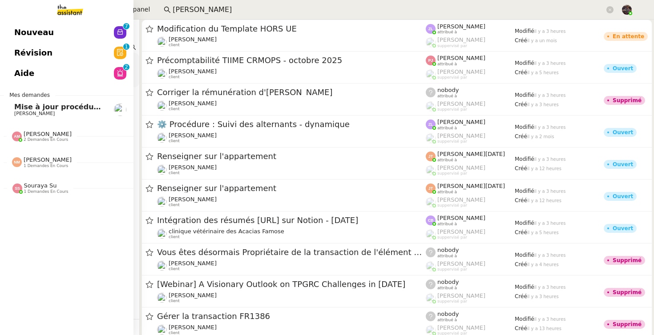
click at [73, 8] on img at bounding box center [62, 10] width 69 height 20
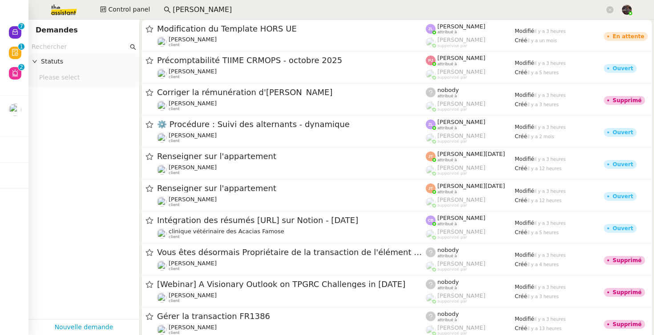
click at [98, 47] on input "text" at bounding box center [80, 47] width 96 height 10
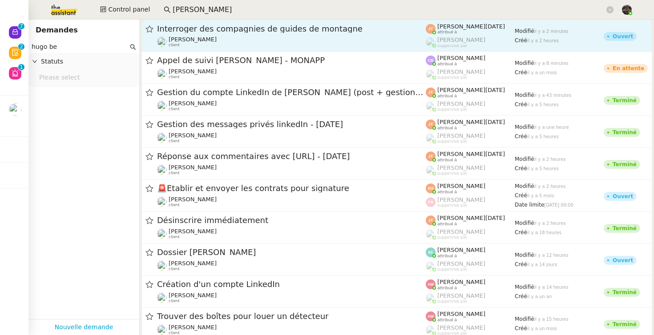
type input "hugo be"
click at [204, 37] on div "Hugo Bentz client" at bounding box center [291, 42] width 269 height 12
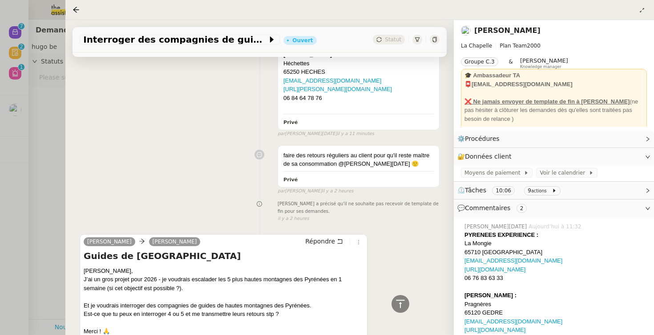
scroll to position [342, 0]
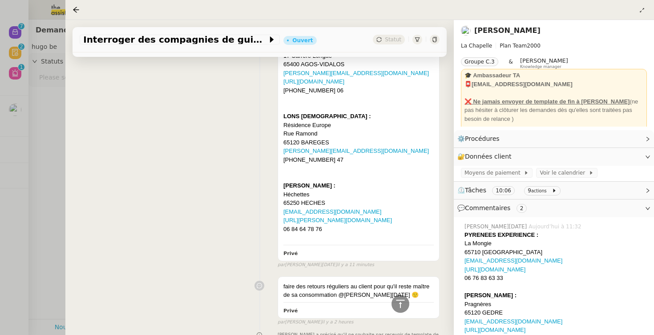
click at [146, 177] on div "PYRENEES EXPERIENCE : La Mongie 65710 LA MONGIE info@pyrenees-experience.fr htt…" at bounding box center [260, 86] width 360 height 366
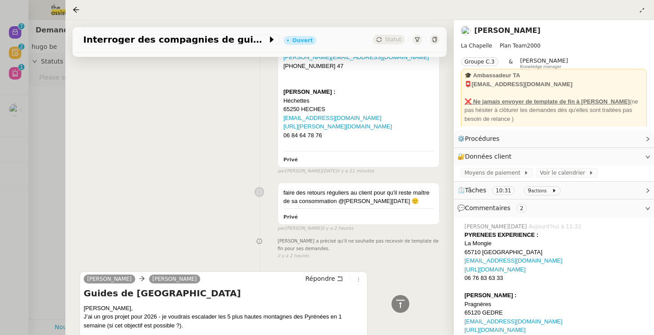
scroll to position [0, 0]
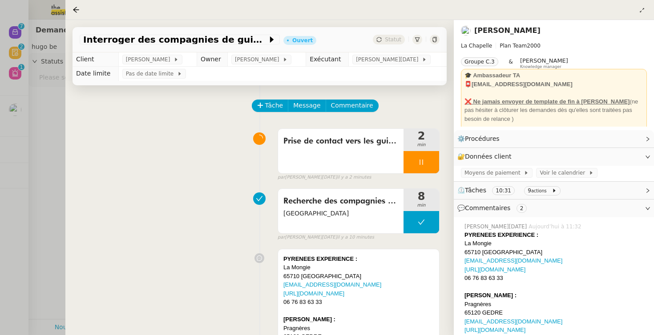
click at [417, 37] on icon at bounding box center [416, 39] width 5 height 5
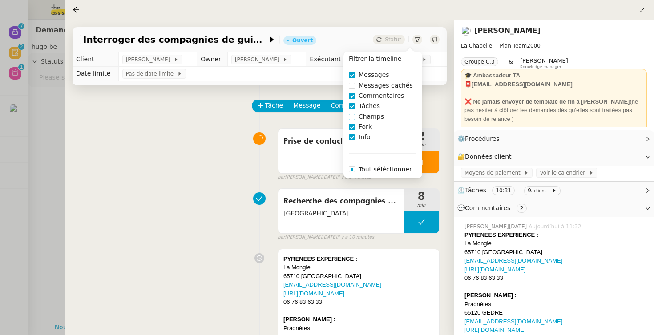
click at [370, 120] on span "Champs" at bounding box center [371, 117] width 32 height 10
click at [193, 213] on div "Recherche des compagnies de guides de hautes montagnes Pyrénées 8 min false par…" at bounding box center [260, 213] width 360 height 57
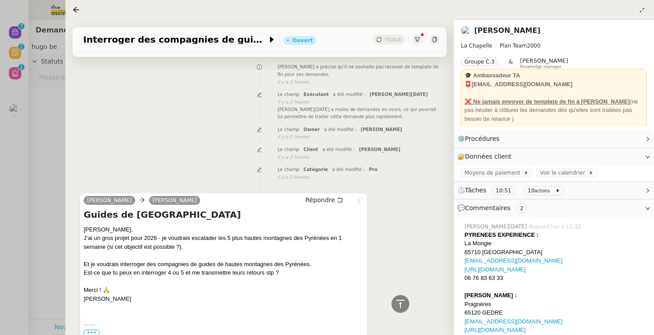
scroll to position [717, 0]
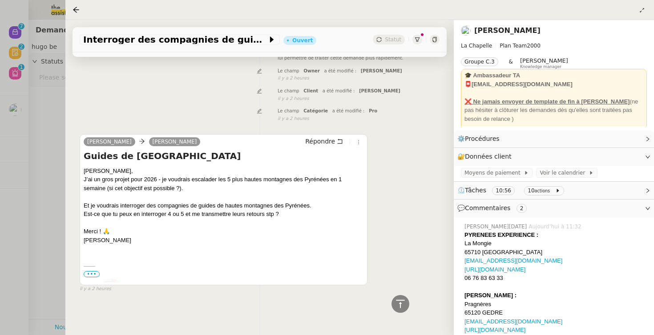
click at [646, 6] on nz-page-header-extra at bounding box center [642, 9] width 10 height 11
click at [646, 12] on button at bounding box center [642, 10] width 10 height 10
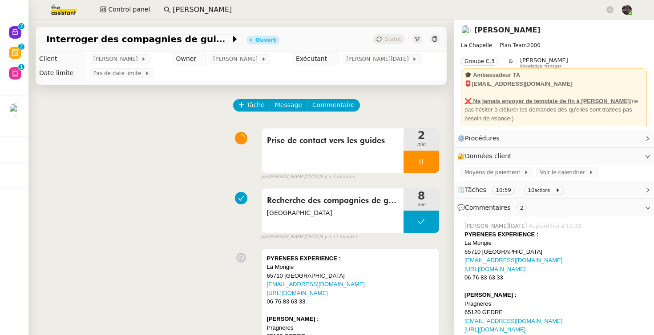
click at [585, 191] on span "⏲️ Tâches 10:59 10 actions" at bounding box center [546, 190] width 179 height 10
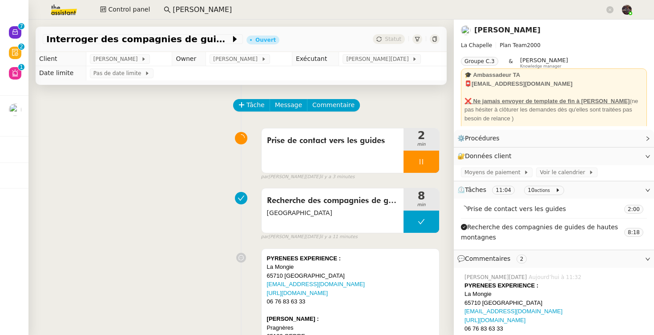
click at [499, 31] on link "Hugo Bentz" at bounding box center [507, 30] width 66 height 8
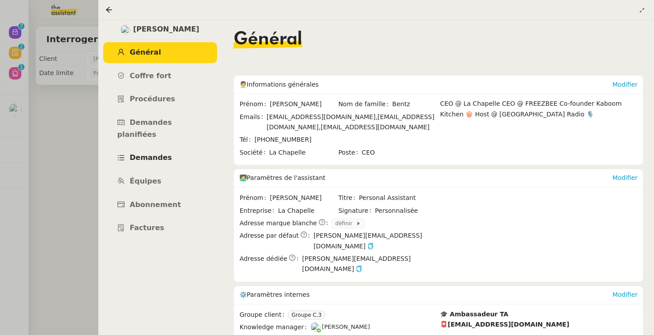
click at [145, 152] on link "Demandes" at bounding box center [160, 158] width 114 height 21
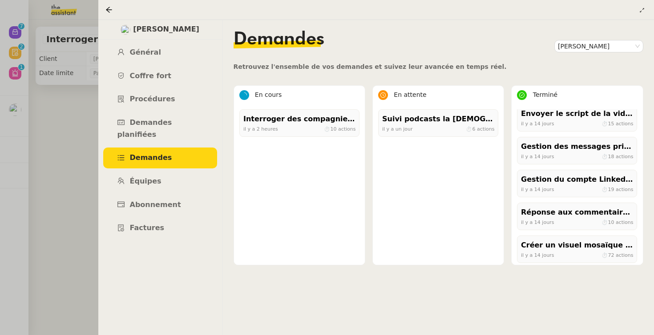
scroll to position [1786, 0]
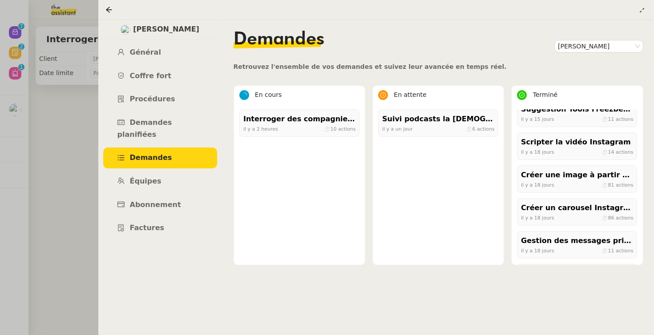
click at [86, 171] on div at bounding box center [327, 167] width 654 height 335
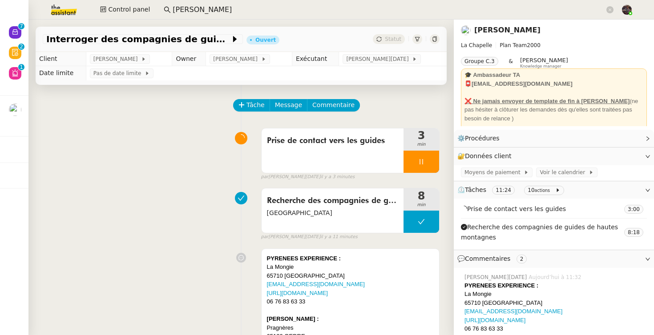
click at [176, 186] on div "Recherche des compagnies de guides de hautes montagnes Pyrénées 8 min false par…" at bounding box center [241, 212] width 397 height 57
drag, startPoint x: 176, startPoint y: 186, endPoint x: 178, endPoint y: 181, distance: 5.6
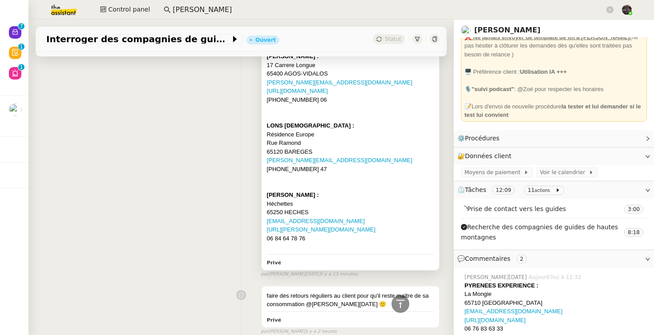
scroll to position [310, 0]
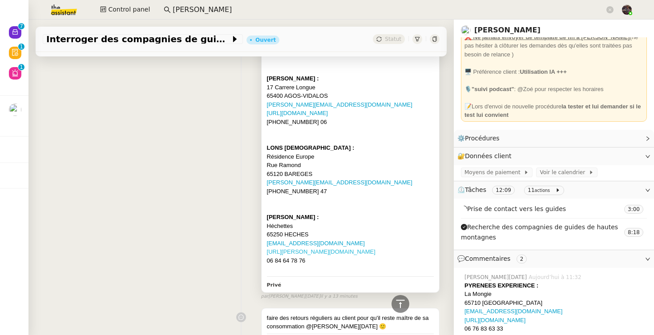
click at [295, 253] on link "https://baptiste-renard.fr" at bounding box center [321, 252] width 108 height 7
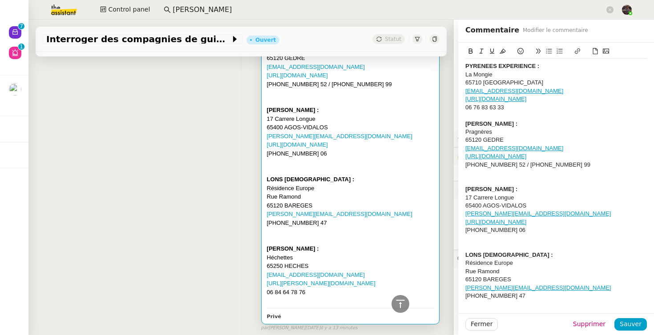
scroll to position [258, 0]
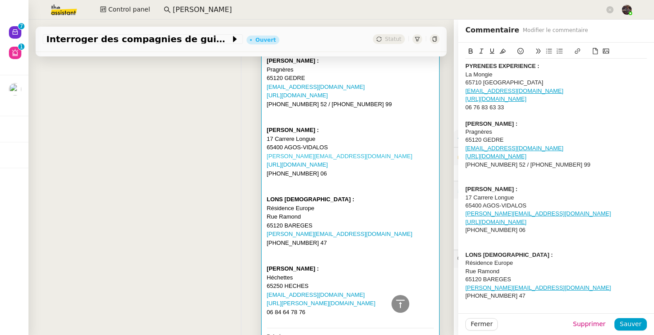
click at [304, 154] on link "patrice.fauret@wanadoo.fr" at bounding box center [339, 156] width 145 height 7
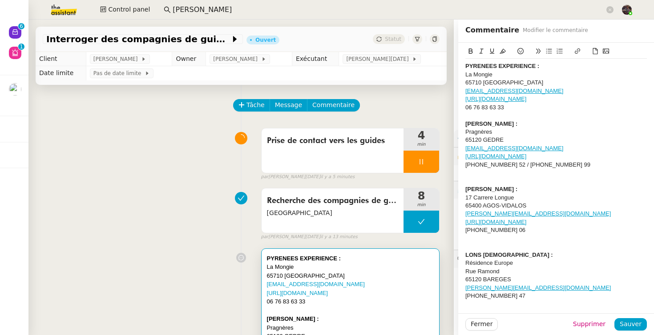
click at [165, 167] on div "Prise de contact vers les guides 4 min false par Jean-Noël D. il y a 5 minutes" at bounding box center [241, 152] width 397 height 57
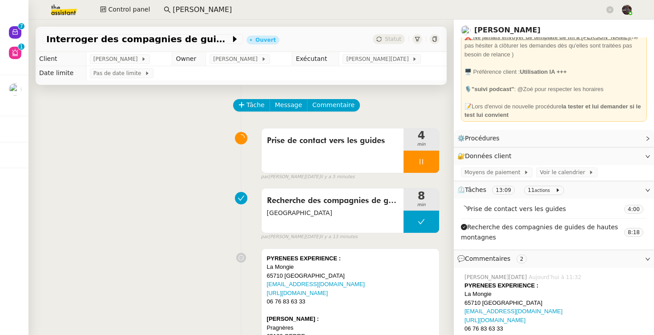
click at [145, 149] on div "Prise de contact vers les guides 4 min false par Jean-Noël D. il y a 5 minutes" at bounding box center [241, 152] width 397 height 57
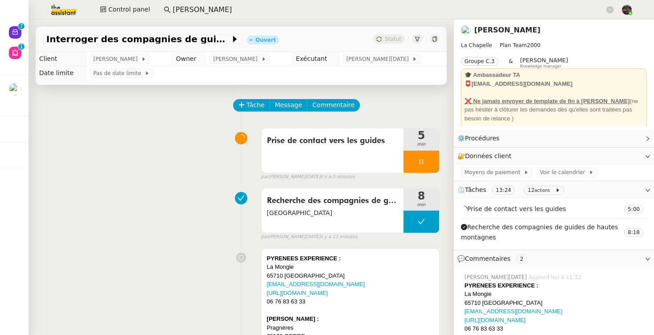
click at [224, 9] on input "anthony mor" at bounding box center [389, 10] width 432 height 12
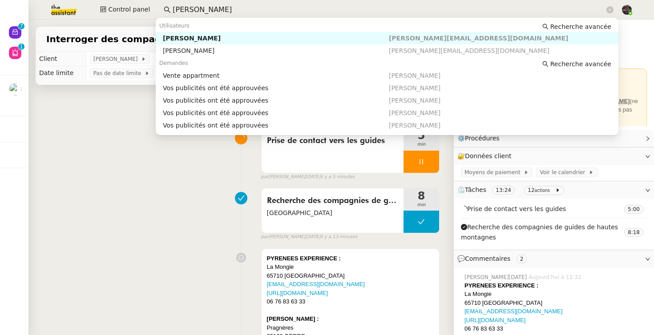
click at [224, 9] on input "anthony mor" at bounding box center [389, 10] width 432 height 12
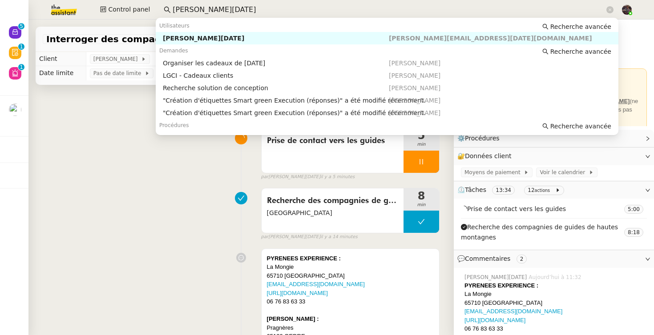
click at [199, 35] on div "Jean-Noël De Tinguy" at bounding box center [276, 38] width 226 height 8
type input "jean noel de ting"
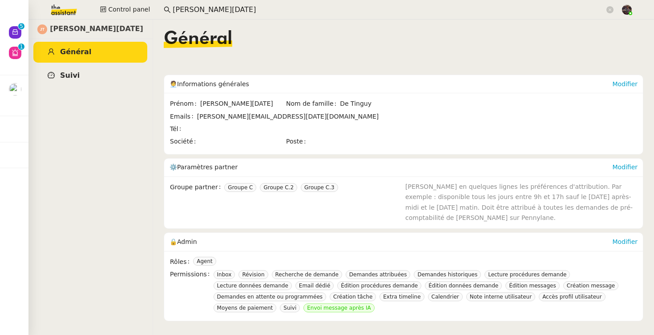
click at [92, 78] on link "Suivi" at bounding box center [90, 75] width 114 height 21
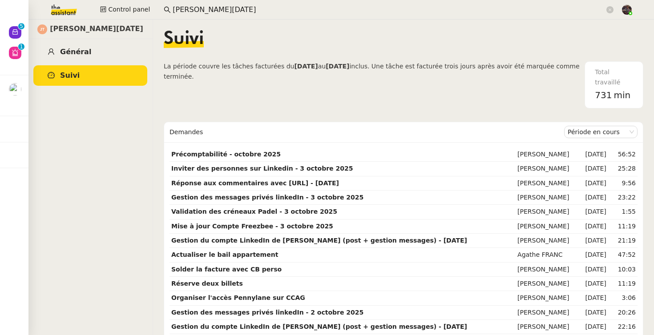
click at [87, 42] on link "Général" at bounding box center [90, 52] width 114 height 21
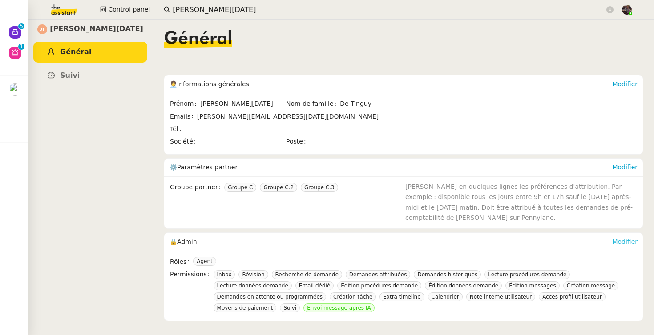
click at [626, 243] on link "Modifier" at bounding box center [624, 241] width 25 height 7
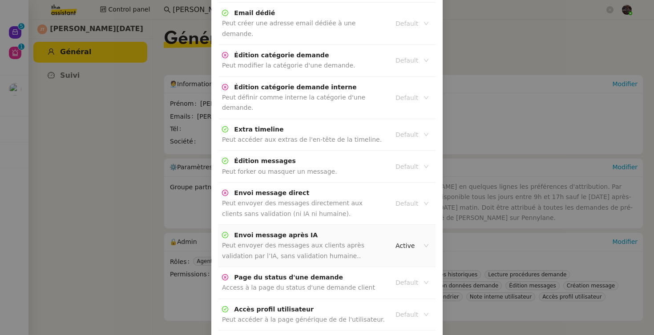
scroll to position [1092, 0]
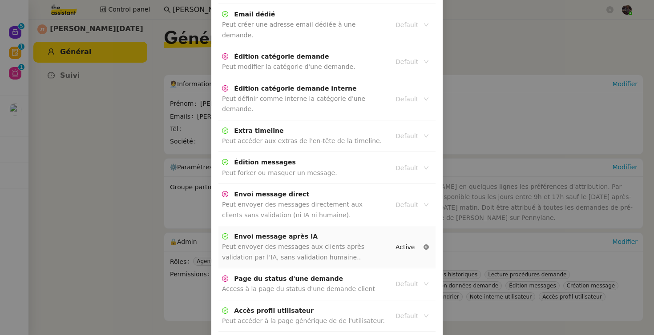
click at [425, 245] on icon at bounding box center [425, 247] width 5 height 5
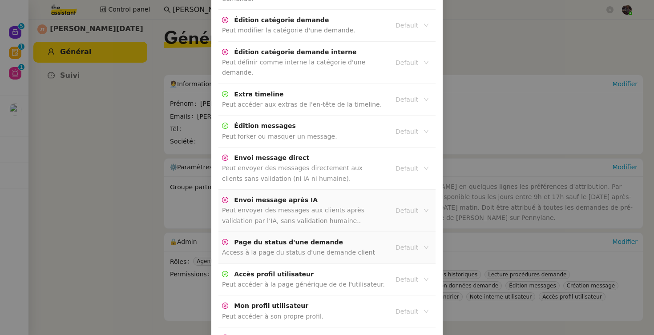
scroll to position [1972, 0]
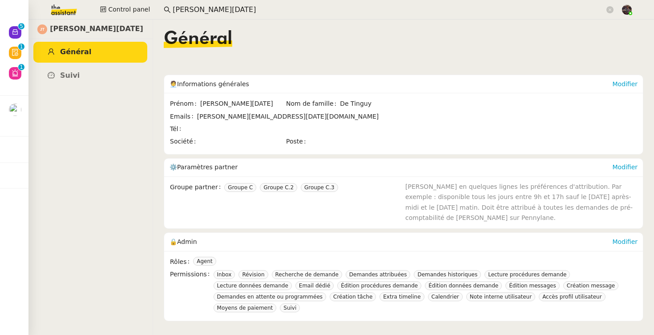
scroll to position [1928, 0]
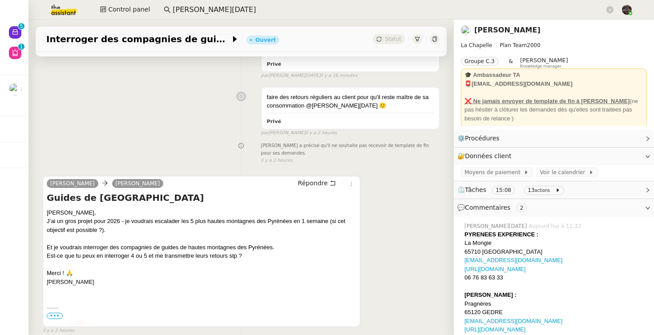
scroll to position [573, 0]
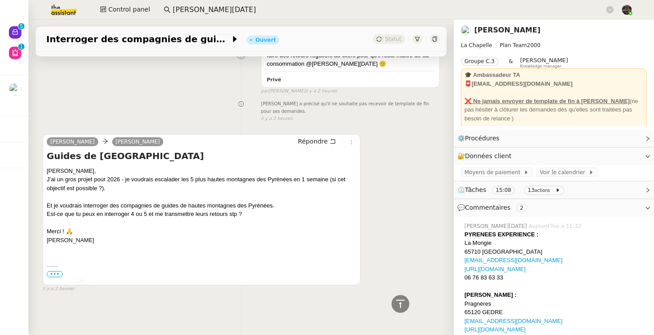
click at [188, 115] on div "Hugo a précisé qu'il ne souhaite pas recevoir de template de fin pour ses deman…" at bounding box center [241, 111] width 397 height 24
click at [54, 276] on span "•••" at bounding box center [55, 274] width 16 height 6
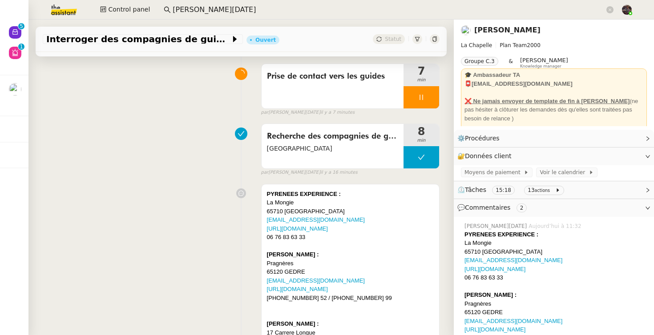
scroll to position [0, 0]
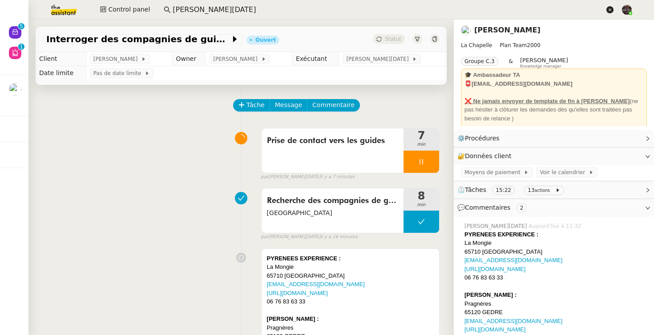
click at [611, 11] on icon at bounding box center [609, 9] width 7 height 7
click at [176, 169] on div "Prise de contact vers les guides 8 min false par Jean-Noël D. il y a 8 minutes" at bounding box center [241, 152] width 397 height 57
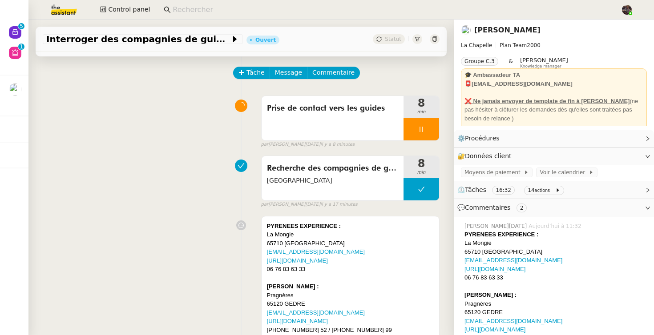
scroll to position [32, 0]
click at [149, 162] on div "Recherche des compagnies de guides de hautes montagnes Pyrénées 8 min false par…" at bounding box center [241, 180] width 397 height 57
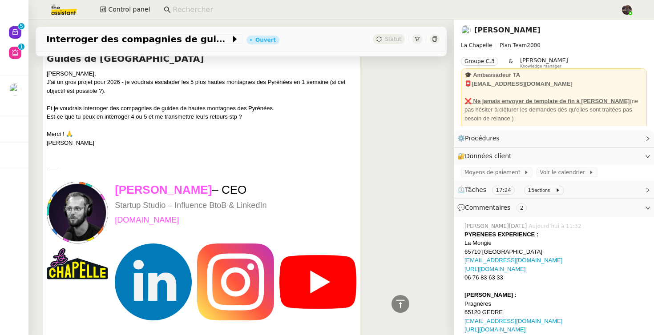
scroll to position [0, 0]
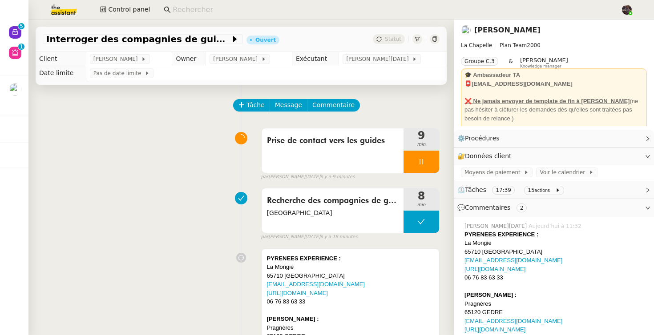
click at [63, 185] on div "Recherche des compagnies de guides de hautes montagnes Pyrénées 8 min false par…" at bounding box center [241, 212] width 397 height 57
click at [77, 9] on img at bounding box center [56, 10] width 69 height 20
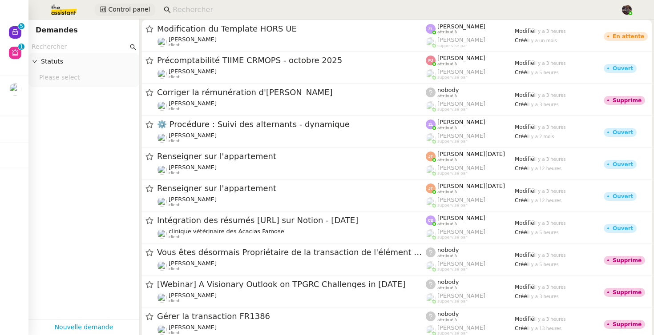
click at [133, 12] on span "Control panel" at bounding box center [129, 9] width 42 height 10
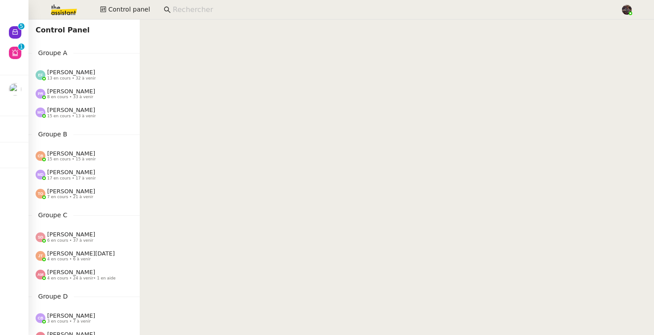
click at [70, 11] on img at bounding box center [56, 10] width 69 height 20
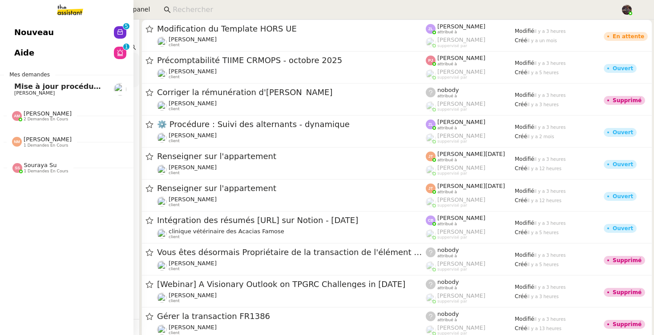
click at [23, 36] on span "Nouveau" at bounding box center [34, 32] width 40 height 13
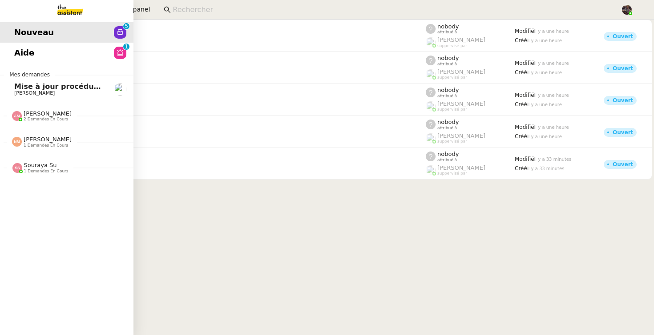
click at [76, 14] on img at bounding box center [62, 10] width 69 height 20
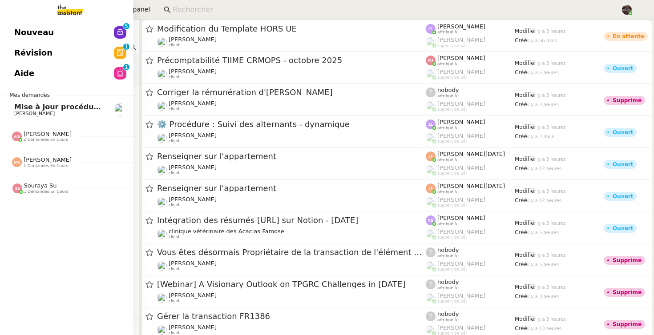
click at [18, 36] on span "Nouveau" at bounding box center [34, 32] width 40 height 13
click at [22, 28] on span "Nouveau" at bounding box center [34, 32] width 40 height 13
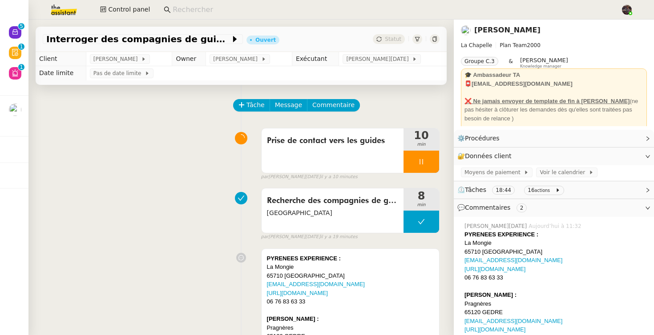
click at [128, 179] on div "Prise de contact vers les guides 10 min false par Jean-Noël D. il y a 10 minutes" at bounding box center [241, 152] width 397 height 57
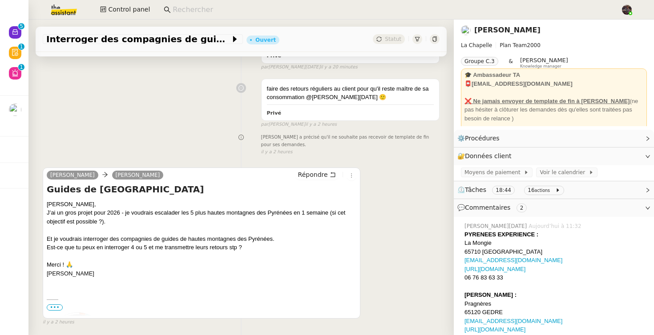
scroll to position [599, 0]
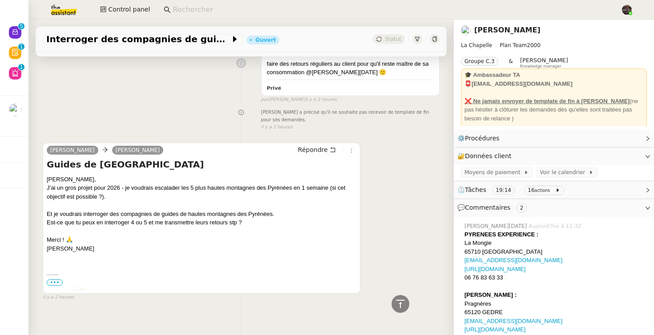
click at [66, 15] on img at bounding box center [56, 10] width 69 height 20
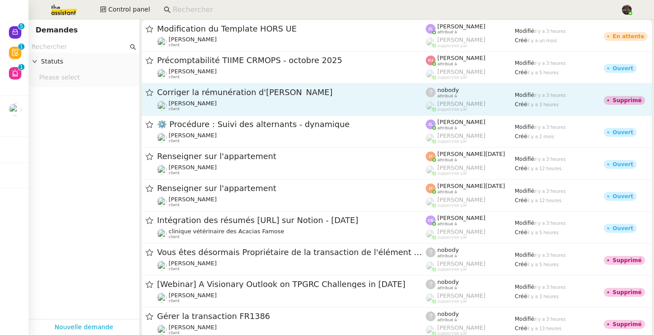
click at [187, 92] on span "Corriger la rémunération d'Emeline Lesage" at bounding box center [291, 92] width 269 height 8
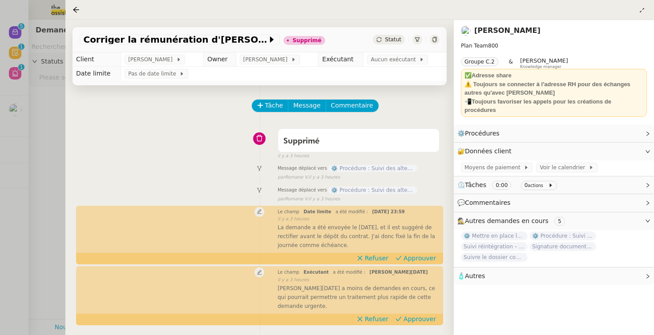
click at [13, 131] on div at bounding box center [327, 167] width 654 height 335
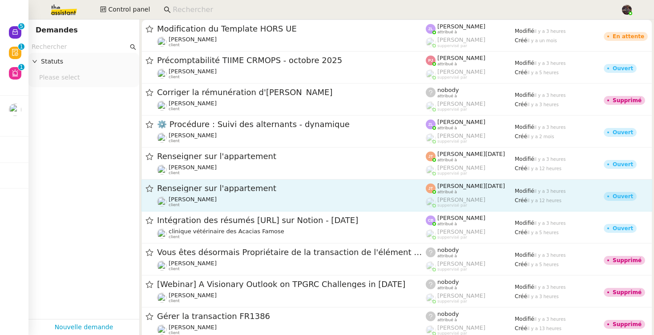
click at [298, 185] on span "Renseigner sur l'appartement" at bounding box center [291, 189] width 269 height 8
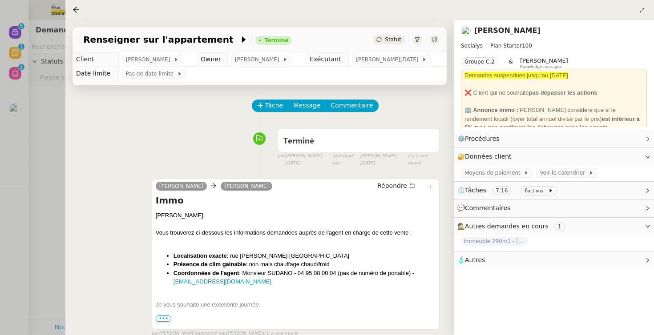
click at [16, 87] on div at bounding box center [327, 167] width 654 height 335
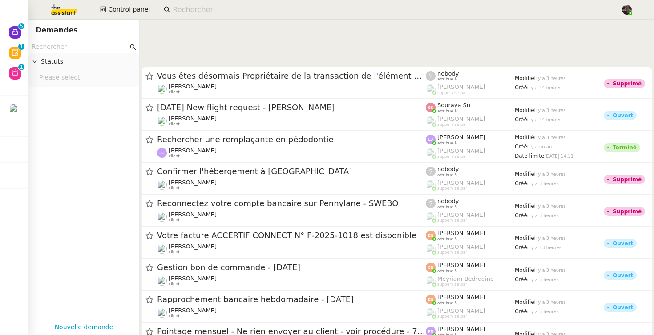
scroll to position [453, 0]
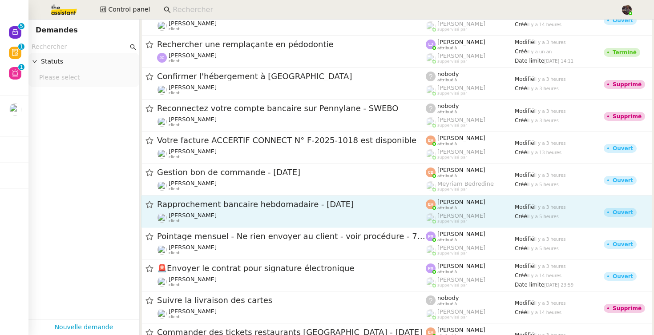
click at [297, 206] on span "Rapprochement bancaire hebdomadaire - 7 octobre 2025" at bounding box center [291, 205] width 269 height 8
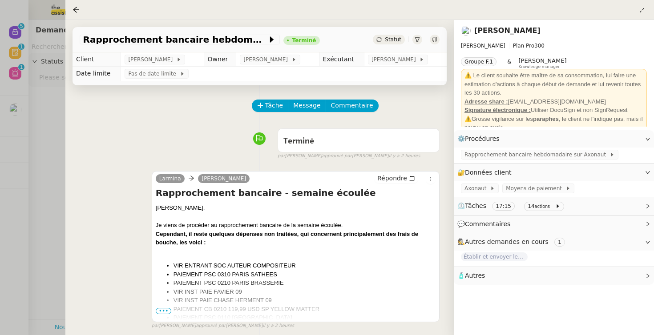
scroll to position [114, 0]
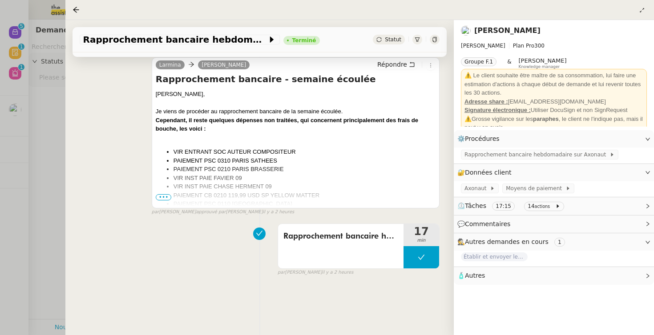
click at [58, 167] on div at bounding box center [327, 167] width 654 height 335
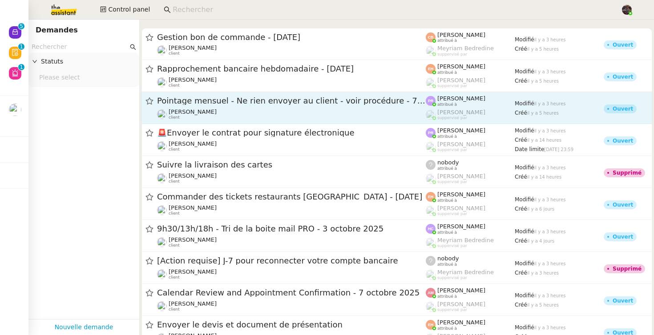
scroll to position [689, 0]
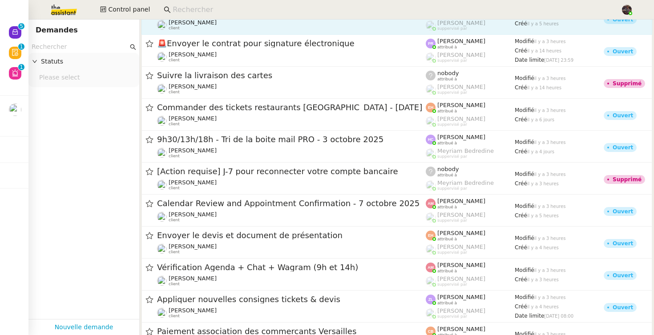
click at [340, 241] on div "Envoyer le devis et document de présentation" at bounding box center [291, 235] width 269 height 11
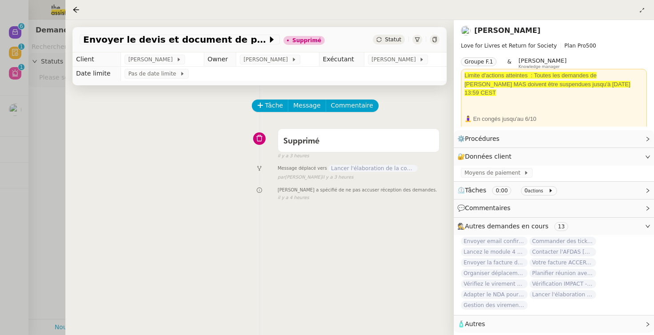
click at [53, 140] on div at bounding box center [327, 167] width 654 height 335
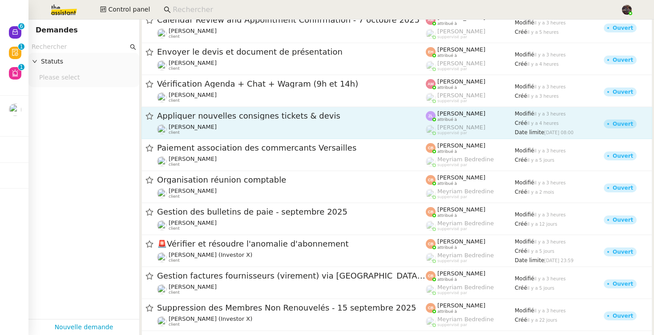
scroll to position [890, 0]
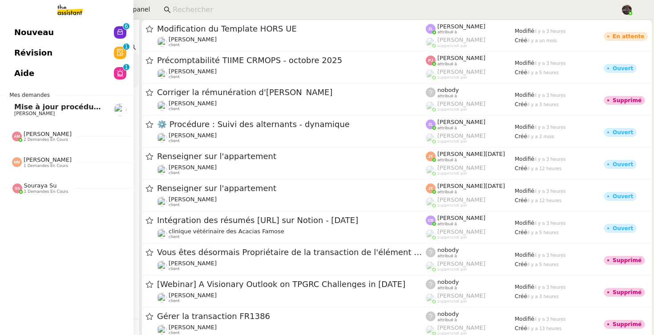
click at [3, 35] on link "Nouveau 0 1 2 3 4 5 6 7 8 9" at bounding box center [66, 32] width 133 height 20
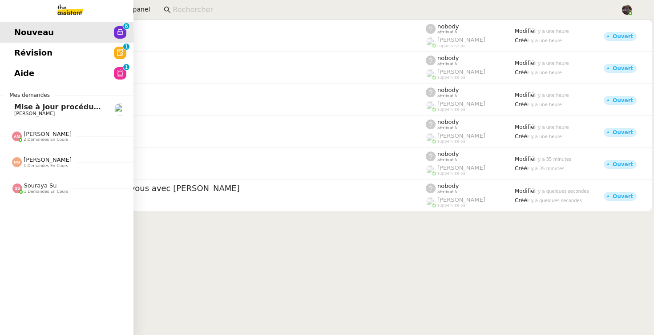
click at [12, 58] on link "Révision 0 1 2 3 4 5 6 7 8 9" at bounding box center [66, 53] width 133 height 20
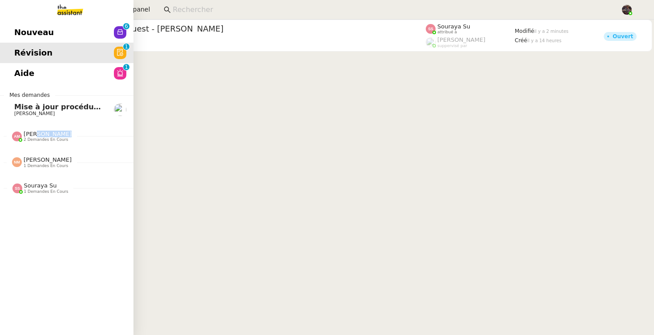
click at [38, 137] on div "Amyna Mehrez 2 demandes en cours" at bounding box center [48, 137] width 48 height 12
click at [33, 24] on link "Nouveau 0 1 2 3 4 5 6 7 8 9" at bounding box center [66, 32] width 133 height 20
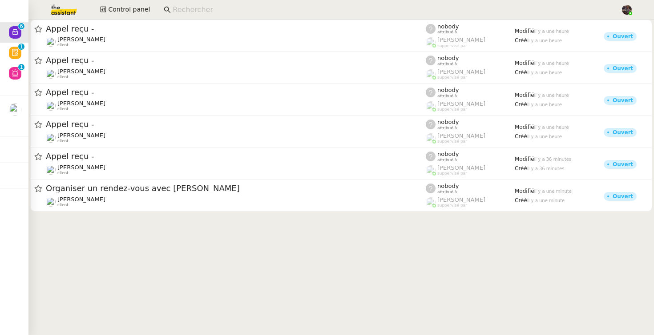
click at [58, 19] on img at bounding box center [56, 10] width 69 height 20
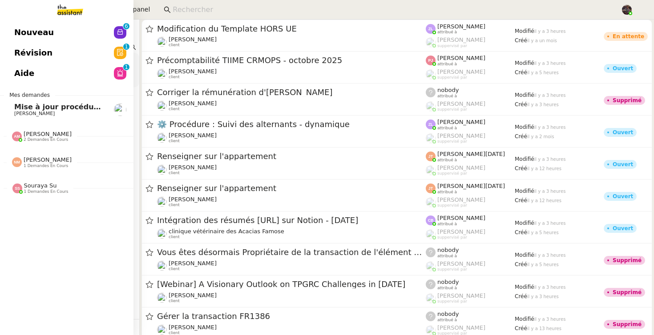
click at [44, 110] on span "Mise à jour procédure traitement FP" at bounding box center [87, 107] width 146 height 8
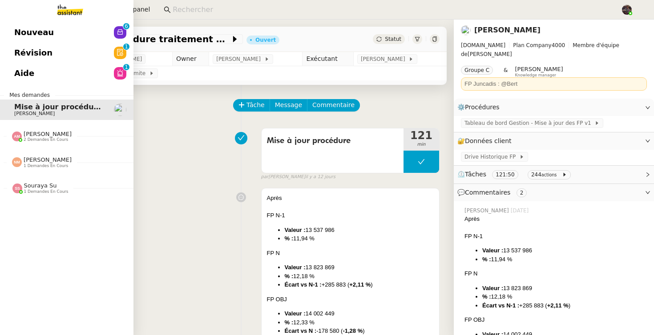
click at [58, 134] on span "[PERSON_NAME]" at bounding box center [48, 134] width 48 height 7
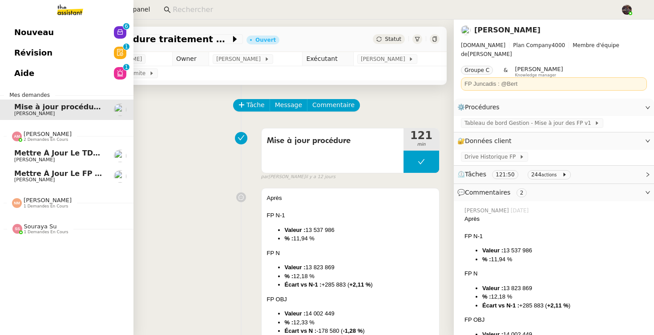
click at [58, 147] on link "Mettre à jour le TDB BRICOLANDES et BRICODIS [PERSON_NAME]" at bounding box center [66, 156] width 133 height 20
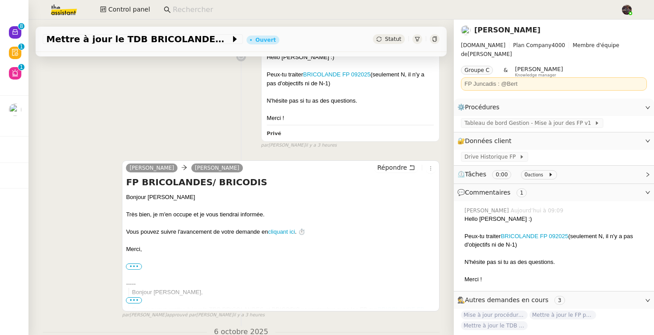
scroll to position [120, 0]
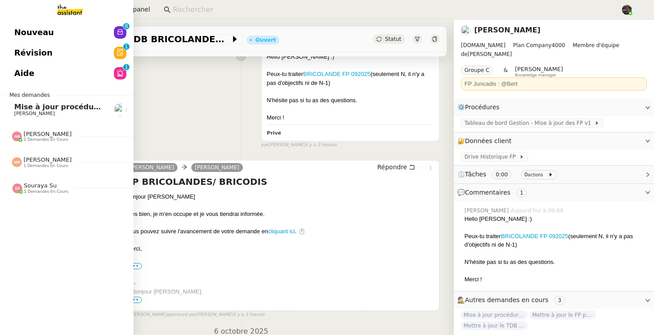
click at [59, 44] on link "Révision 0 1 2 3 4 5 6 7 8 9" at bounding box center [66, 53] width 133 height 20
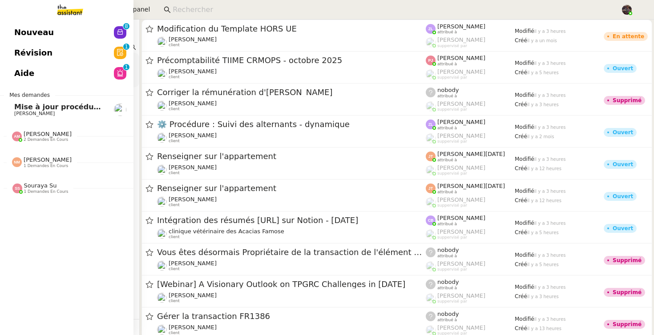
click at [35, 27] on span "Nouveau" at bounding box center [34, 32] width 40 height 13
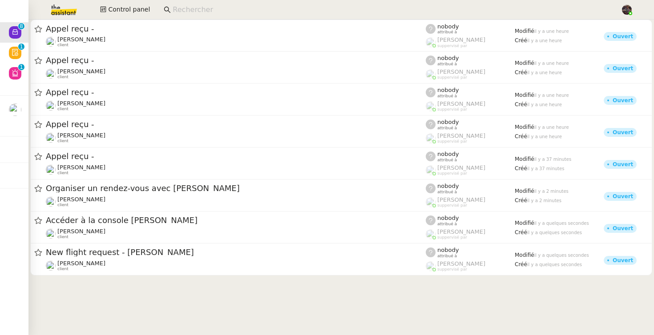
click at [64, 10] on img at bounding box center [56, 10] width 69 height 20
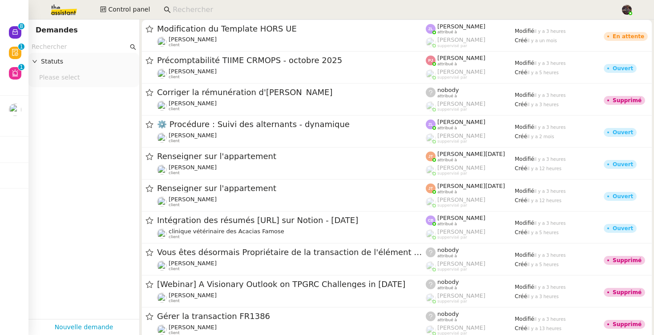
click at [80, 42] on input "text" at bounding box center [80, 47] width 96 height 10
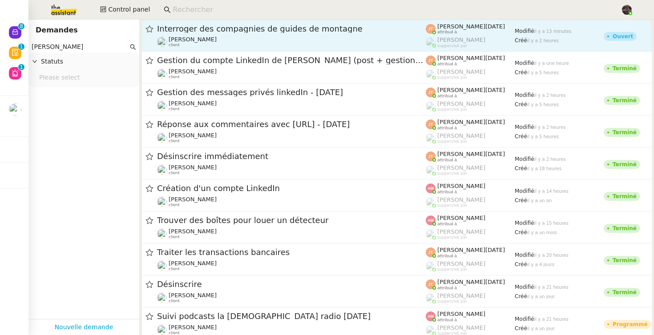
type input "hugo bent"
click at [205, 35] on div "Interroger des compagnies de guides de montagne Hugo Bentz client" at bounding box center [291, 36] width 269 height 24
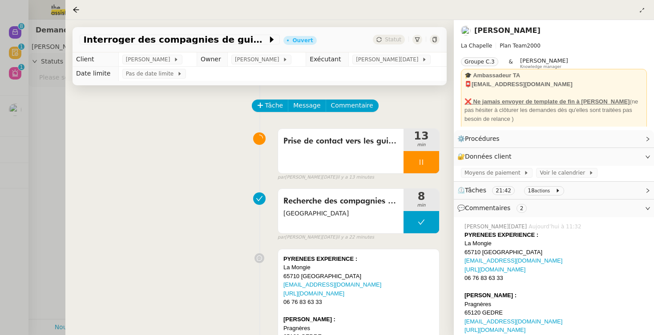
click at [166, 224] on div "Recherche des compagnies de guides de hautes montagnes Pyrénées 8 min false par…" at bounding box center [260, 213] width 360 height 57
click at [639, 11] on icon at bounding box center [641, 10] width 5 height 5
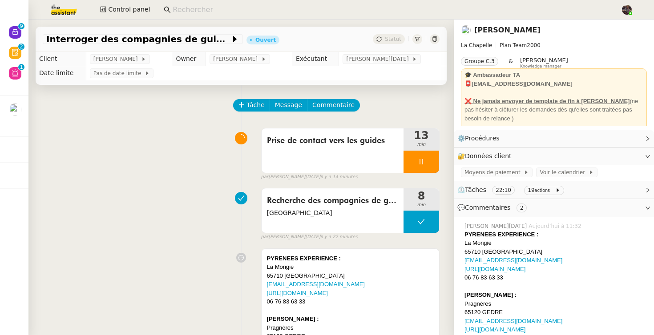
click at [427, 42] on div "Statut" at bounding box center [406, 39] width 67 height 10
click at [434, 38] on icon at bounding box center [434, 38] width 5 height 5
click at [165, 225] on div "Recherche des compagnies de guides de hautes montagnes Pyrénées 8 min false par…" at bounding box center [241, 212] width 397 height 57
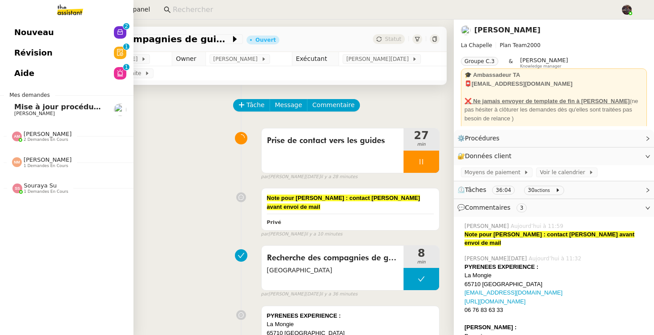
click at [29, 144] on div "Amyna Mehrez 2 demandes en cours" at bounding box center [66, 133] width 133 height 26
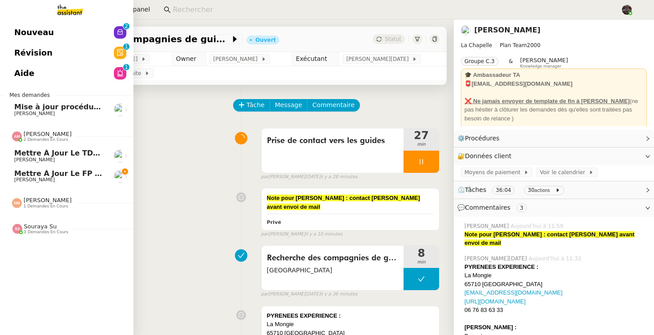
click at [50, 172] on span "Mettre à jour le FP pour septembre 2025" at bounding box center [98, 173] width 168 height 8
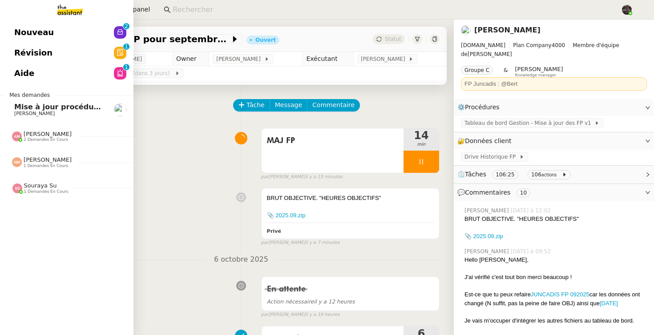
click at [60, 134] on span "[PERSON_NAME]" at bounding box center [48, 134] width 48 height 7
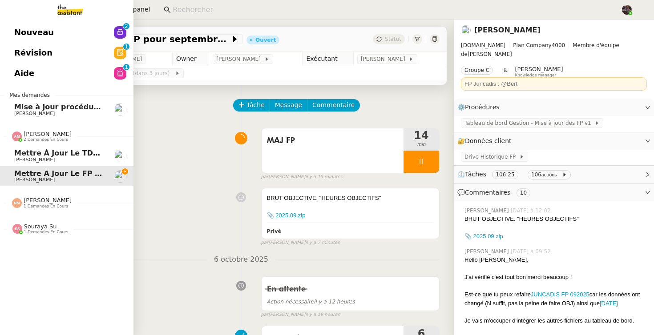
click at [61, 150] on span "Mettre à jour le TDB BRICOLANDES et BRICODIS" at bounding box center [111, 153] width 195 height 8
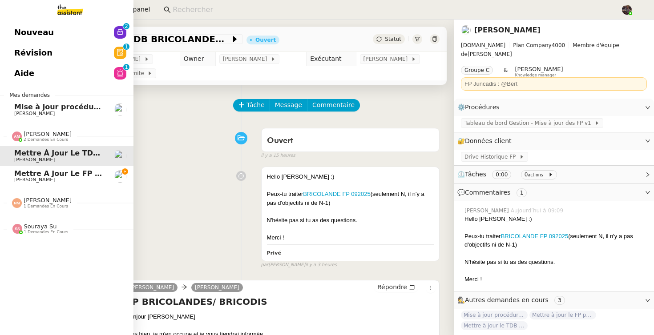
click at [33, 168] on link "Mettre à jour le FP pour septembre 2025 Alison Picard-Boix" at bounding box center [66, 176] width 133 height 20
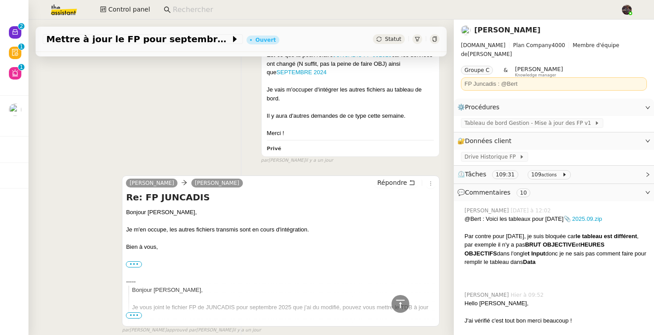
scroll to position [639, 0]
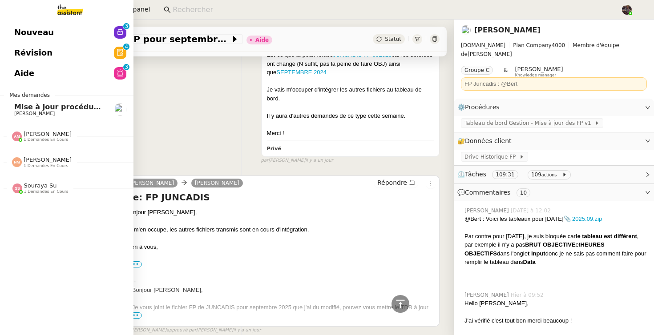
click at [20, 35] on span "Nouveau" at bounding box center [34, 32] width 40 height 13
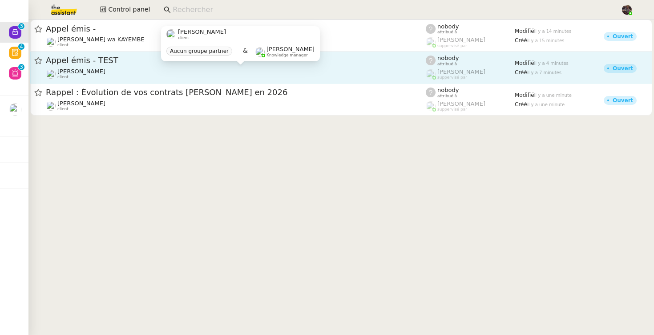
click at [105, 71] on span "[PERSON_NAME]" at bounding box center [81, 71] width 48 height 7
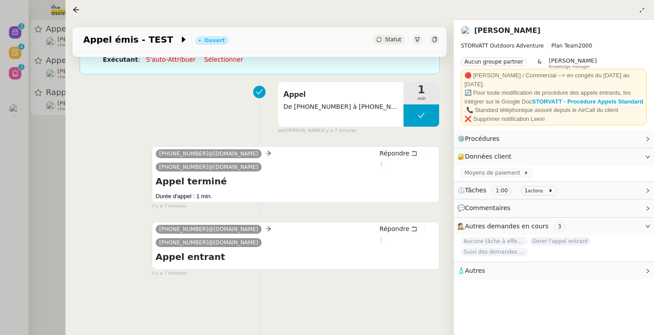
scroll to position [114, 0]
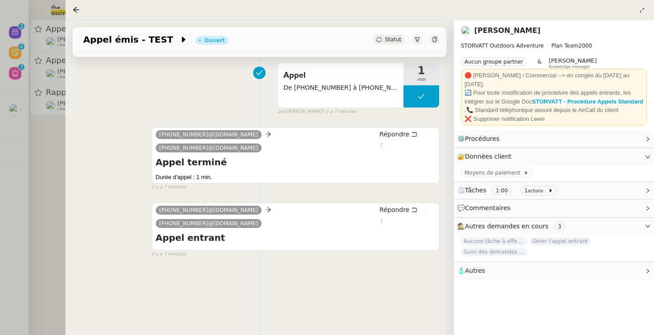
click at [27, 180] on div at bounding box center [327, 167] width 654 height 335
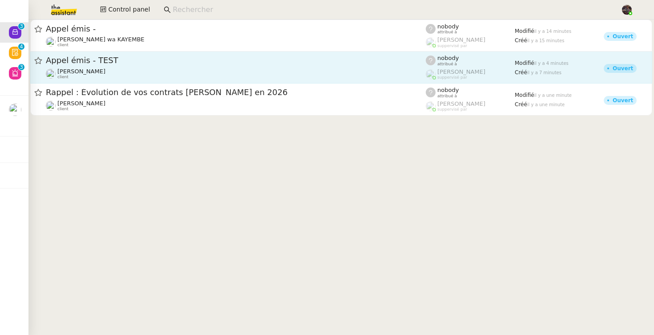
click at [69, 80] on link "Appel émis - TEST [PERSON_NAME] client nobody attribué à [PERSON_NAME] suppervi…" at bounding box center [341, 68] width 622 height 32
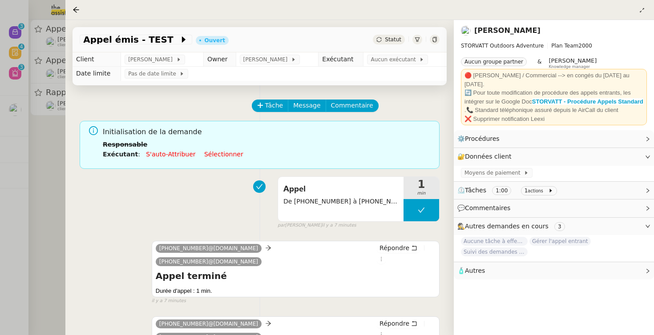
click at [24, 122] on div at bounding box center [327, 167] width 654 height 335
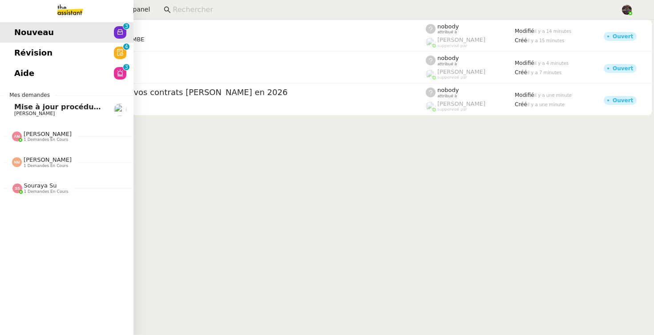
click at [23, 39] on link "Nouveau 0 1 2 3 4 5 6 7 8 9" at bounding box center [66, 32] width 133 height 20
click at [63, 63] on link "Aide 0 1 2 3 4 5 6 7 8 9" at bounding box center [66, 73] width 133 height 20
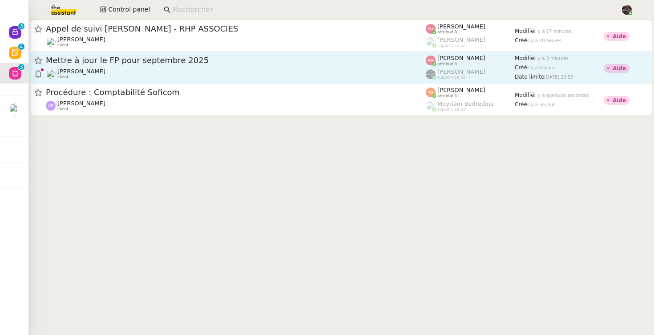
click at [274, 66] on div "Mettre à jour le FP pour [DATE] [PERSON_NAME] client" at bounding box center [236, 67] width 380 height 24
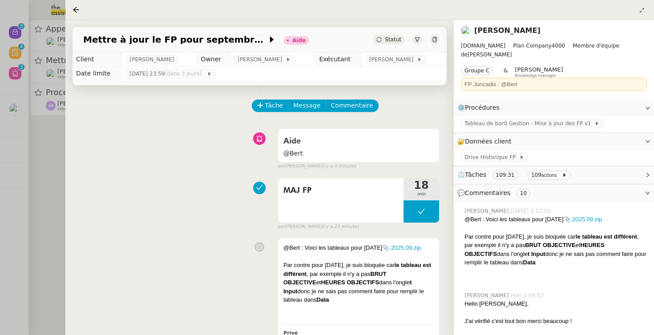
click at [31, 188] on div at bounding box center [327, 167] width 654 height 335
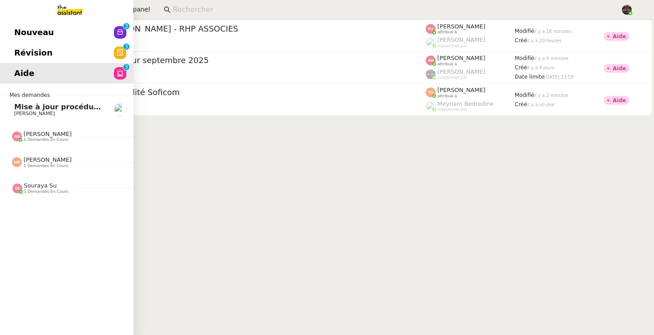
click at [40, 161] on span "[PERSON_NAME]" at bounding box center [48, 159] width 48 height 7
click at [39, 133] on span "[PERSON_NAME]" at bounding box center [48, 134] width 48 height 7
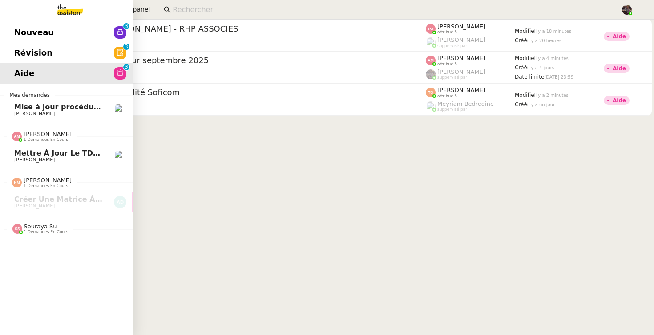
click at [56, 152] on span "Mettre à jour le TDB BRICOLANDES et BRICODIS" at bounding box center [111, 153] width 195 height 8
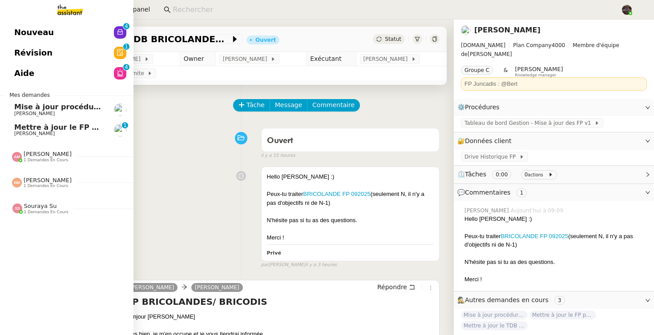
click at [55, 131] on span "[PERSON_NAME]" at bounding box center [34, 134] width 40 height 6
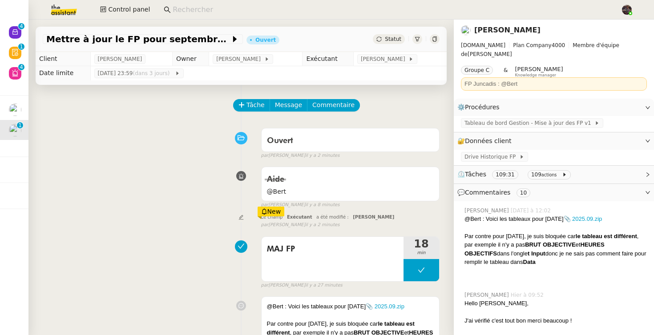
scroll to position [215, 0]
